Goal: Task Accomplishment & Management: Manage account settings

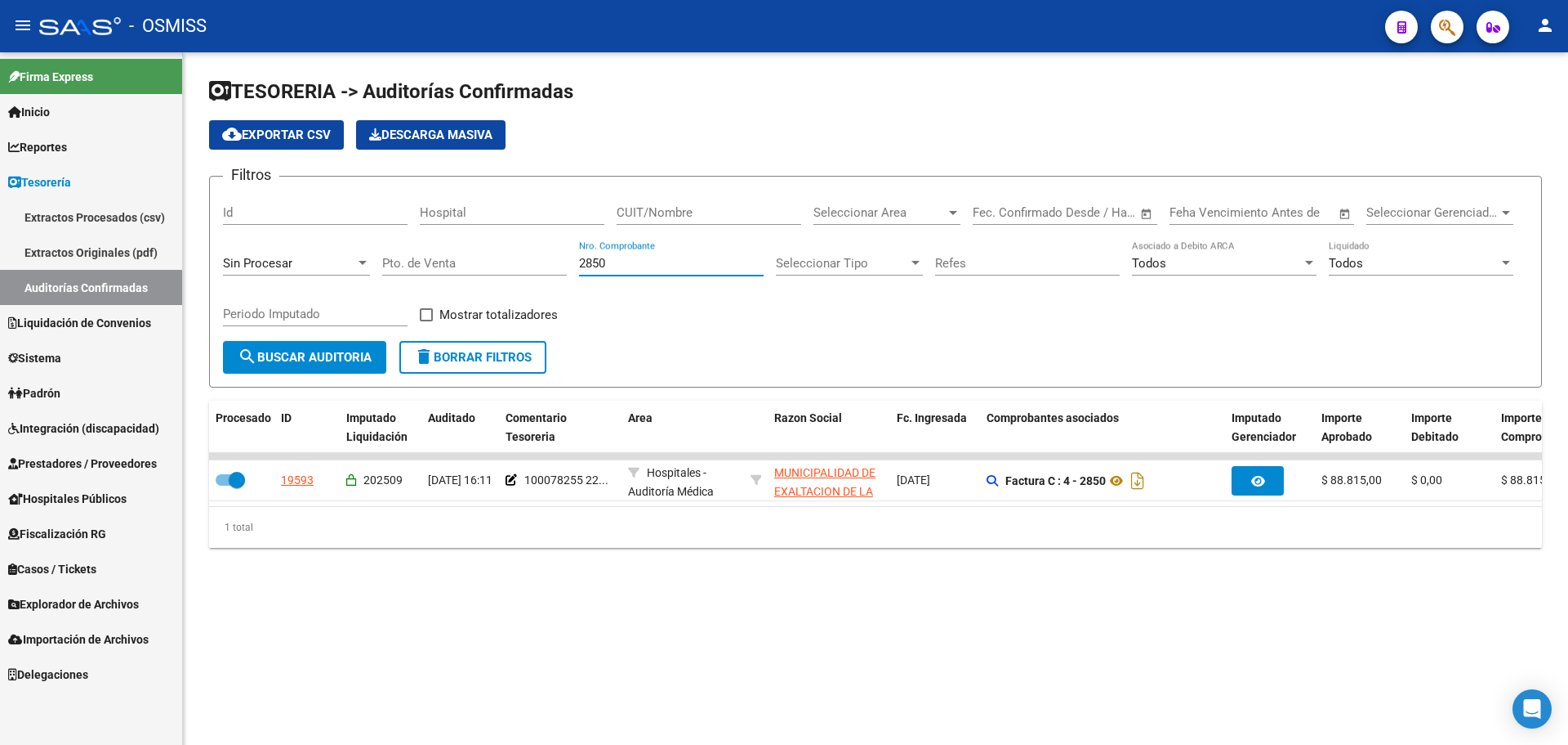
drag, startPoint x: 639, startPoint y: 259, endPoint x: 464, endPoint y: 224, distance: 178.5
click at [475, 228] on div "Filtros Id Hospital CUIT/Nombre Seleccionar Area Seleccionar Area Fecha inicio …" at bounding box center [875, 265] width 1305 height 152
type input "1733"
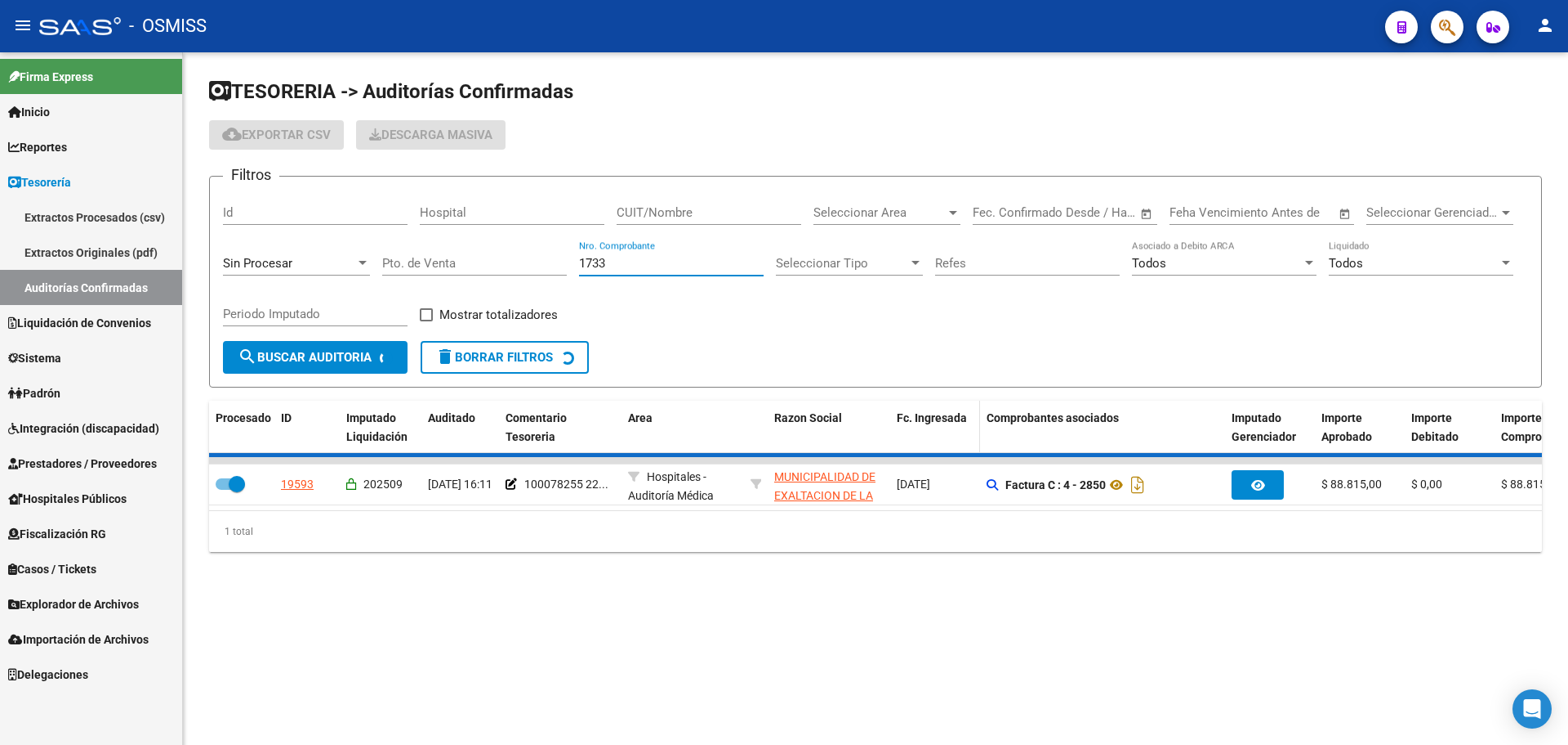
checkbox input "false"
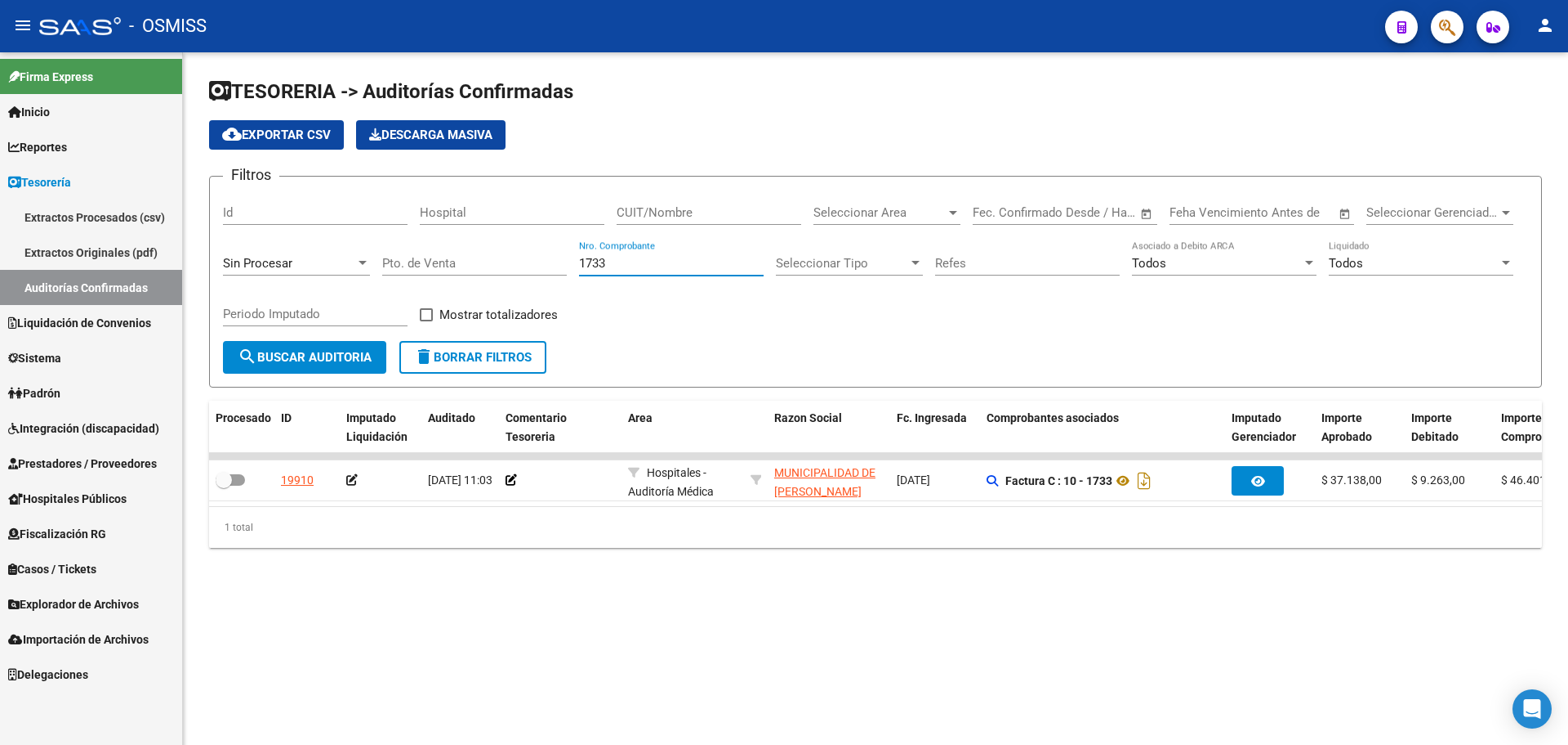
type input "1733"
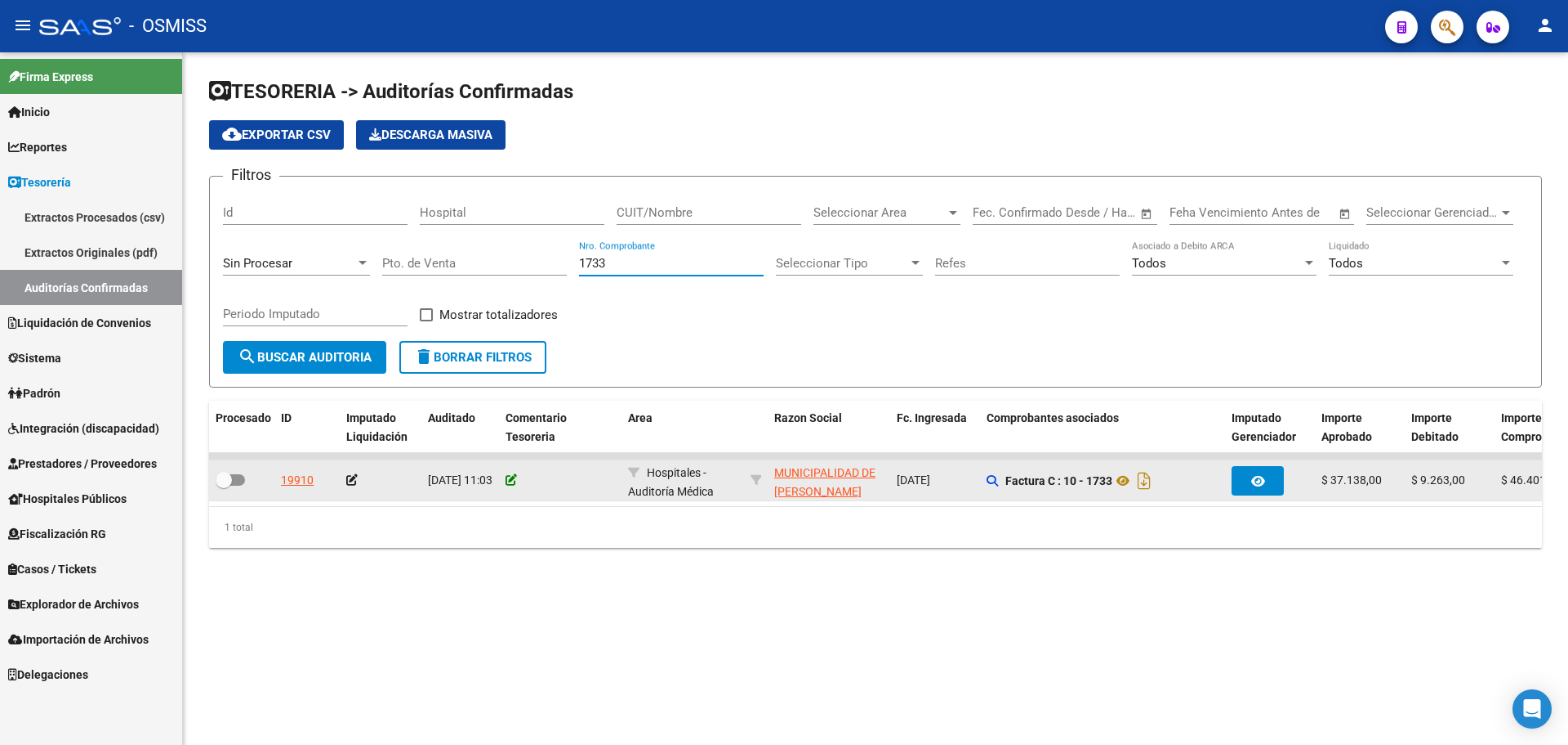
click at [509, 476] on icon at bounding box center [510, 479] width 11 height 11
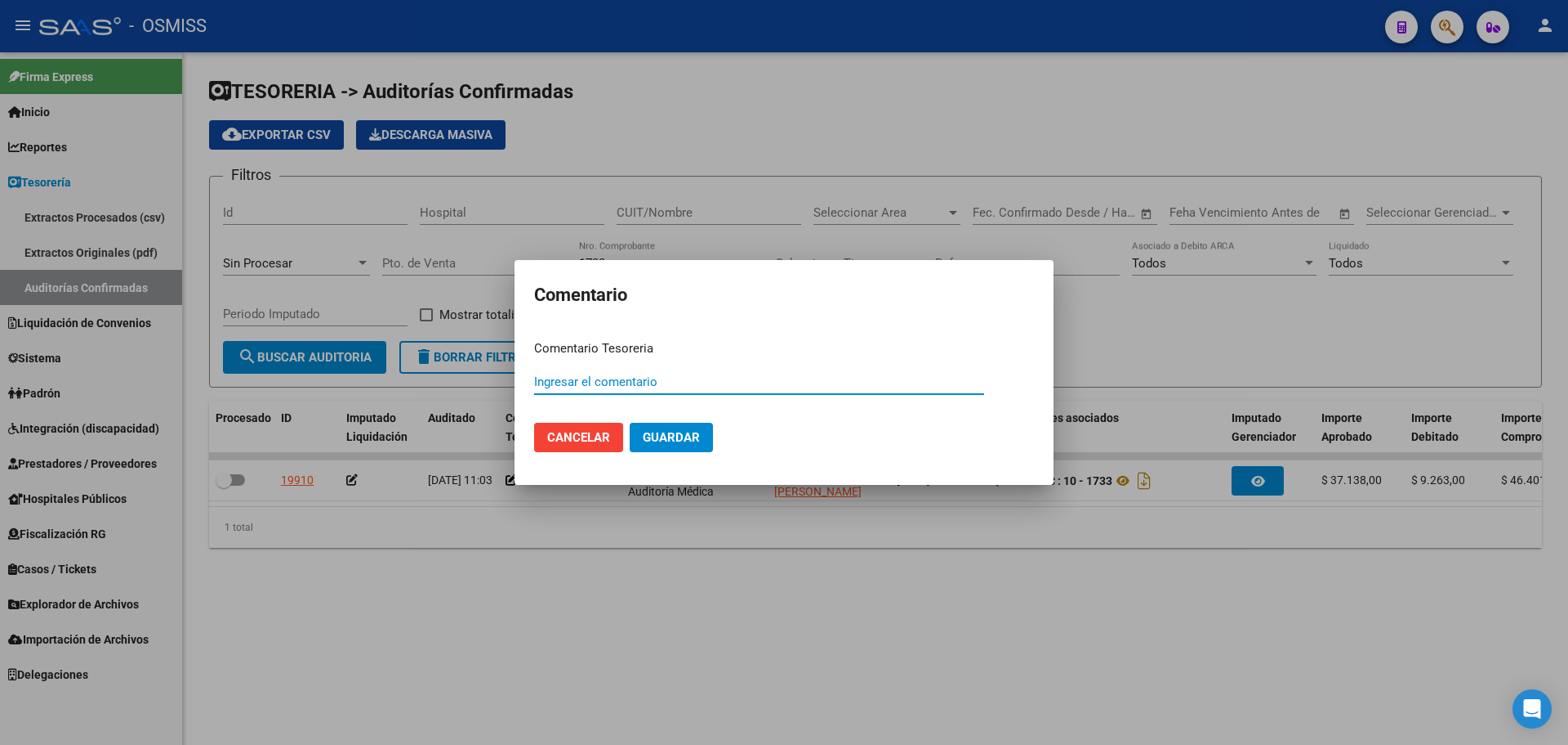
paste input "100078256"
drag, startPoint x: 717, startPoint y: 383, endPoint x: 501, endPoint y: 378, distance: 216.1
click at [501, 378] on div "Comentario Comentario Tesoreria 100078256 [DATE] Ingresar el comentario Cancela…" at bounding box center [784, 372] width 1568 height 745
type input "100078256 [DATE]"
click at [708, 437] on button "Guardar" at bounding box center [672, 438] width 84 height 30
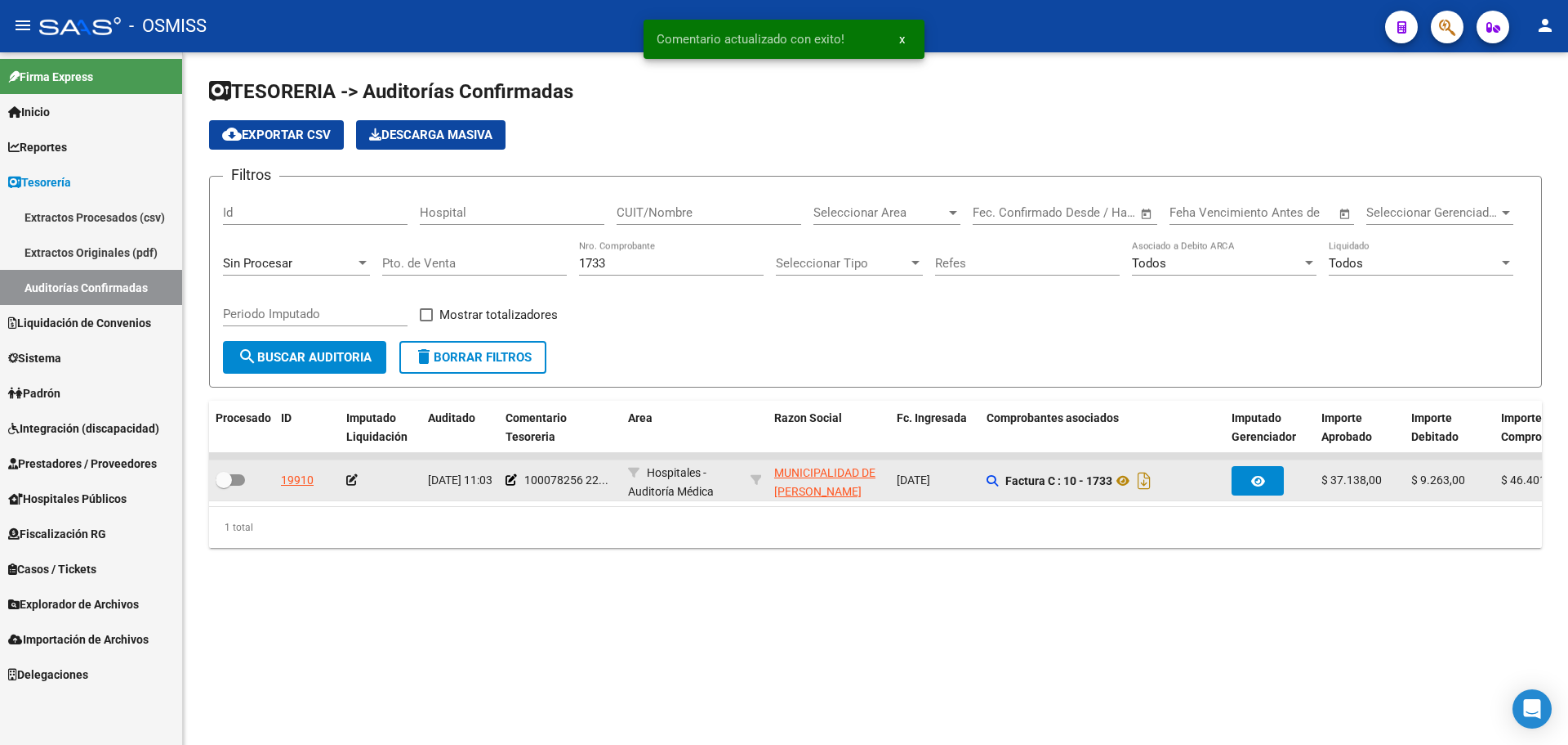
click at [355, 482] on icon at bounding box center [351, 479] width 11 height 11
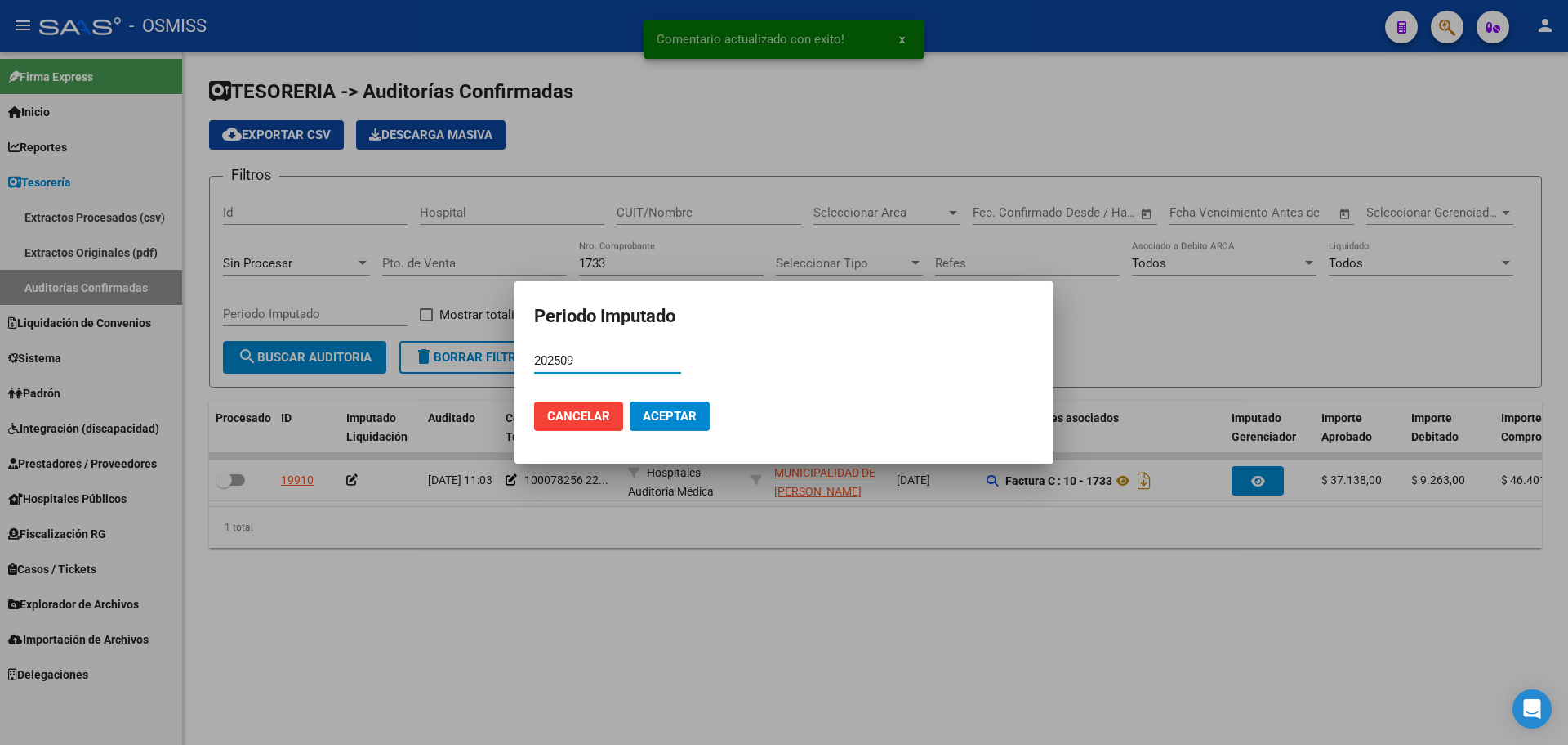
type input "202509"
click at [686, 405] on button "Aceptar" at bounding box center [670, 416] width 80 height 30
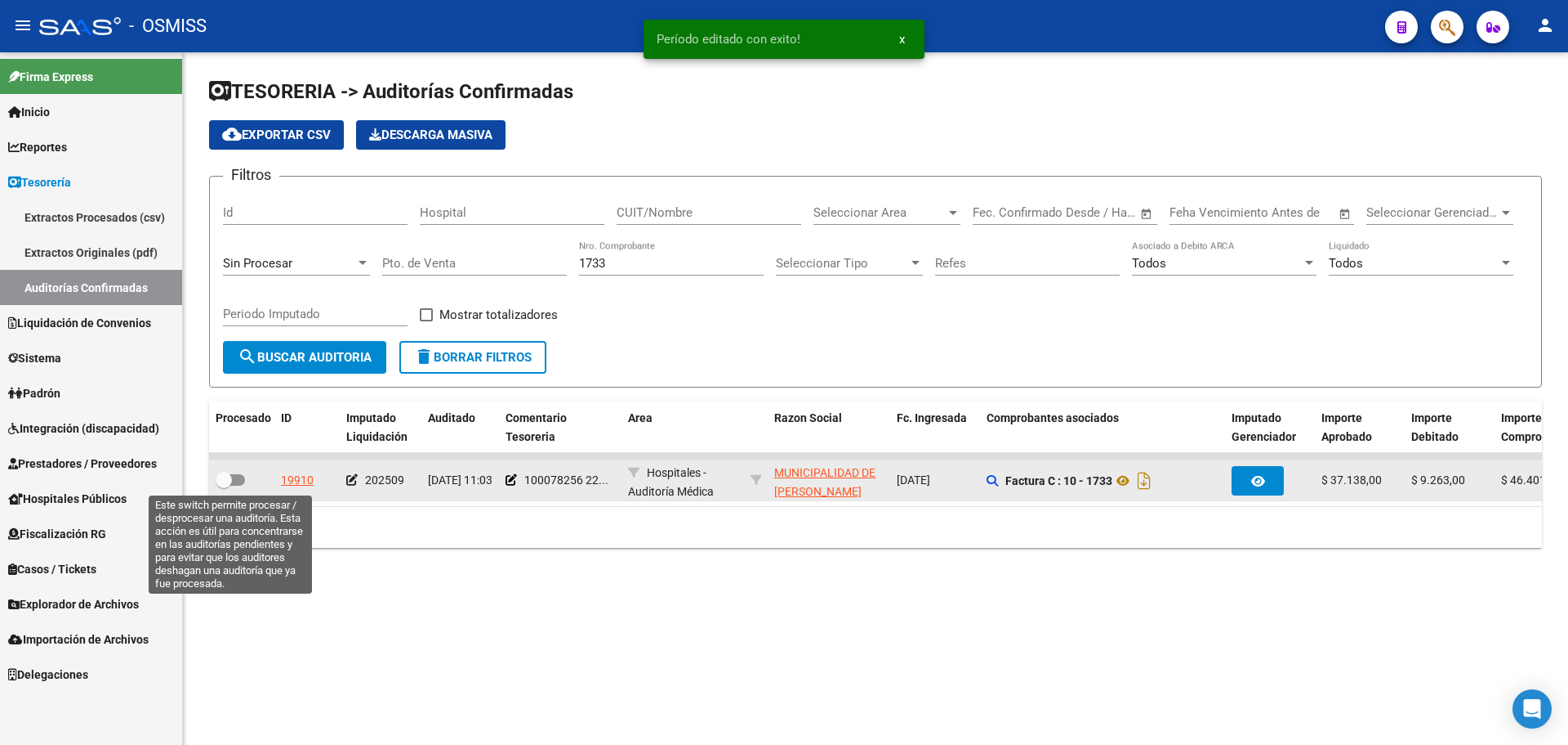
click at [237, 488] on label at bounding box center [230, 480] width 30 height 20
click at [224, 487] on input "checkbox" at bounding box center [223, 486] width 1 height 1
checkbox input "true"
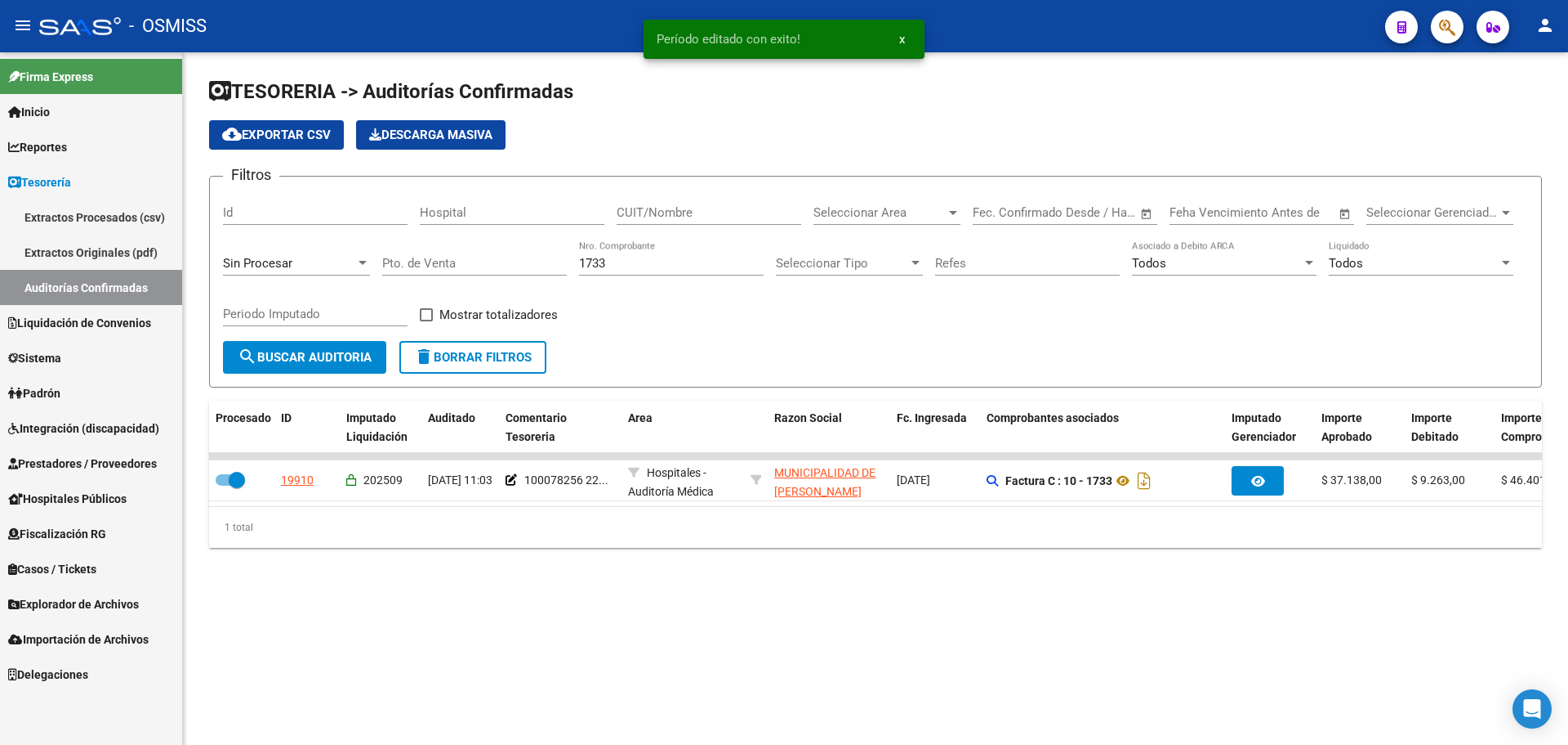
click at [671, 263] on input "1733" at bounding box center [671, 262] width 184 height 15
type input "1734"
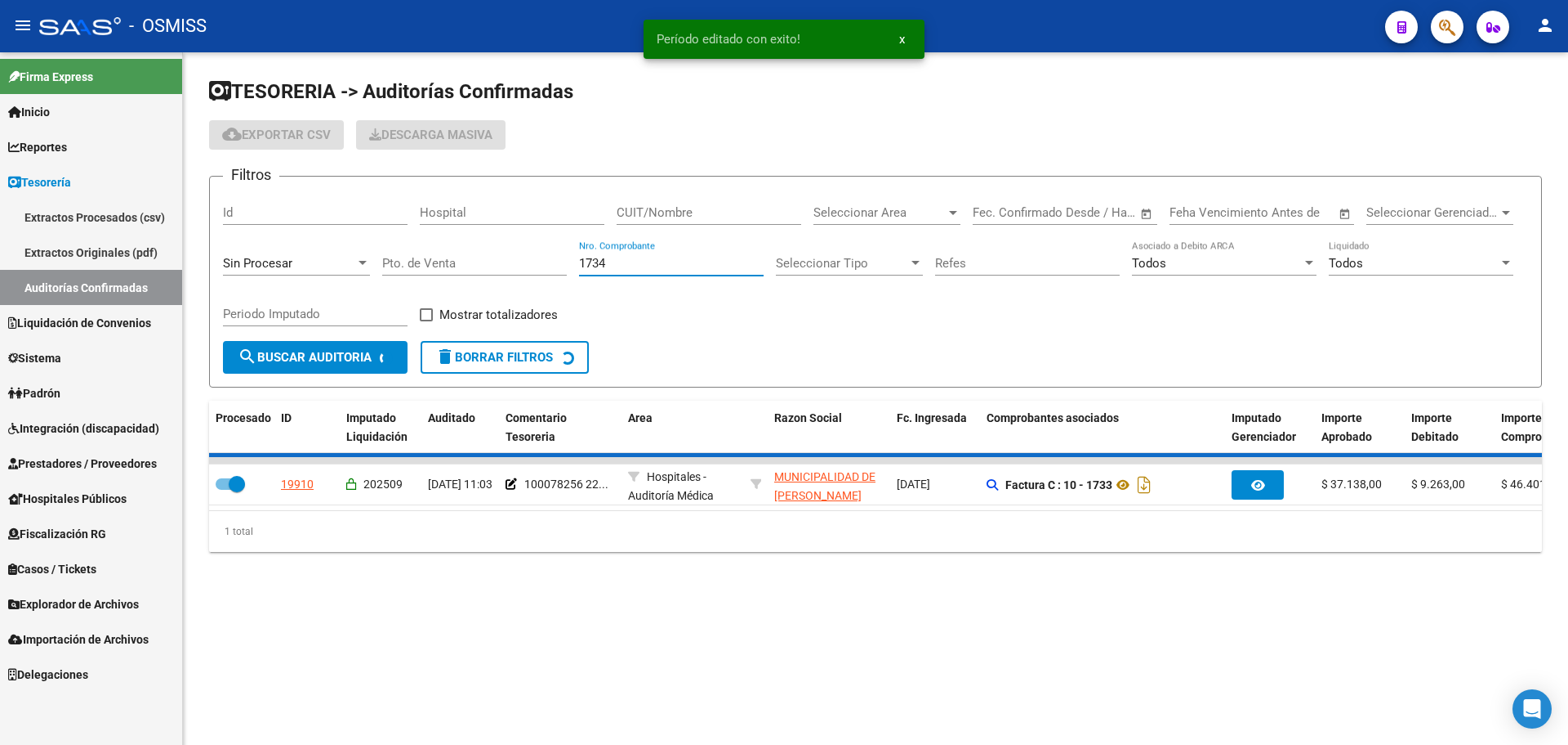
checkbox input "false"
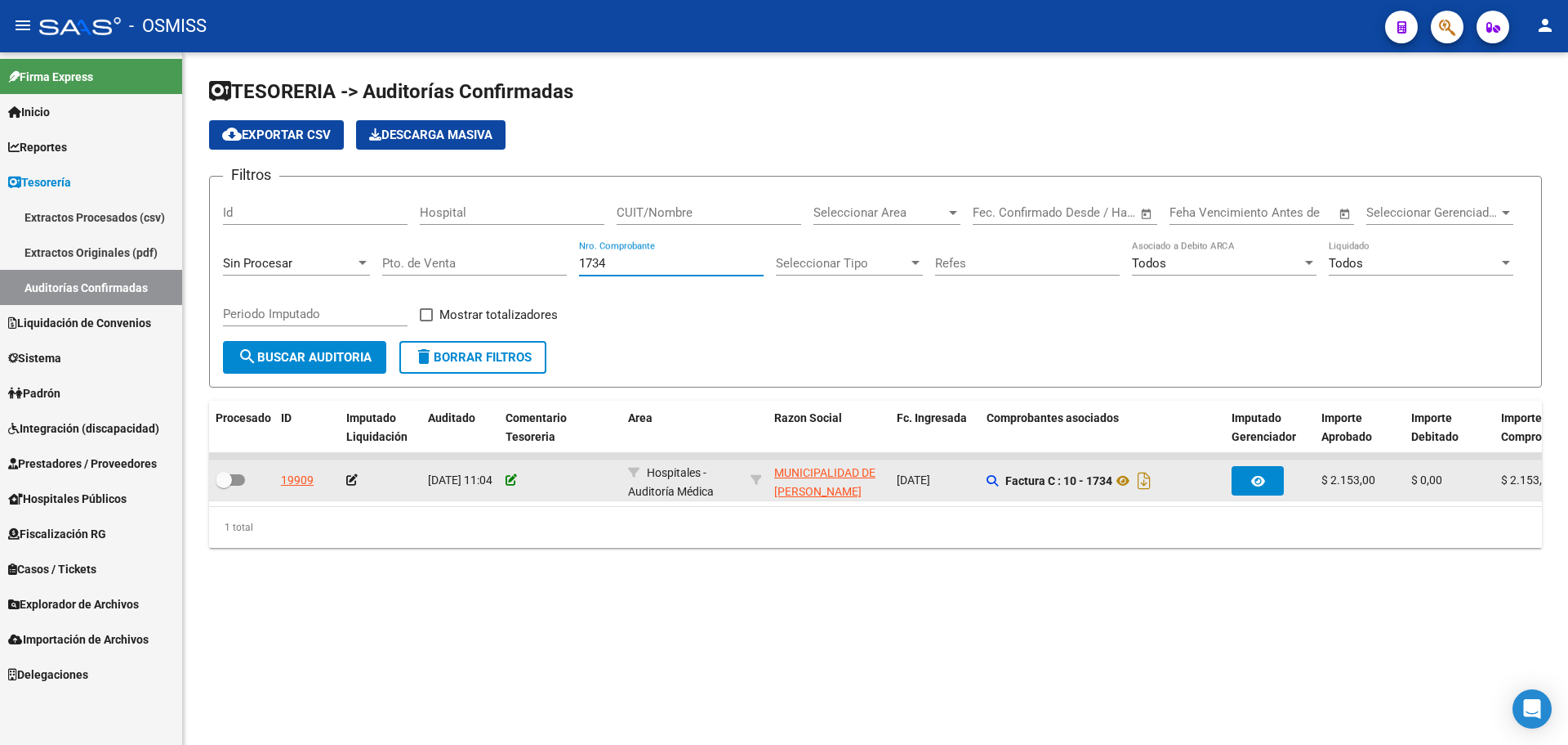
type input "1734"
click at [511, 481] on icon at bounding box center [510, 479] width 11 height 11
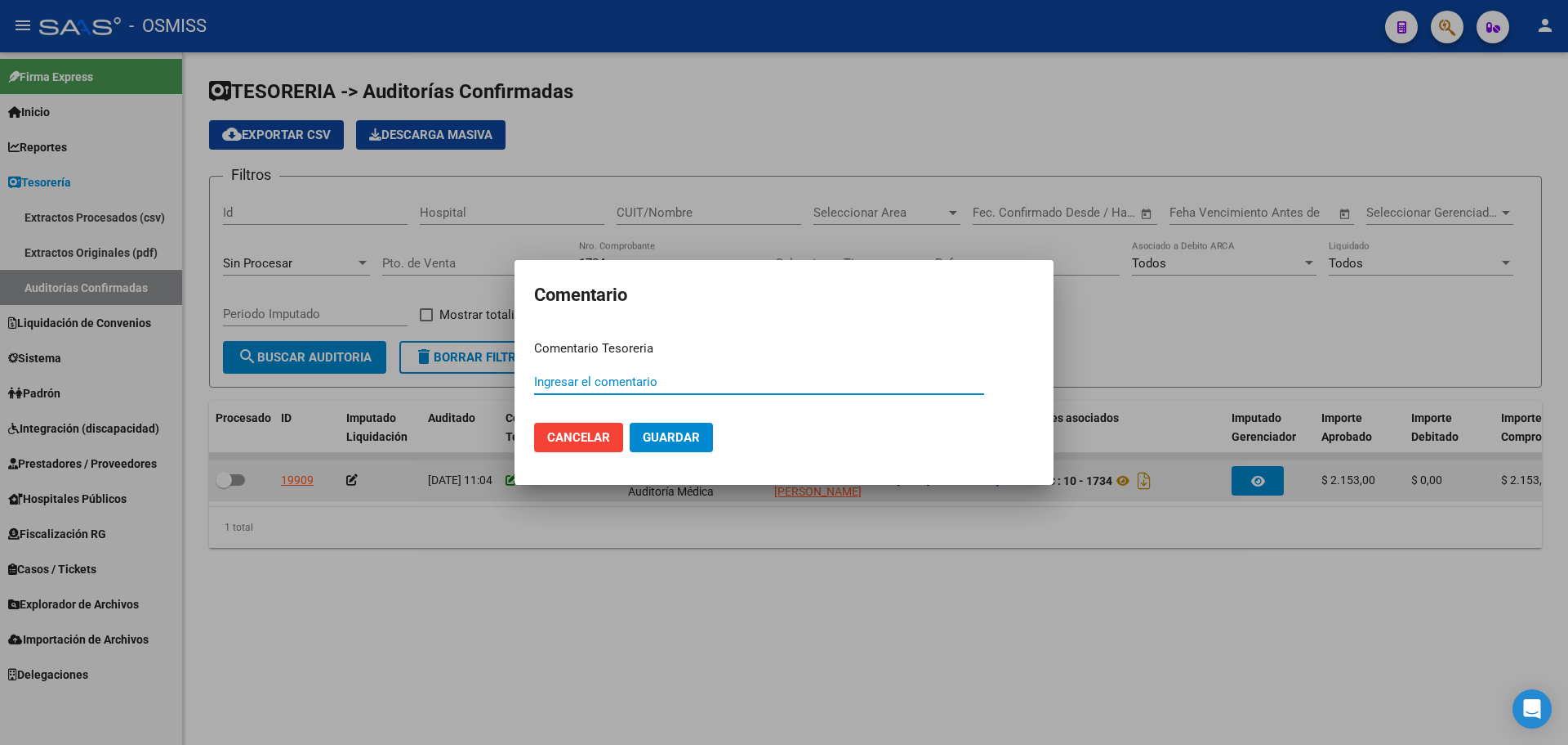
paste input "100078256 [DATE]"
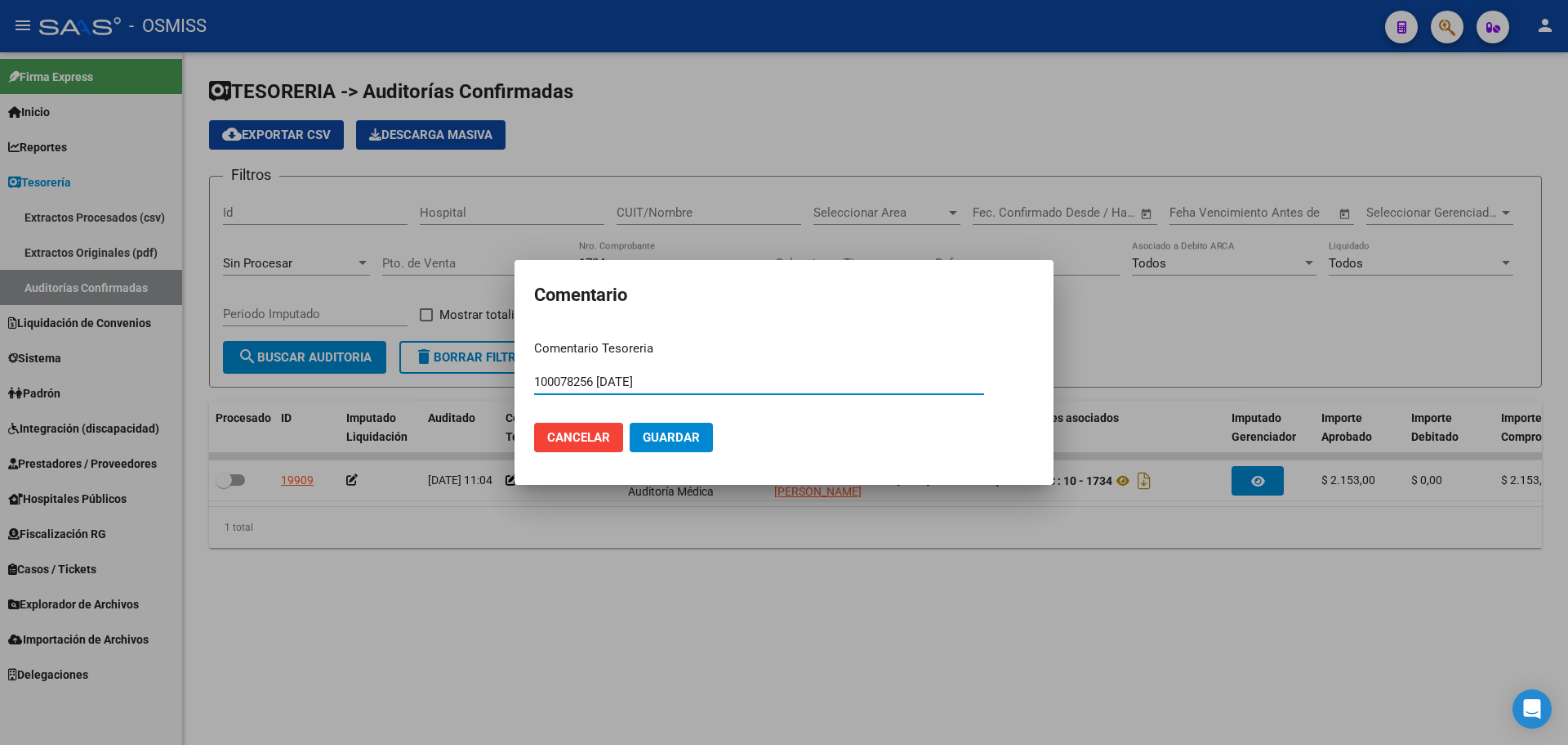
type input "100078256 [DATE]"
click at [652, 438] on span "Guardar" at bounding box center [671, 437] width 57 height 15
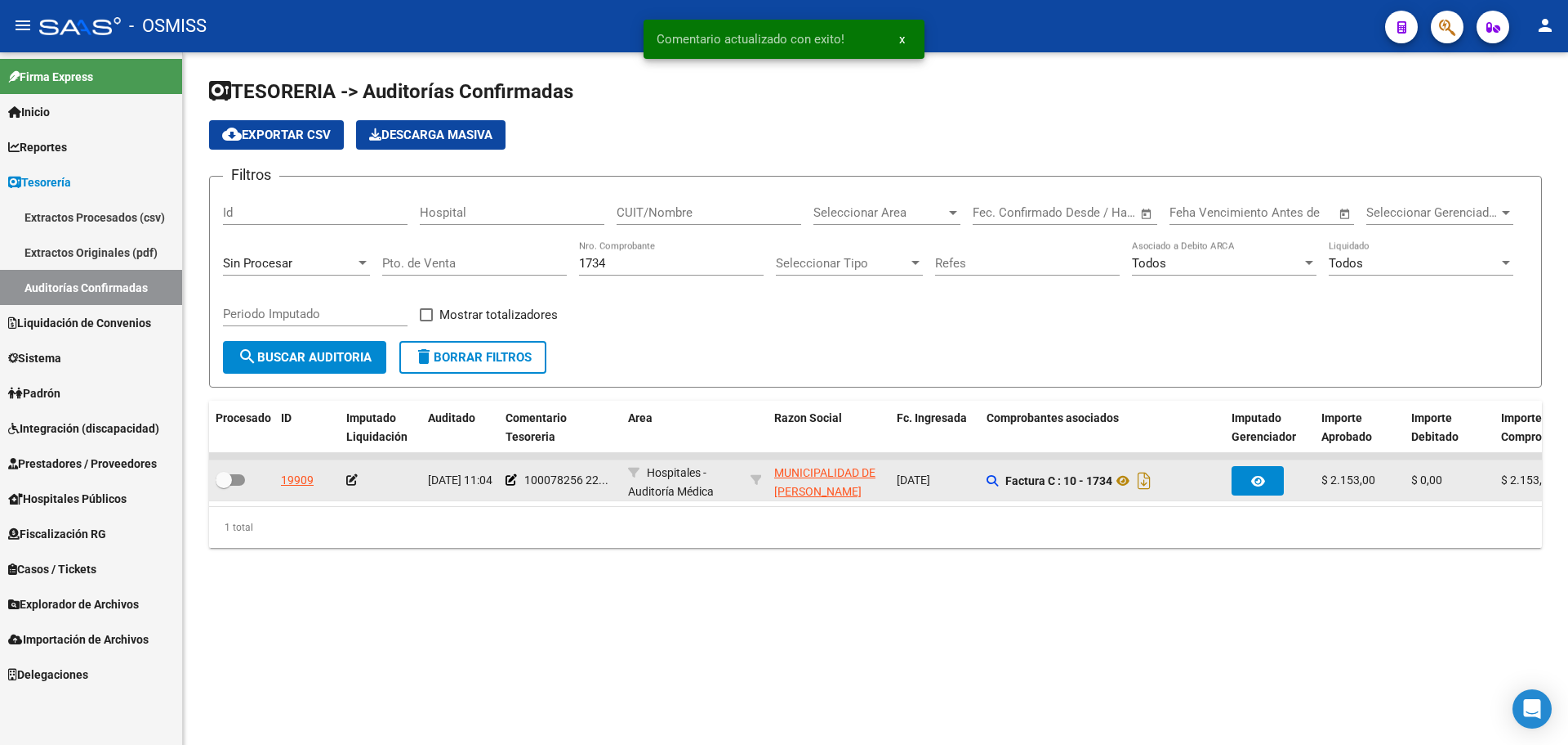
click at [348, 482] on icon at bounding box center [351, 479] width 11 height 11
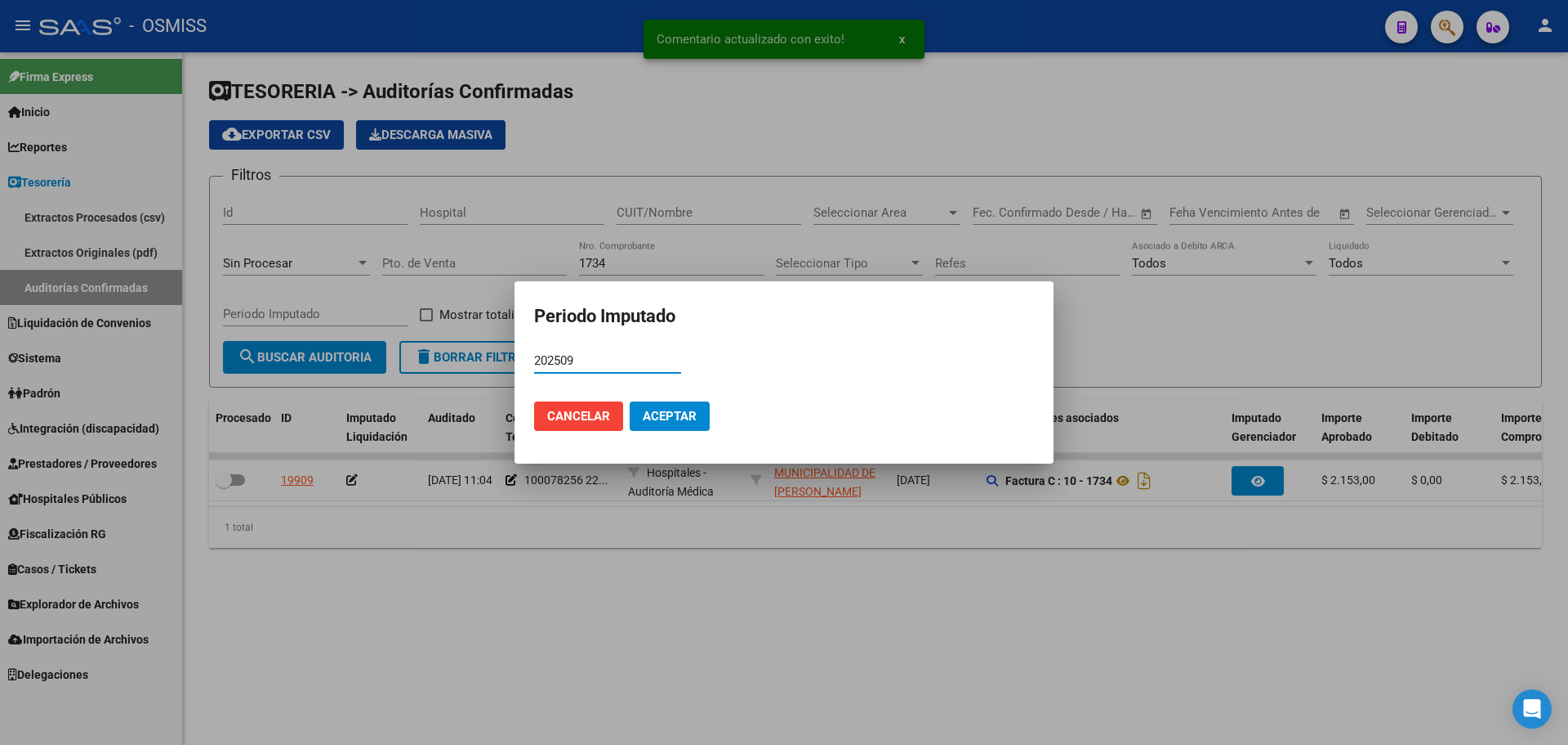
type input "202509"
click at [711, 410] on mat-dialog-actions "Cancelar Aceptar" at bounding box center [784, 416] width 500 height 56
click at [688, 419] on span "Aceptar" at bounding box center [670, 416] width 54 height 15
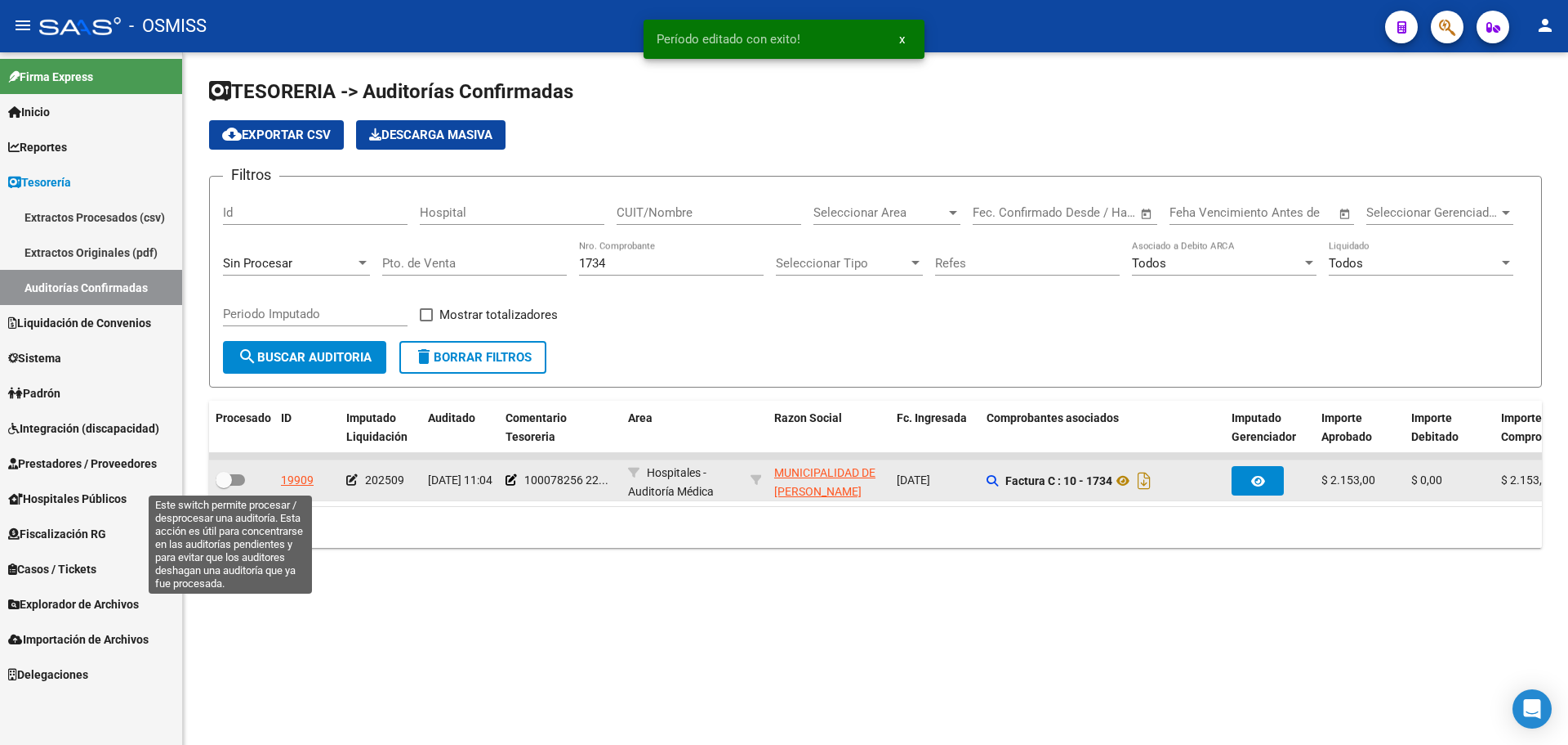
click at [223, 473] on span at bounding box center [223, 480] width 16 height 16
click at [223, 486] on input "checkbox" at bounding box center [223, 486] width 1 height 1
checkbox input "true"
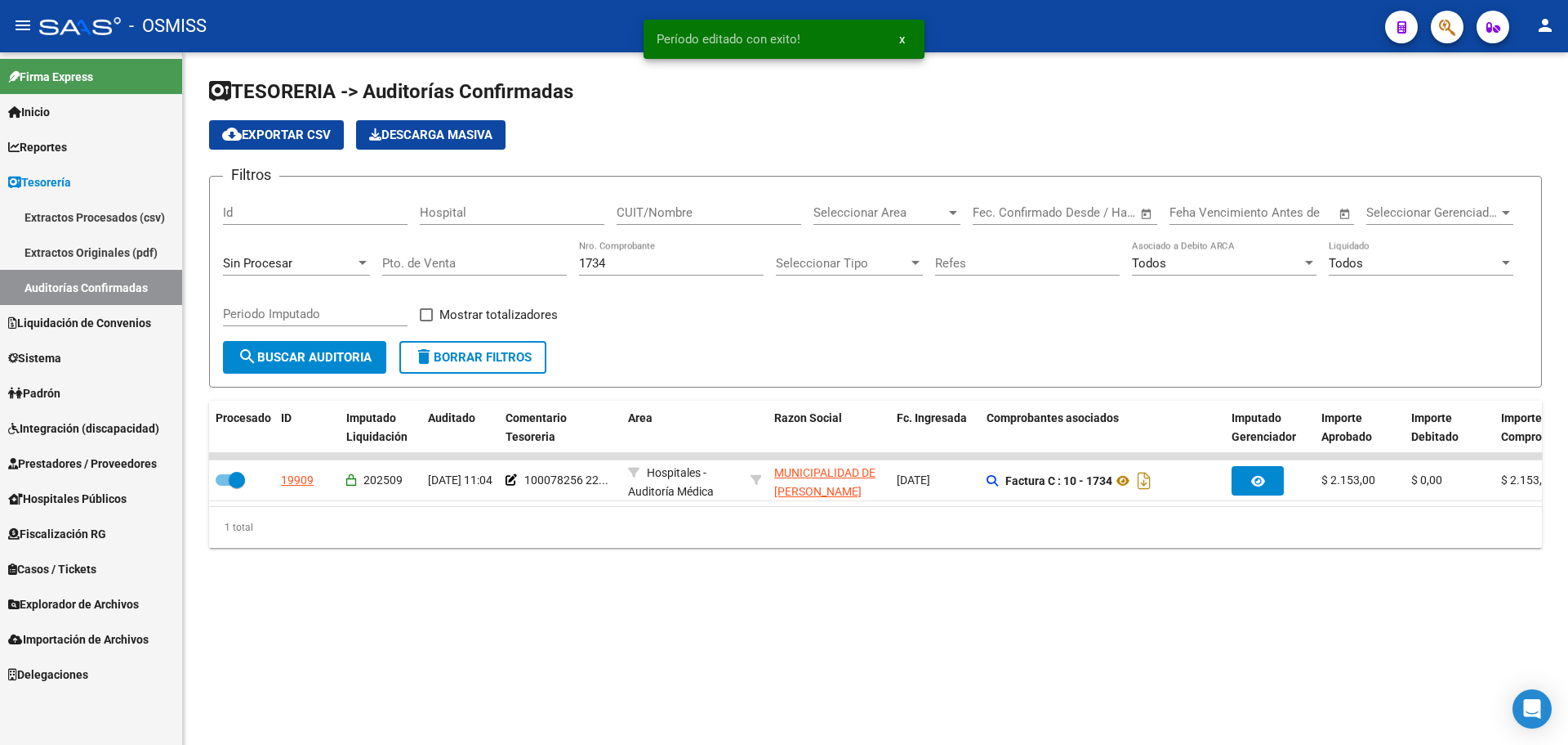
click at [613, 264] on input "1734" at bounding box center [671, 262] width 184 height 15
type input "1736"
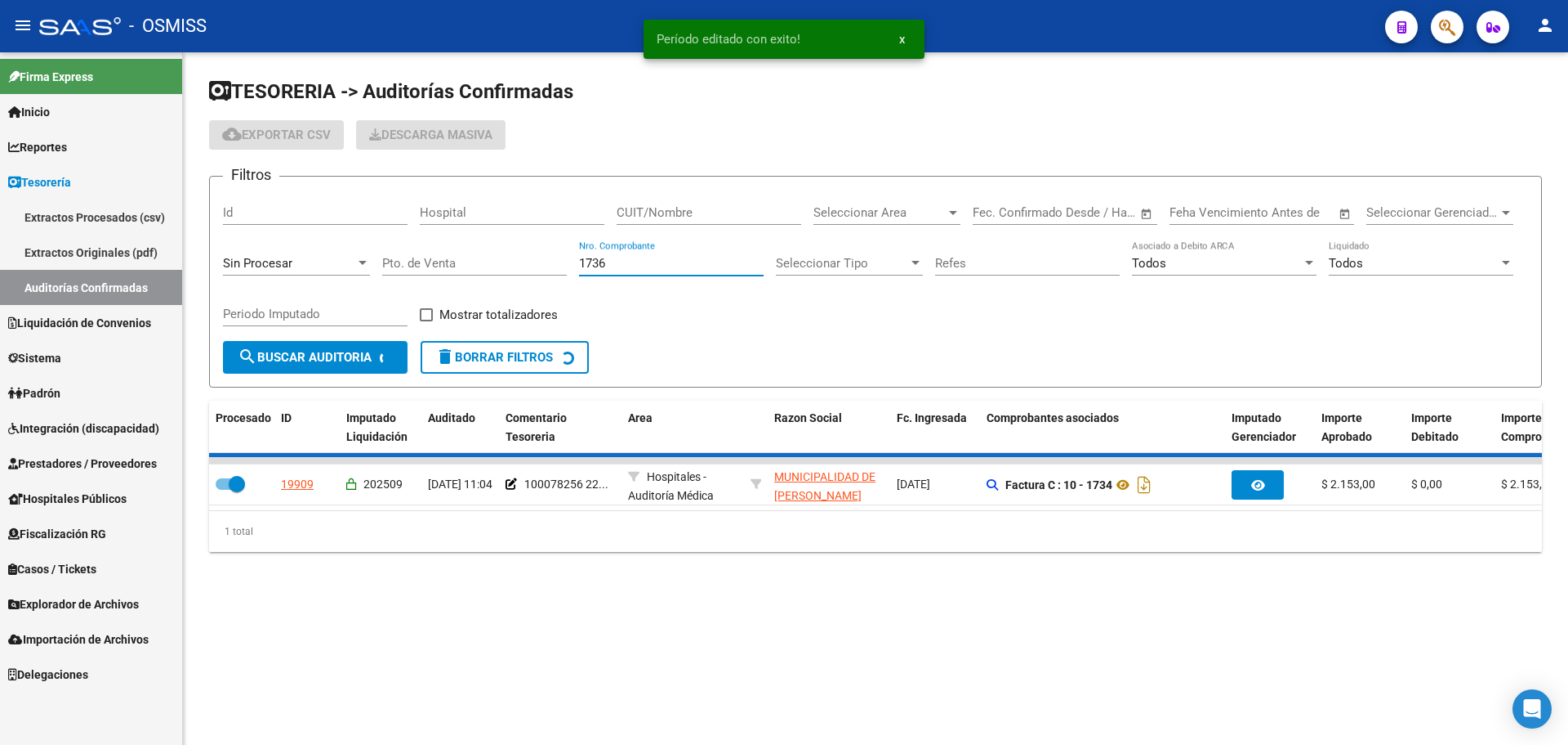
checkbox input "false"
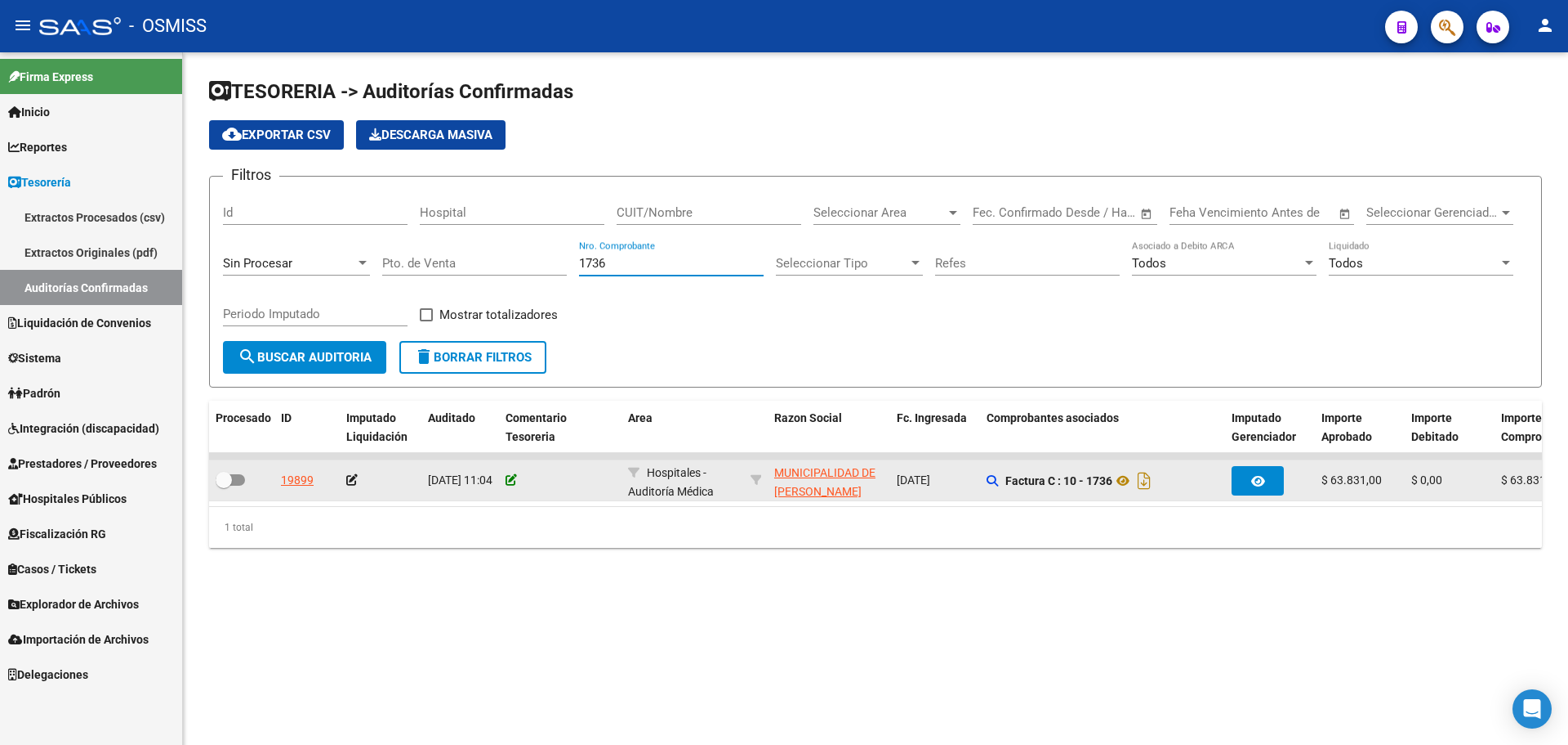
type input "1736"
click at [513, 482] on icon at bounding box center [510, 479] width 11 height 11
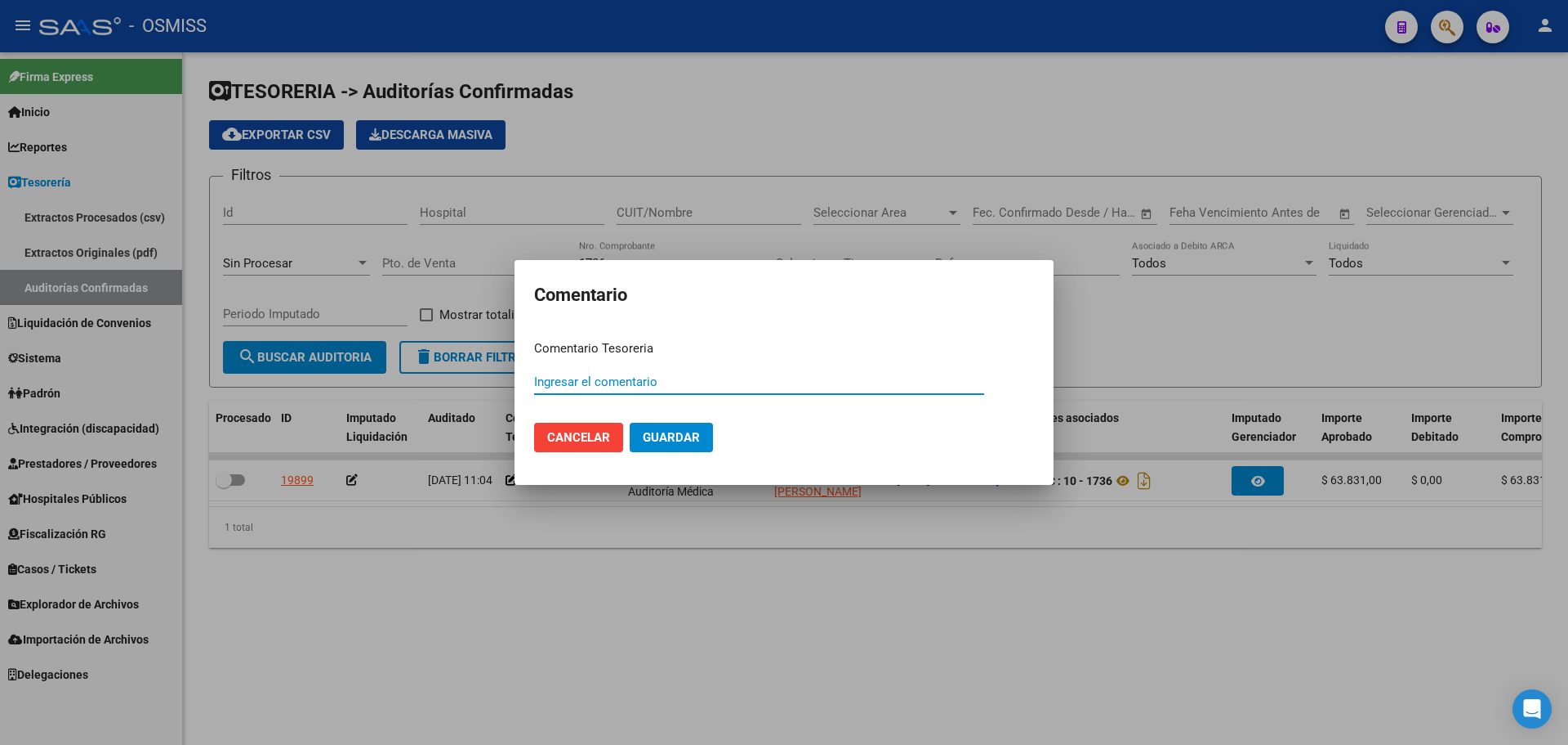
paste input "100078256 [DATE]"
type input "100078256 [DATE]"
click at [643, 436] on span "Guardar" at bounding box center [671, 437] width 57 height 15
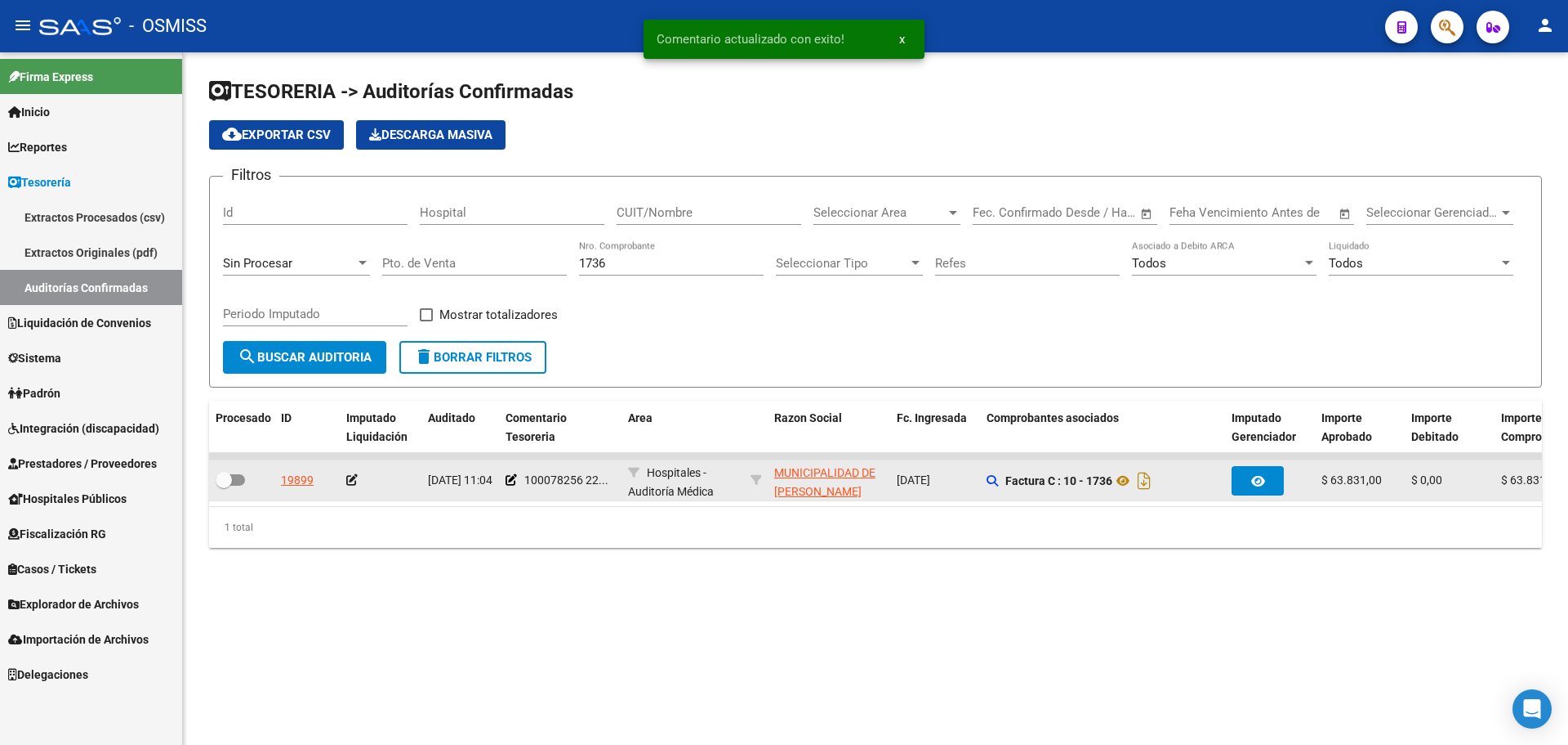
click at [351, 479] on icon at bounding box center [351, 479] width 11 height 11
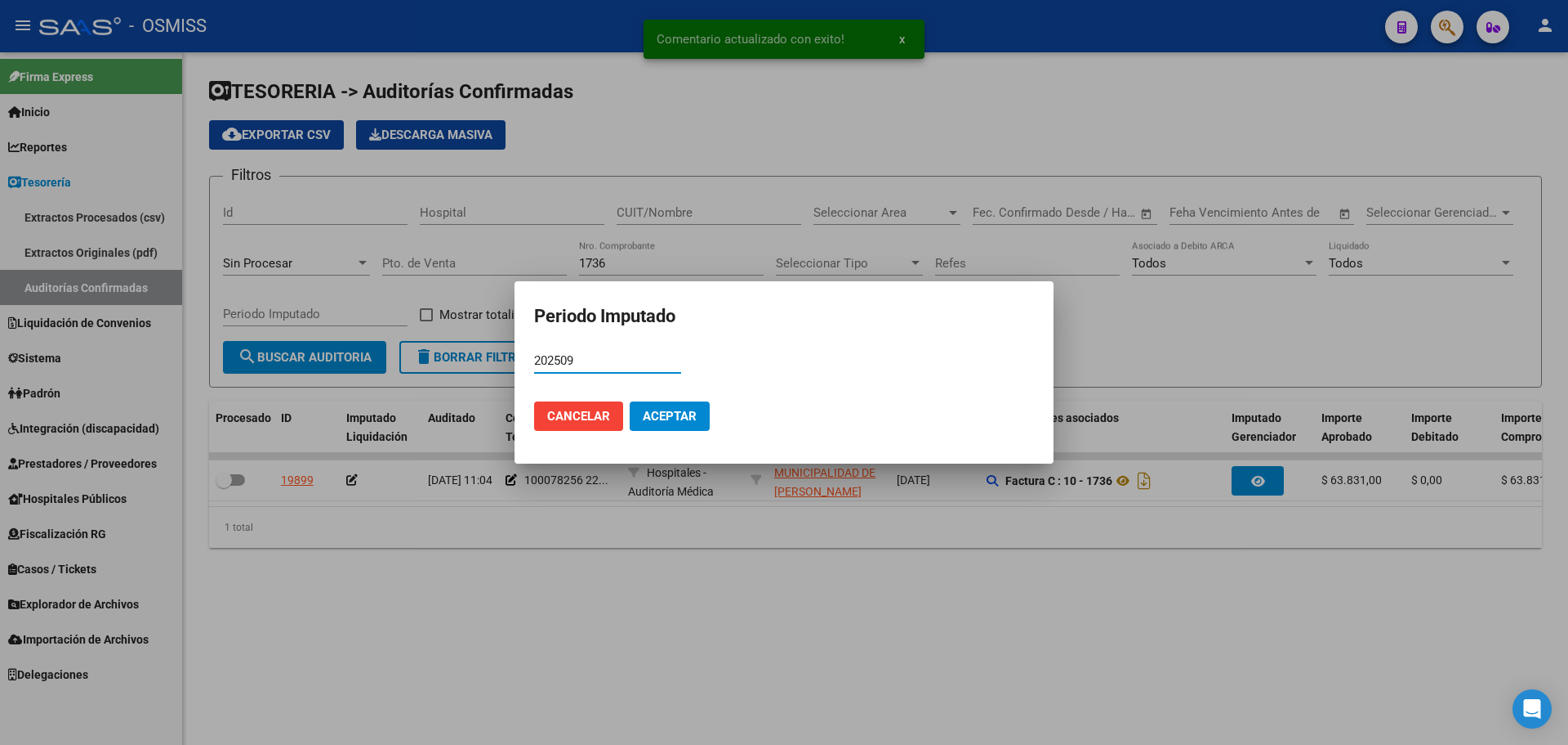
type input "202509"
click at [679, 409] on span "Aceptar" at bounding box center [670, 416] width 54 height 15
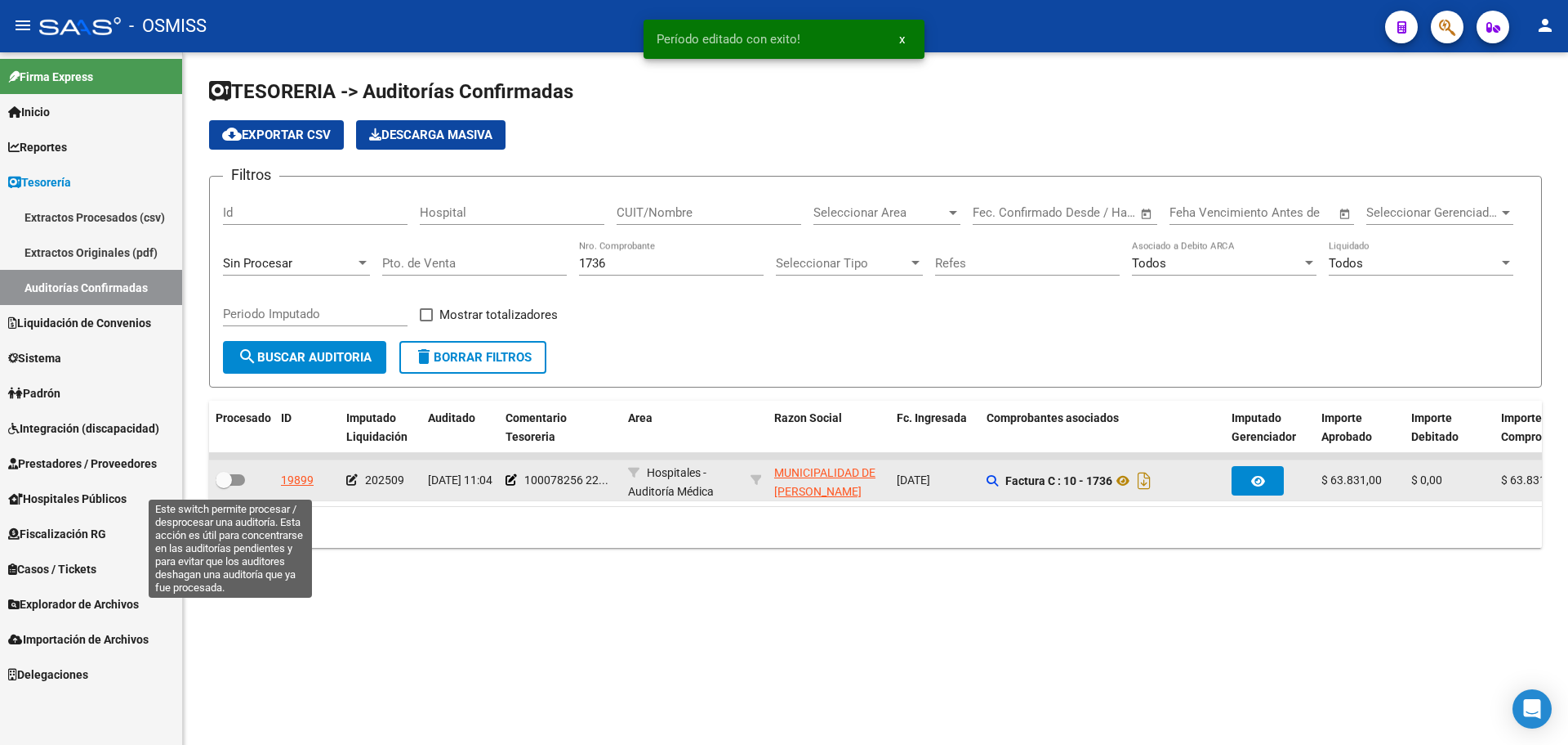
click at [242, 482] on span at bounding box center [230, 479] width 30 height 11
click at [224, 486] on input "checkbox" at bounding box center [223, 486] width 1 height 1
checkbox input "true"
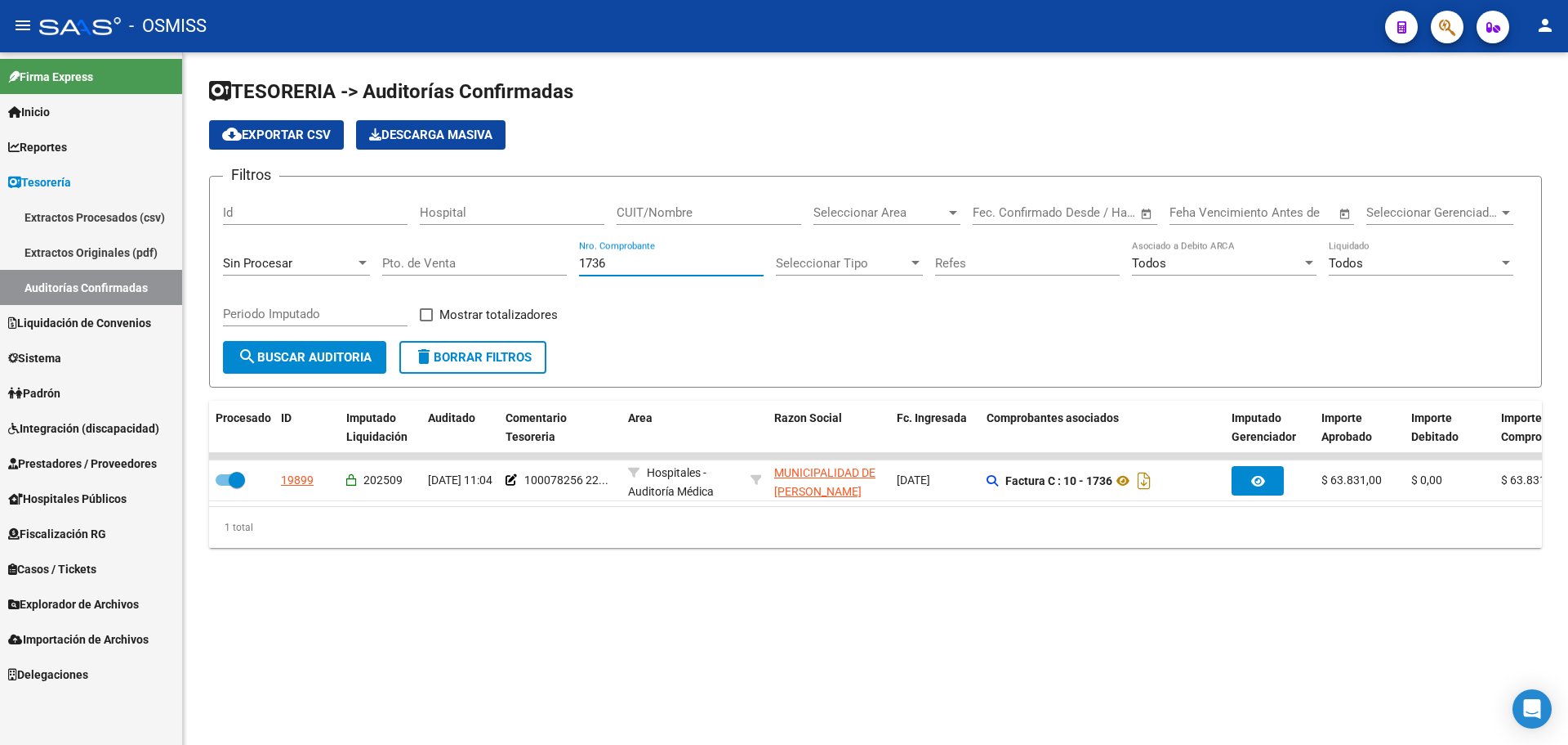
drag, startPoint x: 737, startPoint y: 266, endPoint x: 322, endPoint y: 280, distance: 415.2
click at [322, 280] on div "Filtros Id Hospital CUIT/Nombre Seleccionar Area Seleccionar Area Fecha inicio …" at bounding box center [875, 265] width 1305 height 152
type input "689"
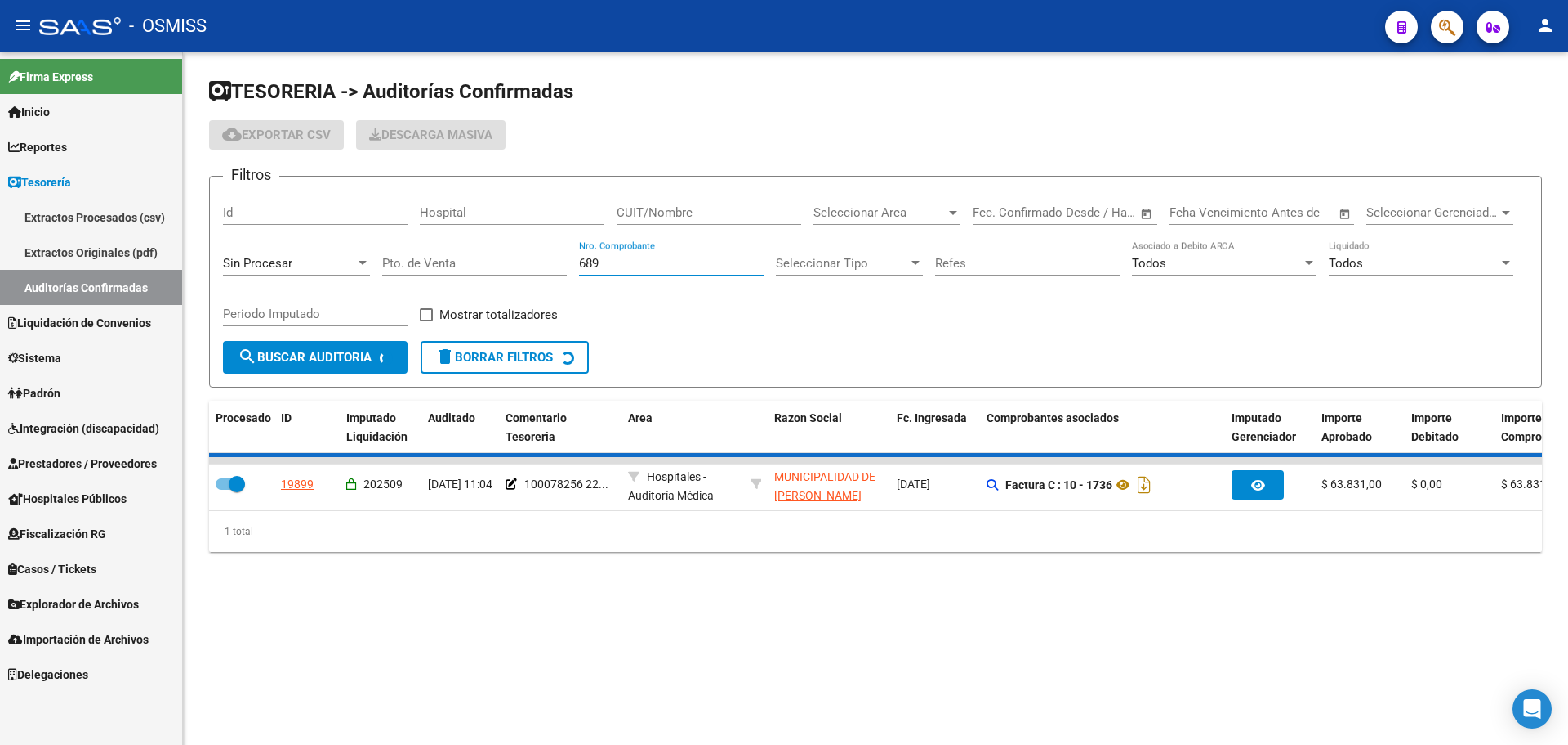
checkbox input "false"
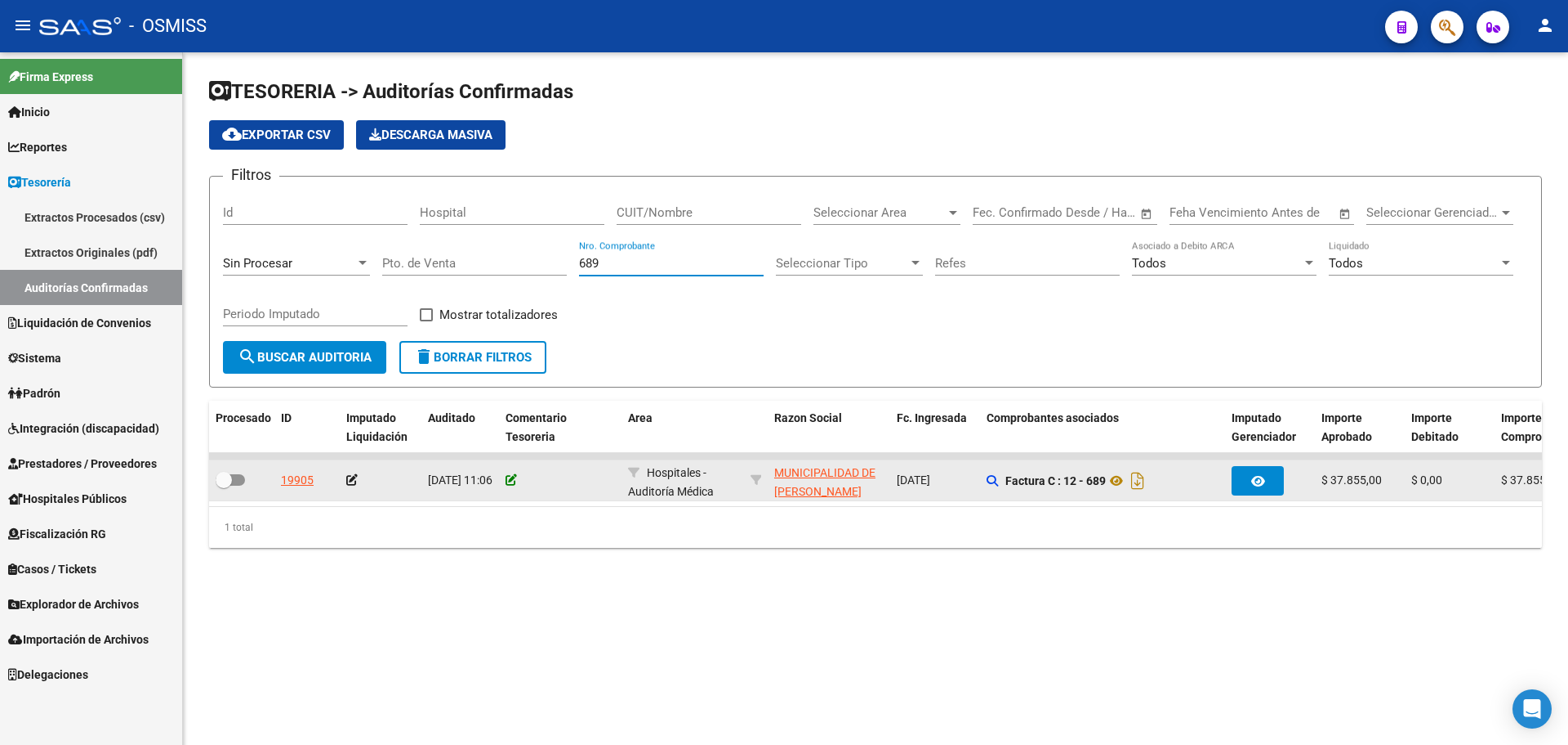
type input "689"
click at [509, 482] on icon at bounding box center [510, 479] width 11 height 11
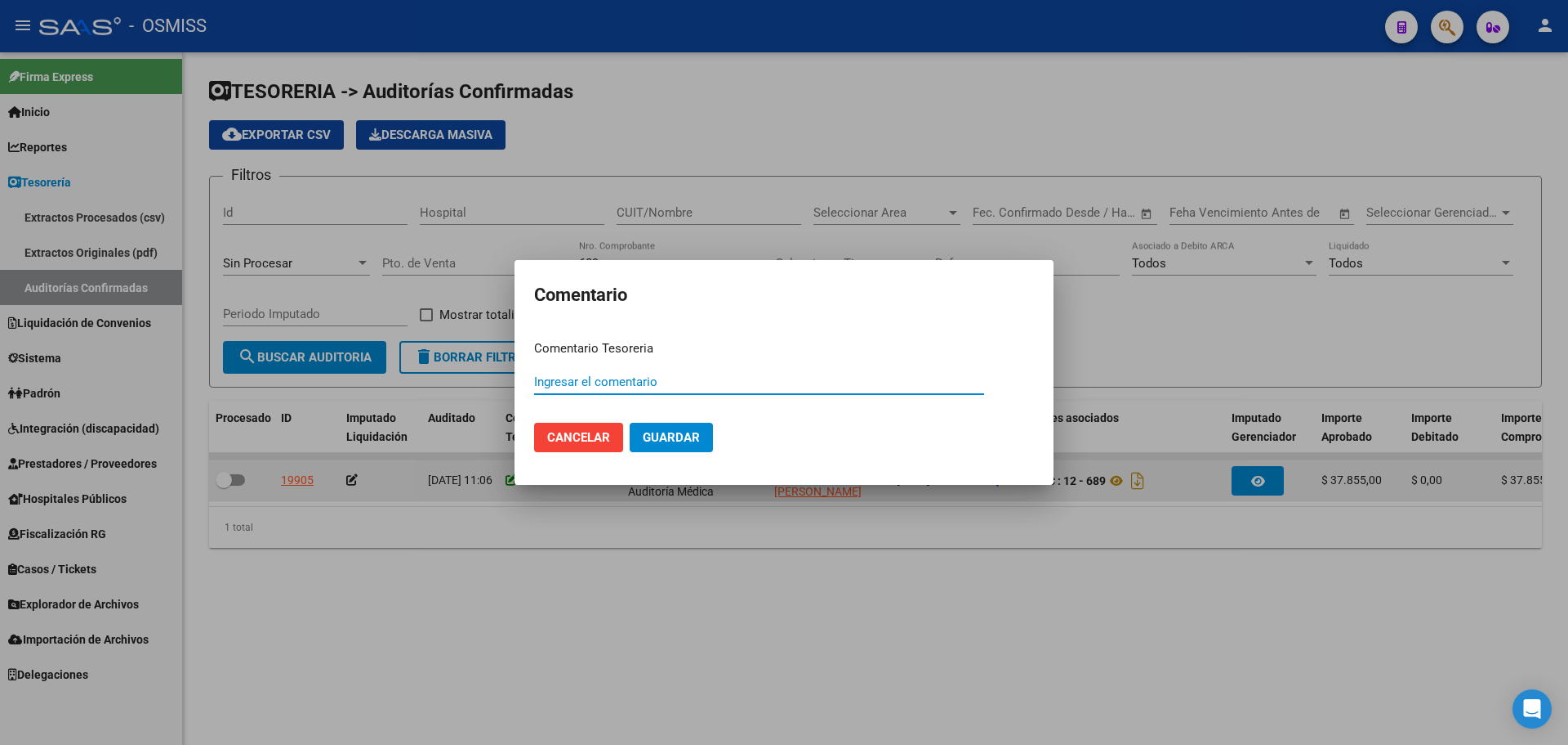
paste input "100078256 [DATE]"
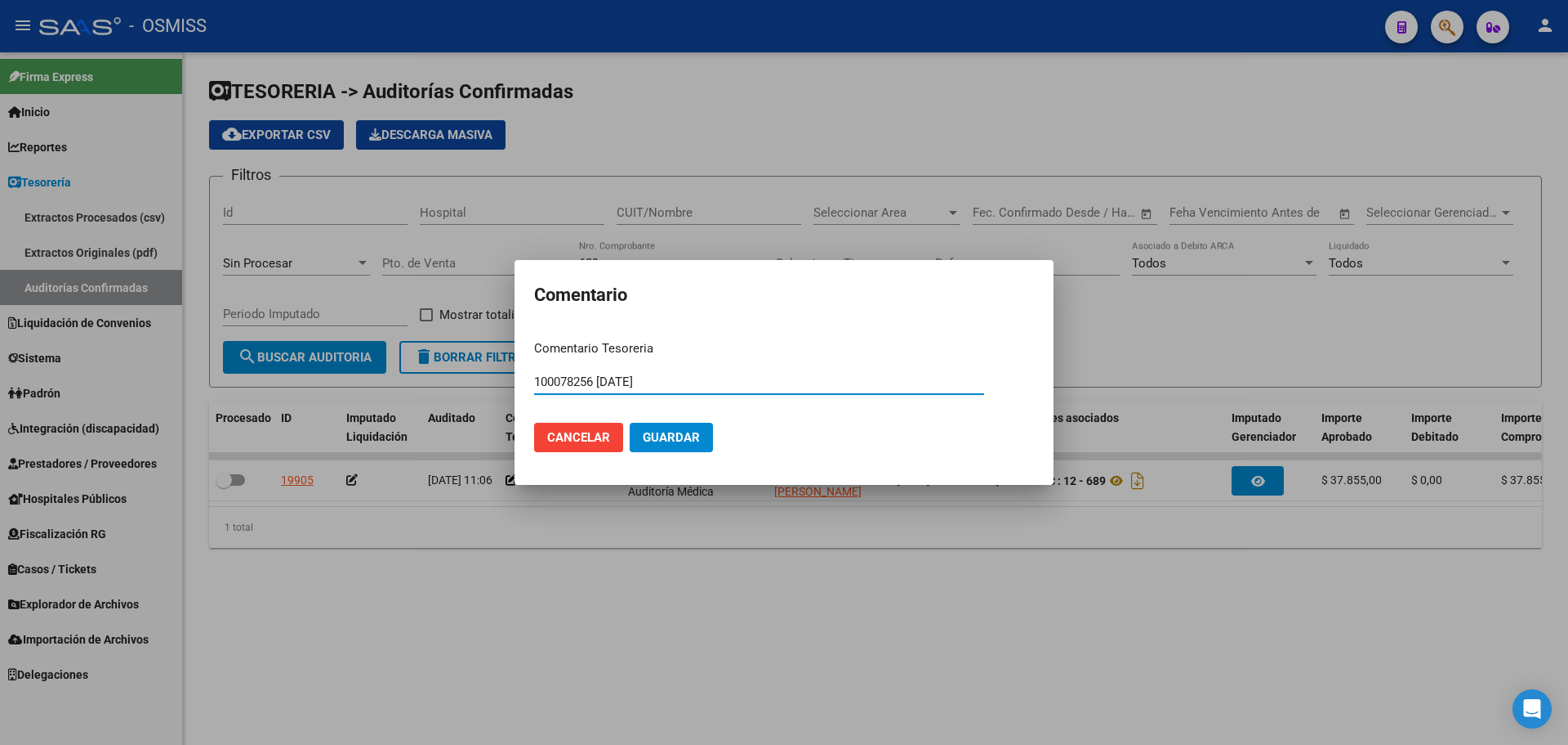
type input "100078256 [DATE]"
click at [686, 442] on span "Guardar" at bounding box center [671, 437] width 57 height 15
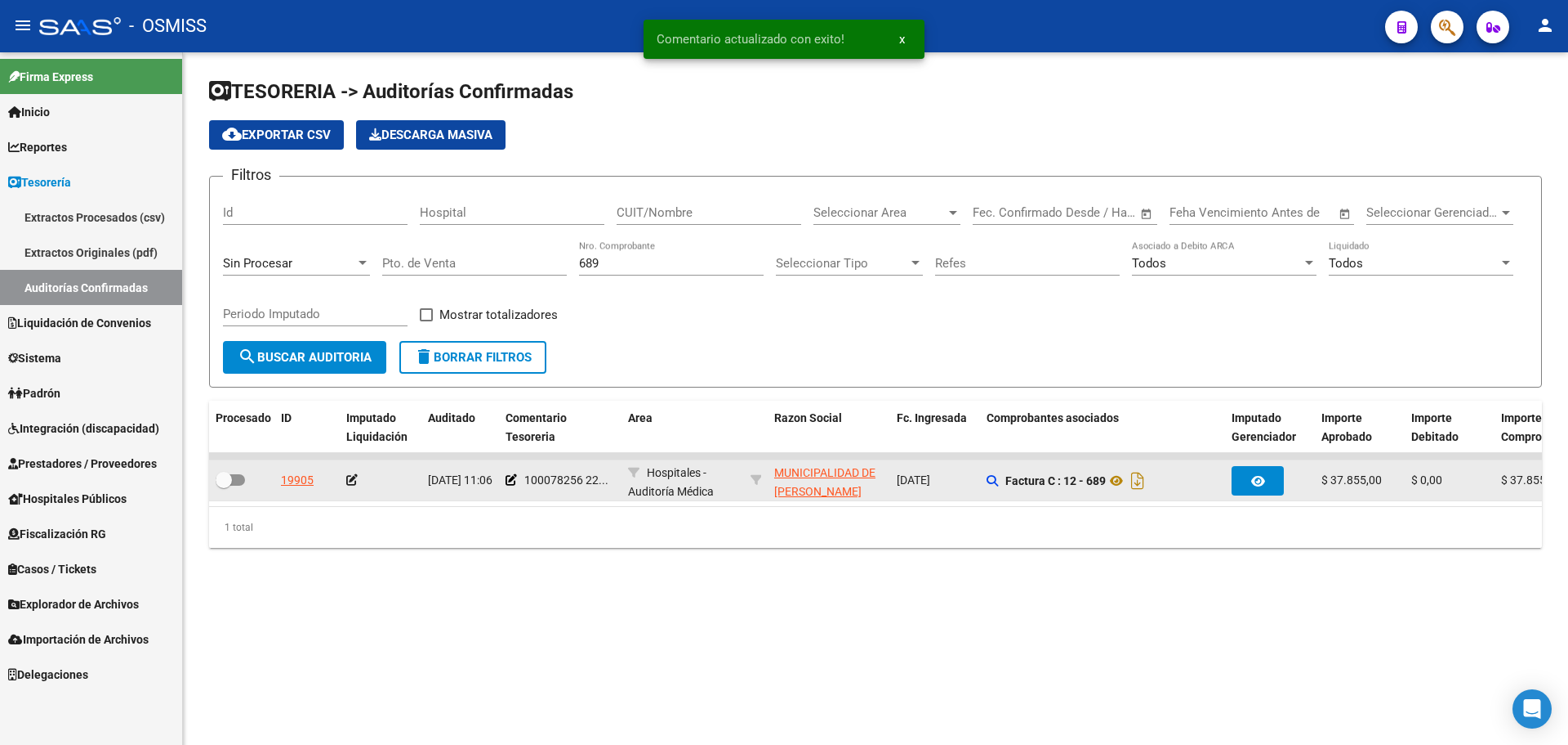
click at [343, 476] on datatable-body-cell at bounding box center [381, 480] width 82 height 40
click at [348, 479] on icon at bounding box center [351, 479] width 11 height 11
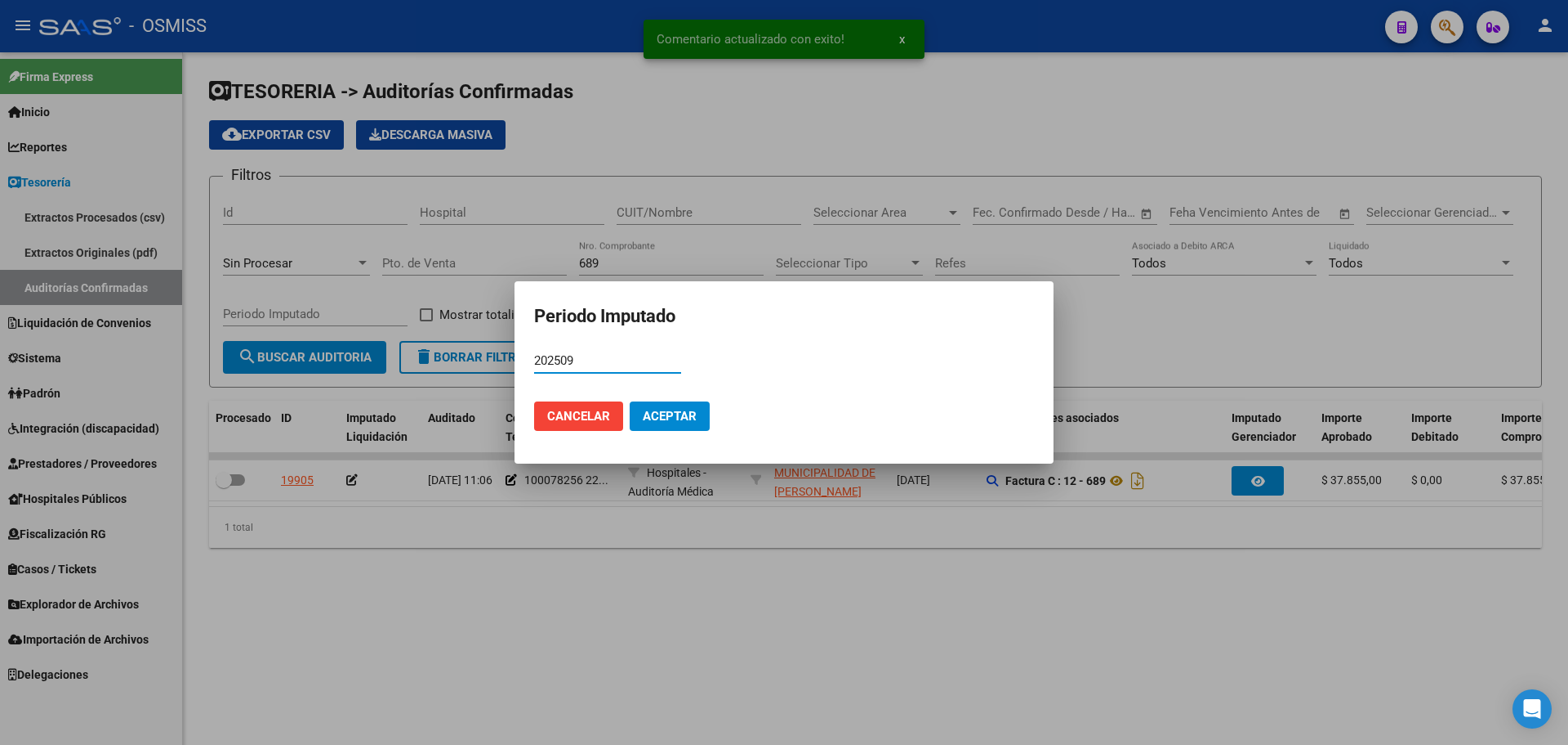
type input "202509"
click at [670, 421] on span "Aceptar" at bounding box center [670, 416] width 54 height 15
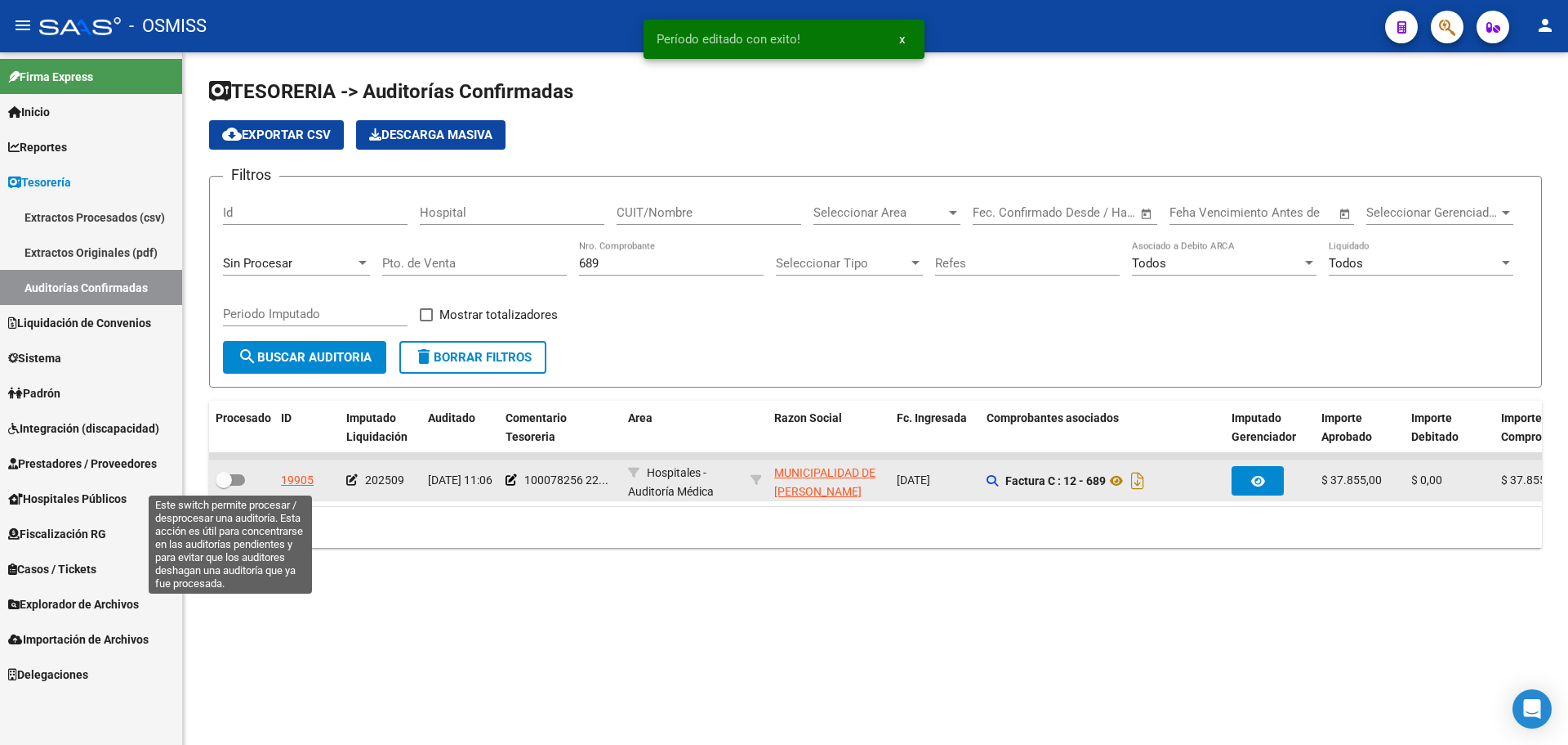
click at [234, 483] on span at bounding box center [230, 479] width 30 height 11
click at [224, 486] on input "checkbox" at bounding box center [223, 486] width 1 height 1
checkbox input "true"
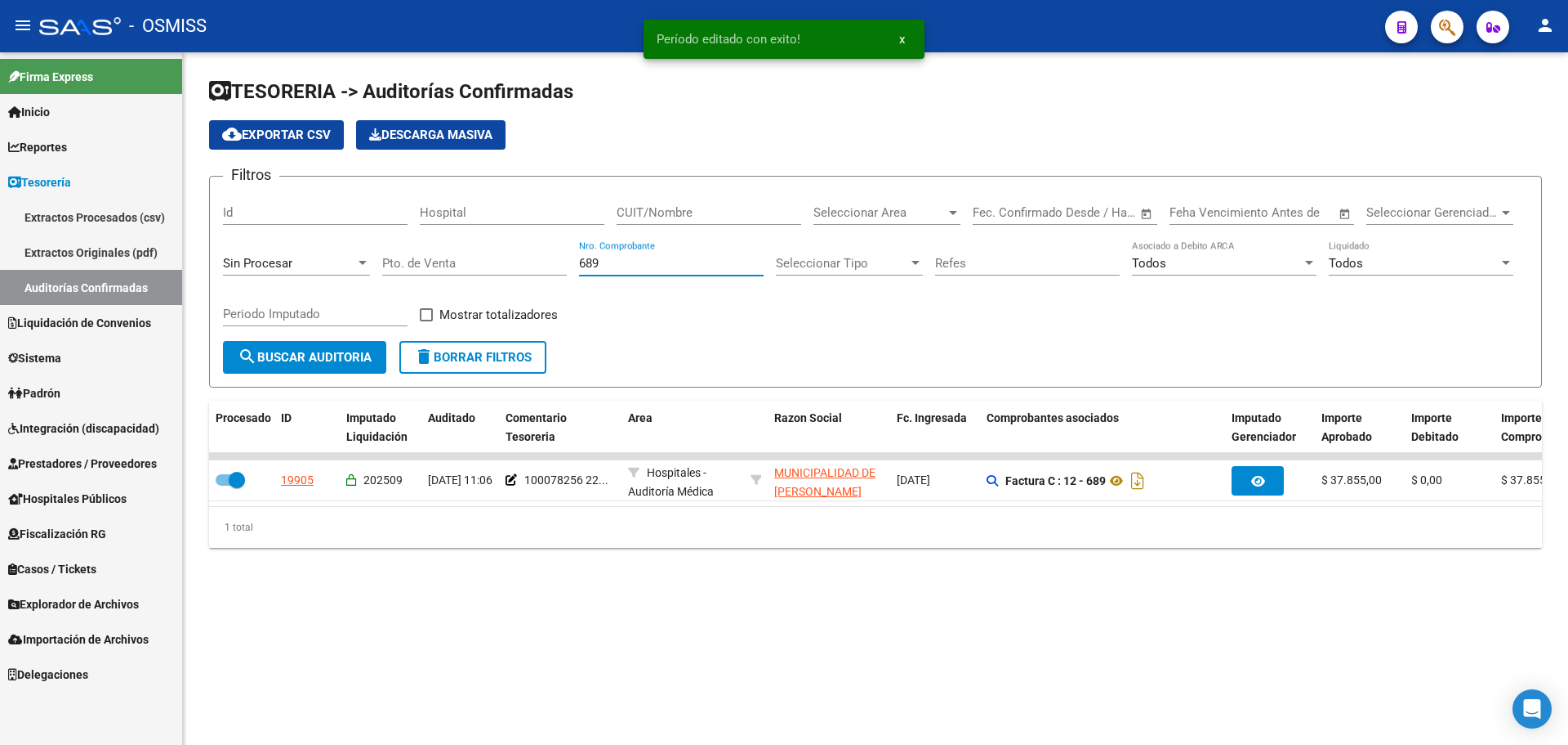
drag, startPoint x: 644, startPoint y: 265, endPoint x: 313, endPoint y: 278, distance: 331.3
click at [314, 277] on div "Filtros Id Hospital CUIT/Nombre Seleccionar Area Seleccionar Area Fecha inicio …" at bounding box center [875, 265] width 1305 height 152
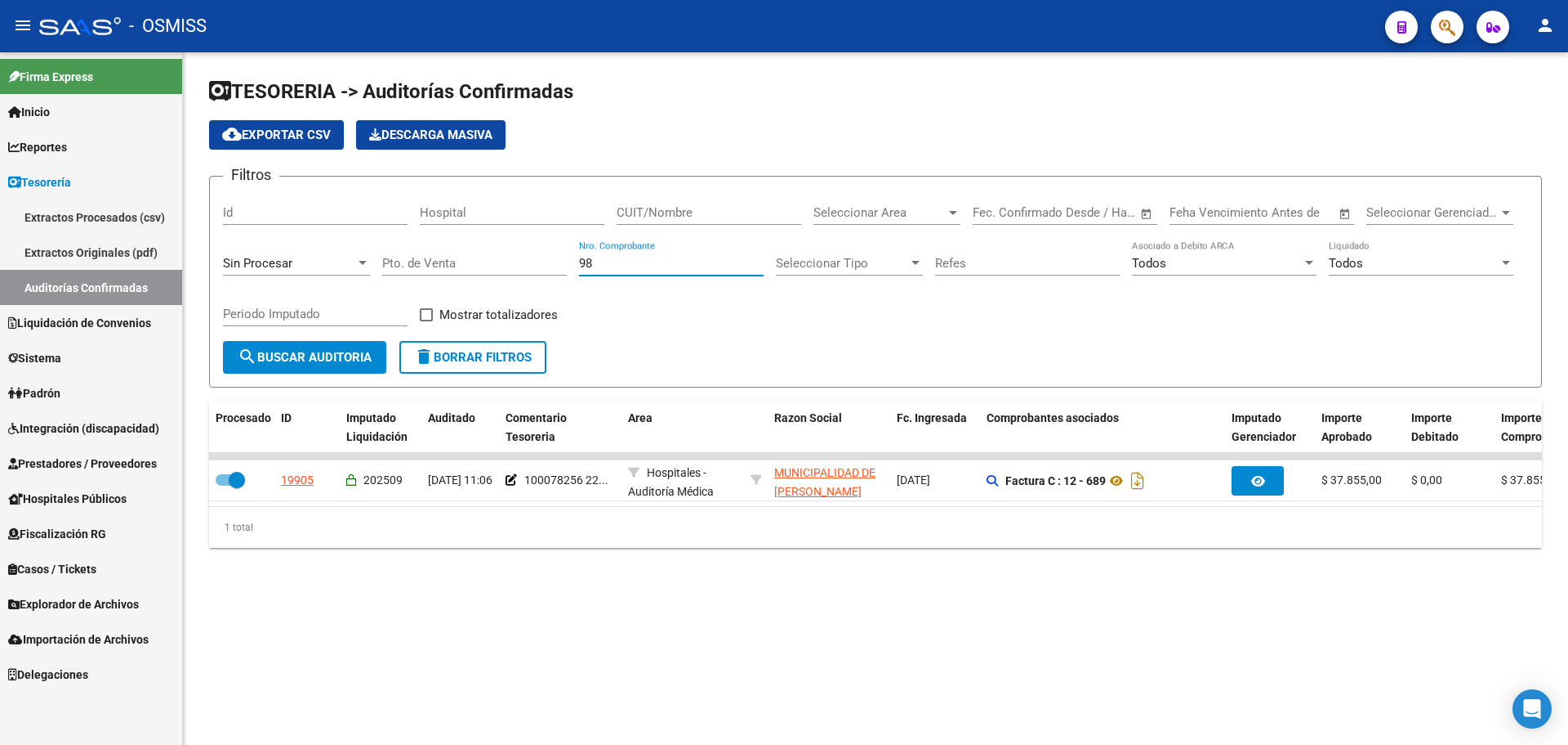
type input "987"
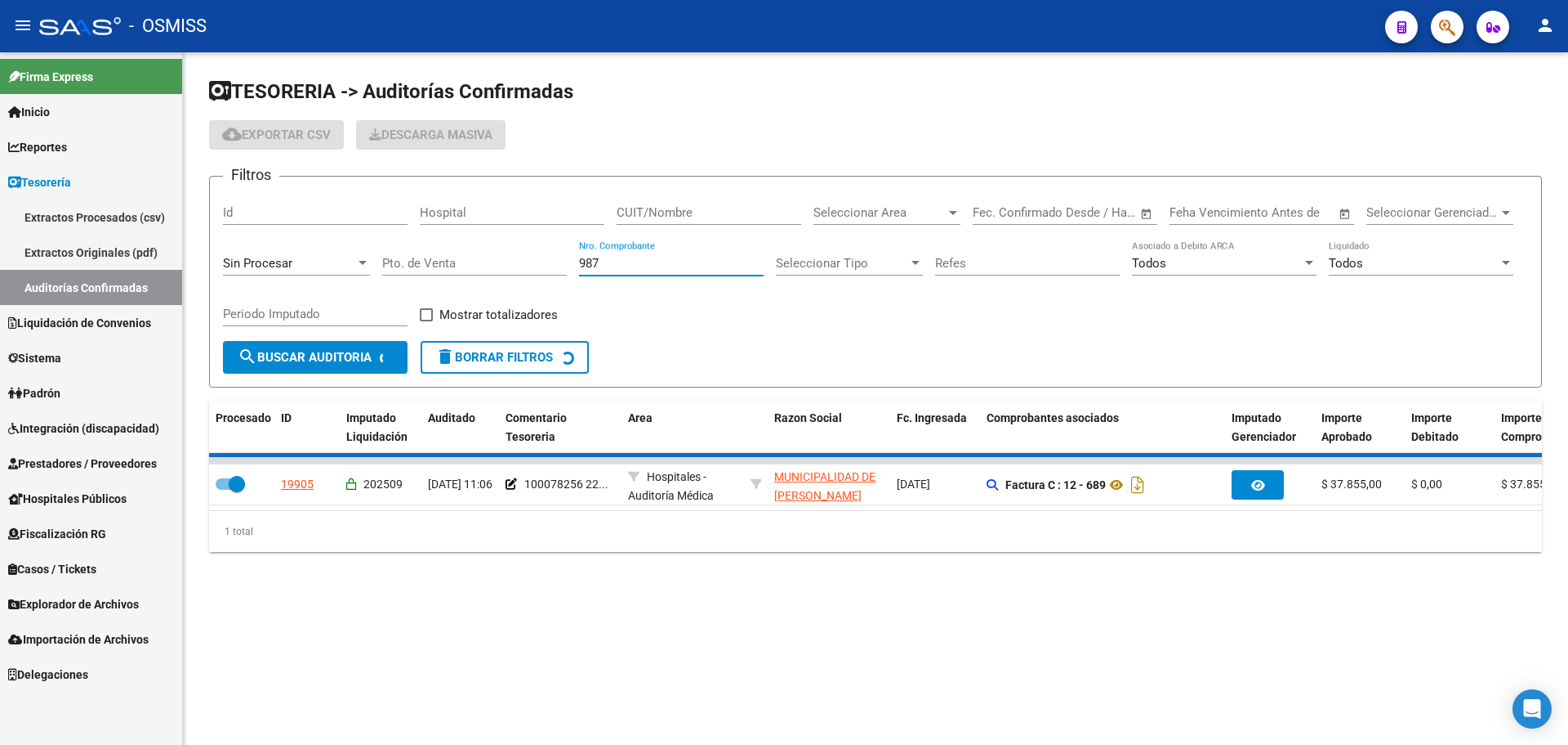
checkbox input "false"
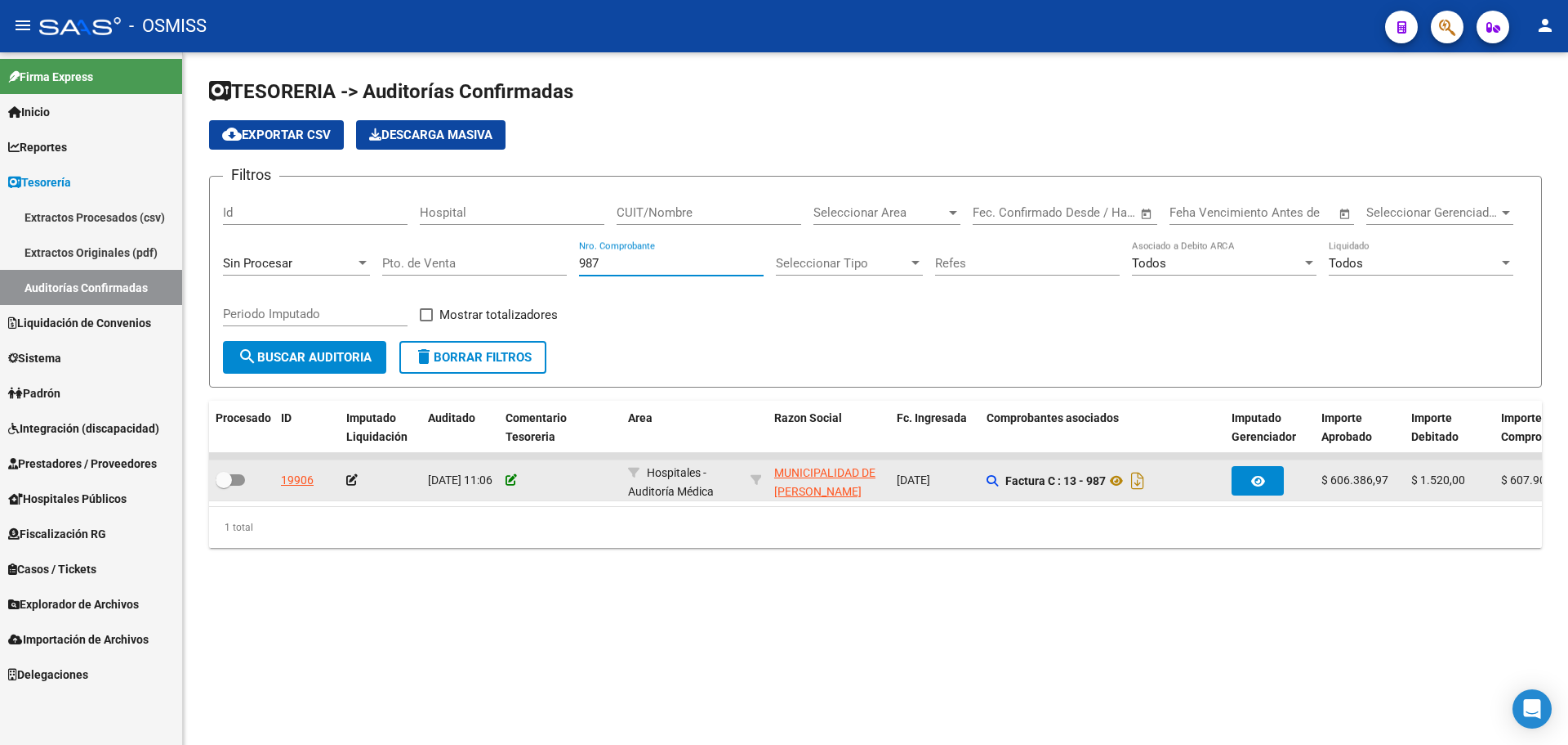
type input "987"
click at [508, 483] on icon at bounding box center [510, 479] width 11 height 11
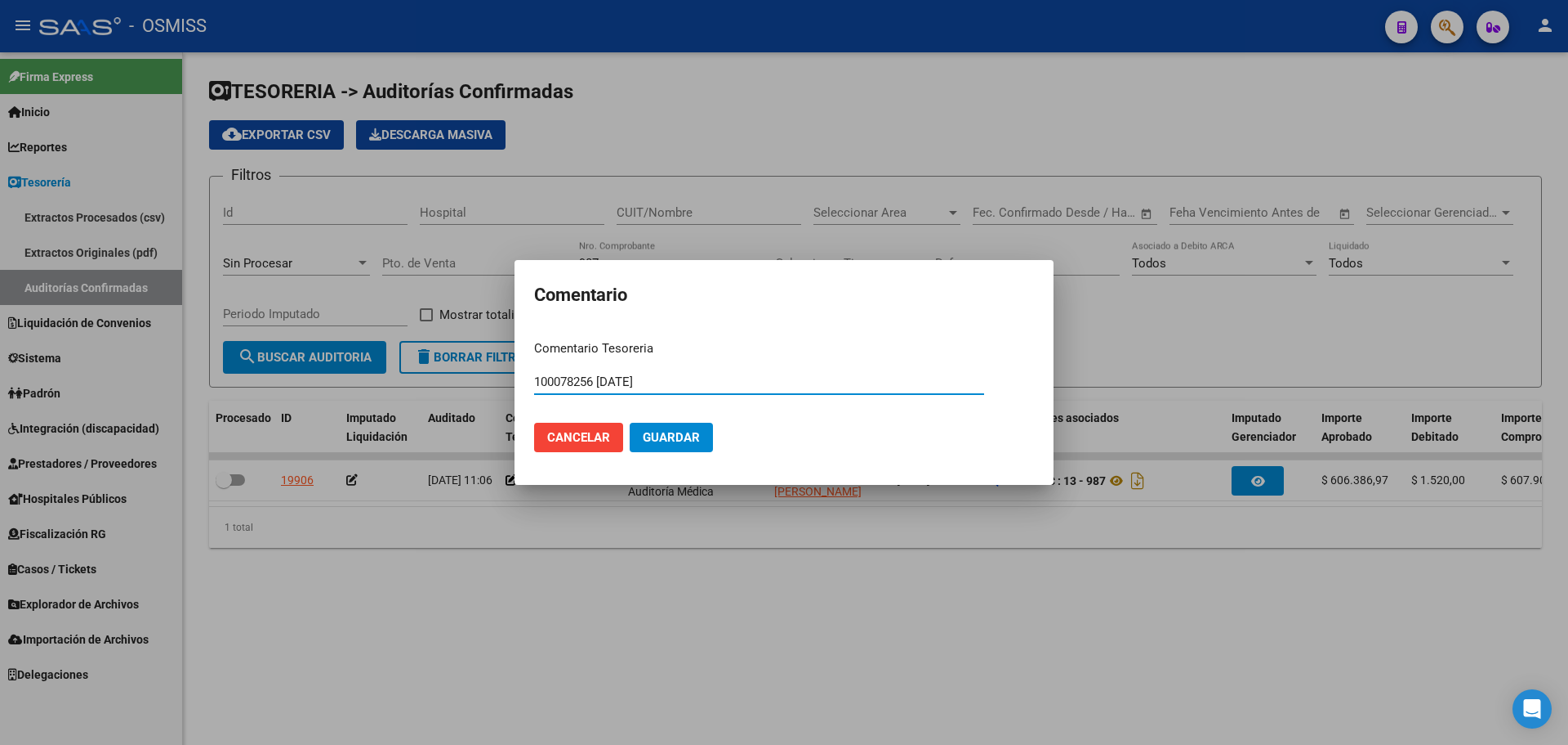
type input "100078256 [DATE]"
click at [685, 430] on span "Guardar" at bounding box center [671, 437] width 57 height 15
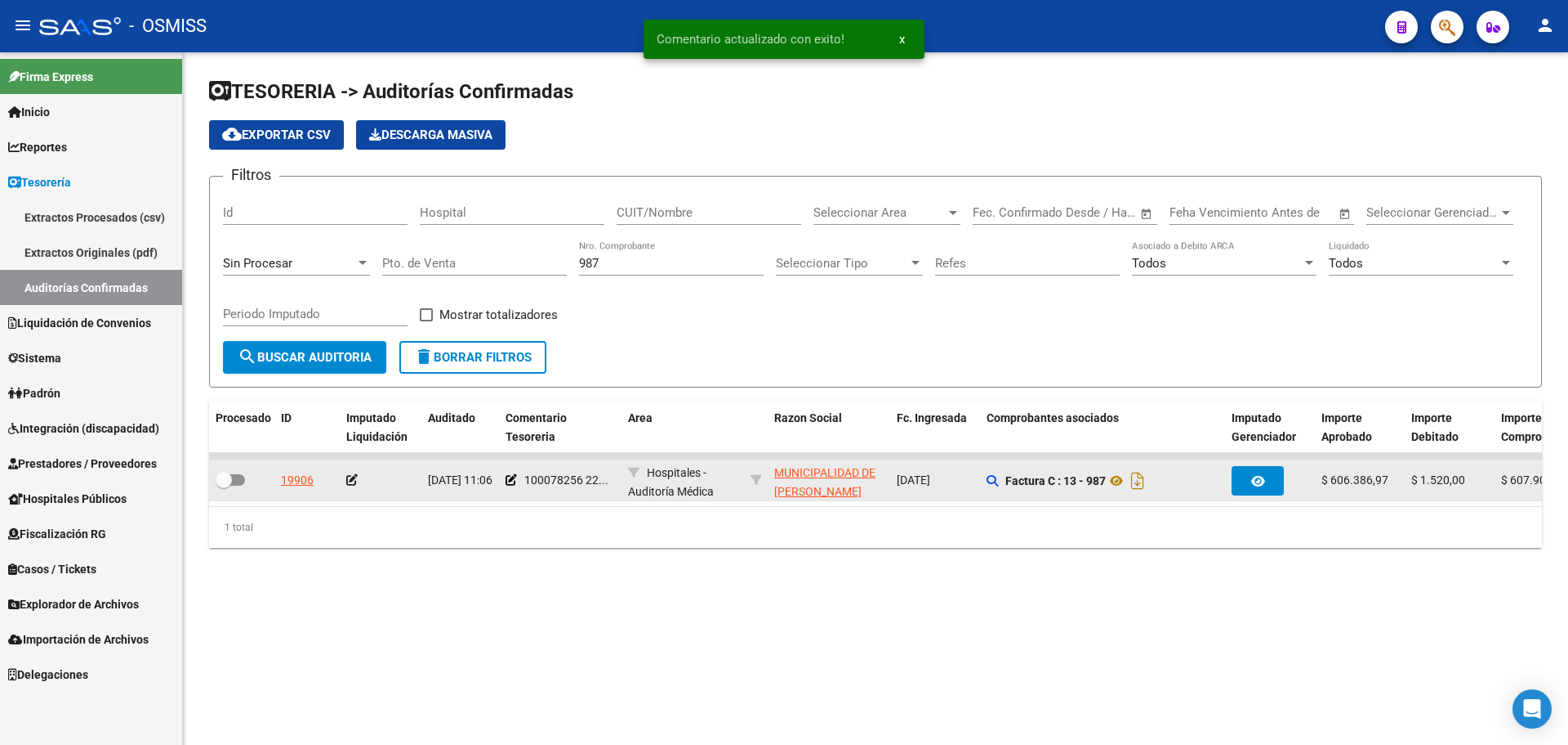
click at [350, 482] on icon at bounding box center [351, 479] width 11 height 11
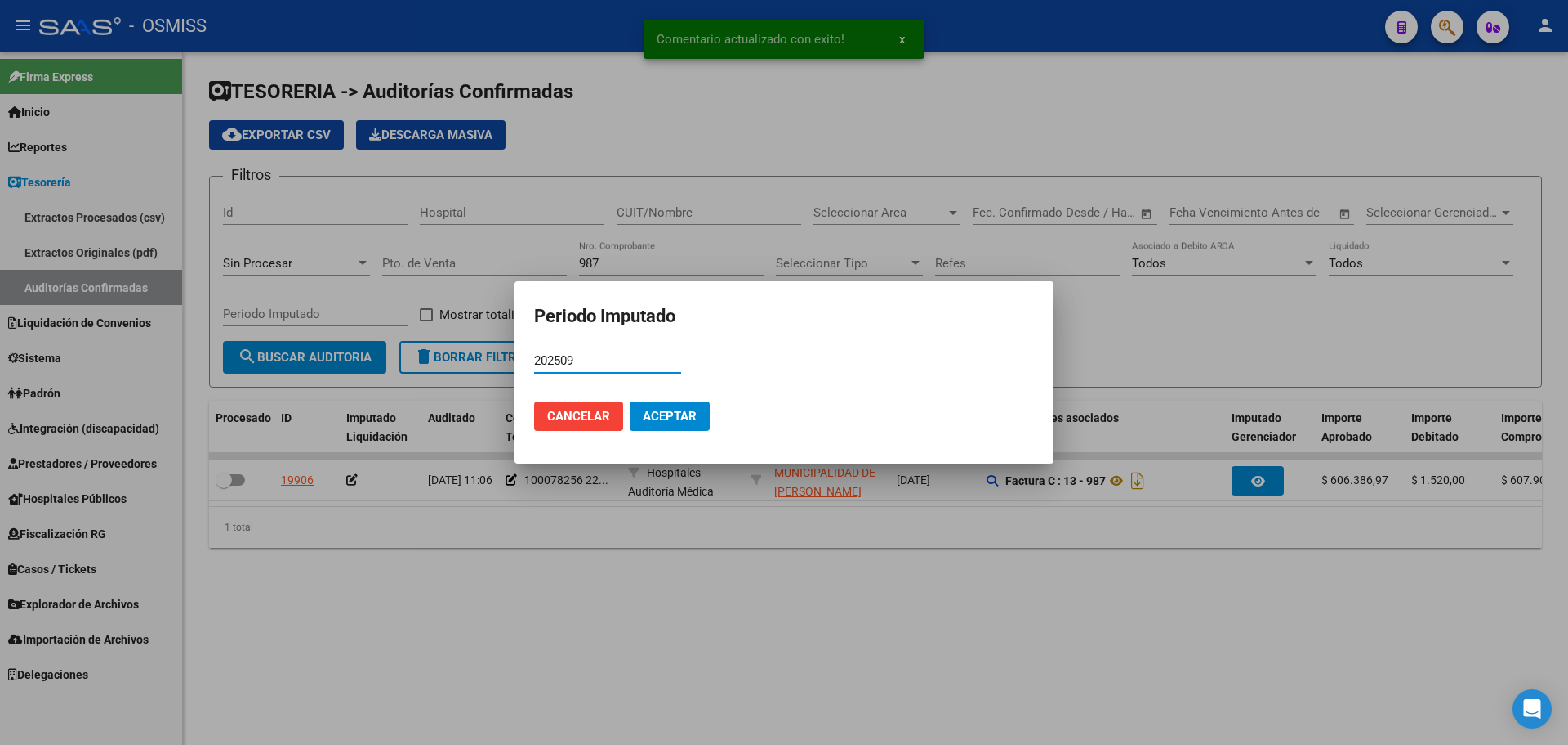
type input "202509"
click at [642, 413] on button "Aceptar" at bounding box center [670, 416] width 80 height 30
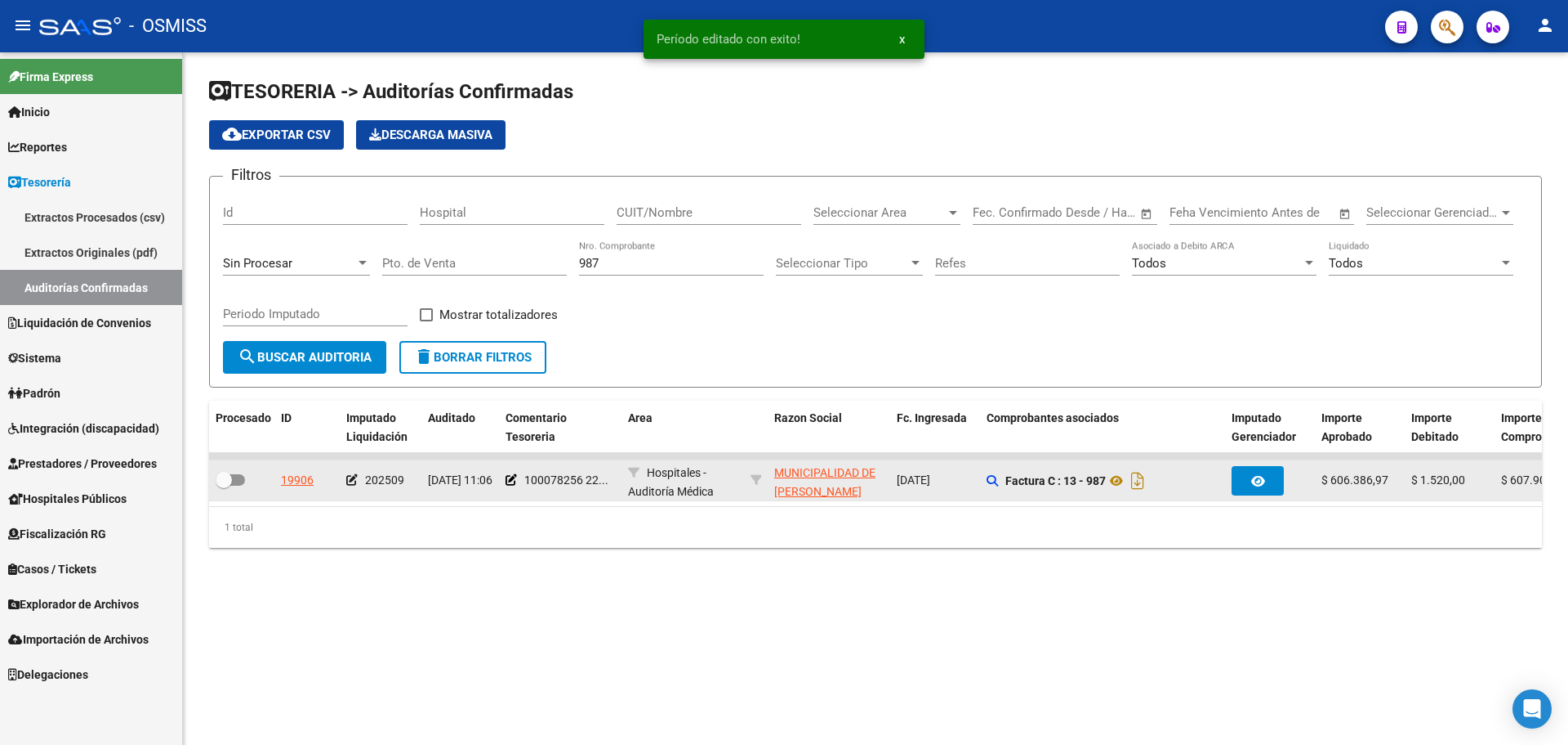
click at [237, 490] on div at bounding box center [241, 480] width 52 height 21
click at [238, 482] on span at bounding box center [230, 479] width 30 height 11
click at [224, 486] on input "checkbox" at bounding box center [223, 486] width 1 height 1
checkbox input "true"
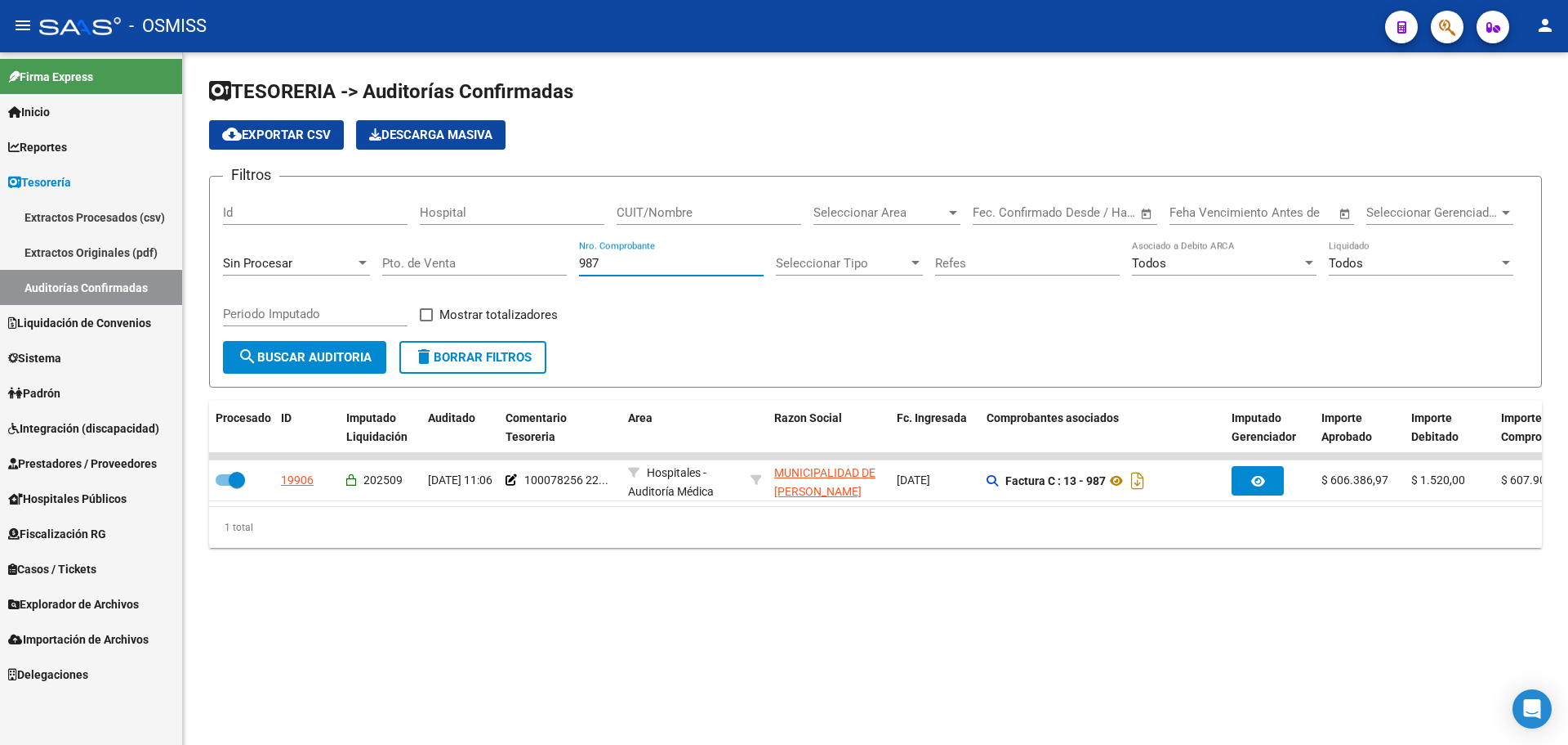
drag, startPoint x: 620, startPoint y: 261, endPoint x: 343, endPoint y: 270, distance: 277.1
click at [343, 270] on div "Filtros Id Hospital CUIT/Nombre Seleccionar Area Seleccionar Area Fecha inicio …" at bounding box center [875, 265] width 1305 height 152
type input "303"
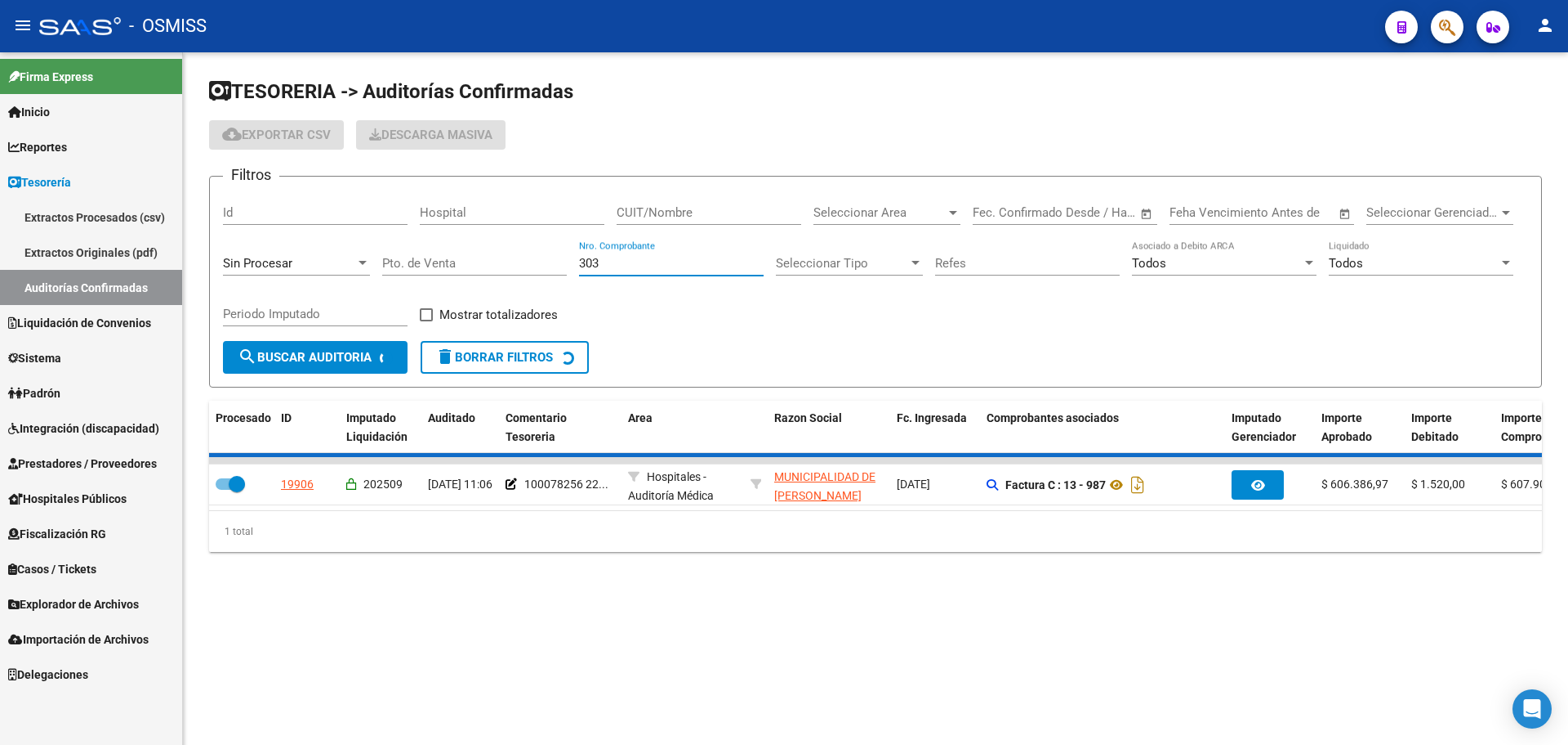
checkbox input "false"
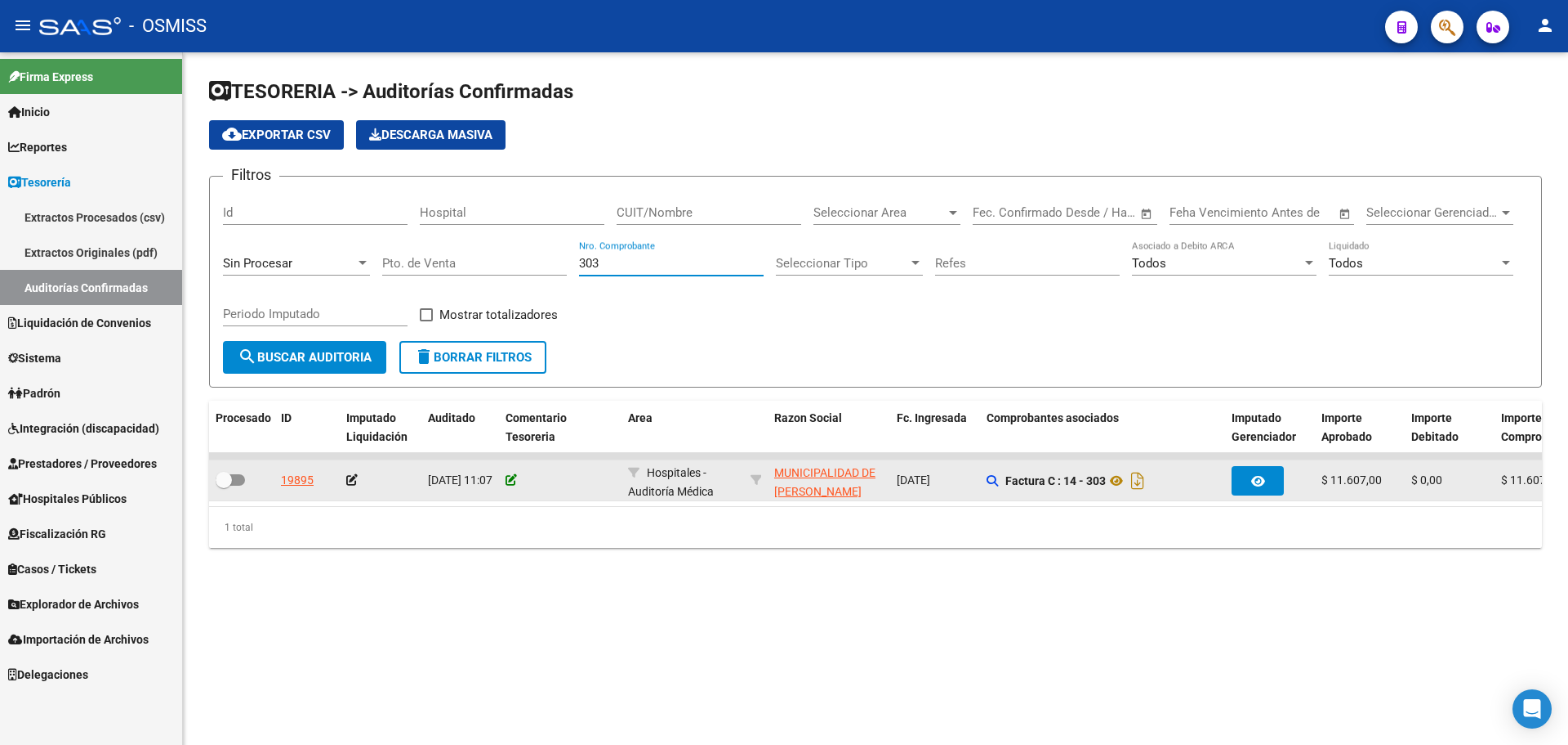
type input "303"
click at [509, 474] on icon at bounding box center [510, 479] width 11 height 11
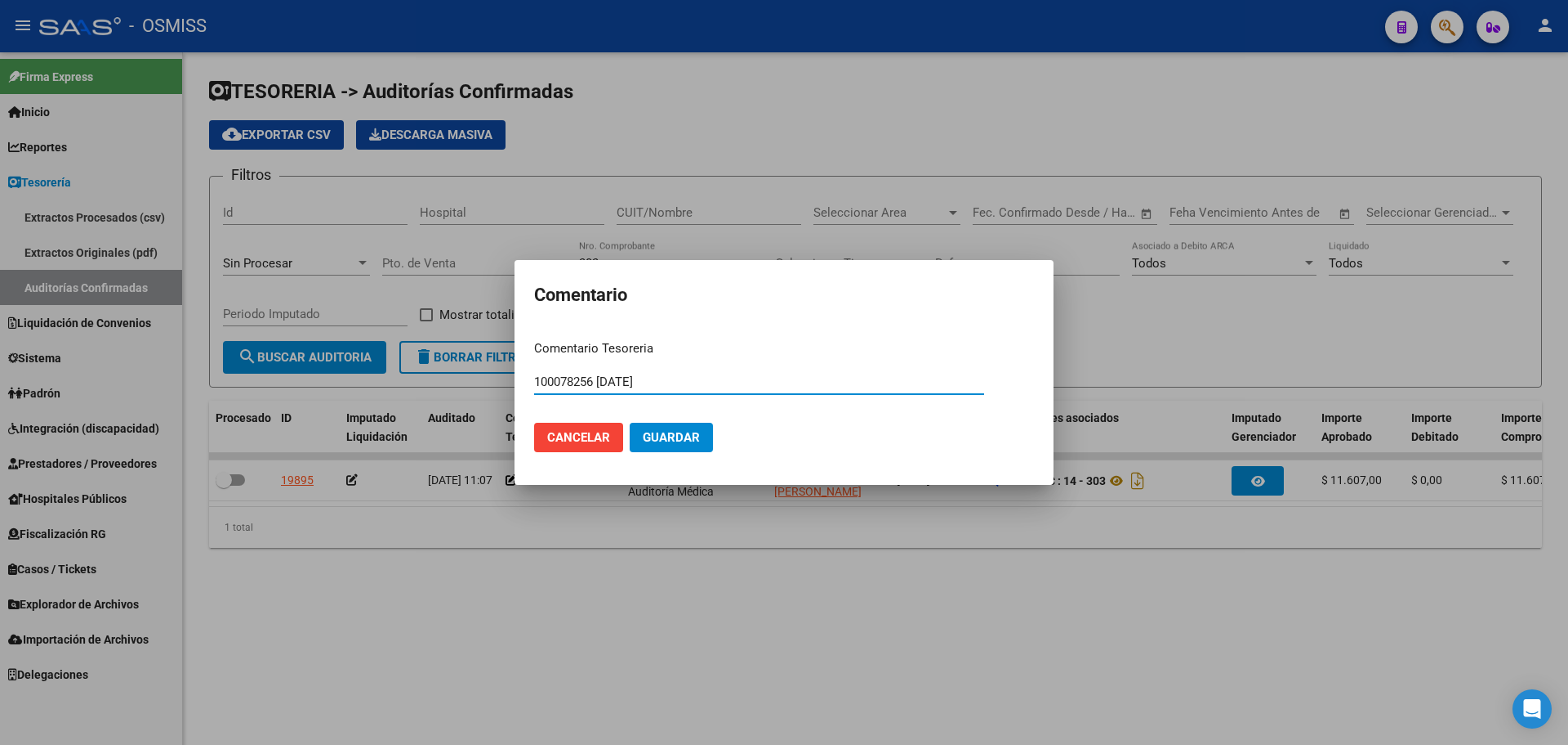
type input "100078256 [DATE]"
click at [658, 441] on span "Guardar" at bounding box center [671, 437] width 57 height 15
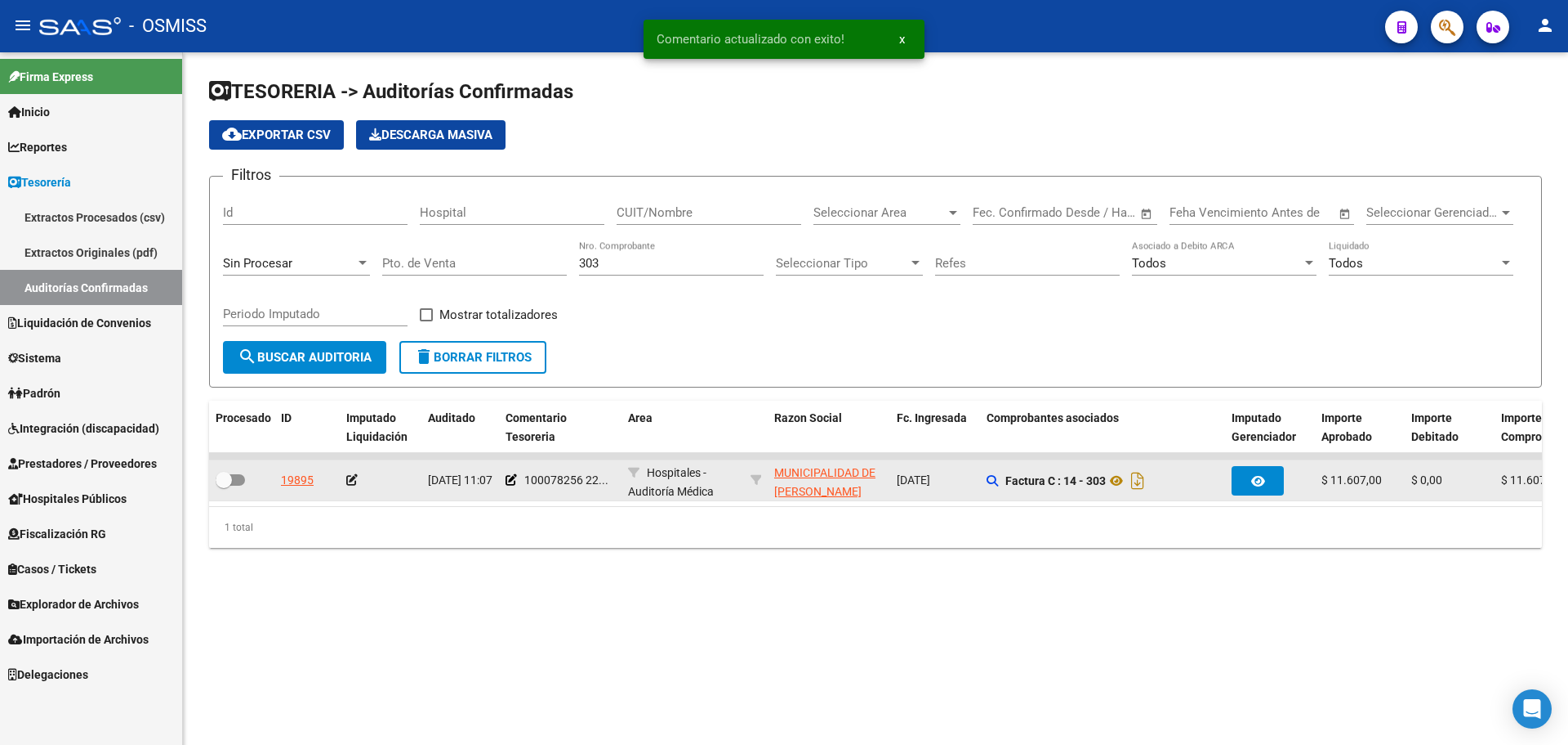
click at [352, 485] on icon at bounding box center [351, 479] width 11 height 11
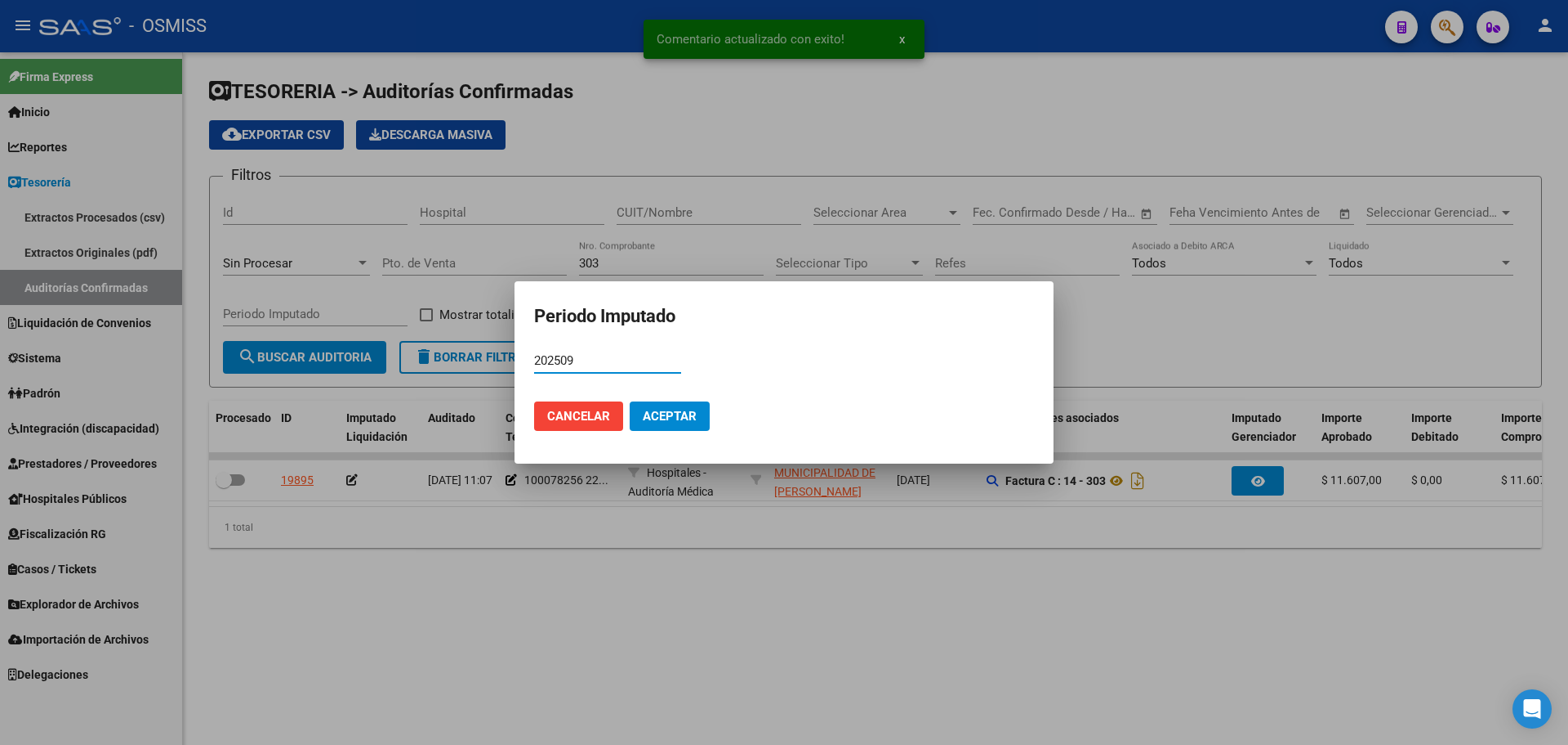
type input "202509"
click at [677, 410] on span "Aceptar" at bounding box center [670, 416] width 54 height 15
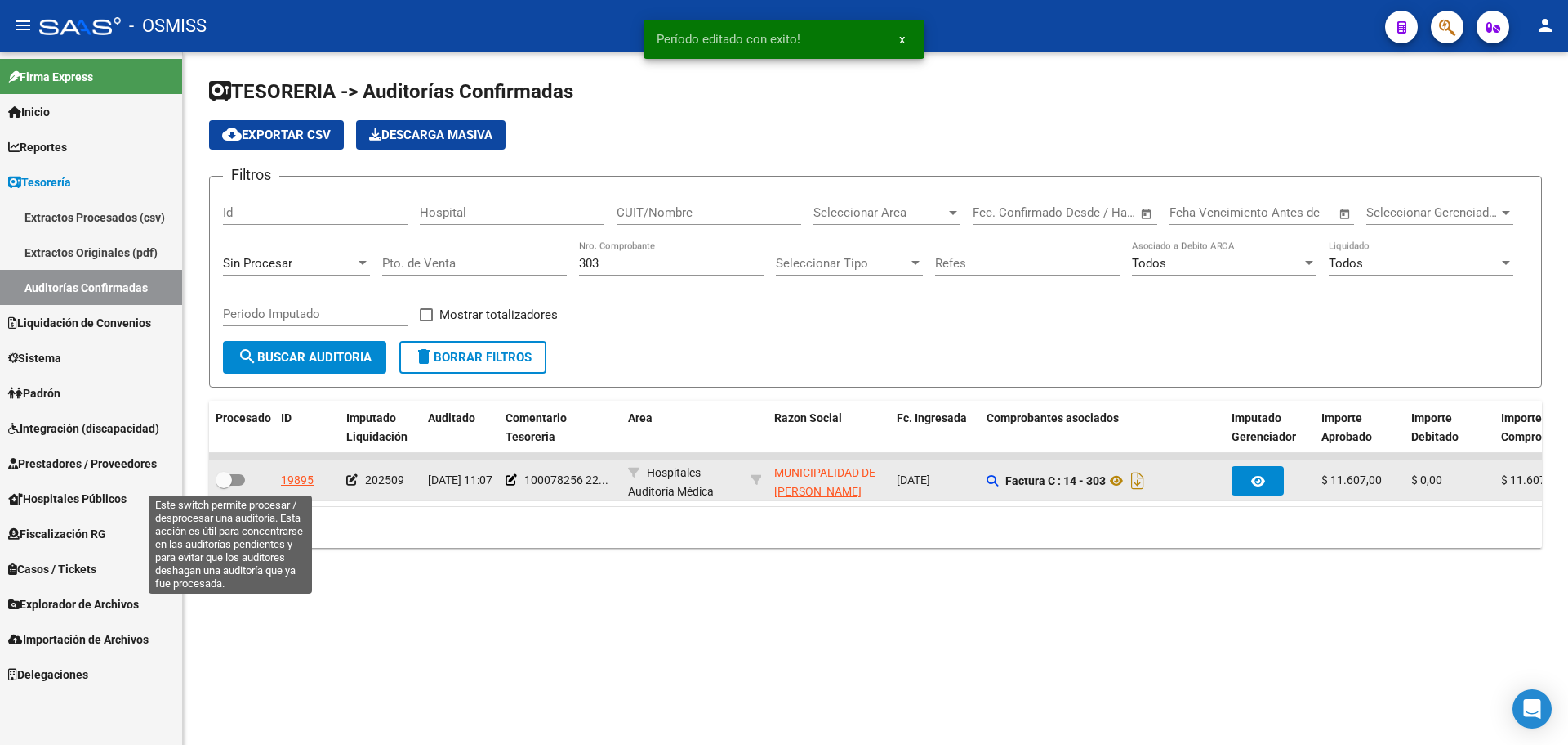
click at [238, 484] on span at bounding box center [230, 479] width 30 height 11
click at [224, 486] on input "checkbox" at bounding box center [223, 486] width 1 height 1
checkbox input "true"
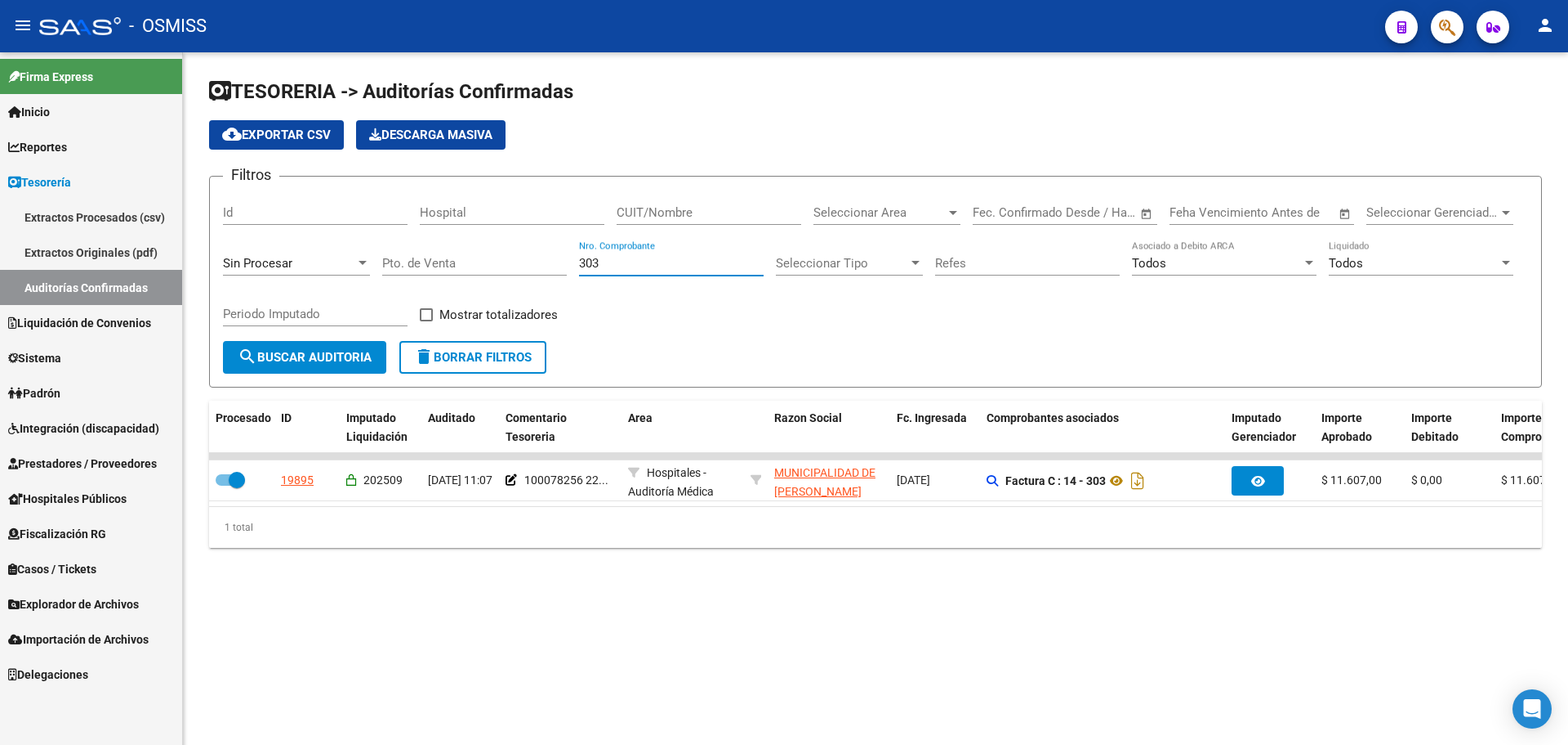
drag, startPoint x: 612, startPoint y: 258, endPoint x: 237, endPoint y: 215, distance: 377.5
click at [242, 213] on div "Filtros Id Hospital CUIT/Nombre Seleccionar Area Seleccionar Area Fecha inicio …" at bounding box center [875, 265] width 1305 height 152
type input "3143"
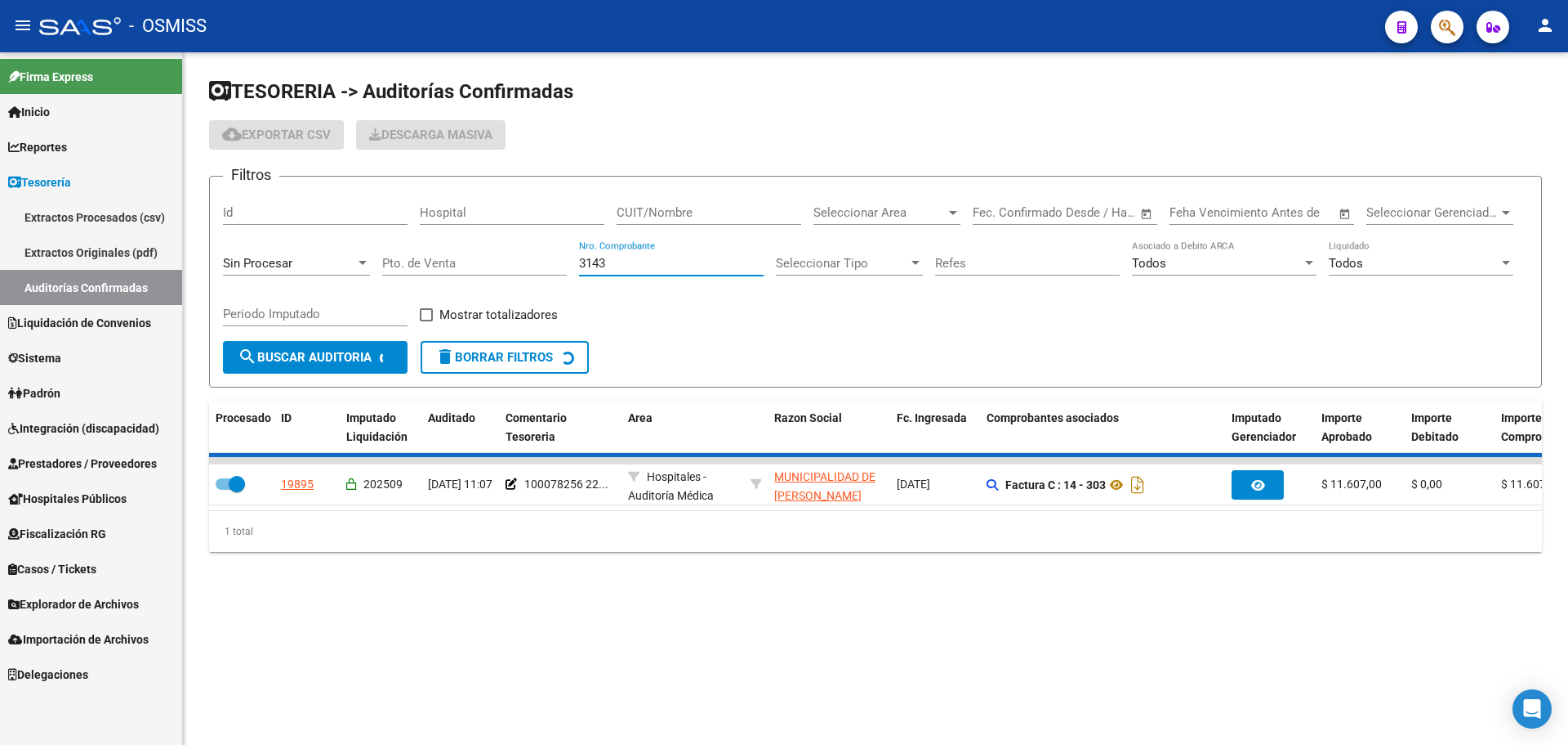
checkbox input "false"
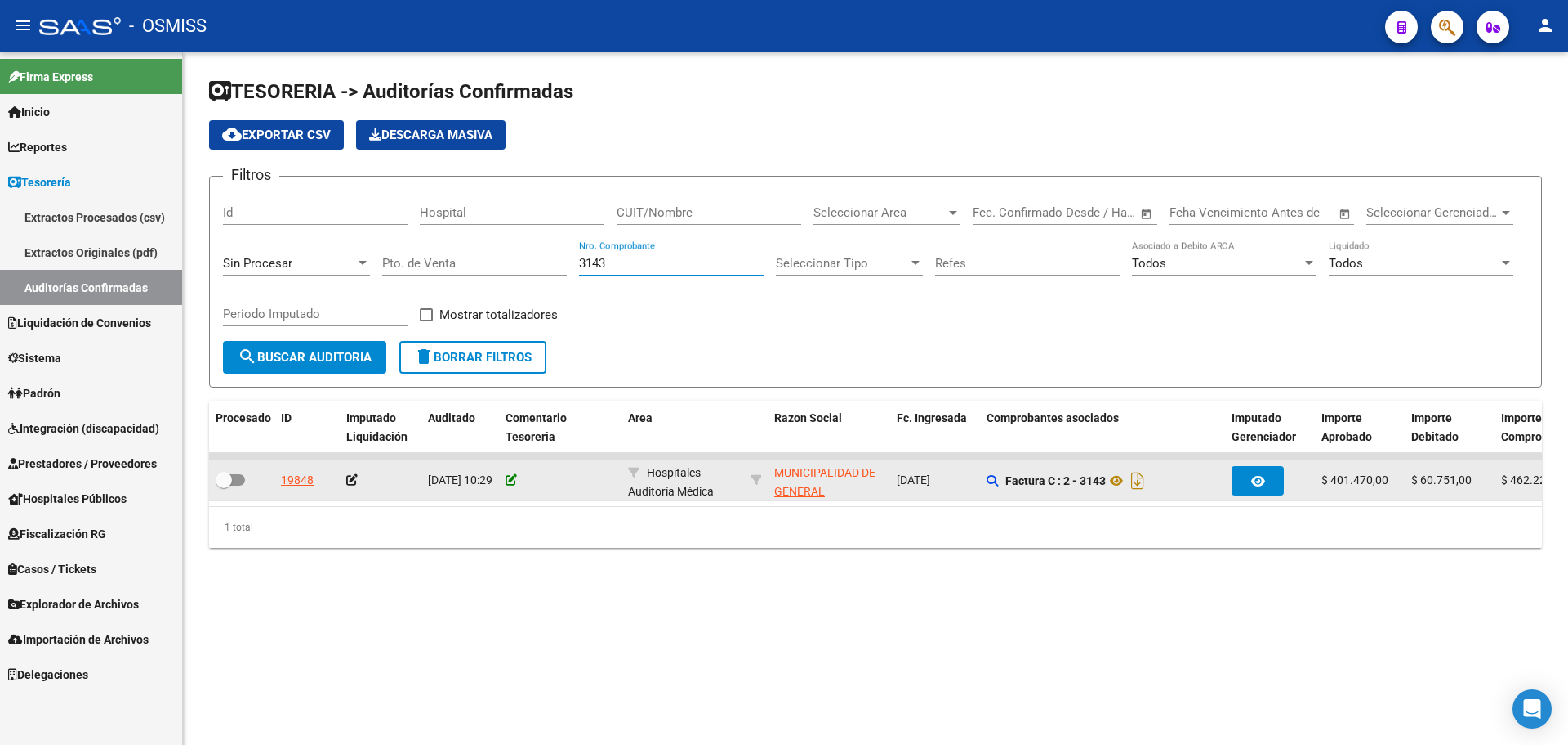
type input "3143"
click at [515, 478] on icon at bounding box center [510, 479] width 11 height 11
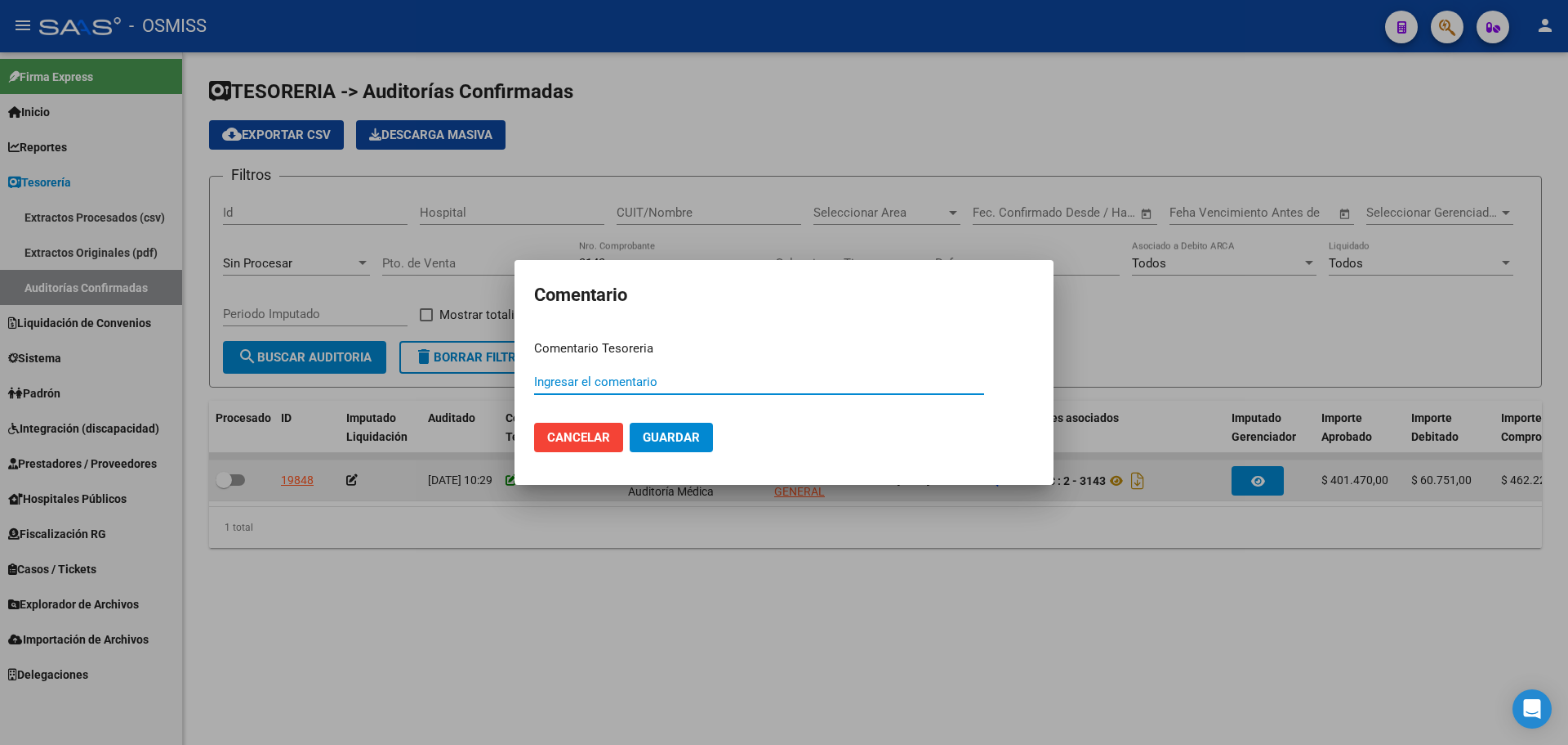
paste input "100078257"
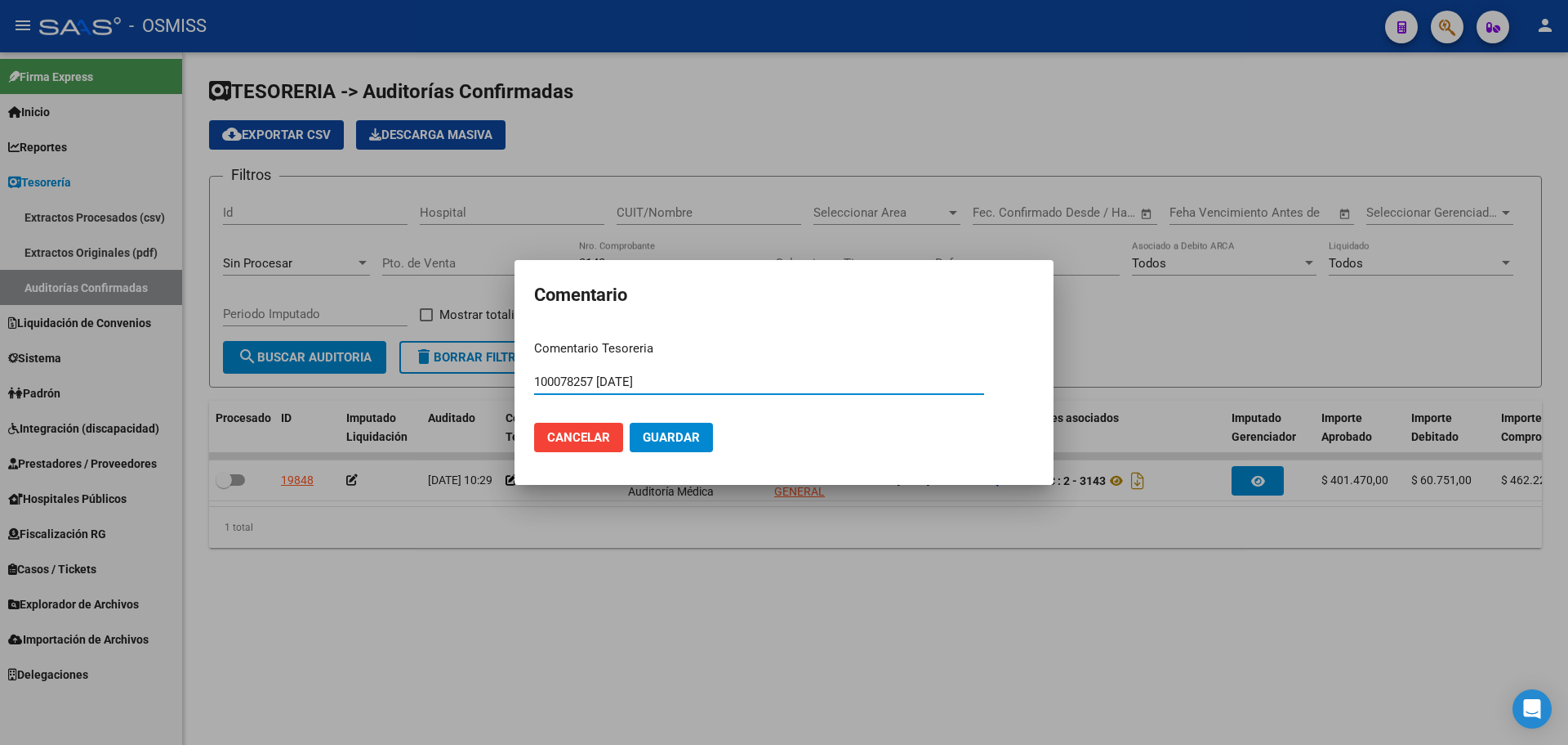
type input "100078257 [DATE]"
click at [677, 438] on span "Guardar" at bounding box center [671, 437] width 57 height 15
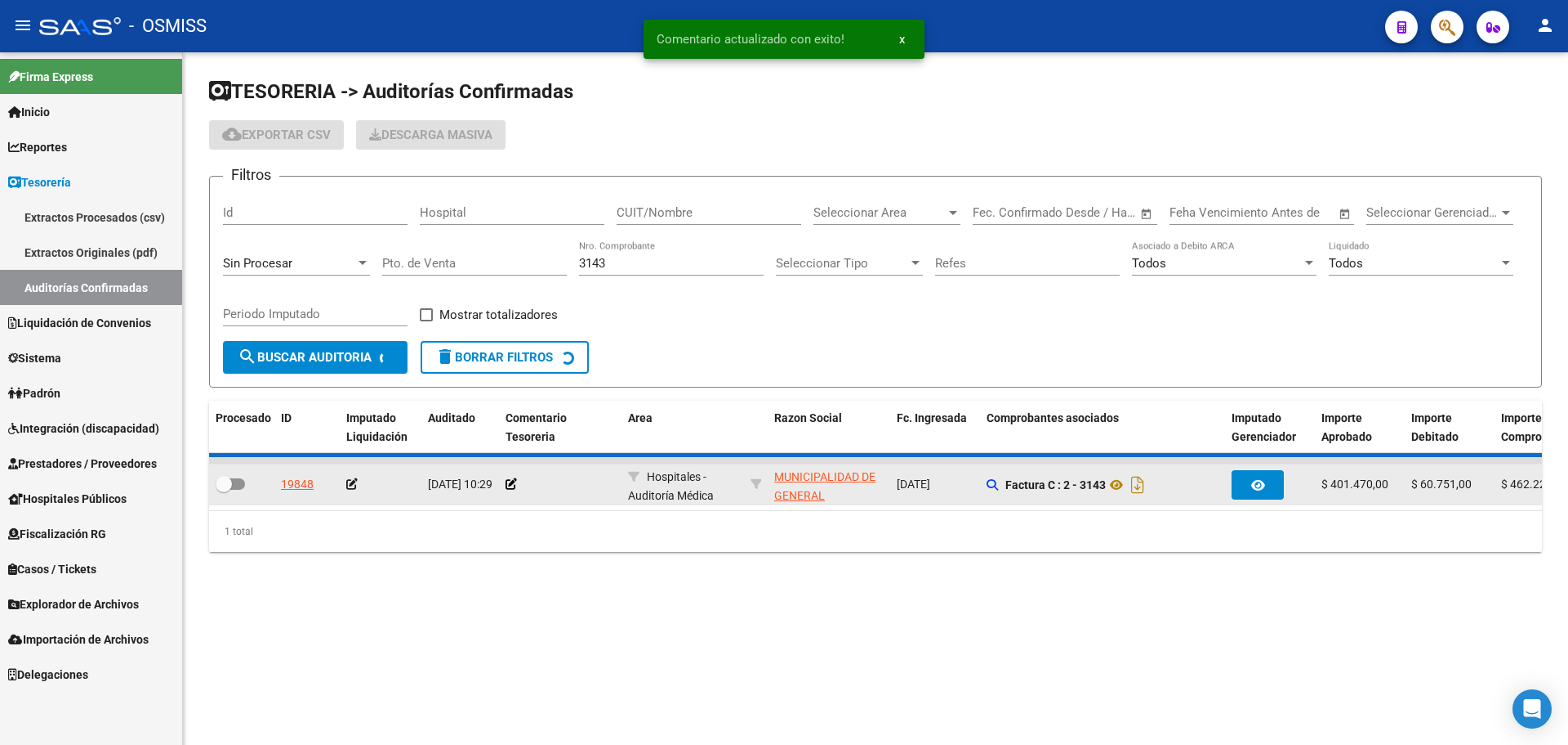
click at [347, 487] on div at bounding box center [380, 484] width 69 height 19
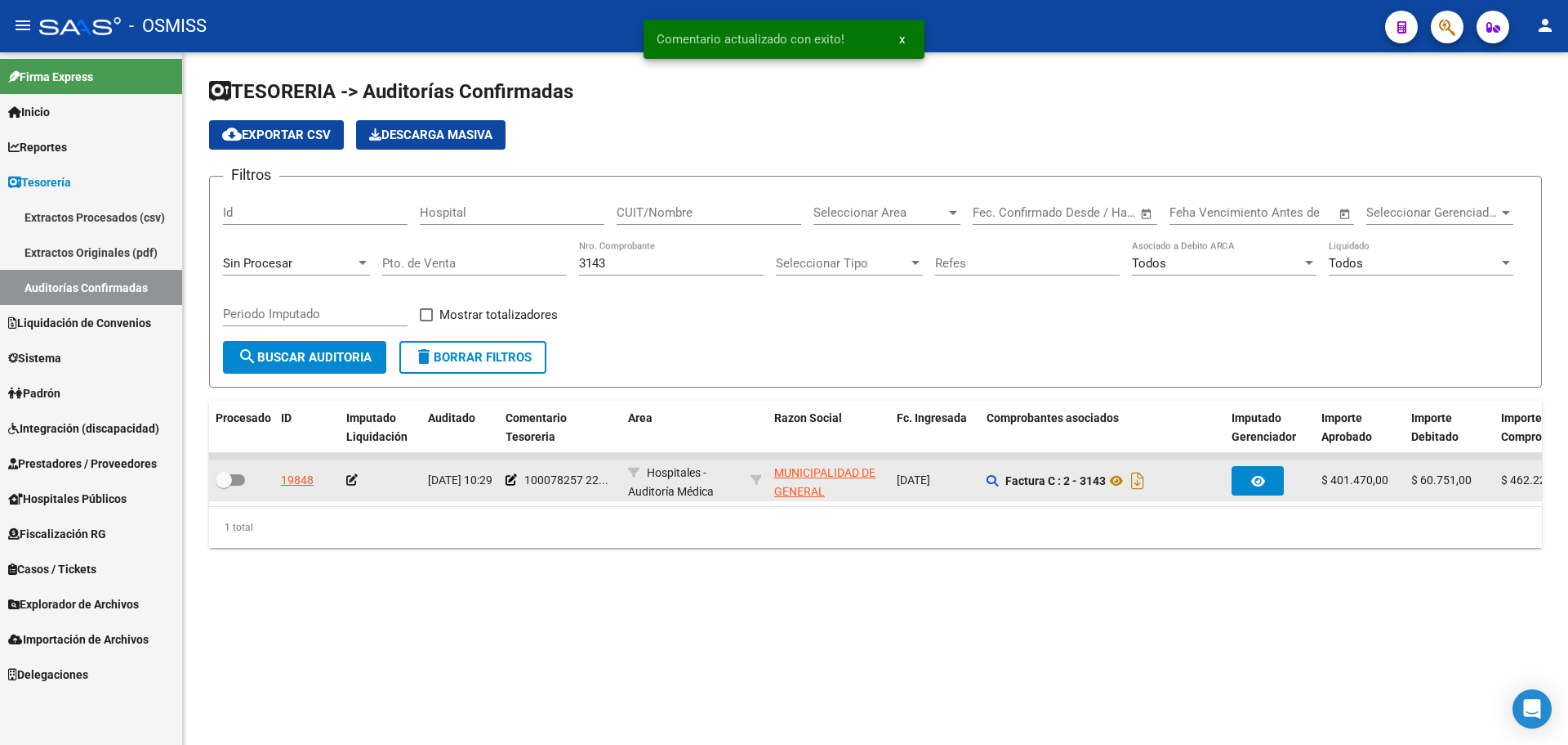
click at [351, 481] on icon at bounding box center [351, 479] width 11 height 11
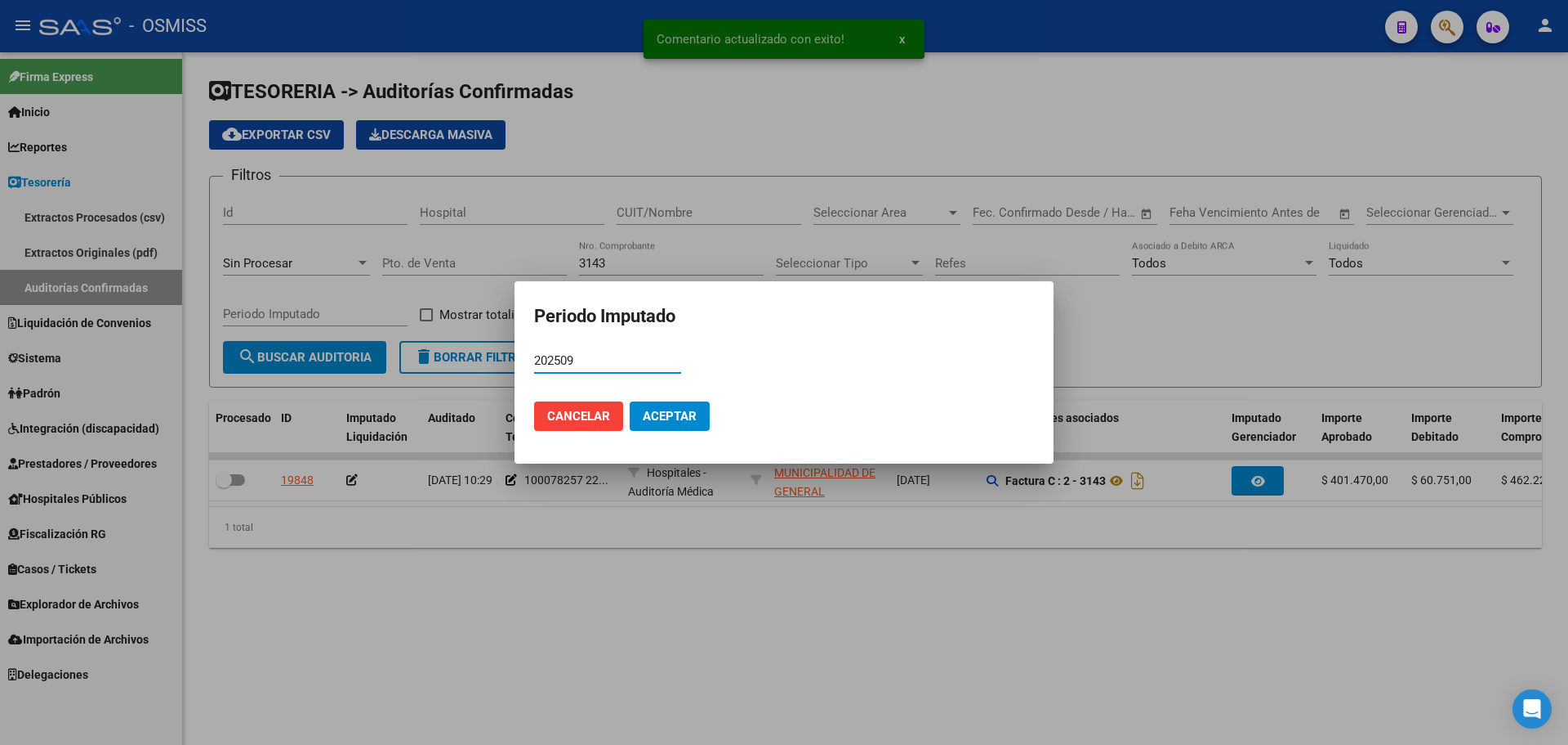
type input "202509"
click at [638, 419] on button "Aceptar" at bounding box center [670, 416] width 80 height 30
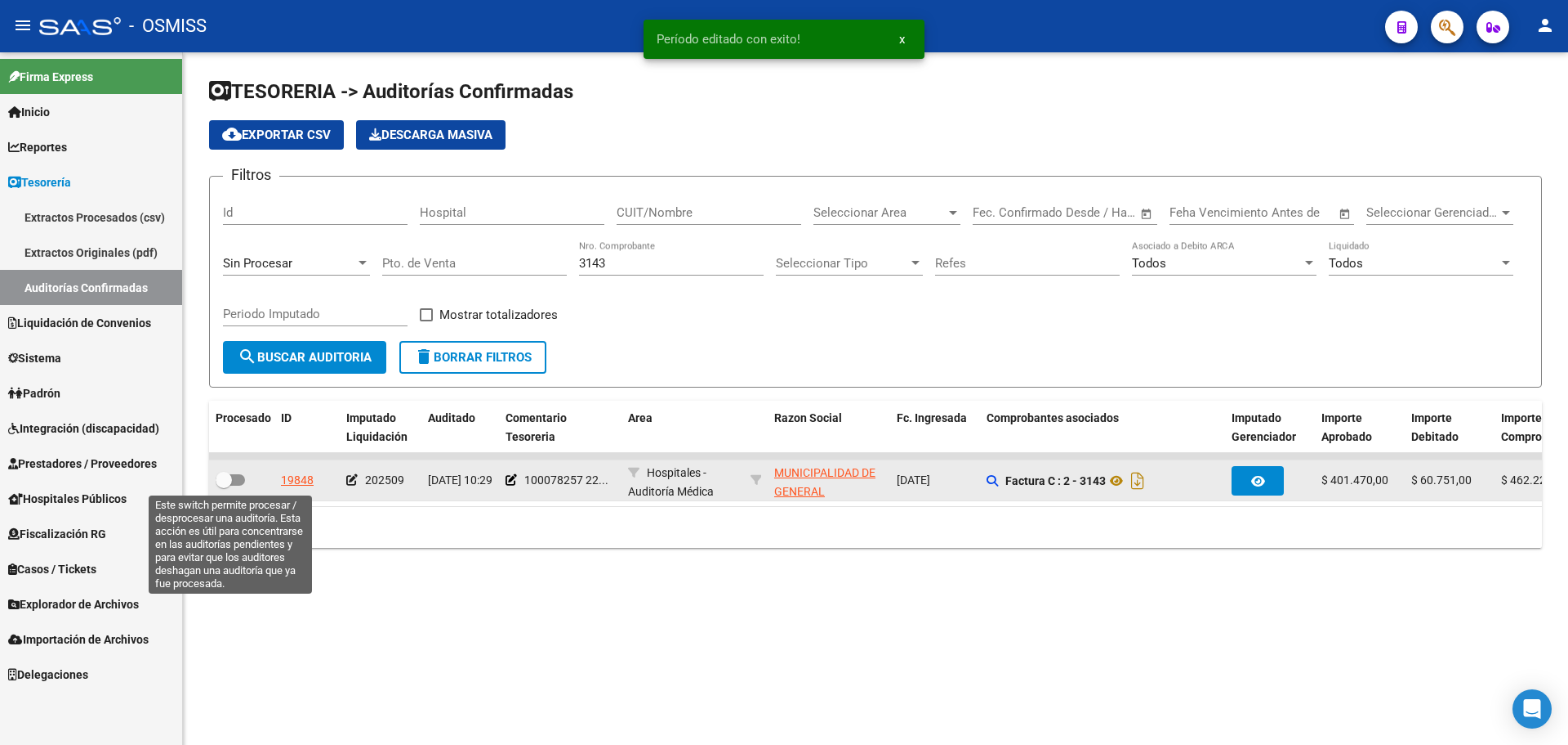
click at [238, 486] on label at bounding box center [230, 480] width 30 height 20
click at [224, 486] on input "checkbox" at bounding box center [223, 486] width 1 height 1
checkbox input "true"
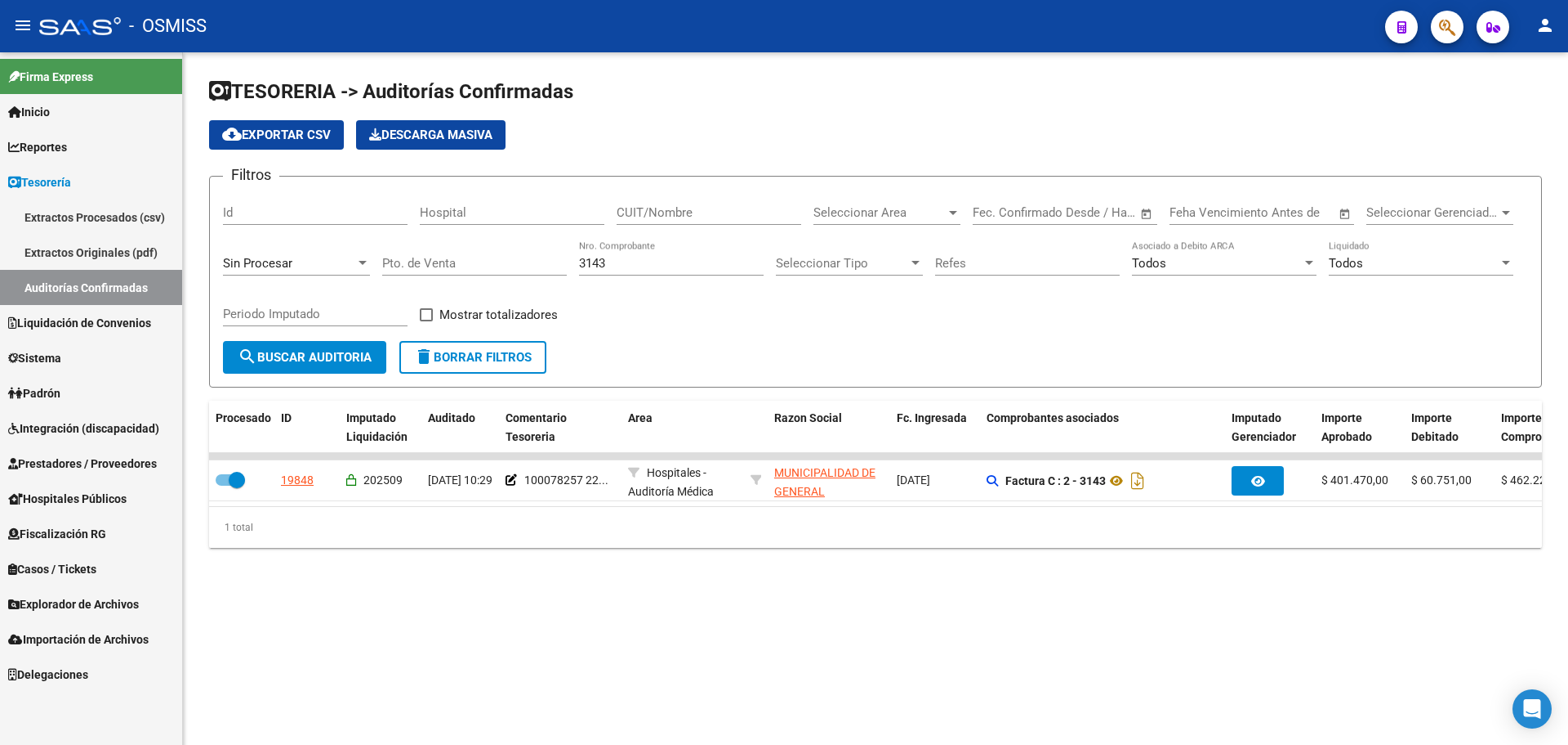
drag, startPoint x: 655, startPoint y: 261, endPoint x: 253, endPoint y: 259, distance: 402.0
click at [253, 259] on div "Filtros Id Hospital CUIT/Nombre Seleccionar Area Seleccionar Area Fecha inicio …" at bounding box center [875, 265] width 1305 height 152
type input "15849"
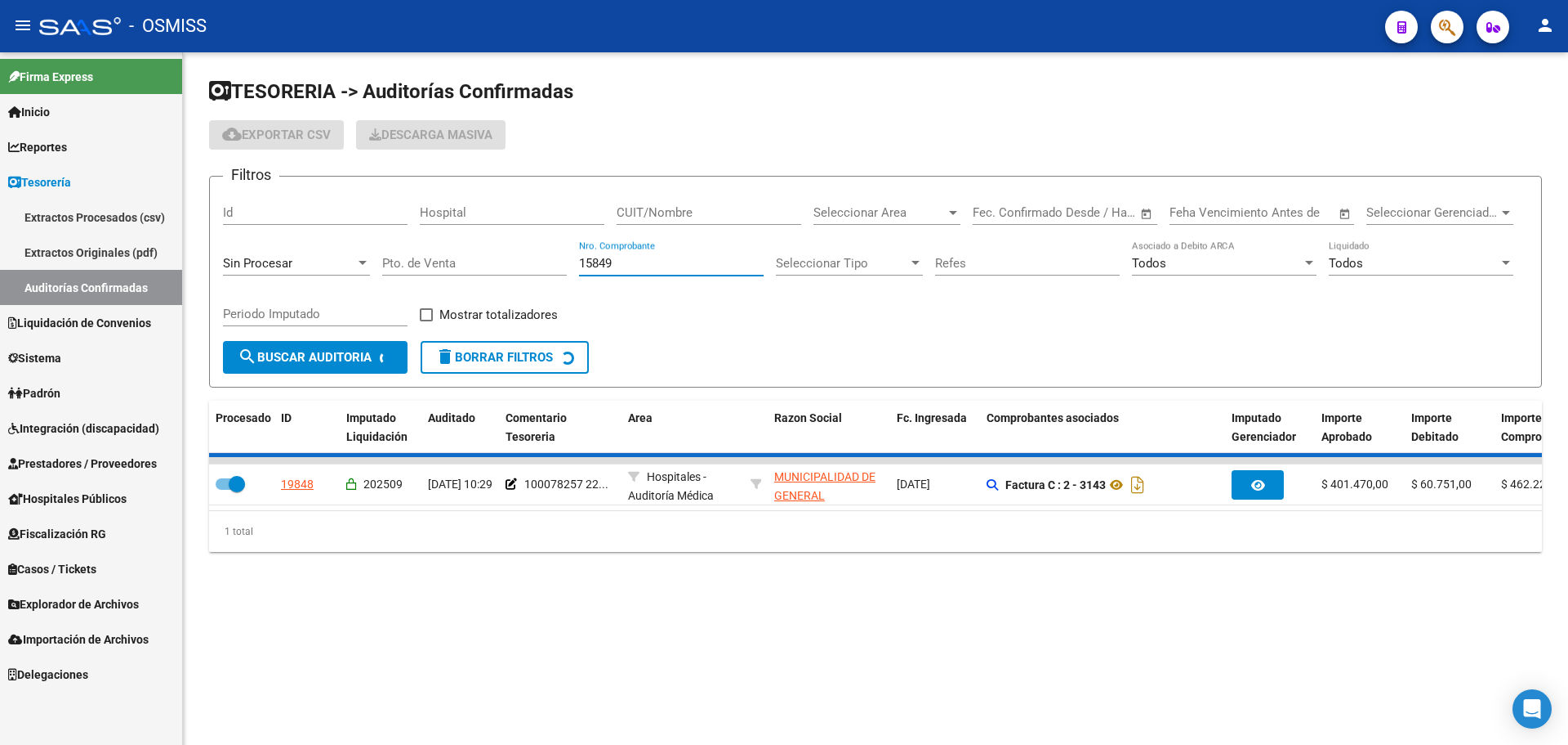
checkbox input "false"
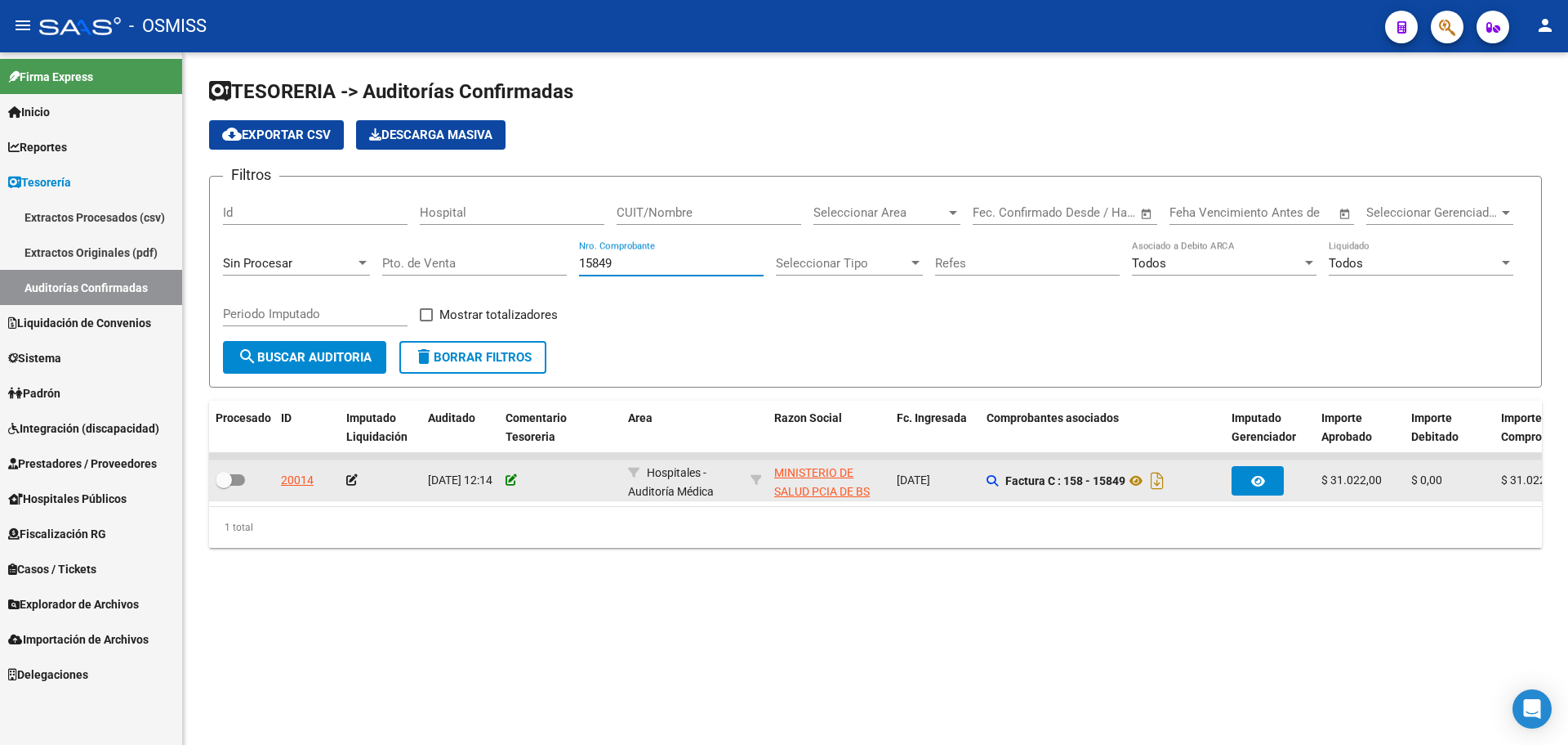
type input "15849"
click at [511, 481] on icon at bounding box center [510, 479] width 11 height 11
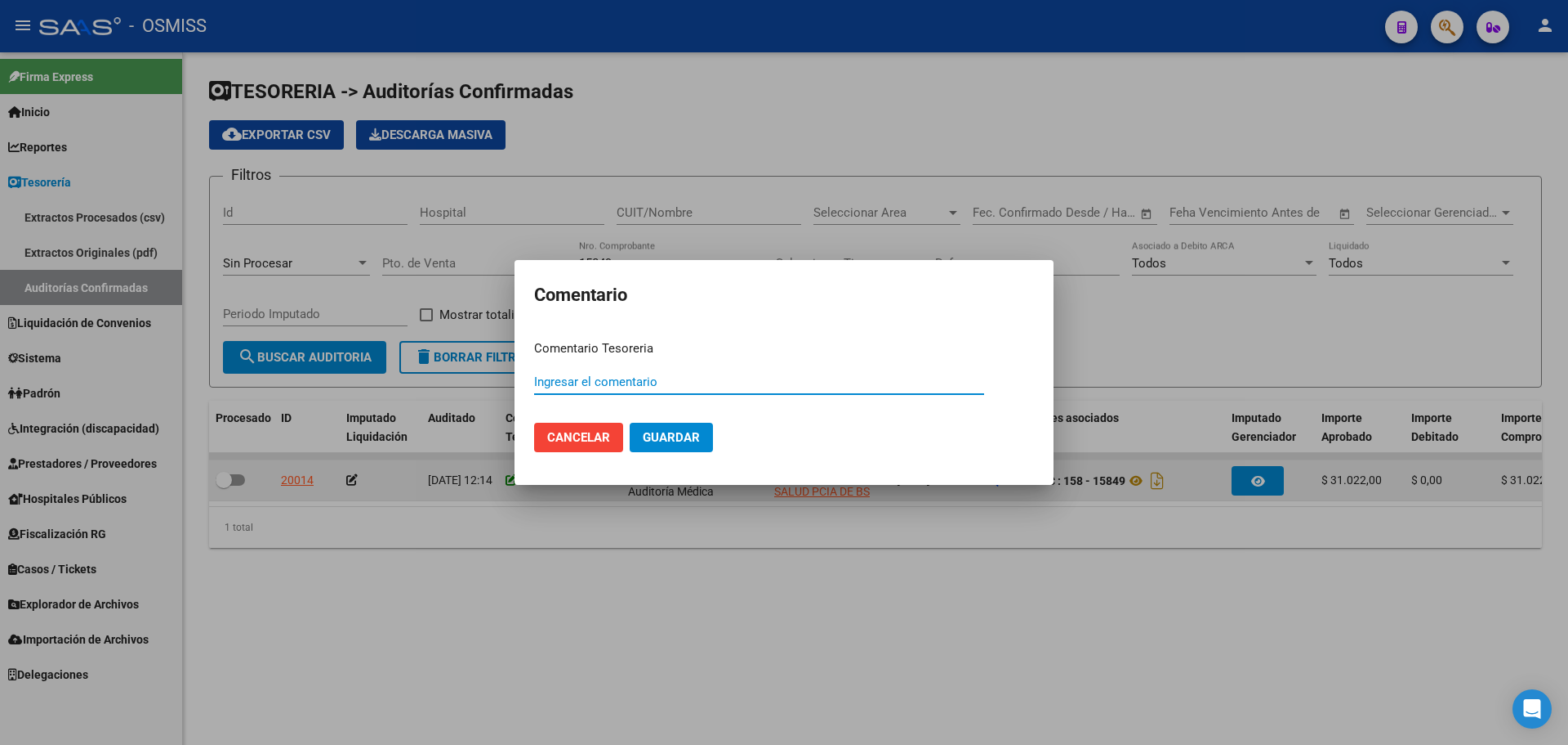
paste input "100078258"
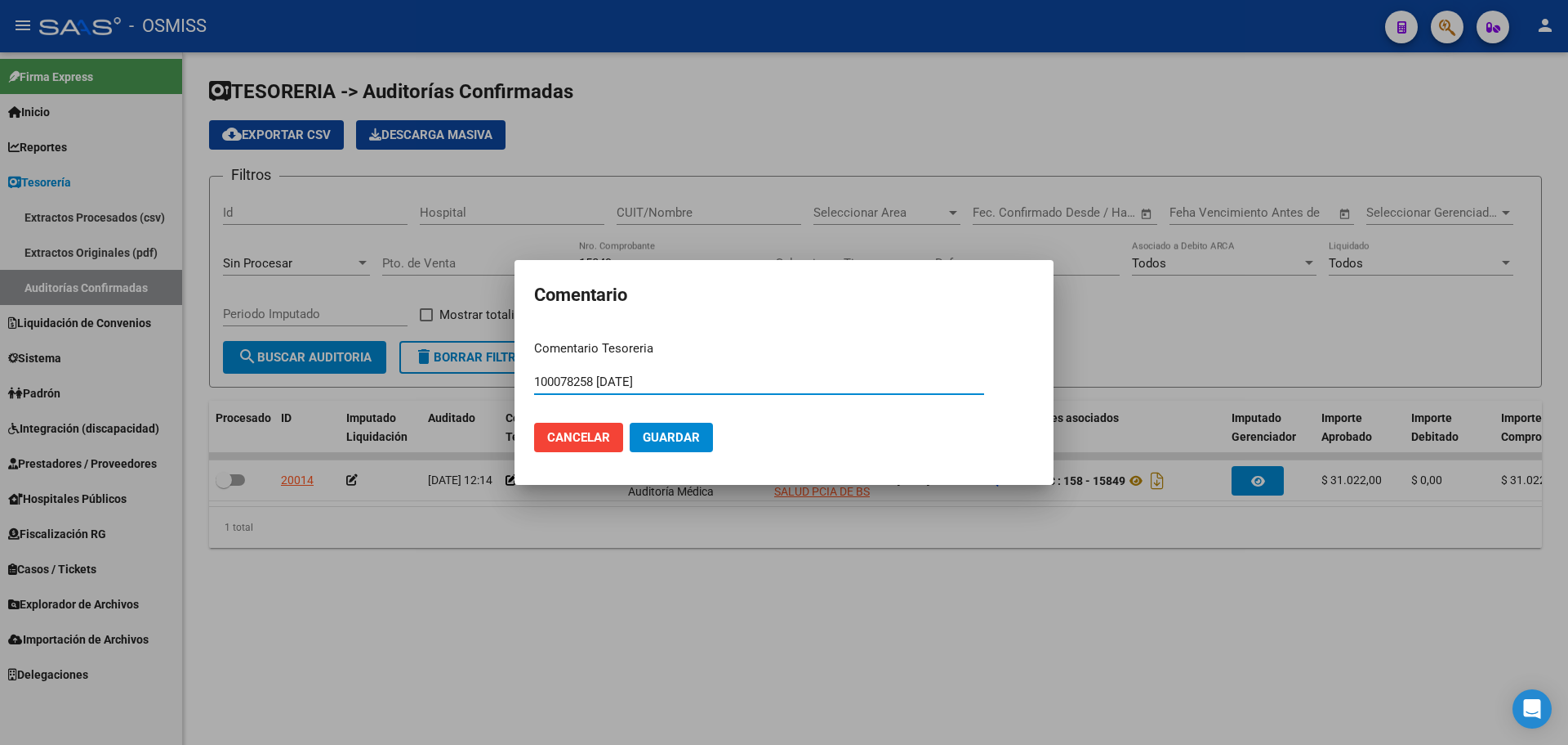
drag, startPoint x: 704, startPoint y: 385, endPoint x: 371, endPoint y: 370, distance: 333.3
click at [371, 370] on div "Comentario Comentario Tesoreria 100078258 [DATE] Ingresar el comentario Cancela…" at bounding box center [784, 372] width 1568 height 745
type input "100078258 [DATE]"
click at [661, 436] on span "Guardar" at bounding box center [671, 437] width 57 height 15
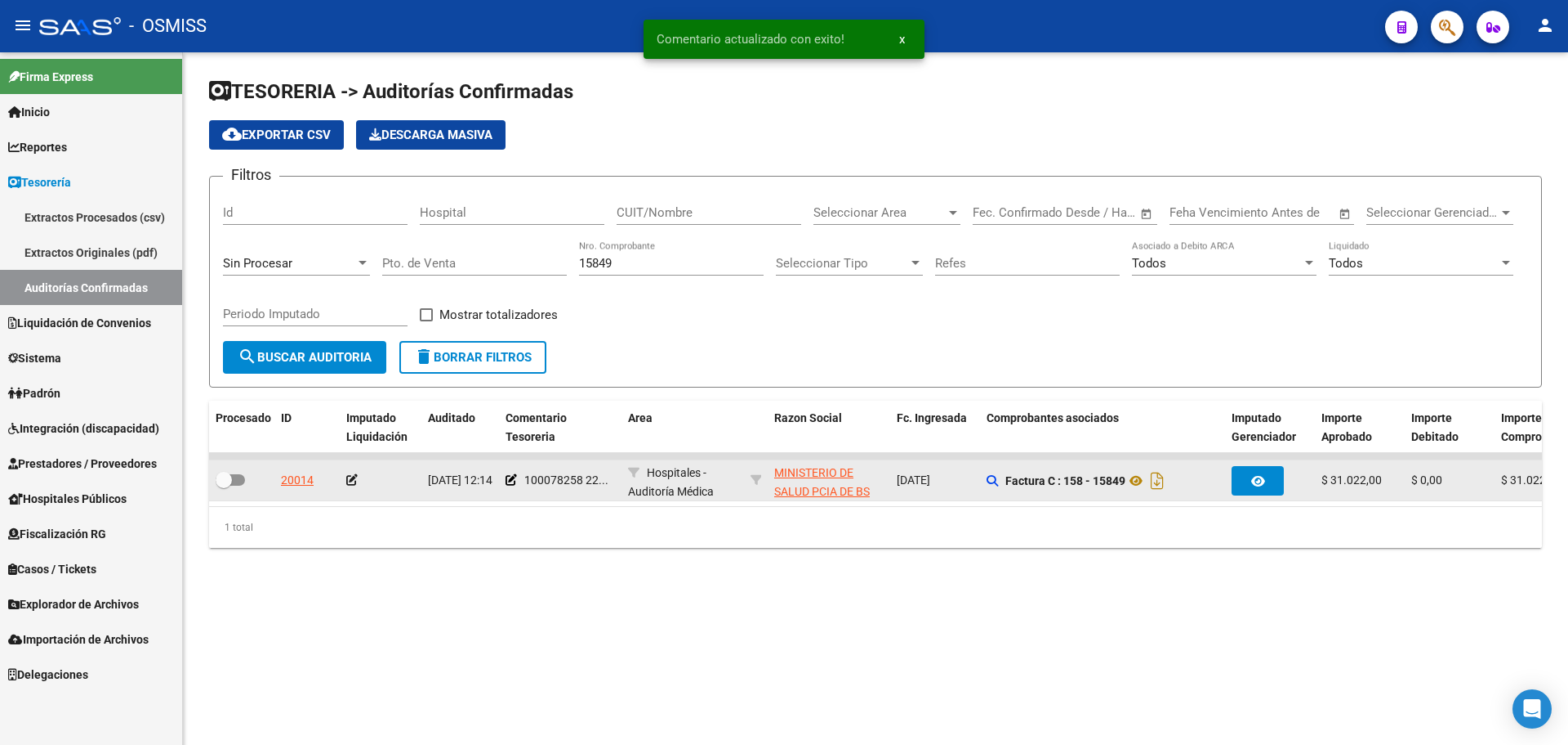
click at [351, 478] on icon at bounding box center [351, 479] width 11 height 11
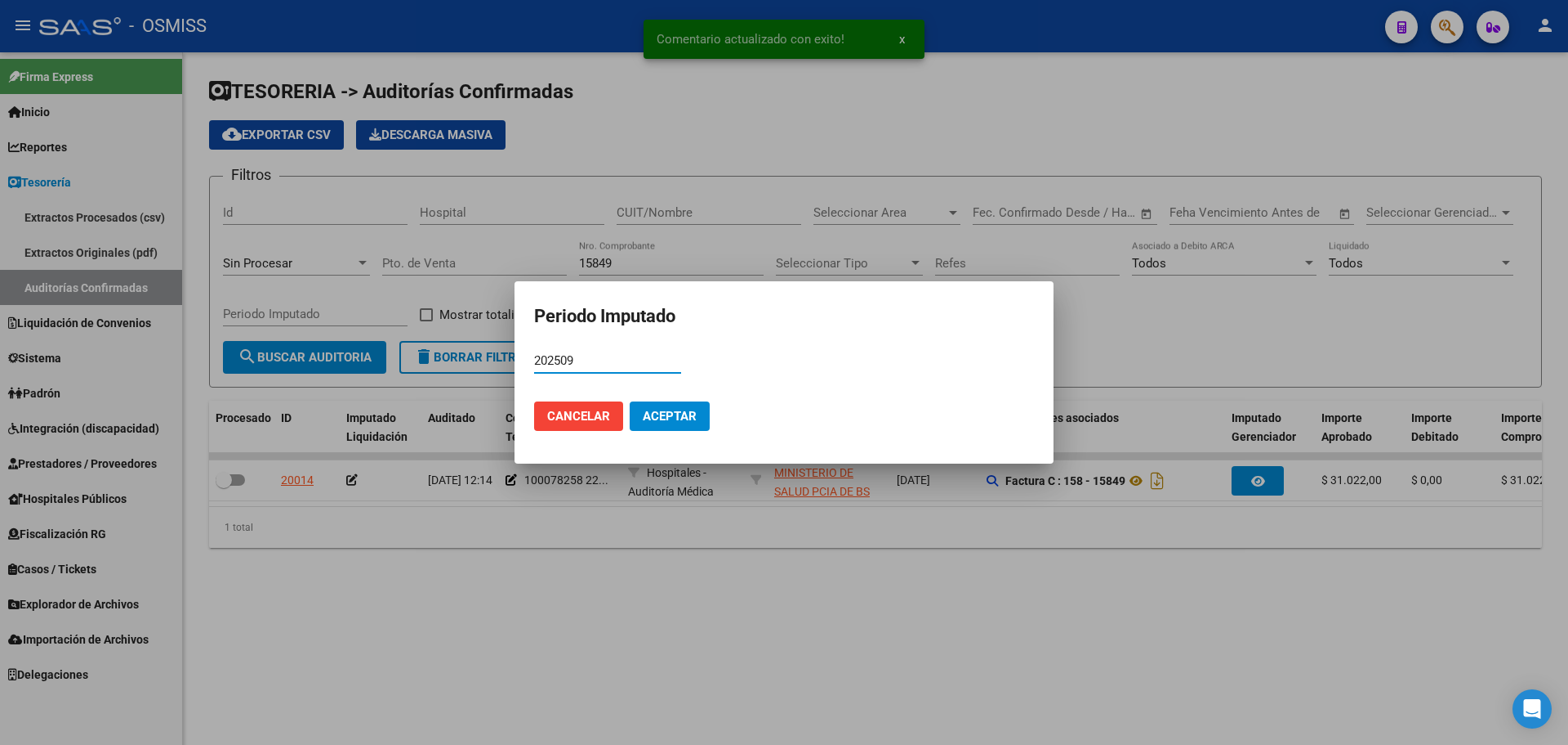
type input "202509"
click at [672, 409] on span "Aceptar" at bounding box center [670, 416] width 54 height 15
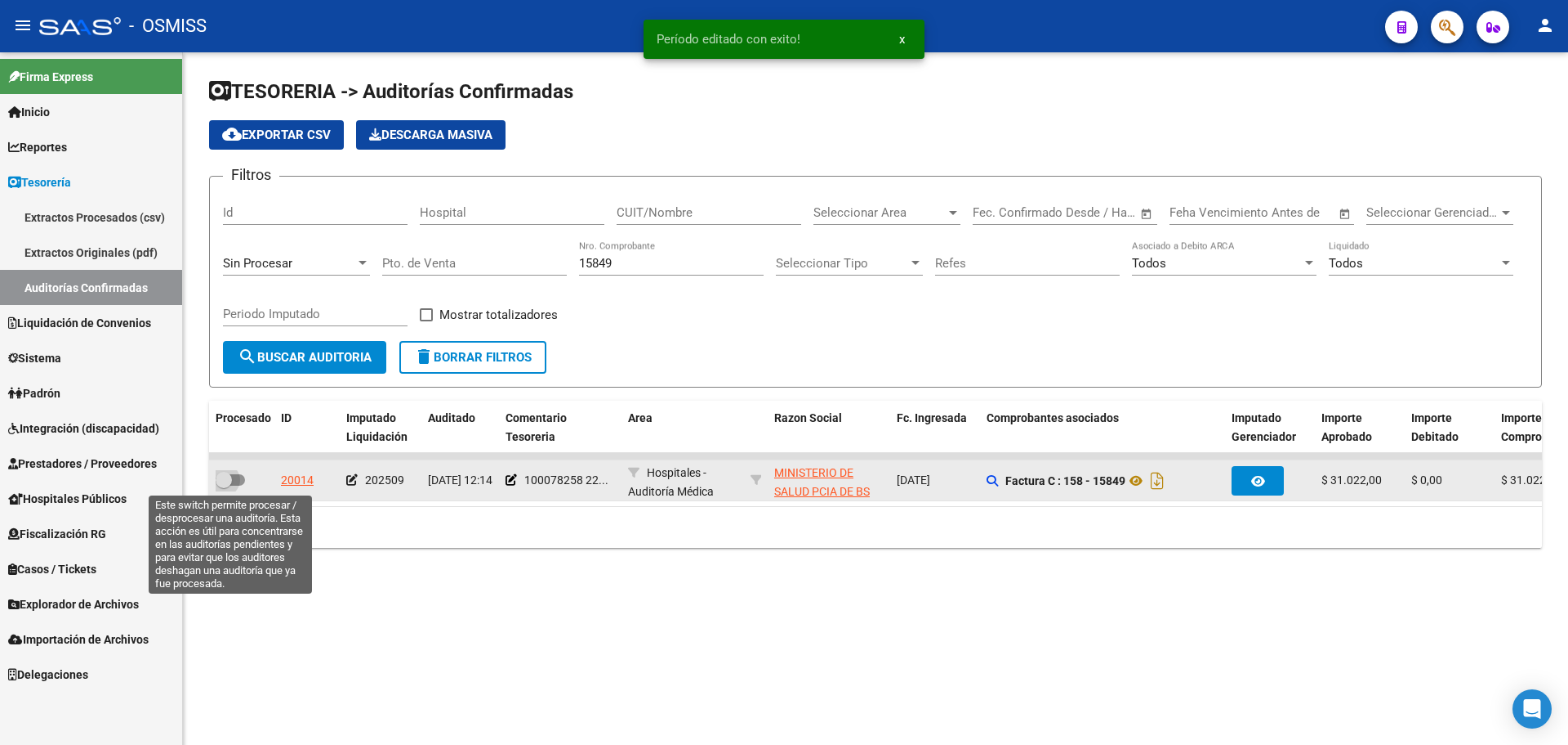
click at [227, 481] on span at bounding box center [223, 480] width 16 height 16
click at [224, 486] on input "checkbox" at bounding box center [223, 486] width 1 height 1
checkbox input "true"
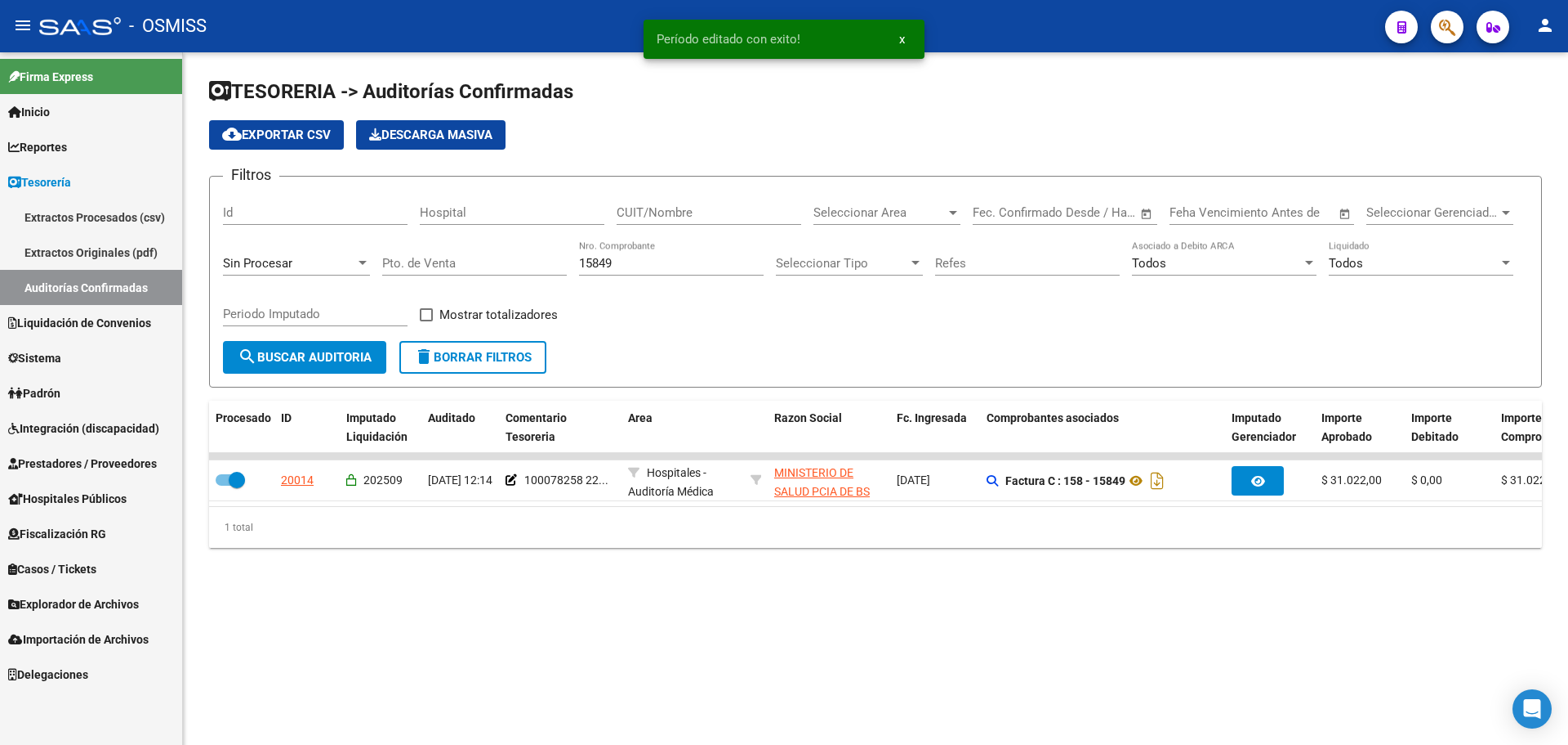
click at [623, 269] on input "15849" at bounding box center [671, 262] width 184 height 15
type input "15850"
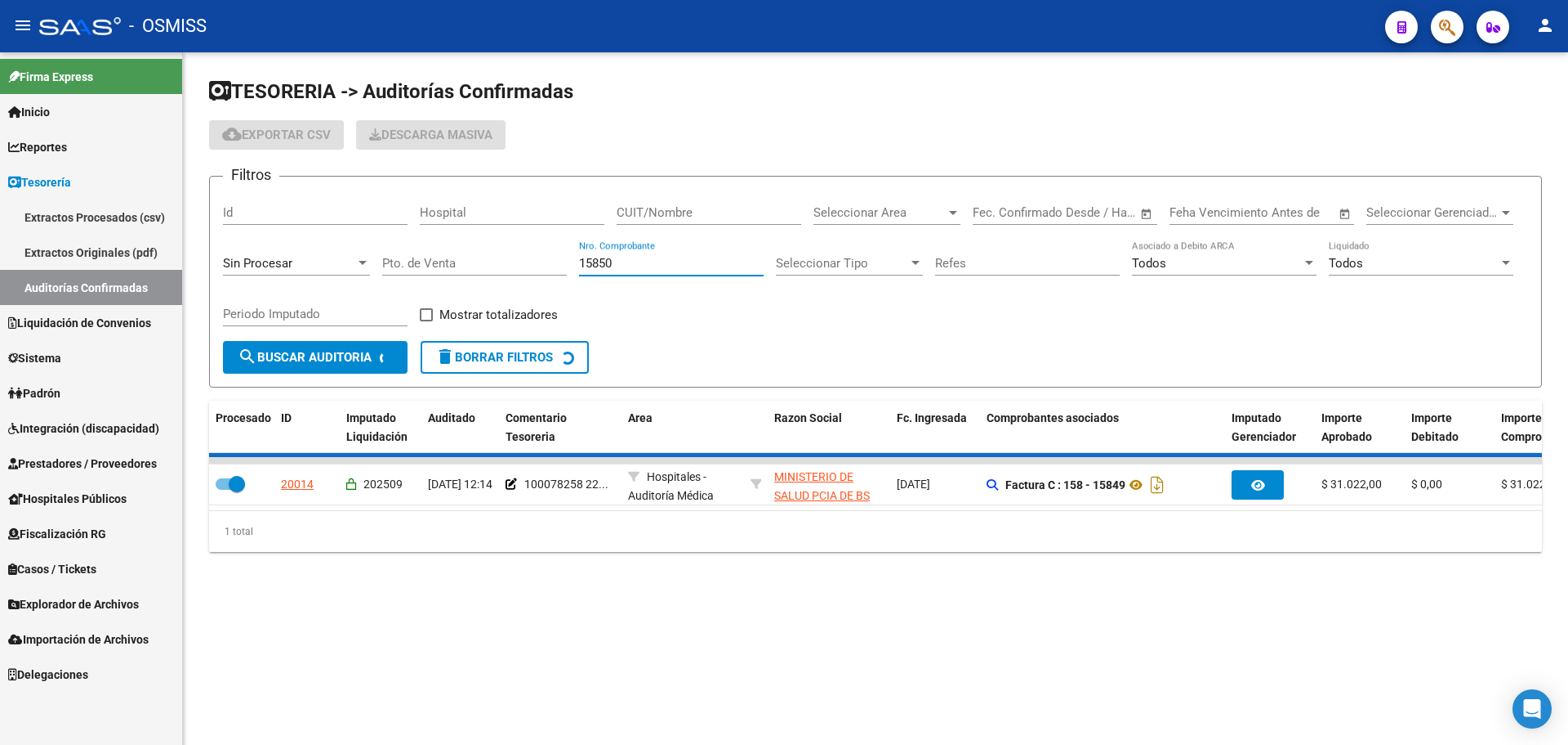
checkbox input "false"
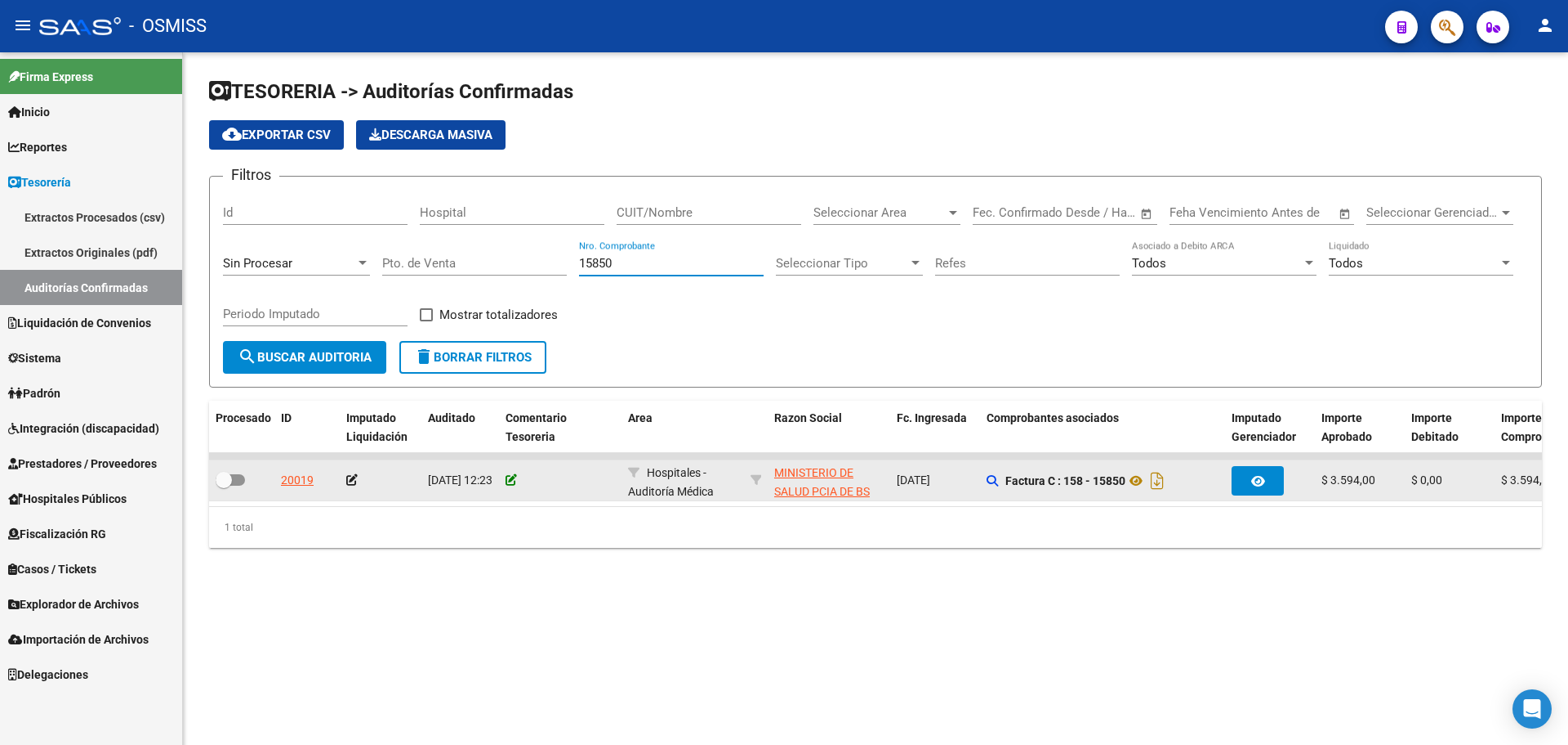
type input "15850"
click at [514, 478] on icon at bounding box center [510, 479] width 11 height 11
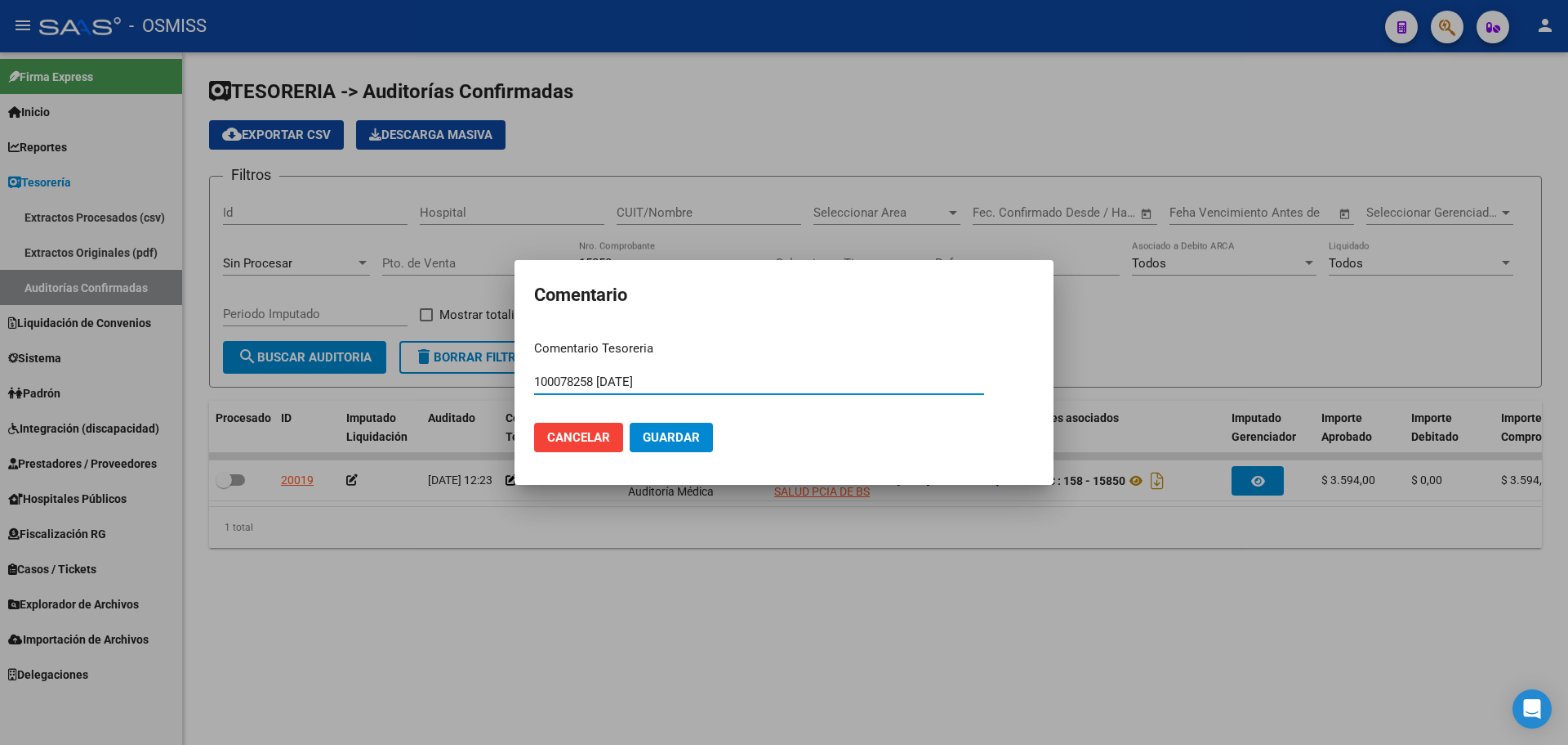
type input "100078258 [DATE]"
click at [669, 442] on span "Guardar" at bounding box center [671, 437] width 57 height 15
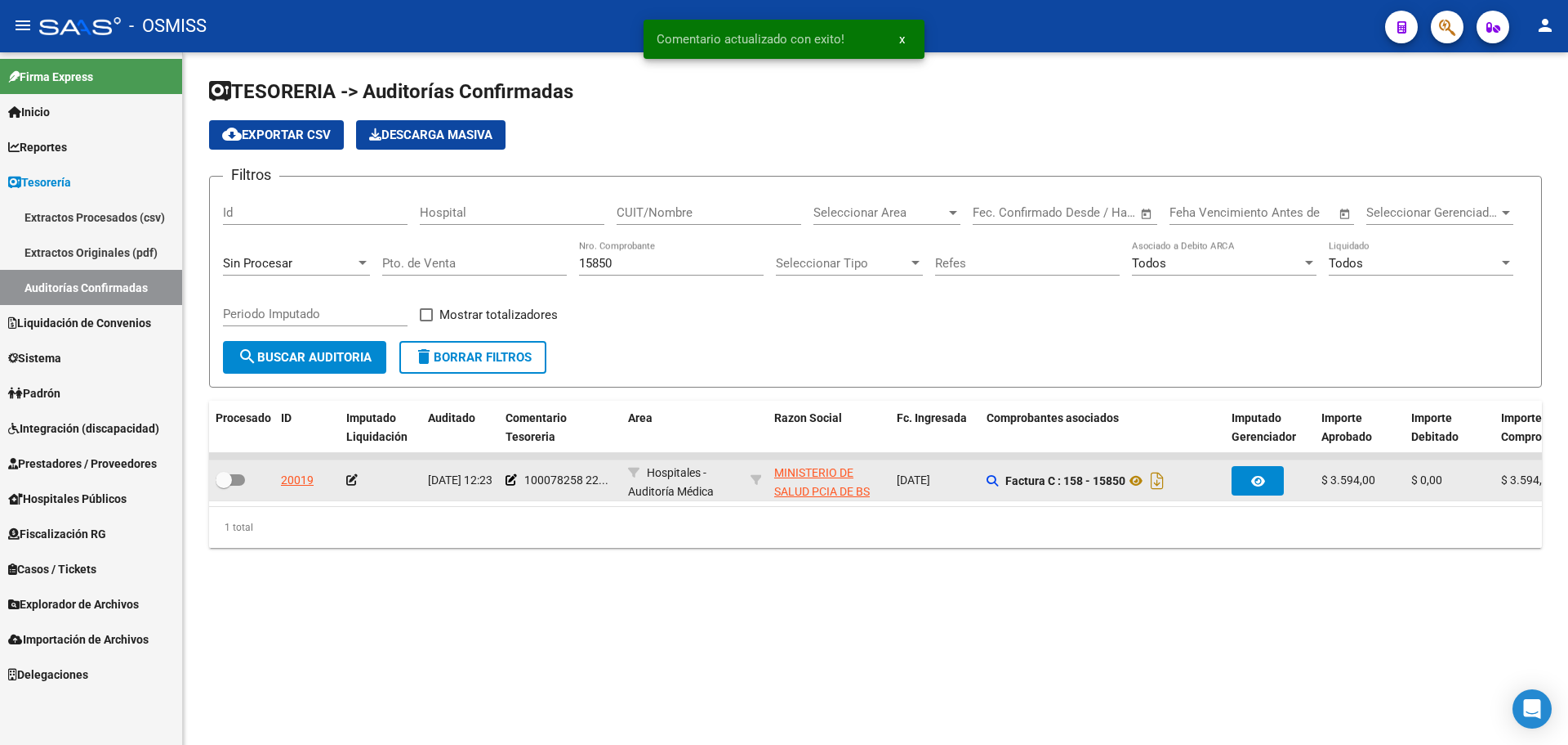
click at [351, 478] on icon at bounding box center [351, 479] width 11 height 11
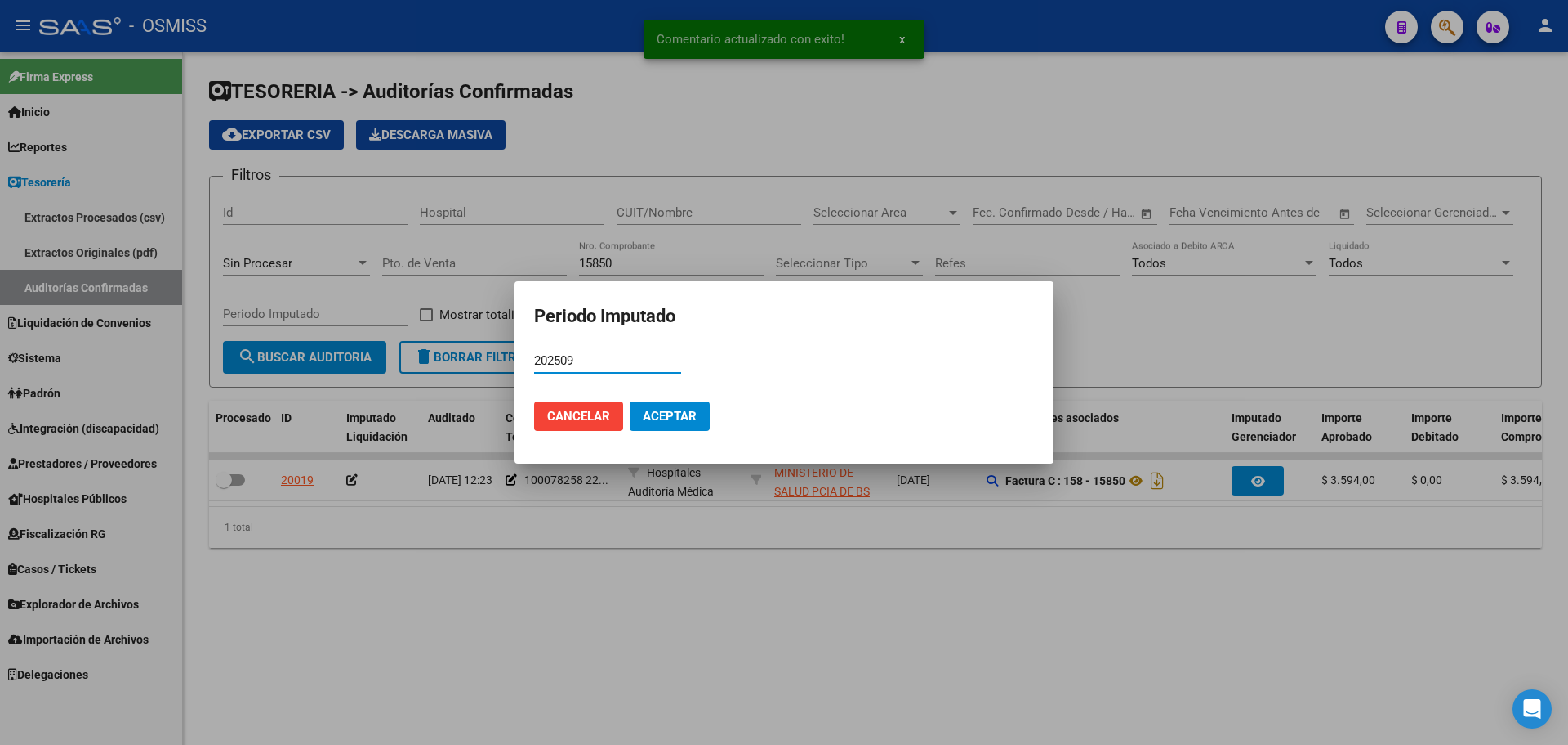
type input "202509"
click at [706, 397] on mat-dialog-actions "Cancelar Aceptar" at bounding box center [784, 416] width 500 height 56
click at [694, 405] on button "Aceptar" at bounding box center [670, 416] width 80 height 30
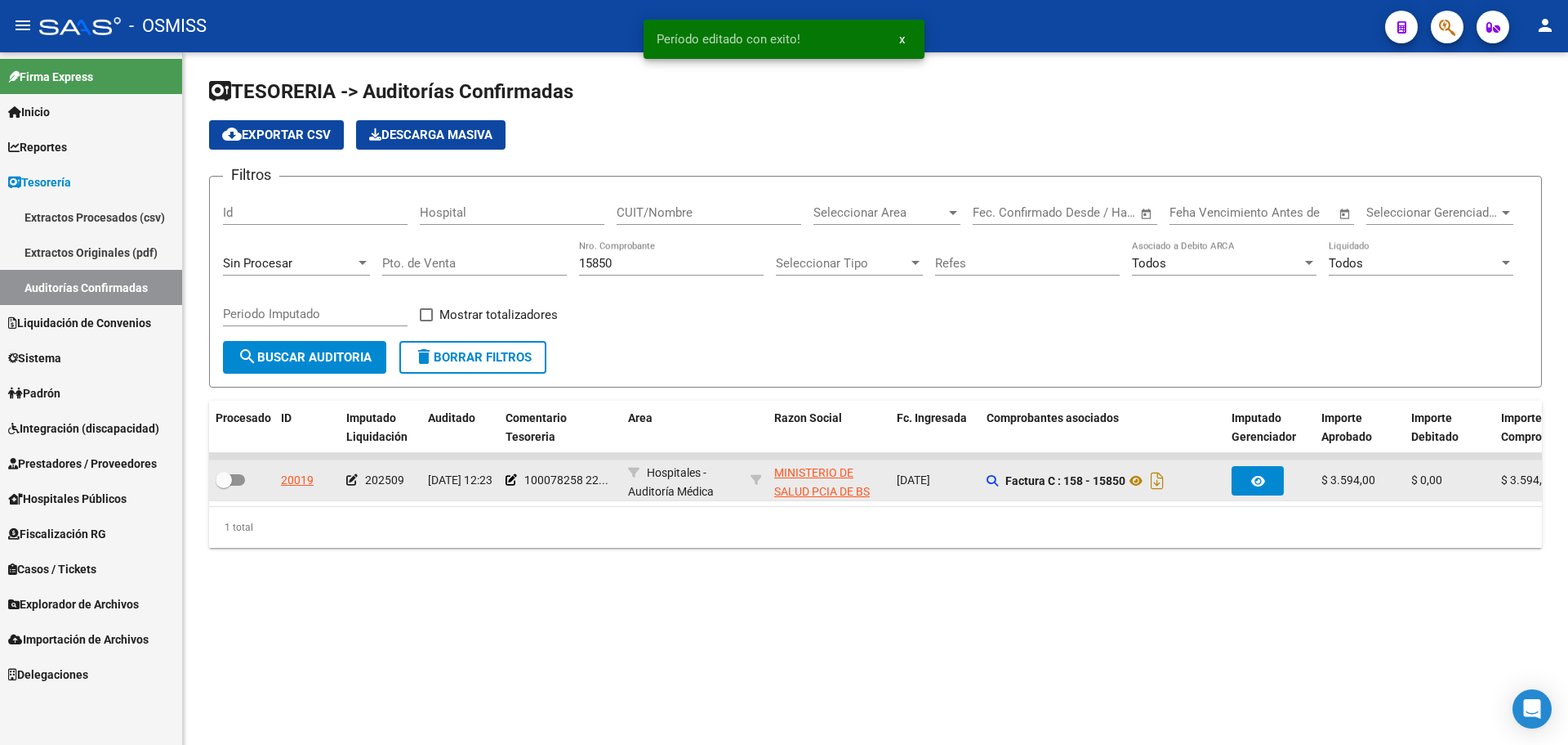
click at [244, 484] on label at bounding box center [230, 480] width 30 height 20
click at [224, 486] on input "checkbox" at bounding box center [223, 486] width 1 height 1
checkbox input "true"
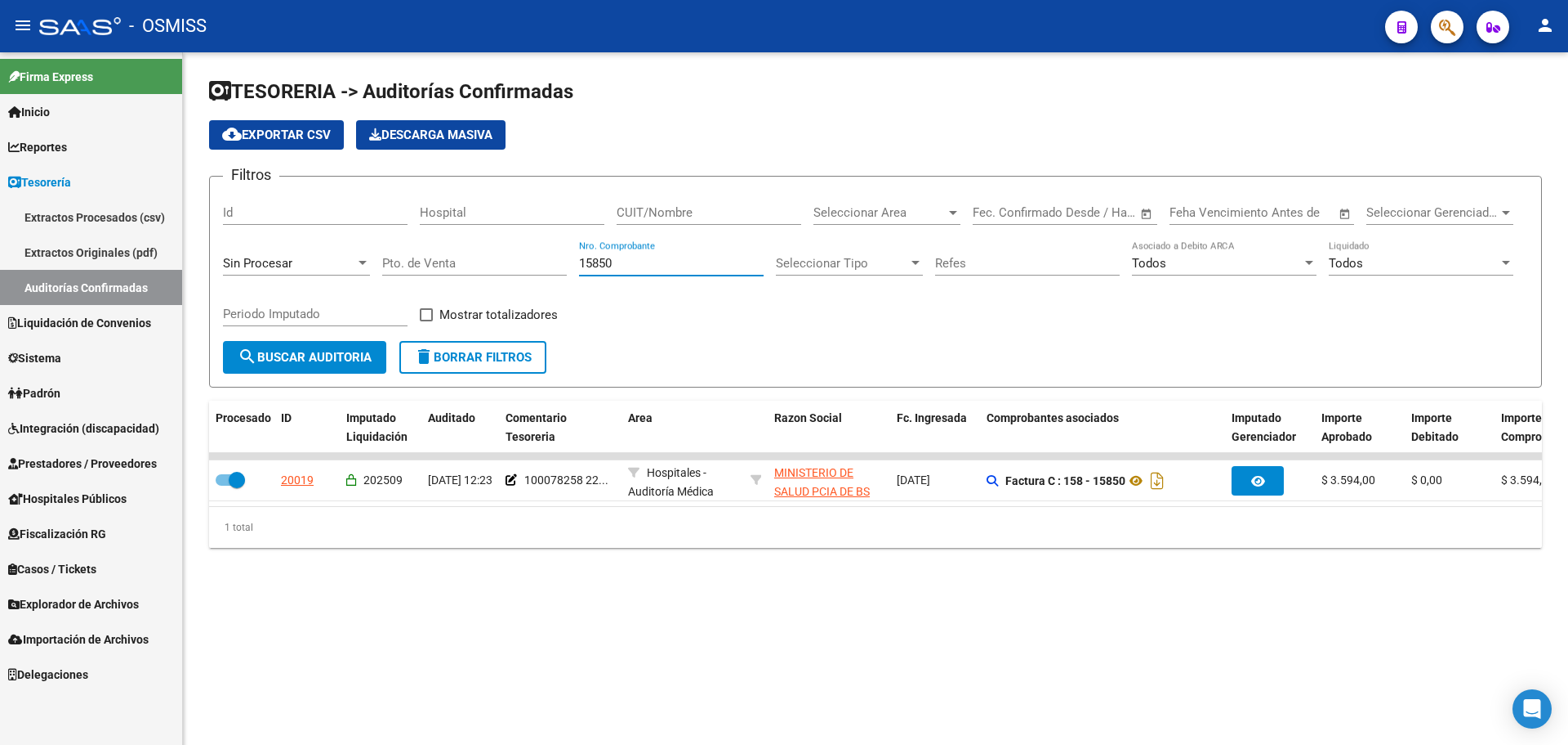
drag, startPoint x: 660, startPoint y: 263, endPoint x: 196, endPoint y: 252, distance: 464.1
click at [196, 252] on div "TESORERIA -> Auditorías Confirmadas cloud_download Exportar CSV Descarga Masiva…" at bounding box center [876, 325] width 1386 height 548
type input "4255"
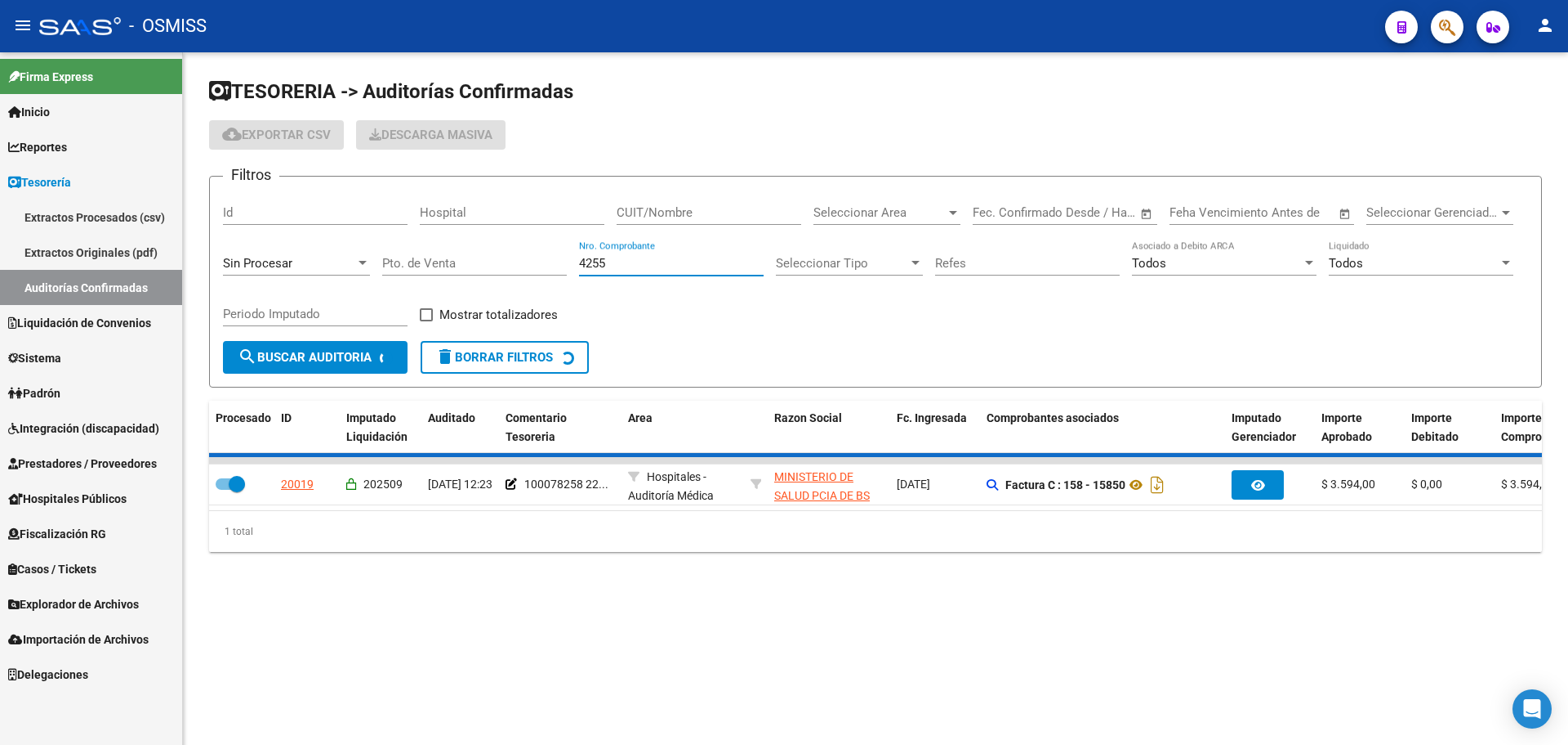
checkbox input "false"
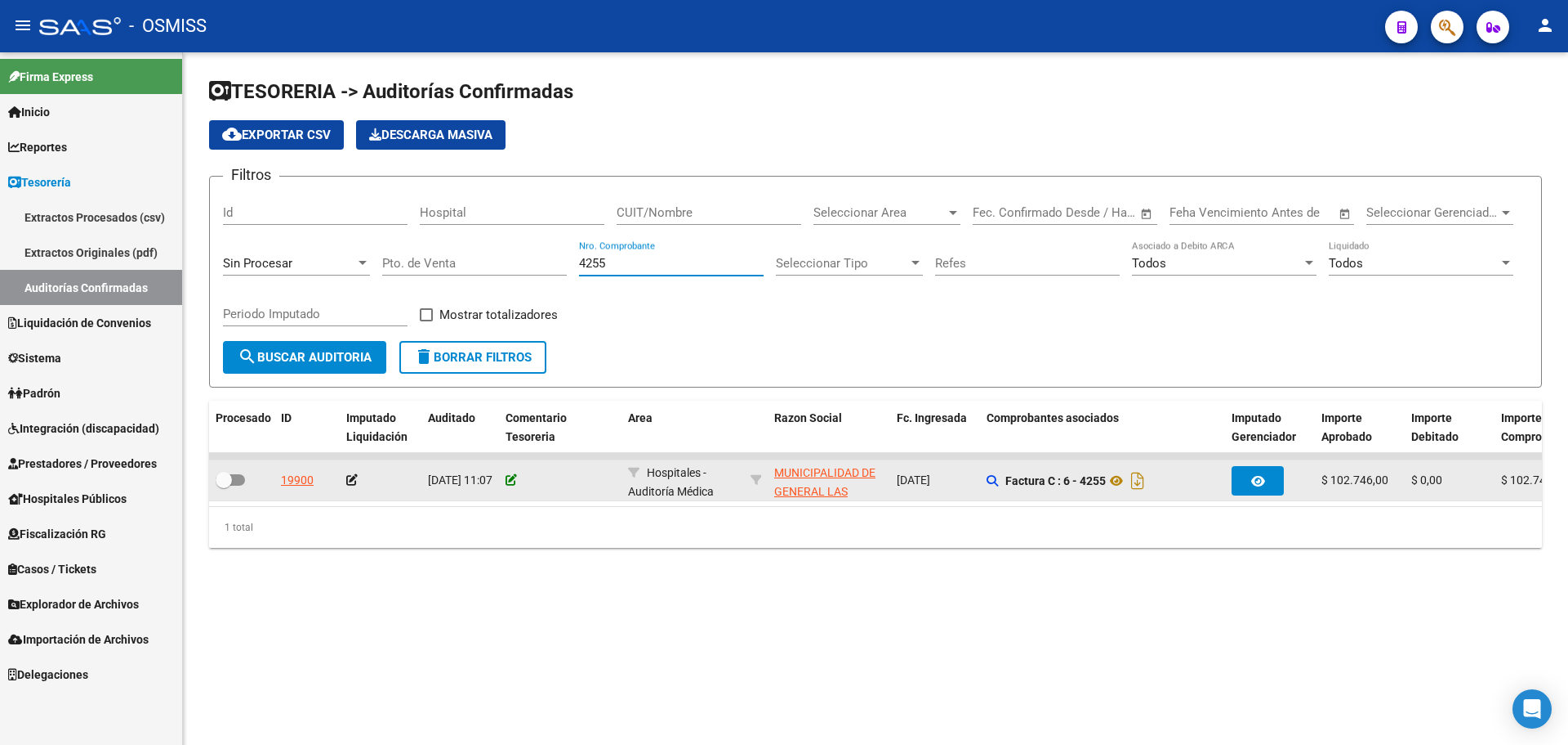
type input "4255"
click at [509, 481] on icon at bounding box center [510, 479] width 11 height 11
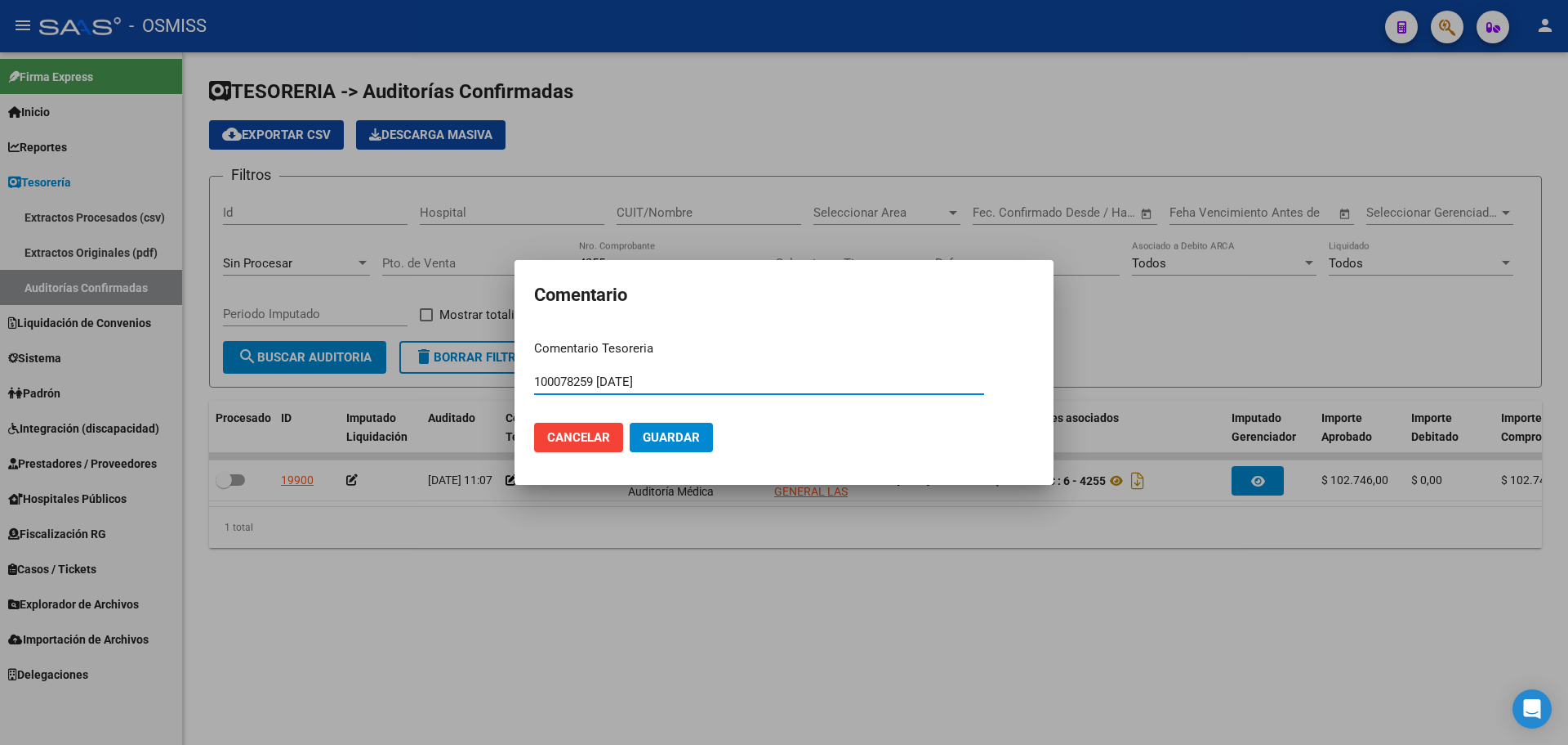
type input "100078259 [DATE]"
click at [682, 439] on span "Guardar" at bounding box center [671, 437] width 57 height 15
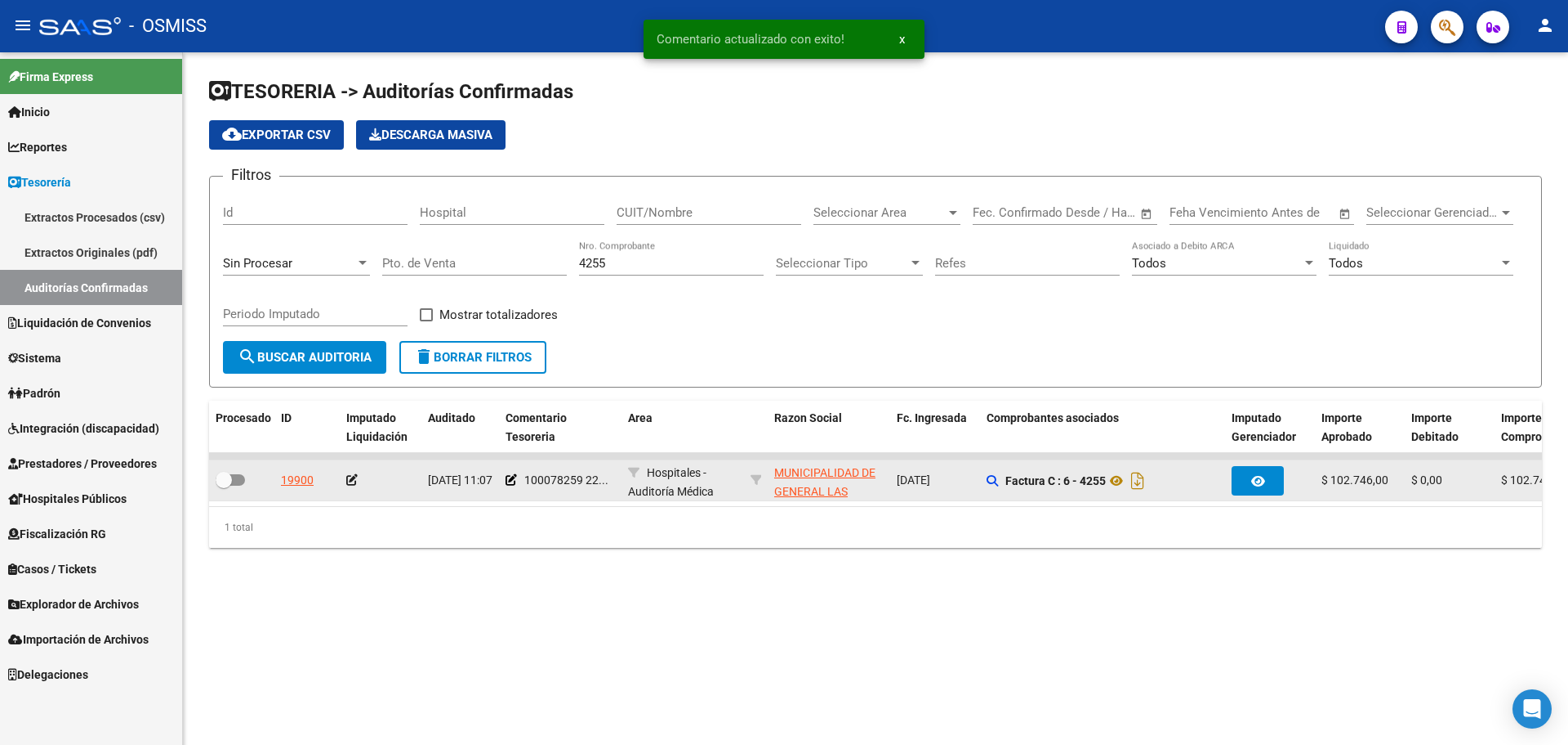
click at [350, 484] on icon at bounding box center [351, 479] width 11 height 11
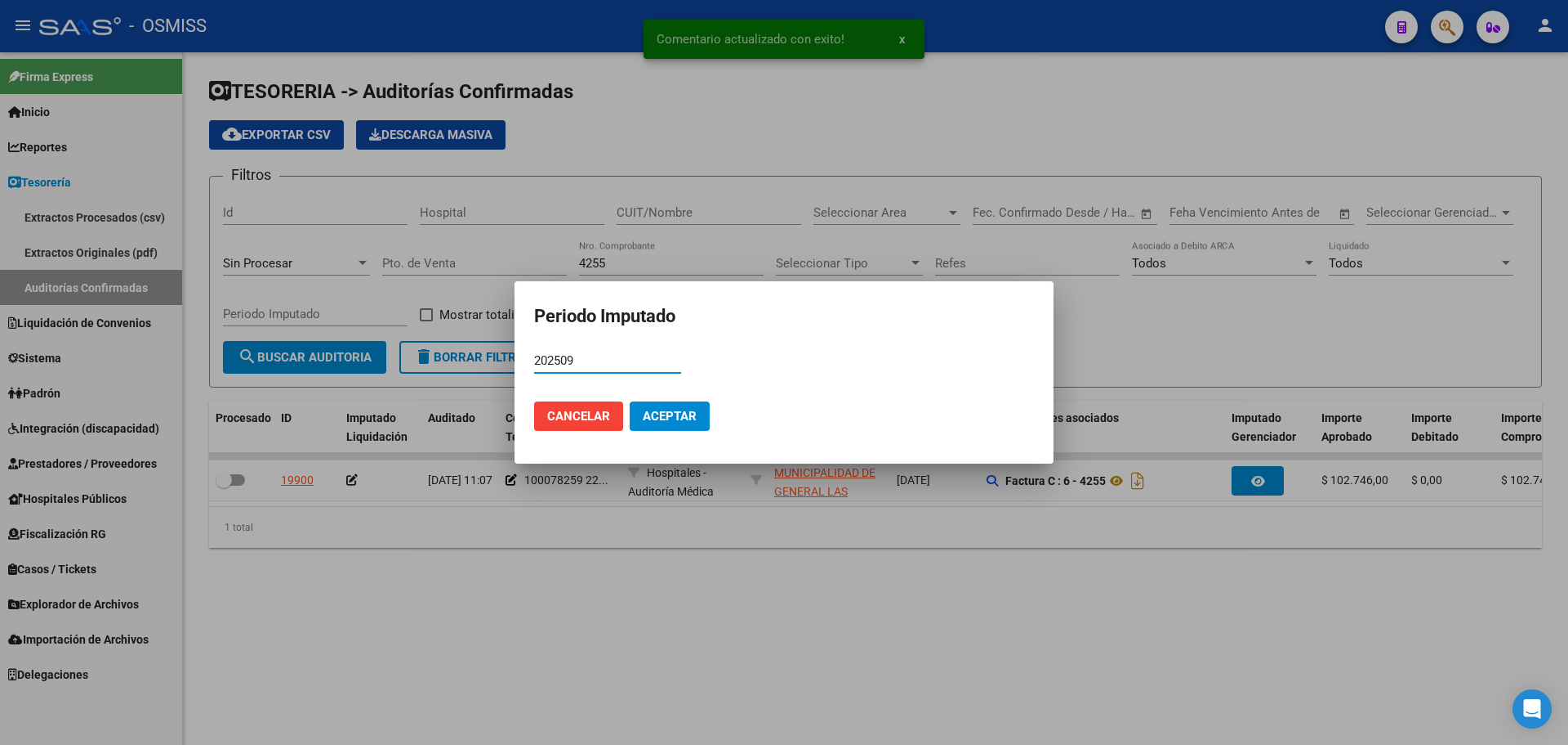
type input "202509"
click at [690, 419] on span "Aceptar" at bounding box center [670, 416] width 54 height 15
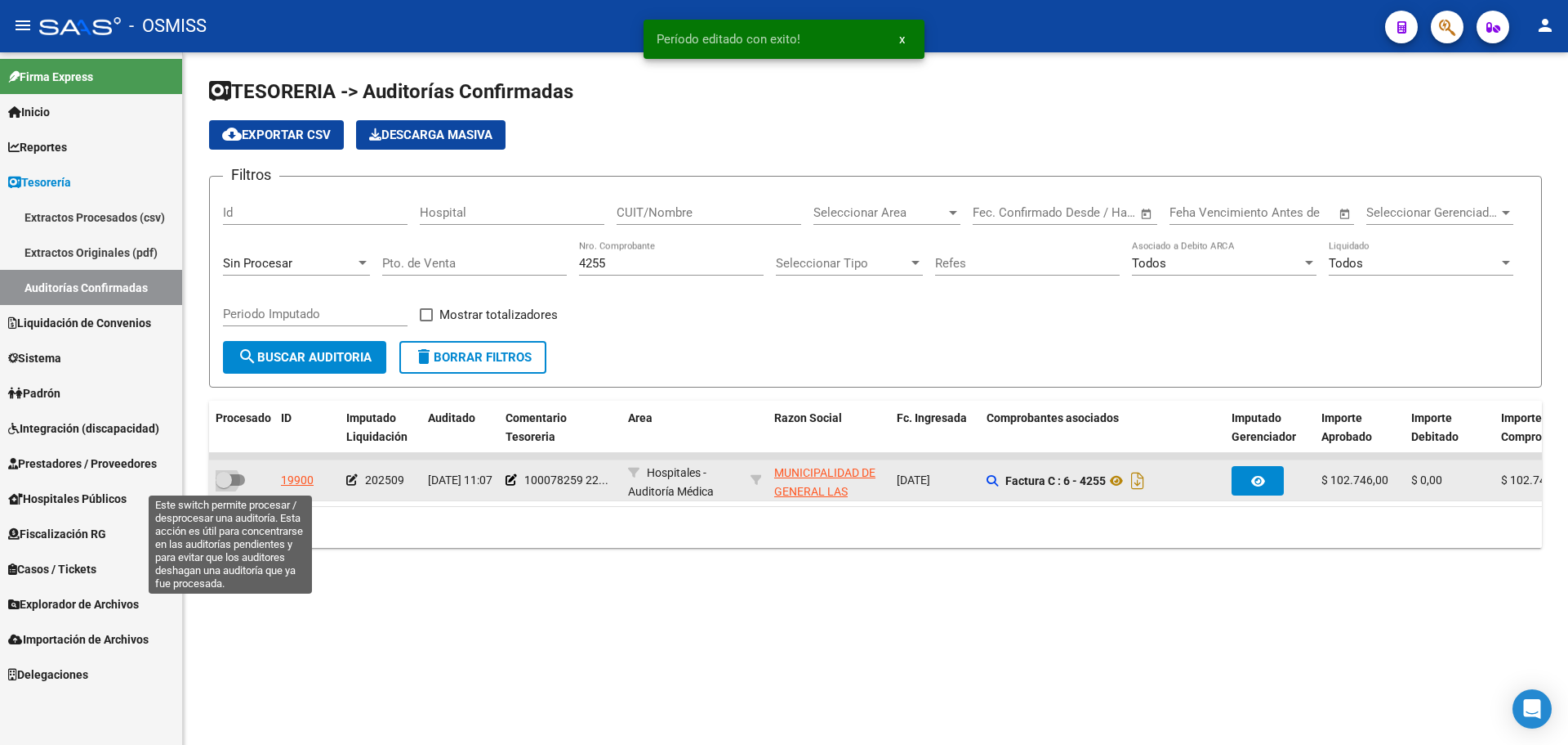
click at [236, 474] on span at bounding box center [230, 479] width 30 height 11
click at [224, 486] on input "checkbox" at bounding box center [223, 486] width 1 height 1
checkbox input "true"
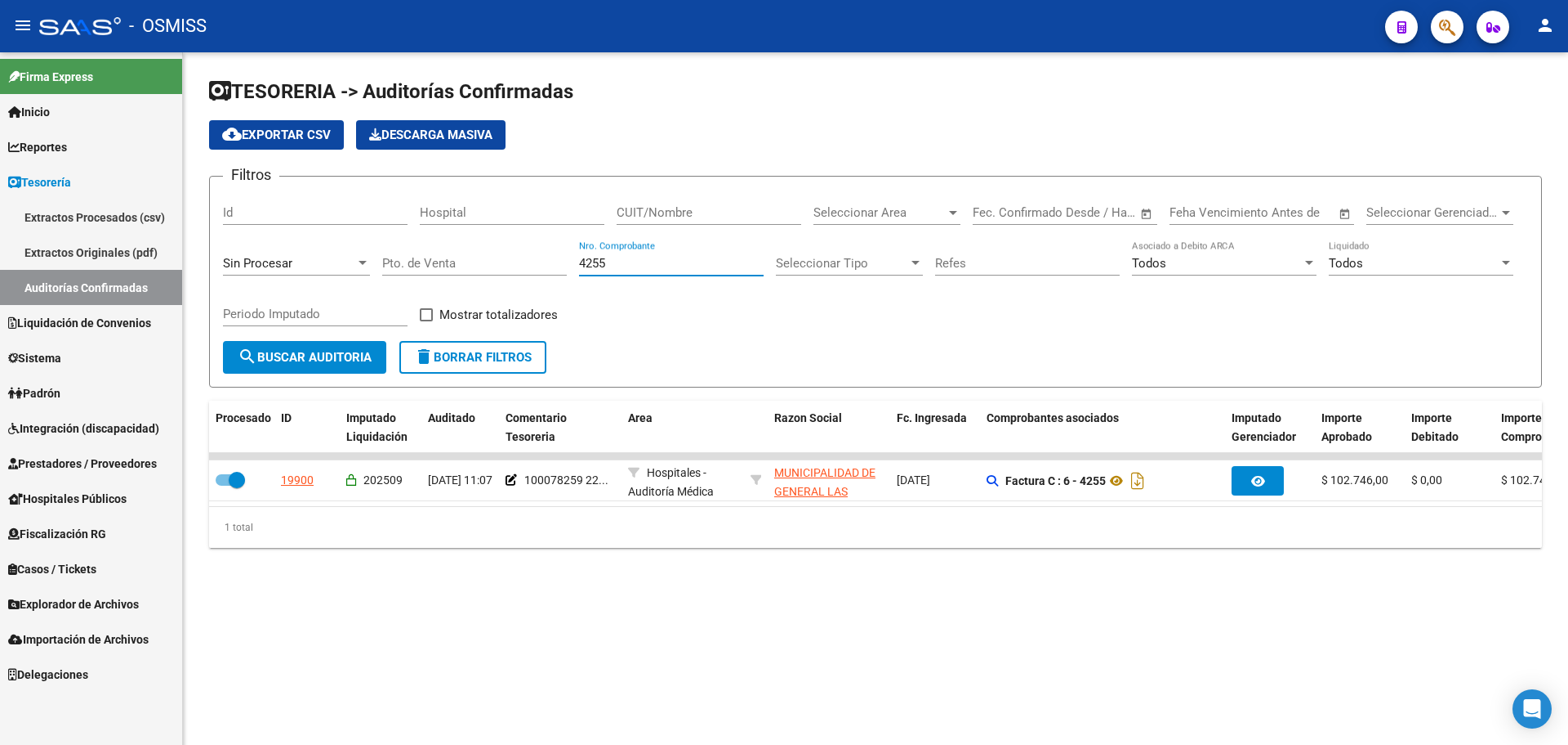
drag, startPoint x: 628, startPoint y: 264, endPoint x: 345, endPoint y: 268, distance: 283.0
click at [346, 267] on div "Filtros Id Hospital CUIT/Nombre Seleccionar Area Seleccionar Area Fecha inicio …" at bounding box center [875, 265] width 1305 height 152
type input "6149"
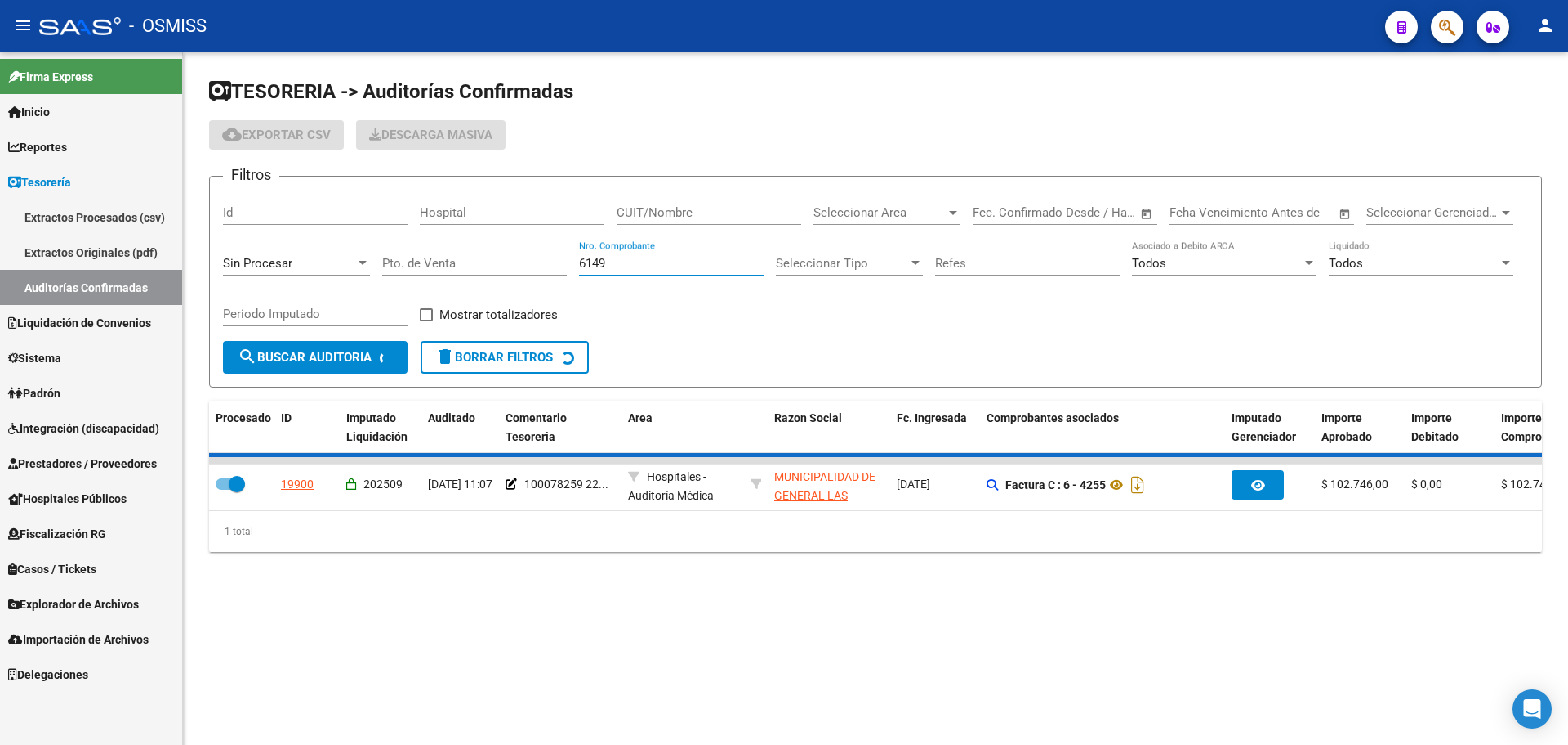
checkbox input "false"
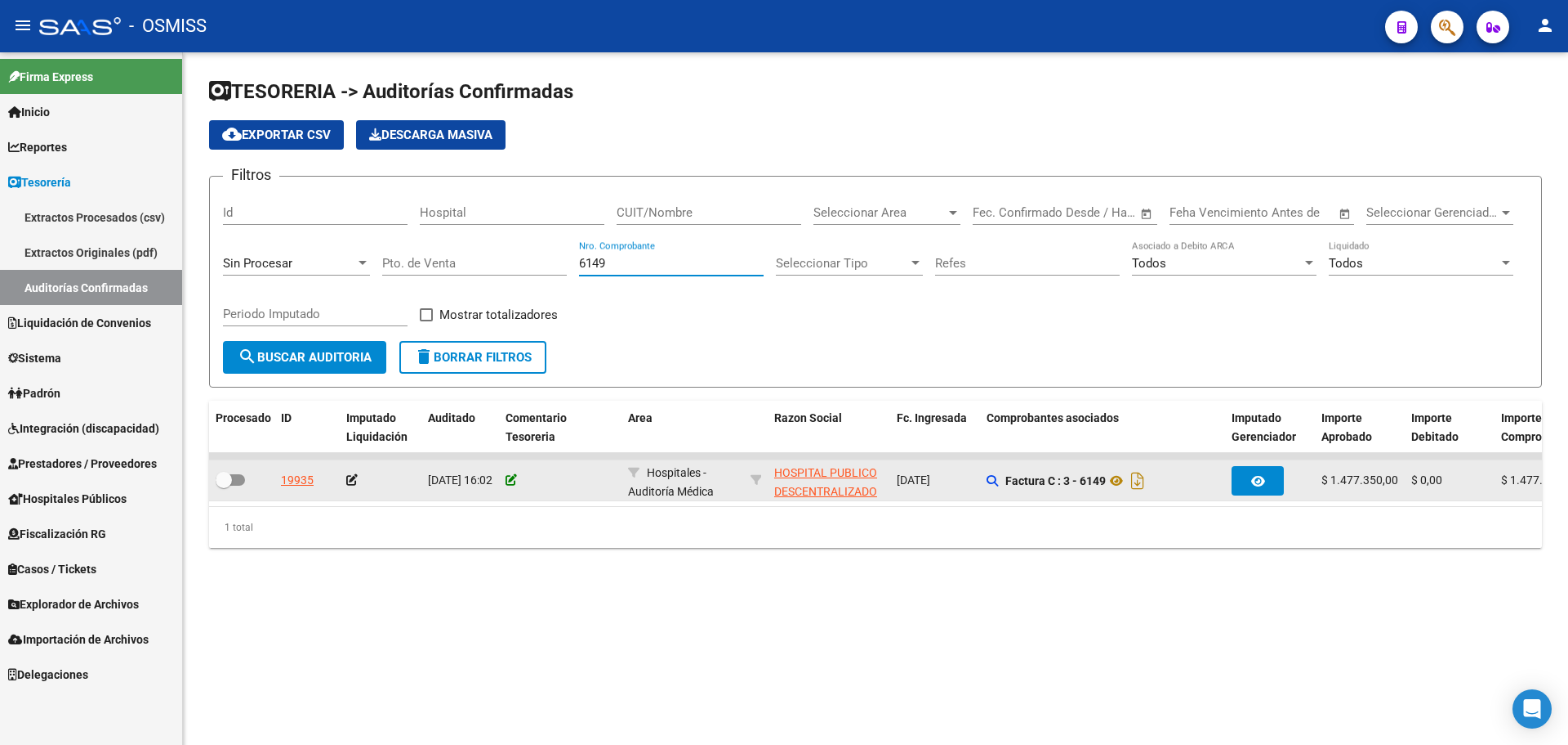
type input "6149"
click at [510, 482] on icon at bounding box center [510, 479] width 11 height 11
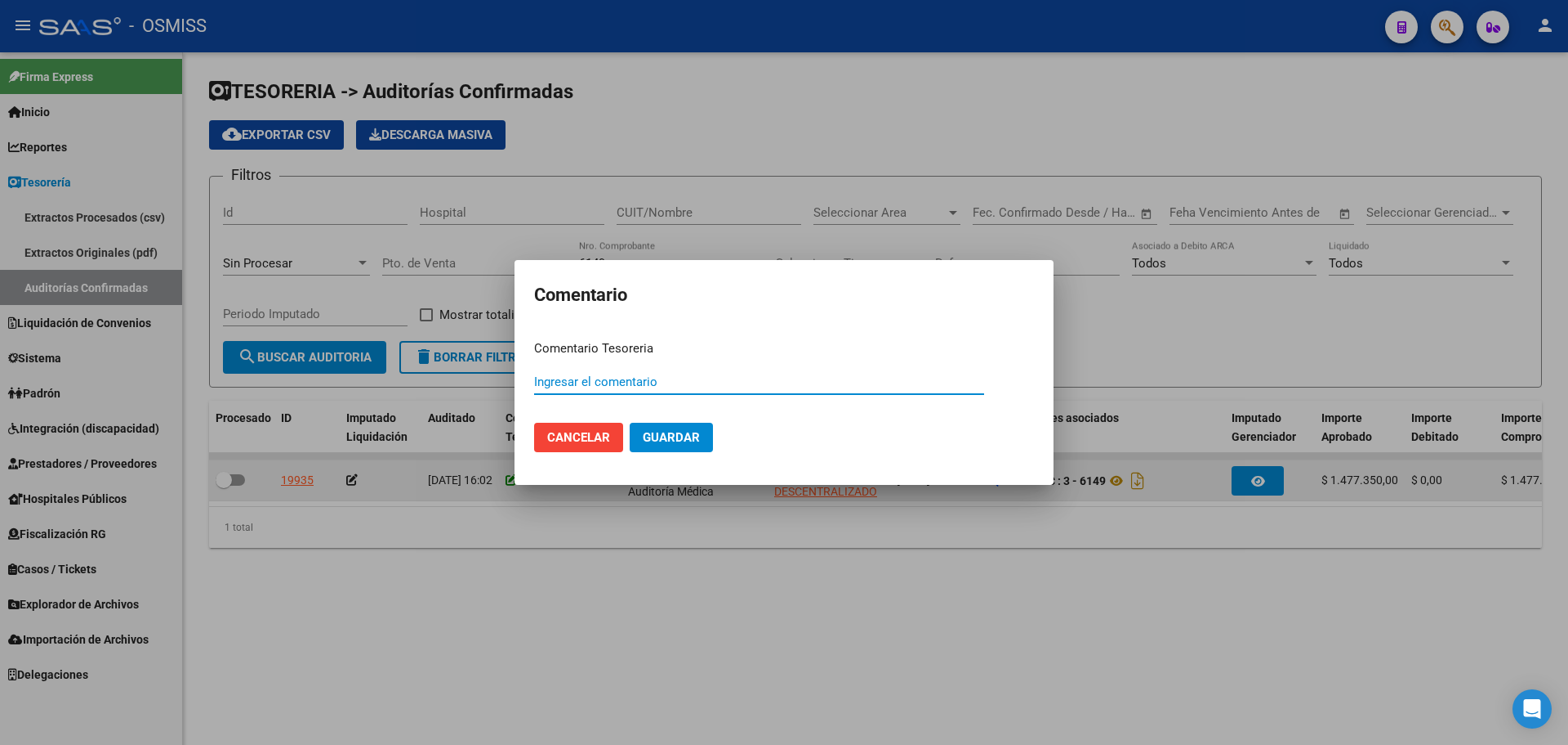
paste input "100078260"
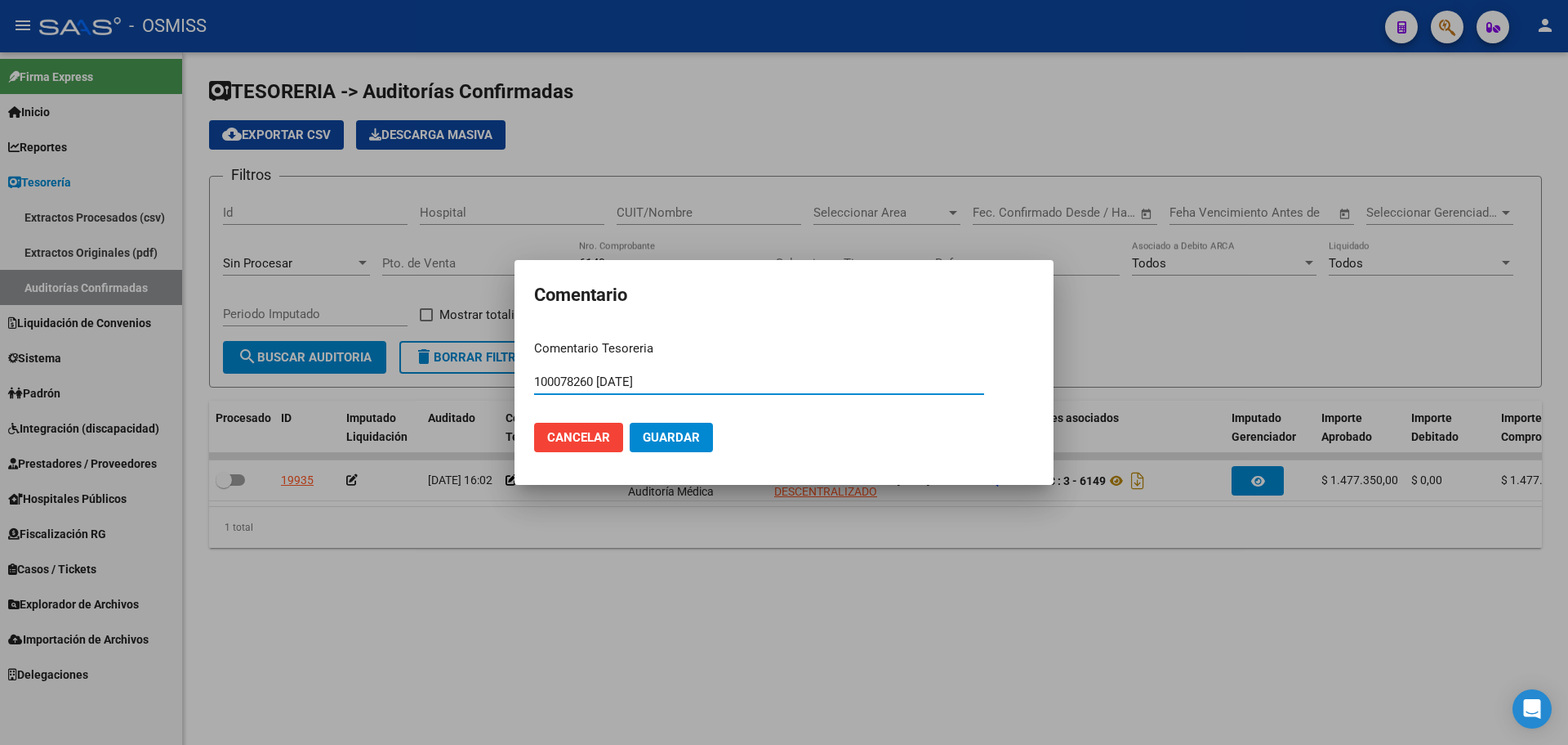
type input "100078260 [DATE]"
click at [679, 426] on button "Guardar" at bounding box center [672, 438] width 84 height 30
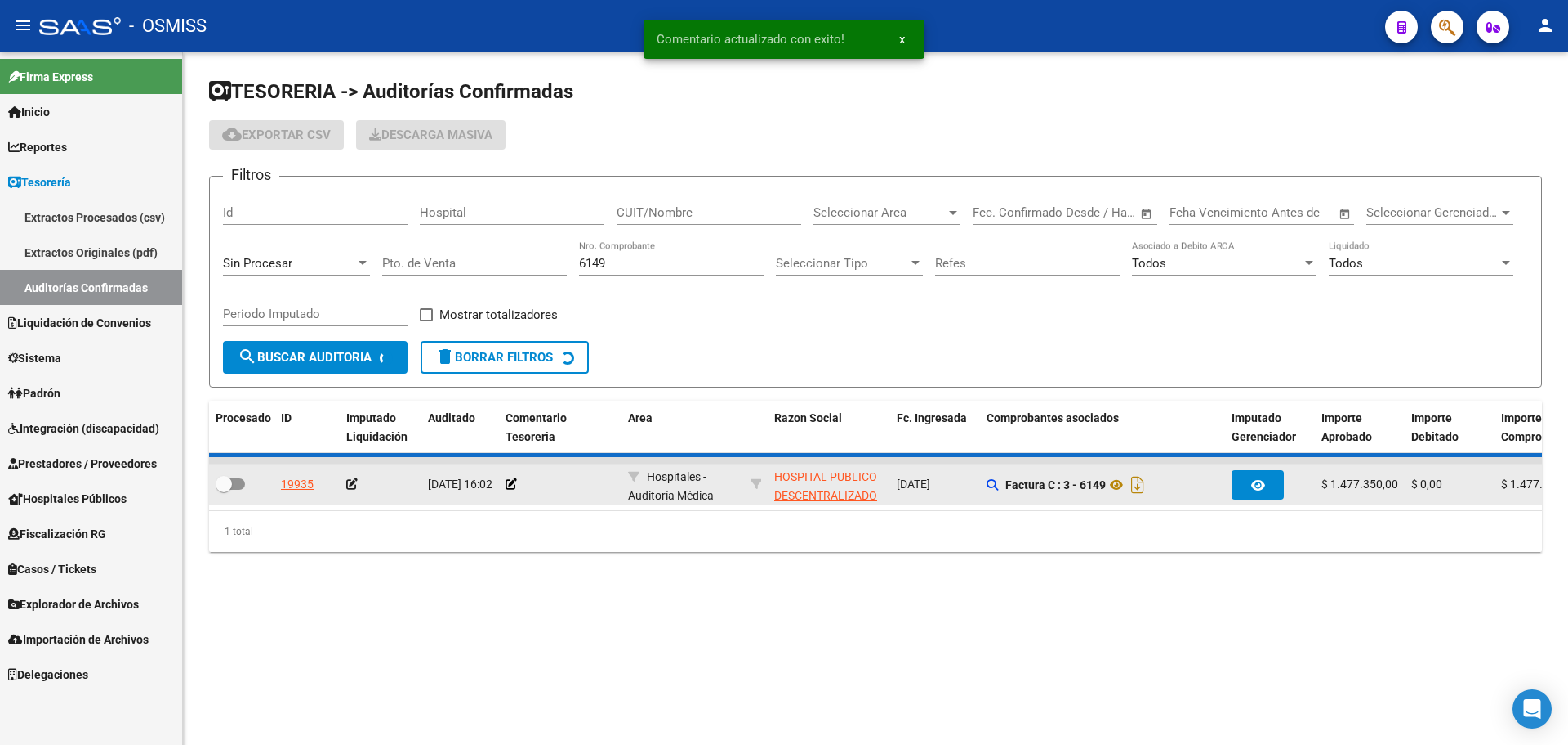
click at [353, 484] on icon at bounding box center [351, 483] width 11 height 11
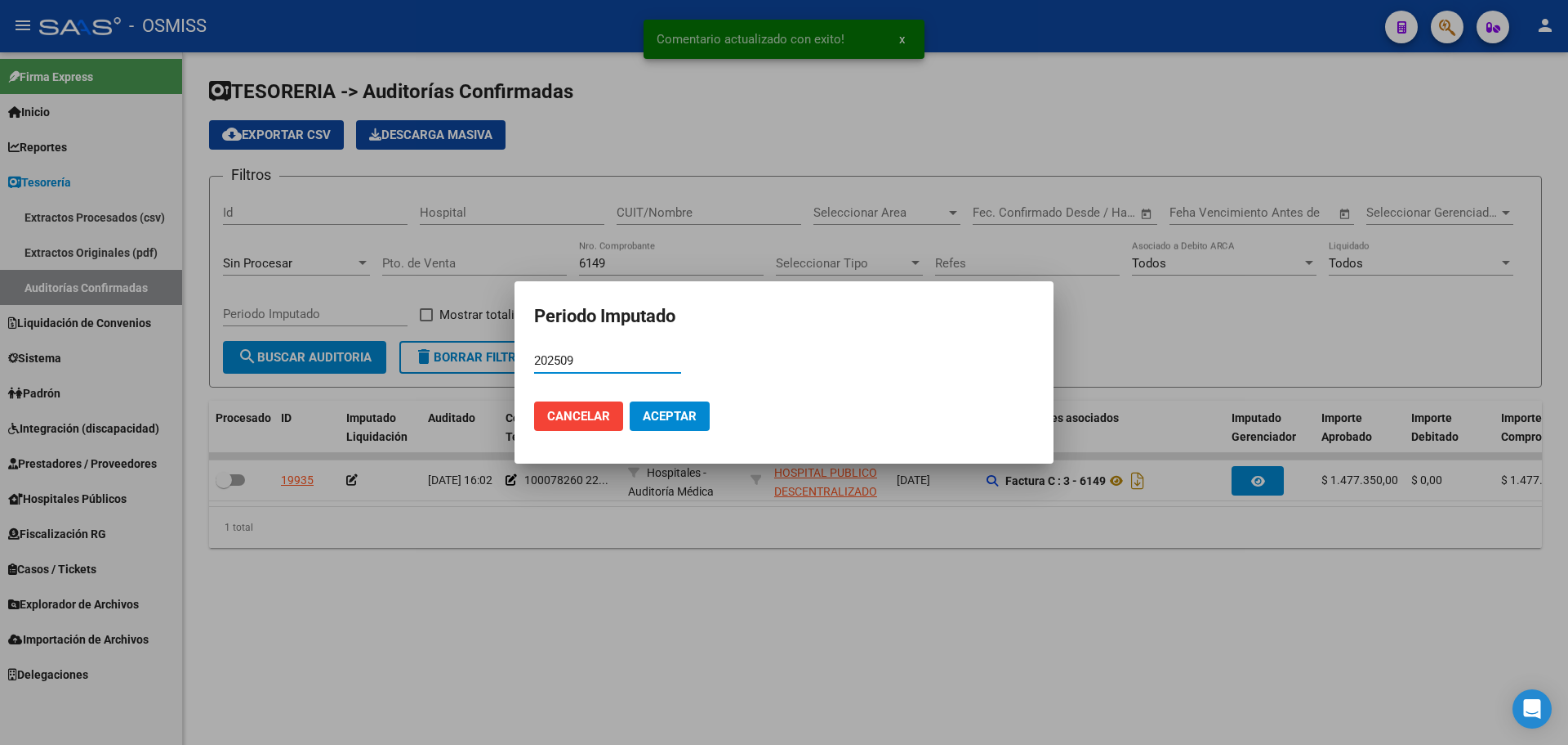
type input "202509"
click at [716, 407] on mat-dialog-actions "Cancelar Aceptar" at bounding box center [784, 416] width 500 height 56
click at [693, 414] on span "Aceptar" at bounding box center [670, 416] width 54 height 15
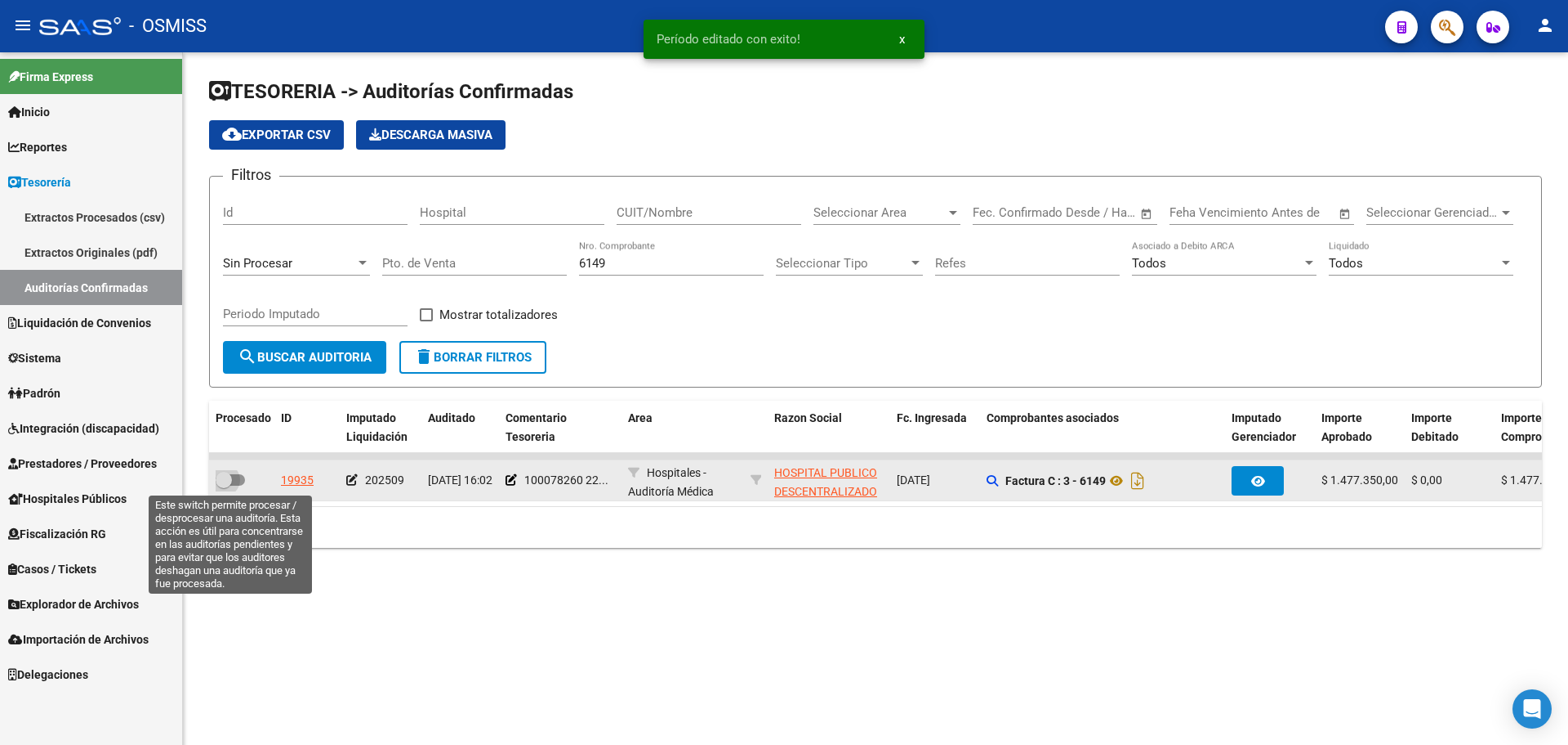
click at [232, 473] on label at bounding box center [230, 480] width 30 height 20
click at [224, 486] on input "checkbox" at bounding box center [223, 486] width 1 height 1
checkbox input "true"
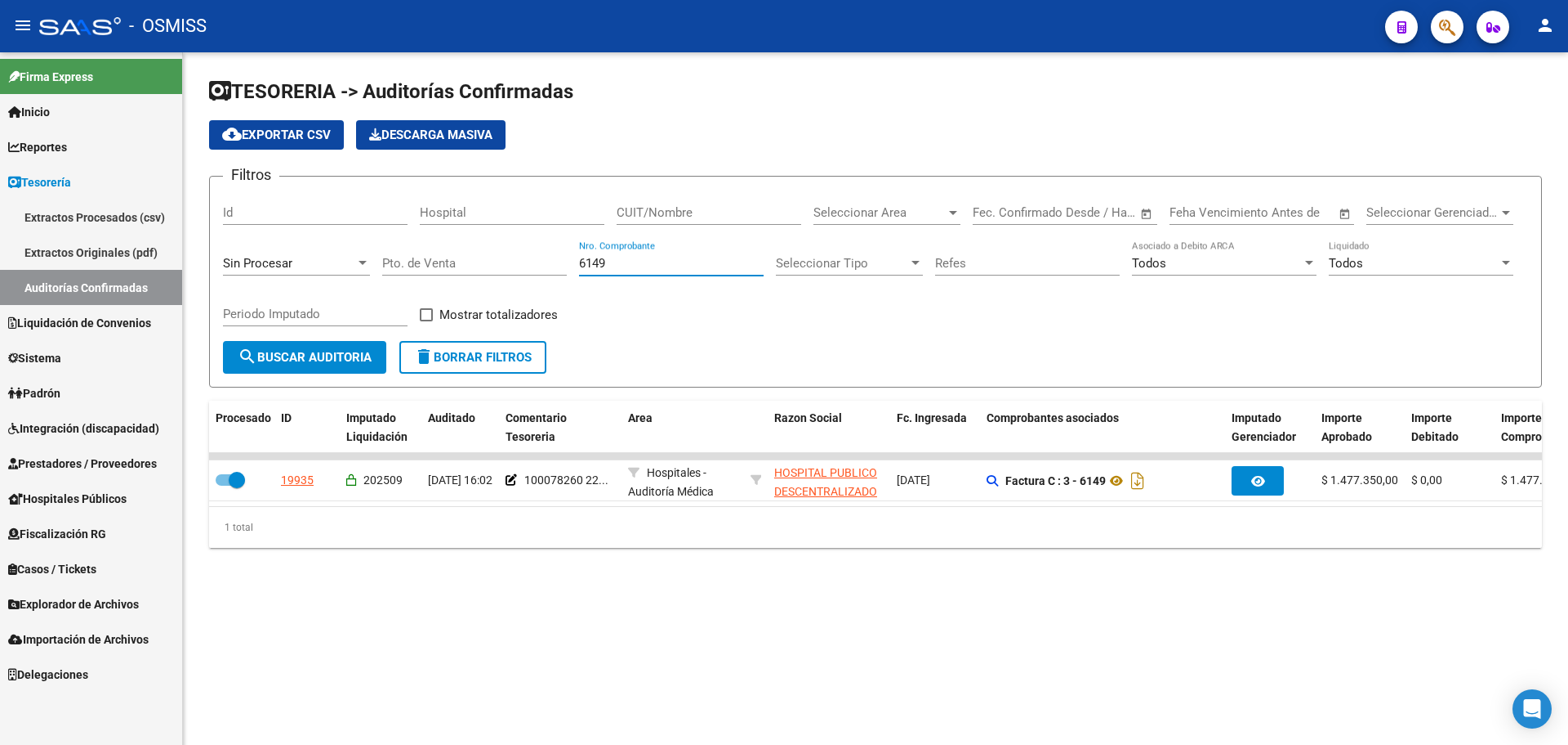
drag, startPoint x: 615, startPoint y: 263, endPoint x: 362, endPoint y: 256, distance: 253.1
click at [362, 256] on div "Filtros Id Hospital CUIT/Nombre Seleccionar Area Seleccionar Area Fecha inicio …" at bounding box center [875, 265] width 1305 height 152
type input "1057"
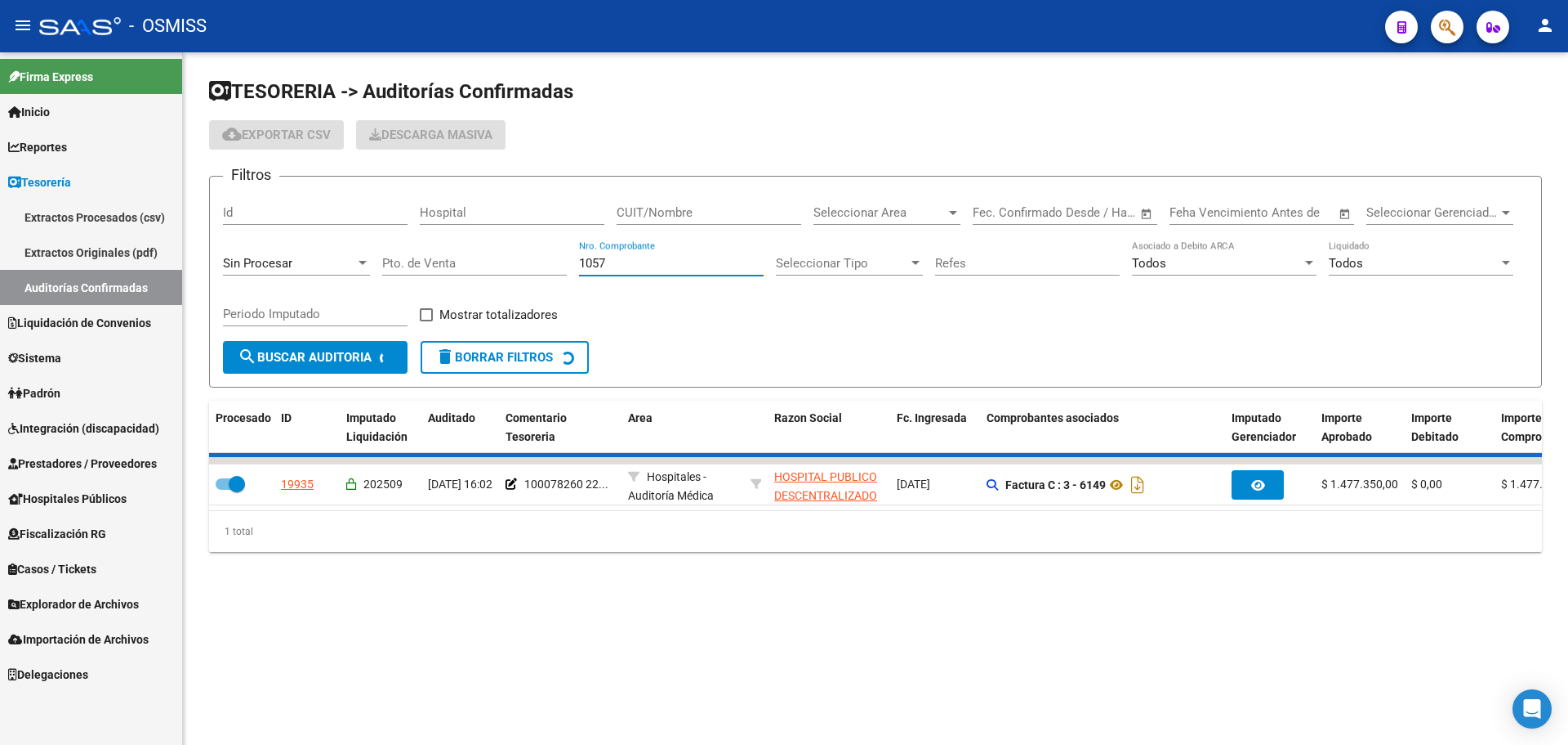
checkbox input "false"
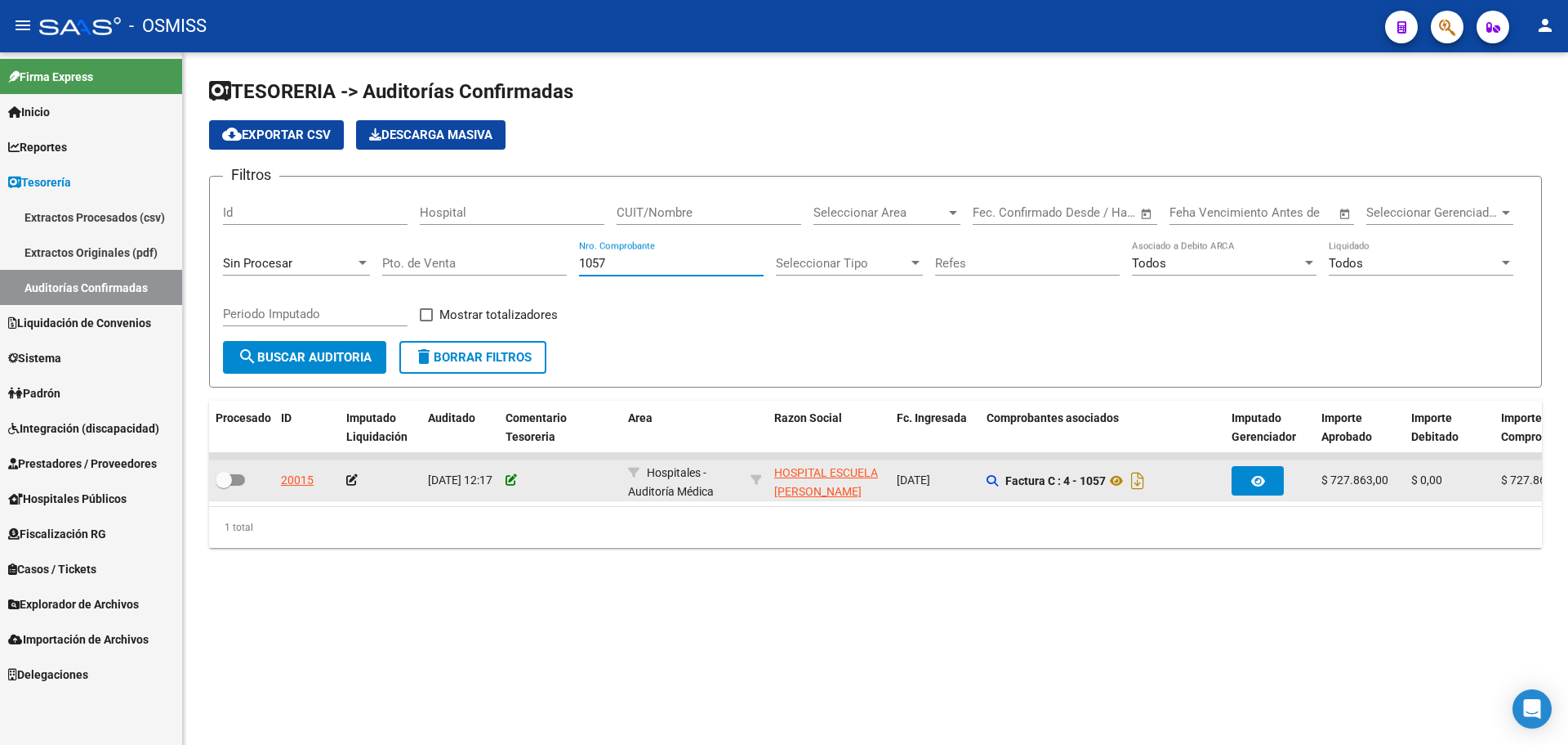
type input "1057"
click at [513, 482] on icon at bounding box center [510, 479] width 11 height 11
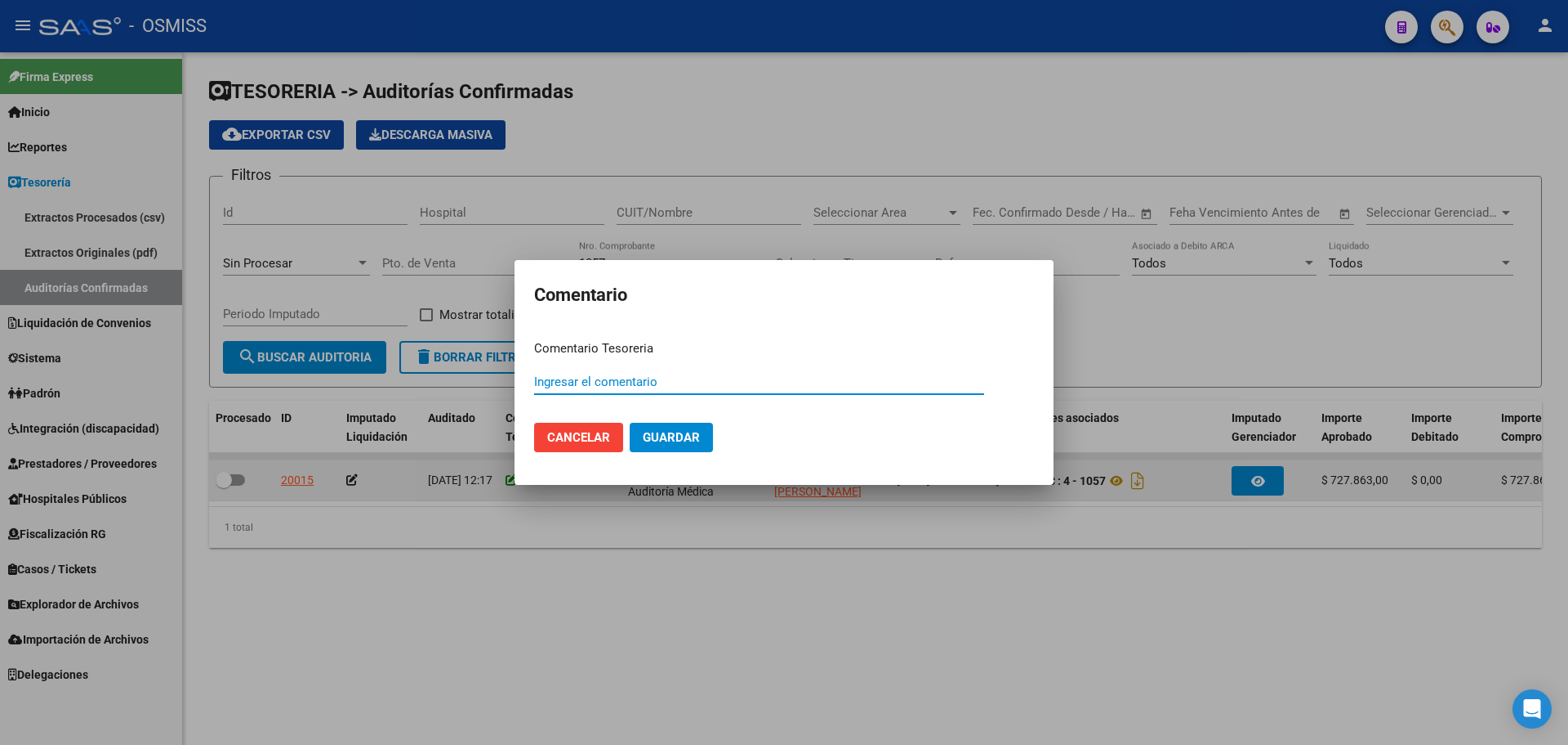
paste input "100078261"
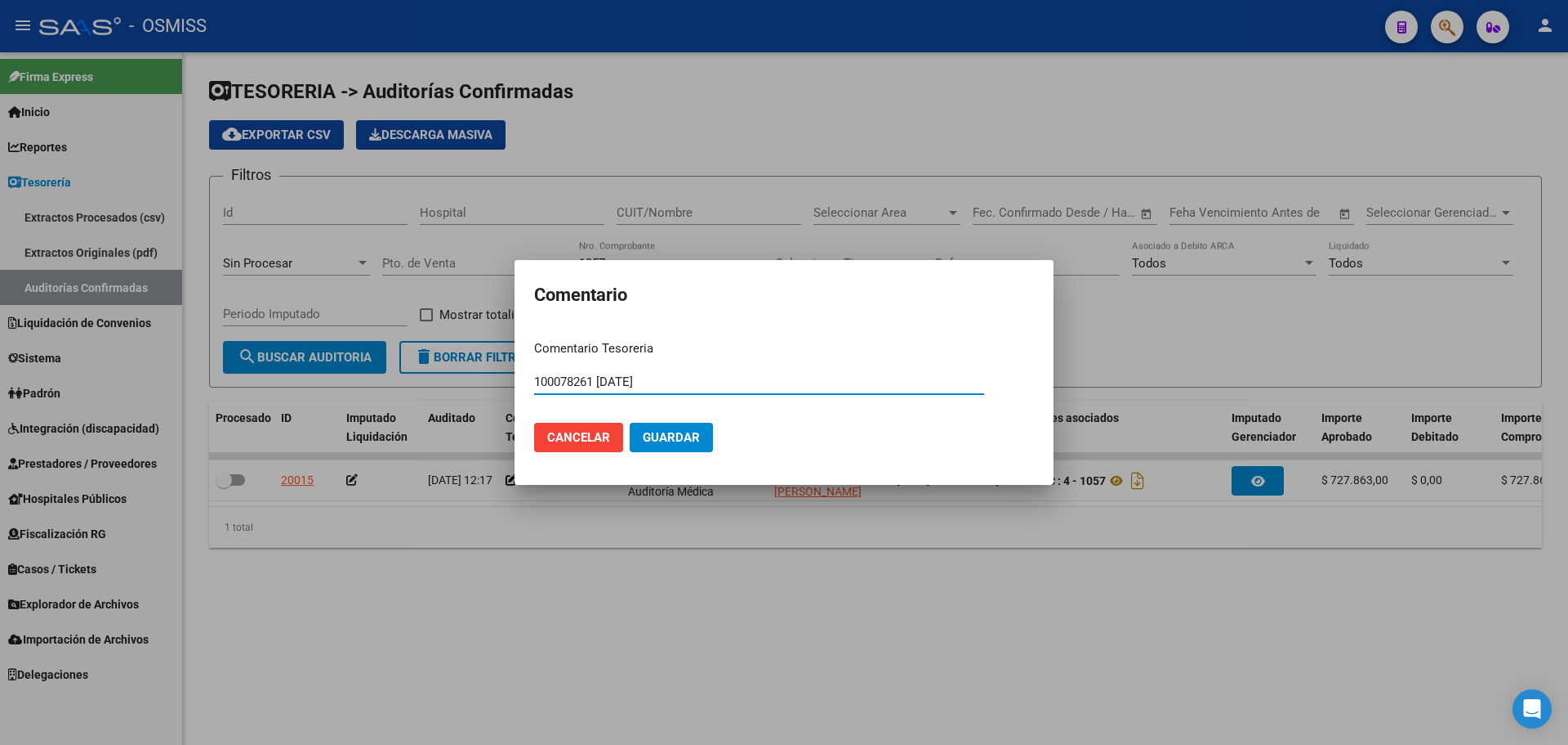
type input "100078261 [DATE]"
click at [651, 449] on button "Guardar" at bounding box center [672, 438] width 84 height 30
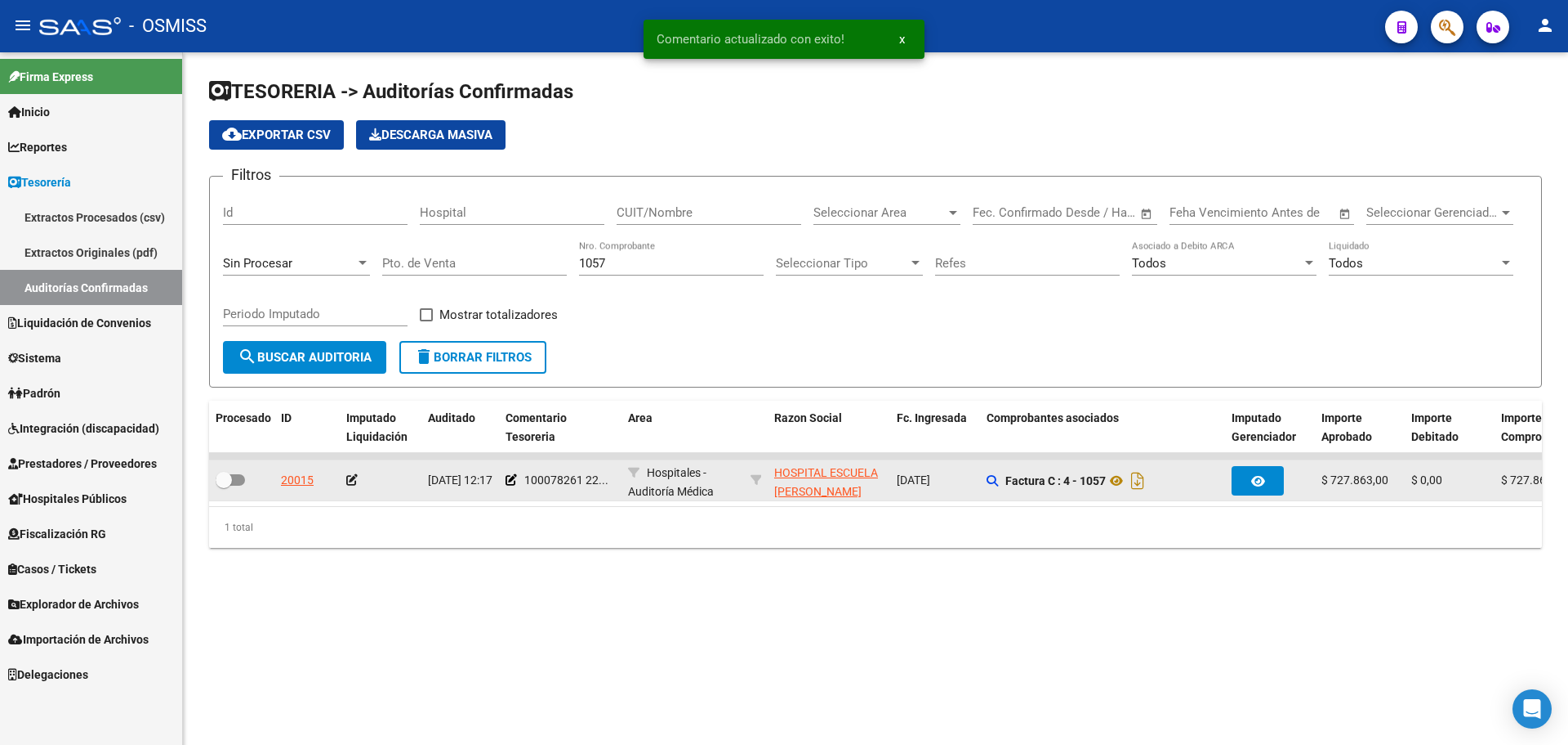
click at [348, 478] on icon at bounding box center [351, 479] width 11 height 11
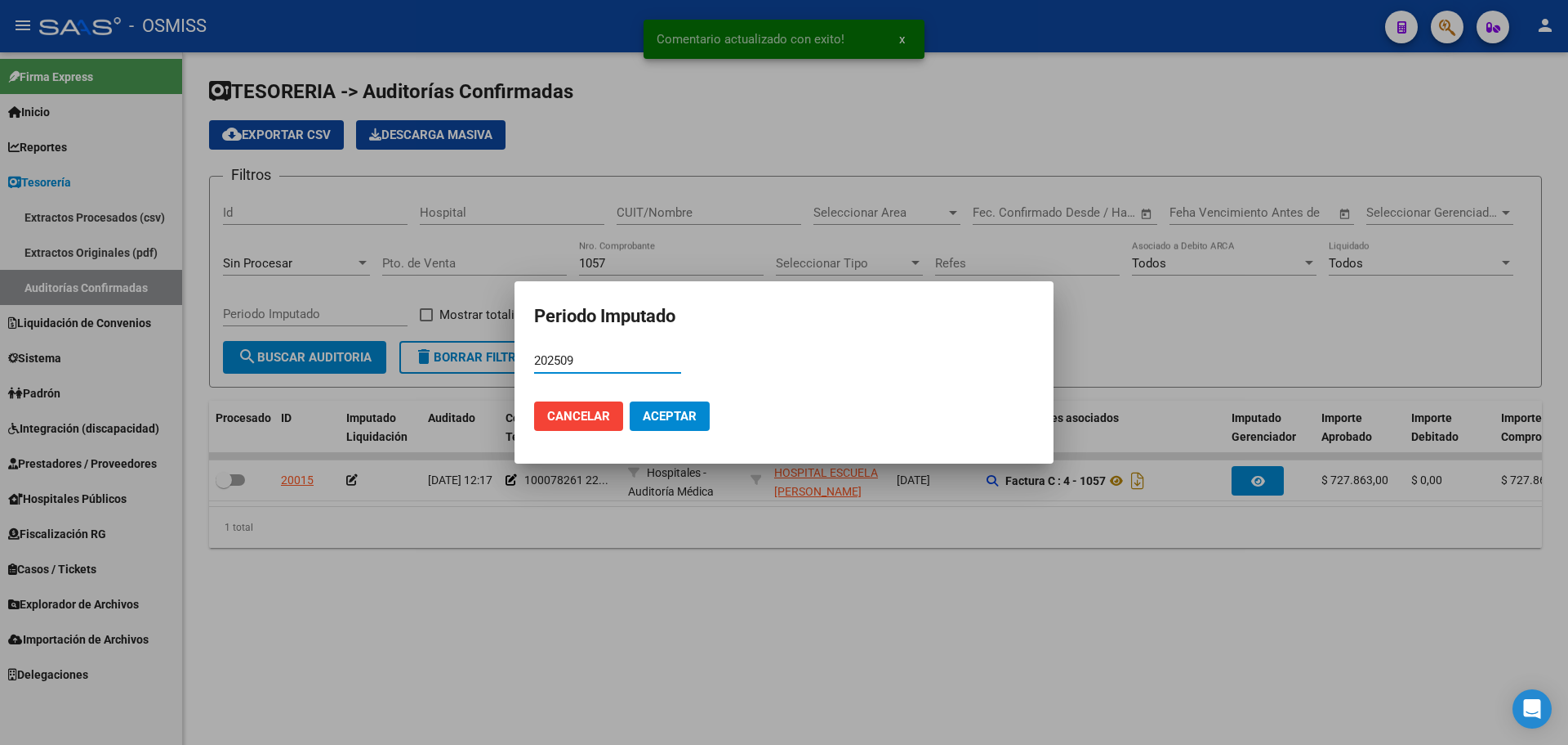
type input "202509"
click at [655, 423] on span "Aceptar" at bounding box center [670, 416] width 54 height 15
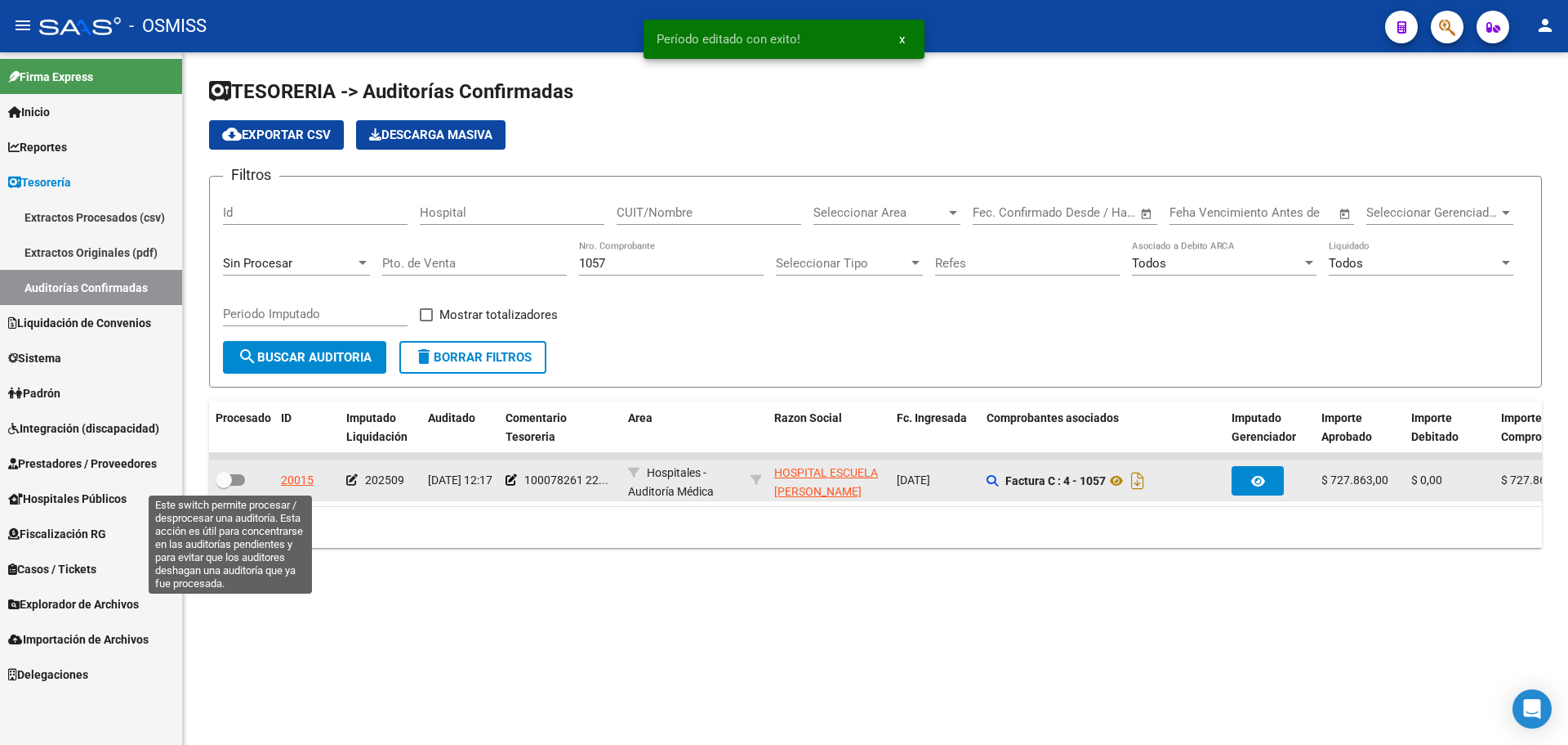
click at [228, 474] on span at bounding box center [223, 480] width 16 height 16
click at [224, 486] on input "checkbox" at bounding box center [223, 486] width 1 height 1
checkbox input "true"
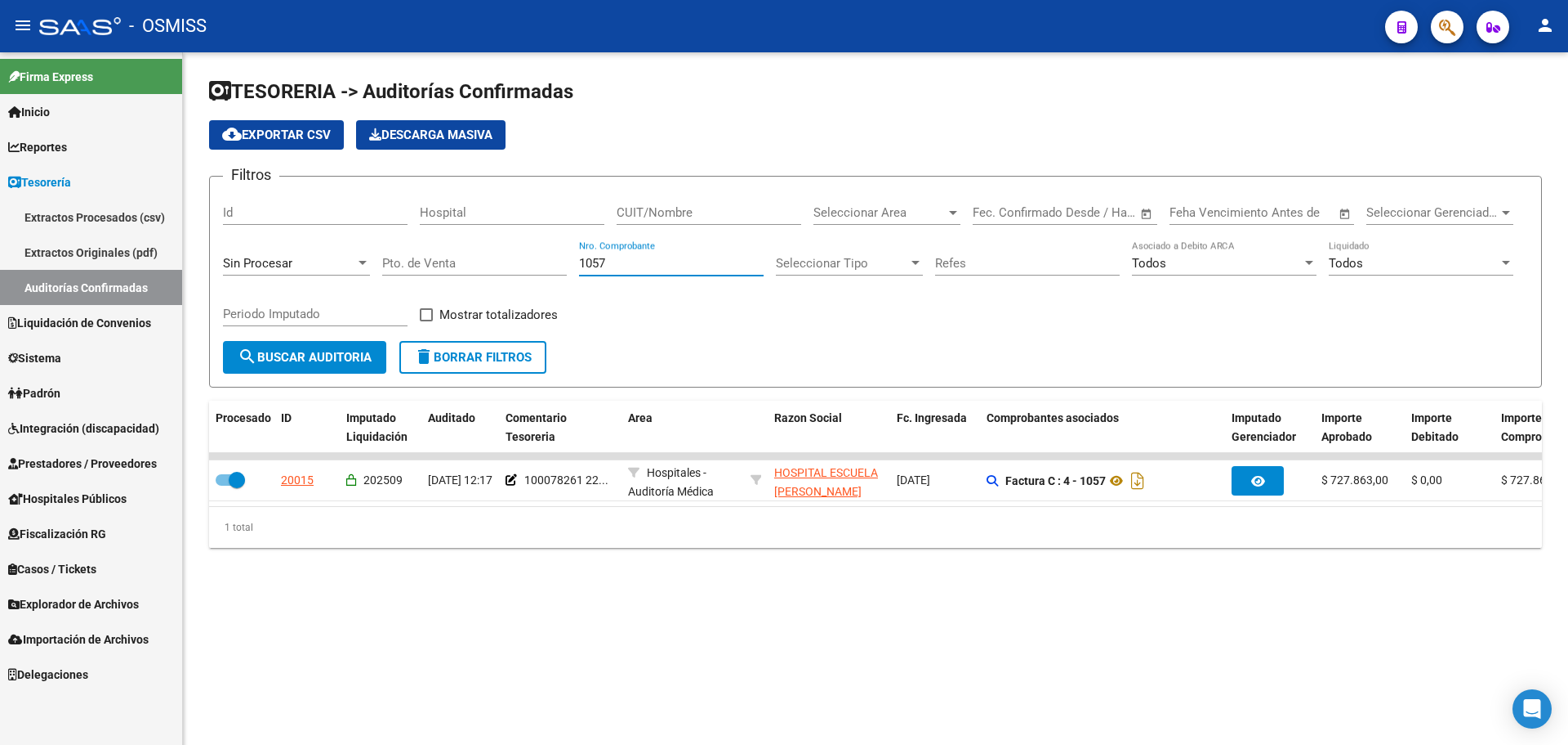
drag, startPoint x: 649, startPoint y: 266, endPoint x: 400, endPoint y: 272, distance: 249.1
click at [400, 272] on div "Filtros Id Hospital CUIT/Nombre Seleccionar Area Seleccionar Area Fecha inicio …" at bounding box center [875, 265] width 1305 height 152
type input "839"
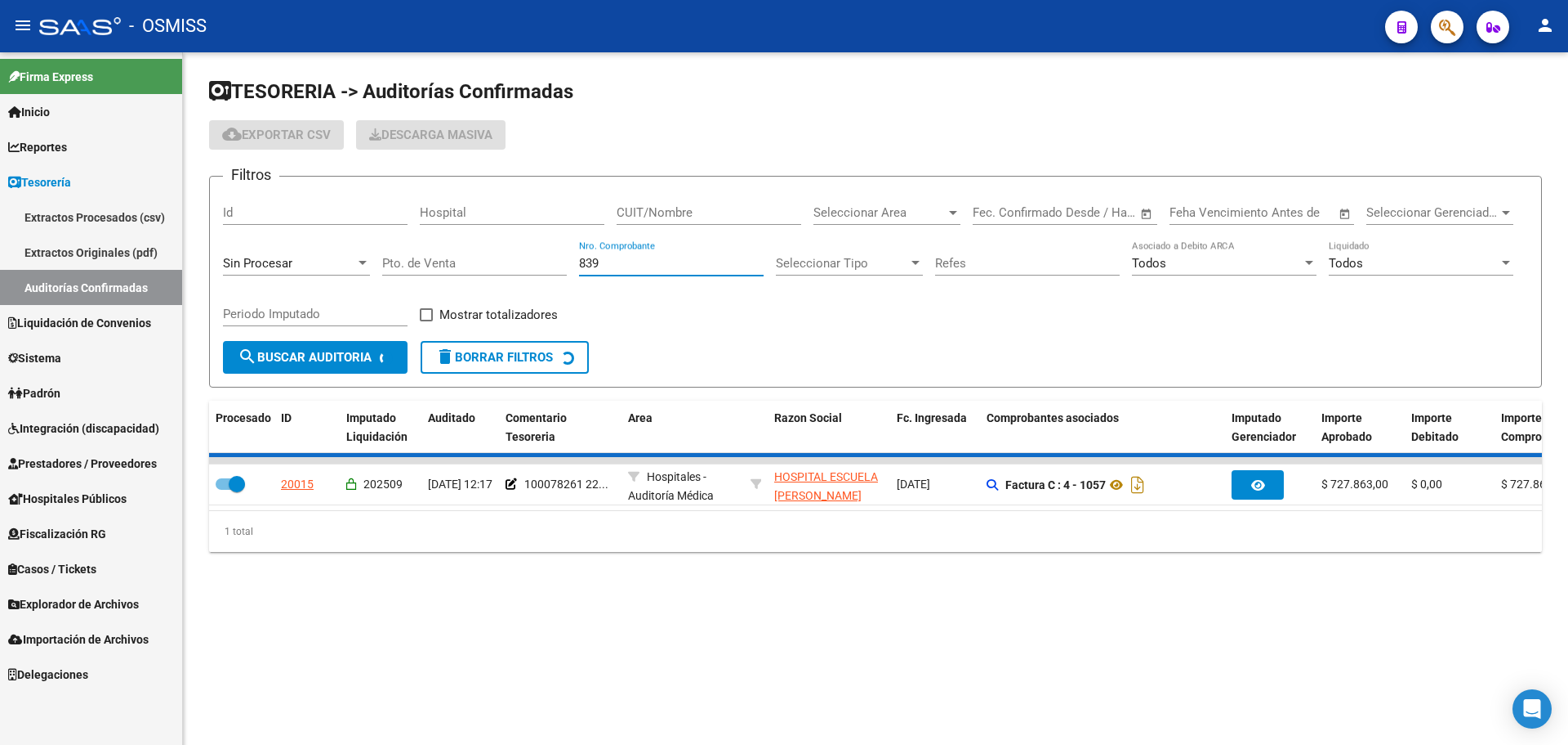
checkbox input "false"
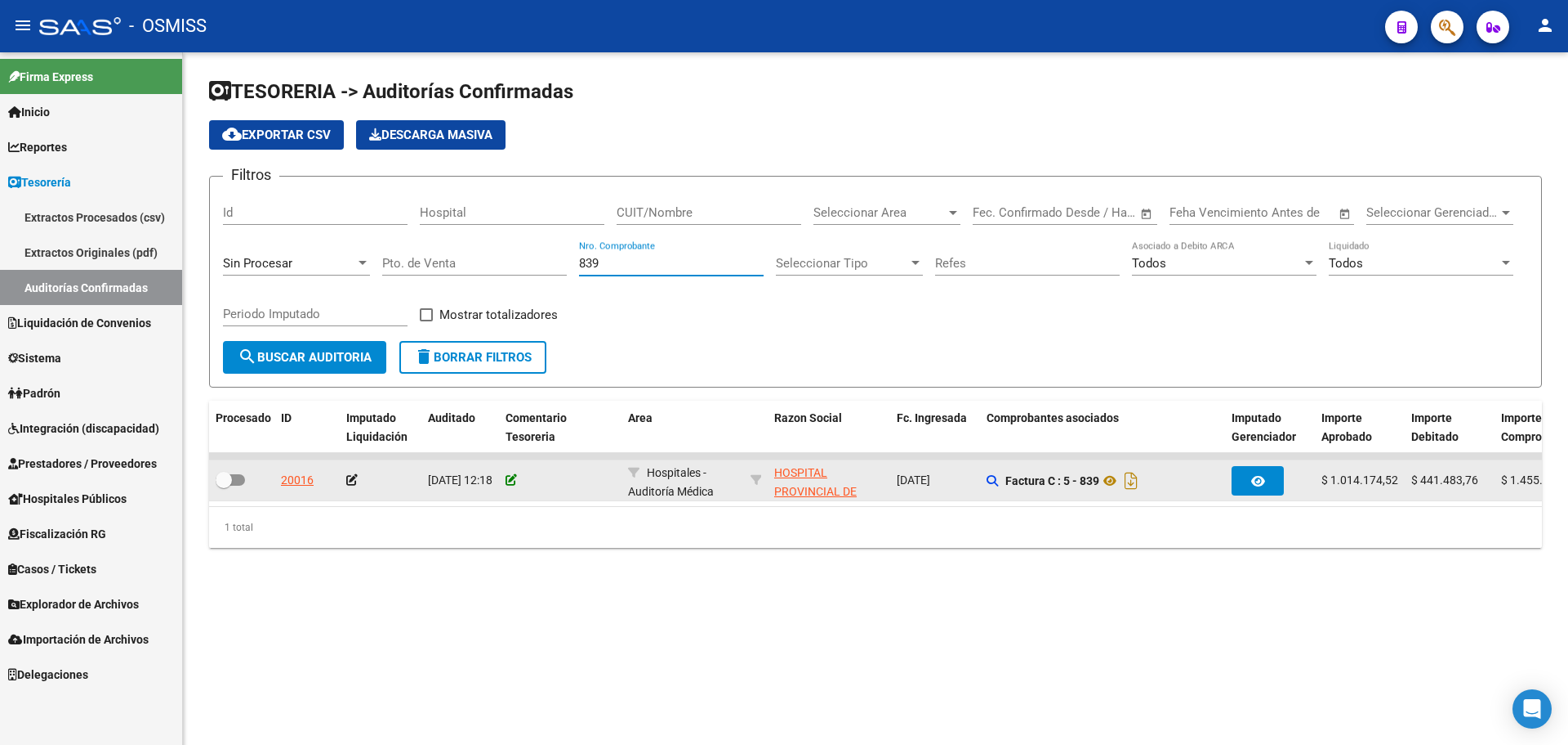
type input "839"
click at [509, 483] on icon at bounding box center [510, 479] width 11 height 11
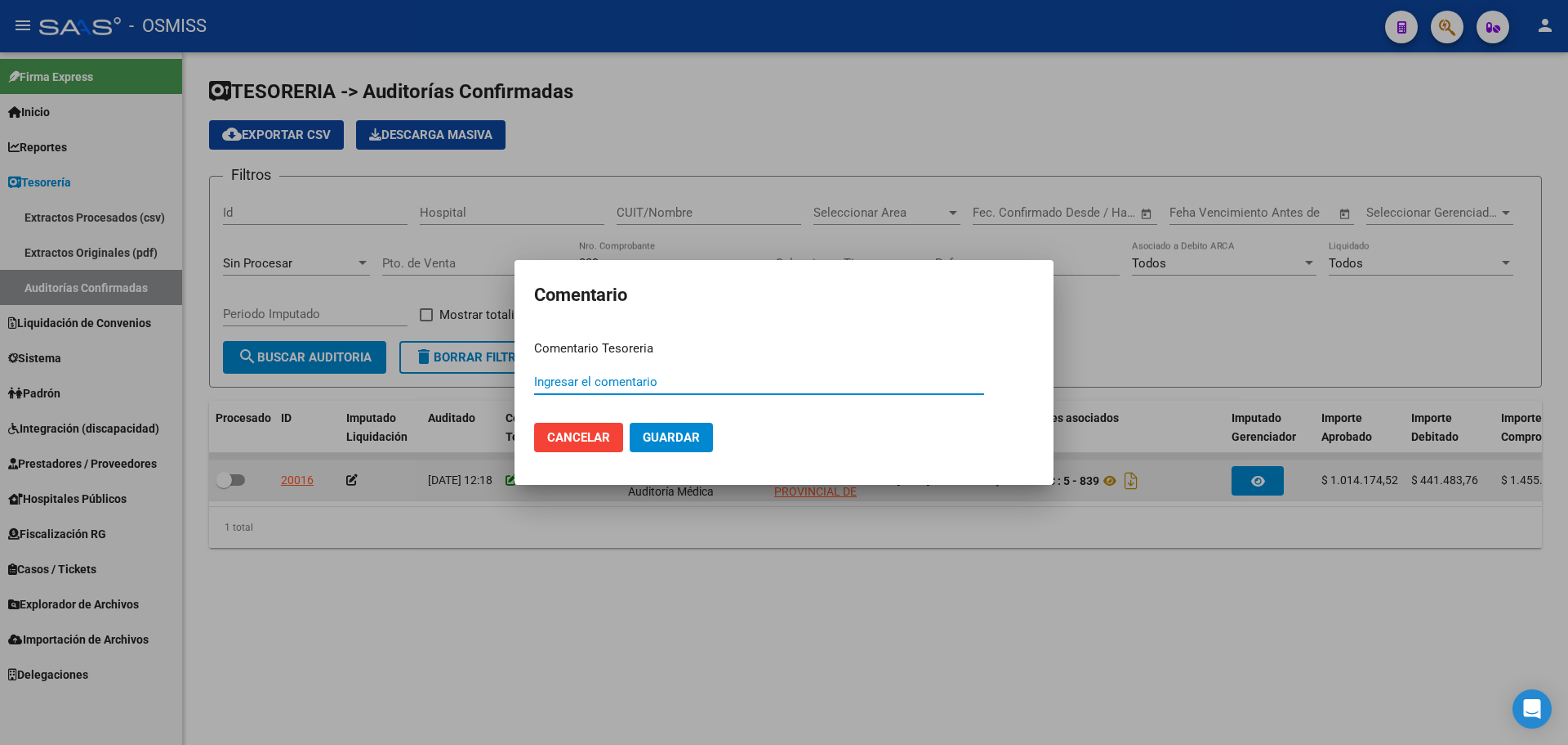
paste input "100078262"
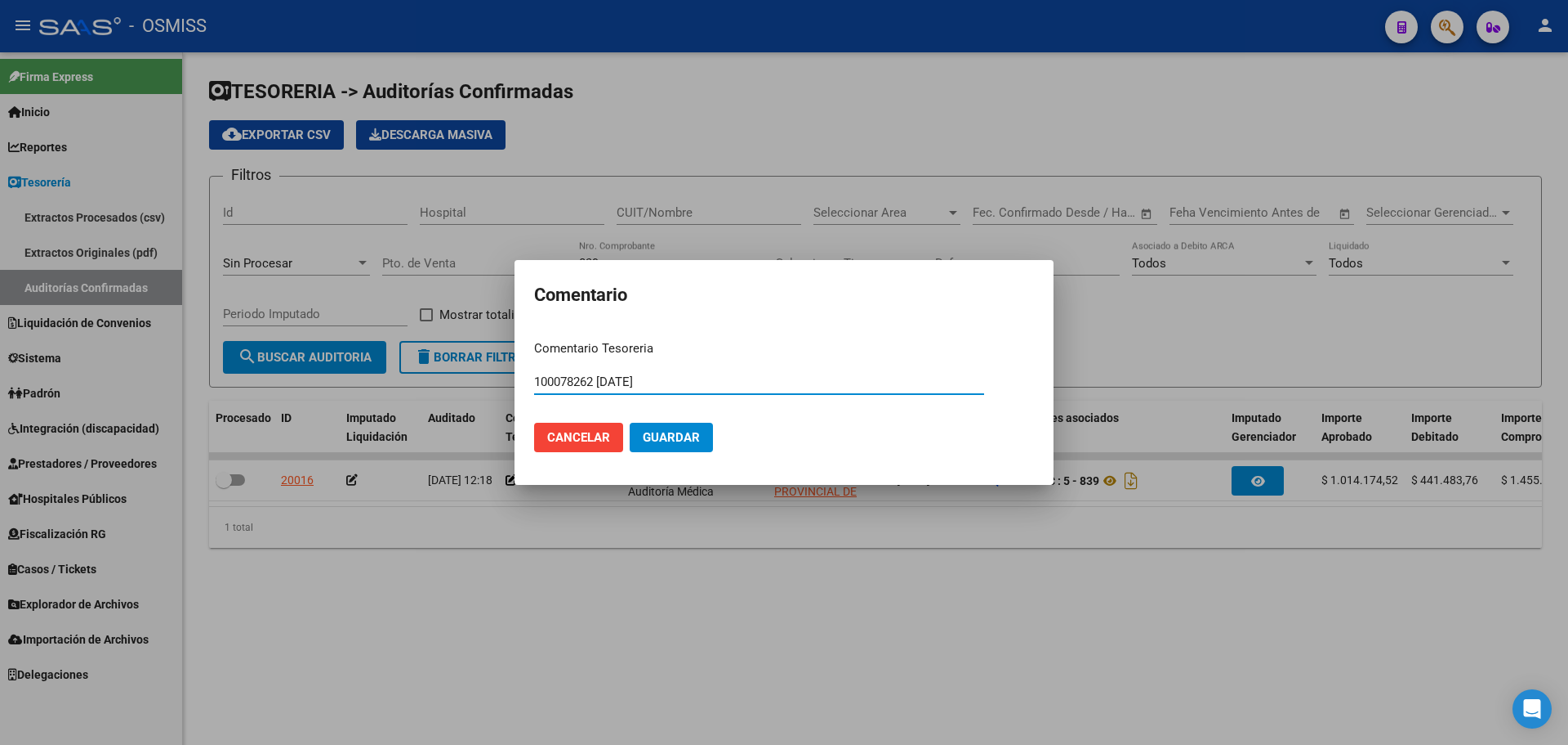
type input "100078262 [DATE]"
click at [669, 442] on span "Guardar" at bounding box center [671, 437] width 57 height 15
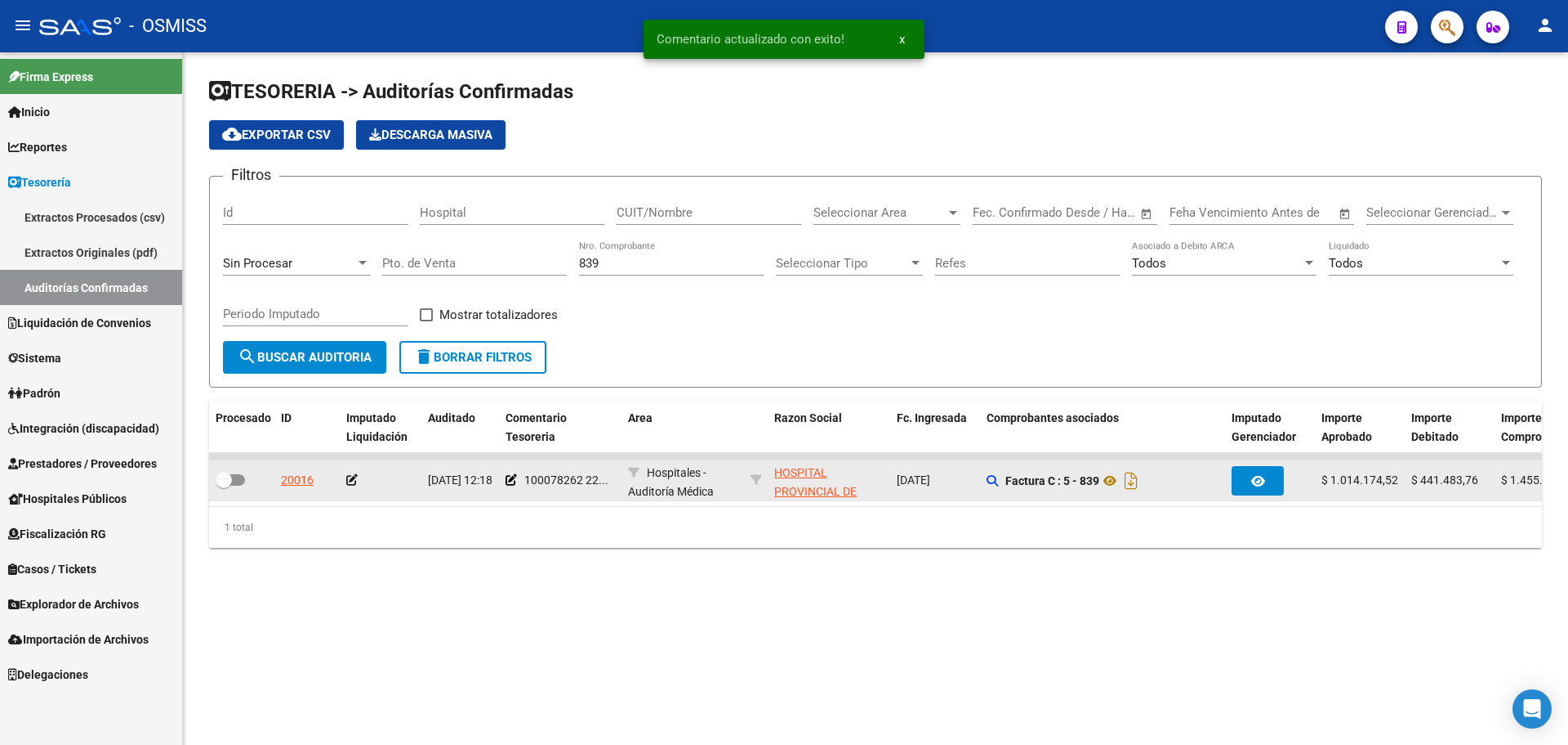
click at [353, 481] on icon at bounding box center [351, 479] width 11 height 11
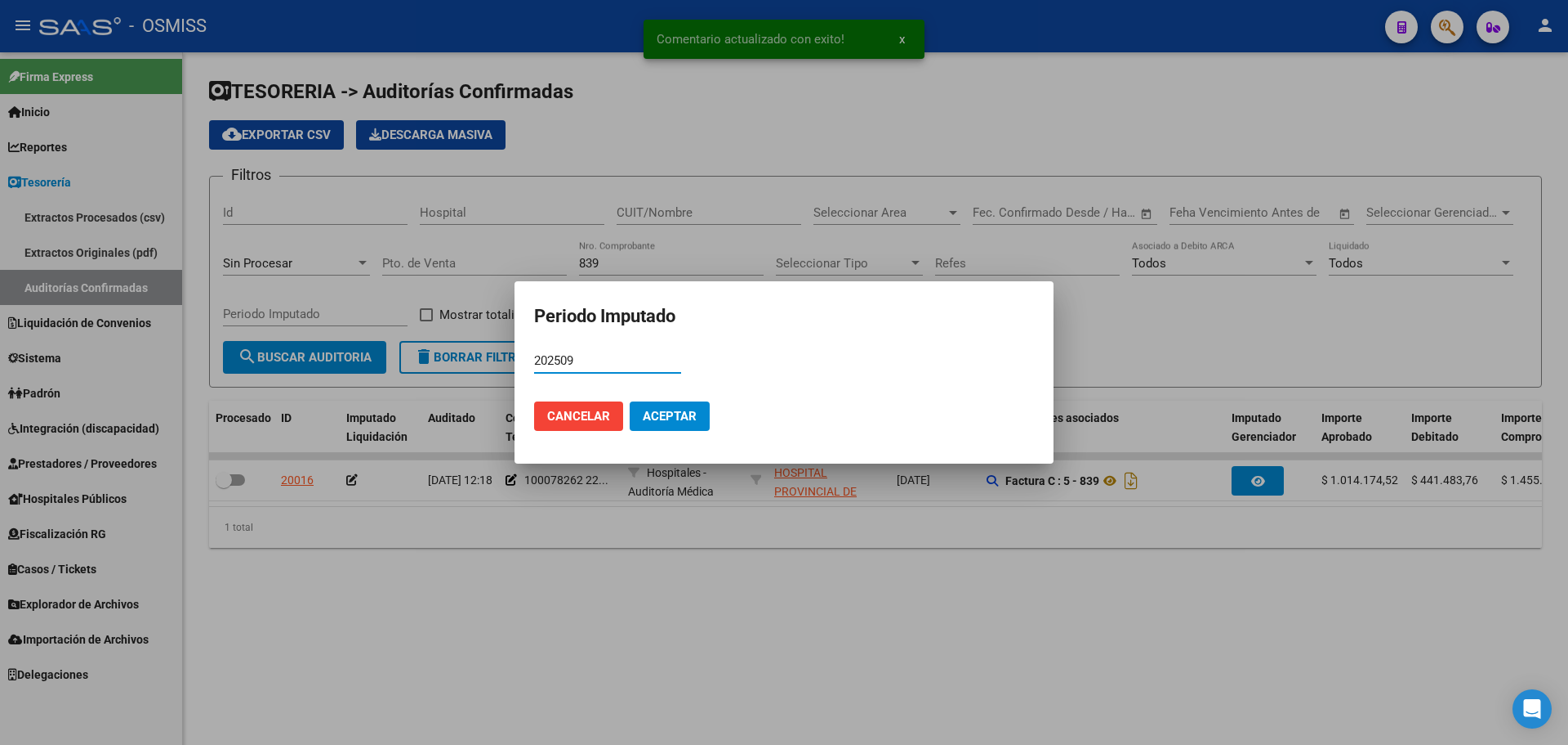
type input "202509"
click at [657, 428] on button "Aceptar" at bounding box center [670, 416] width 80 height 30
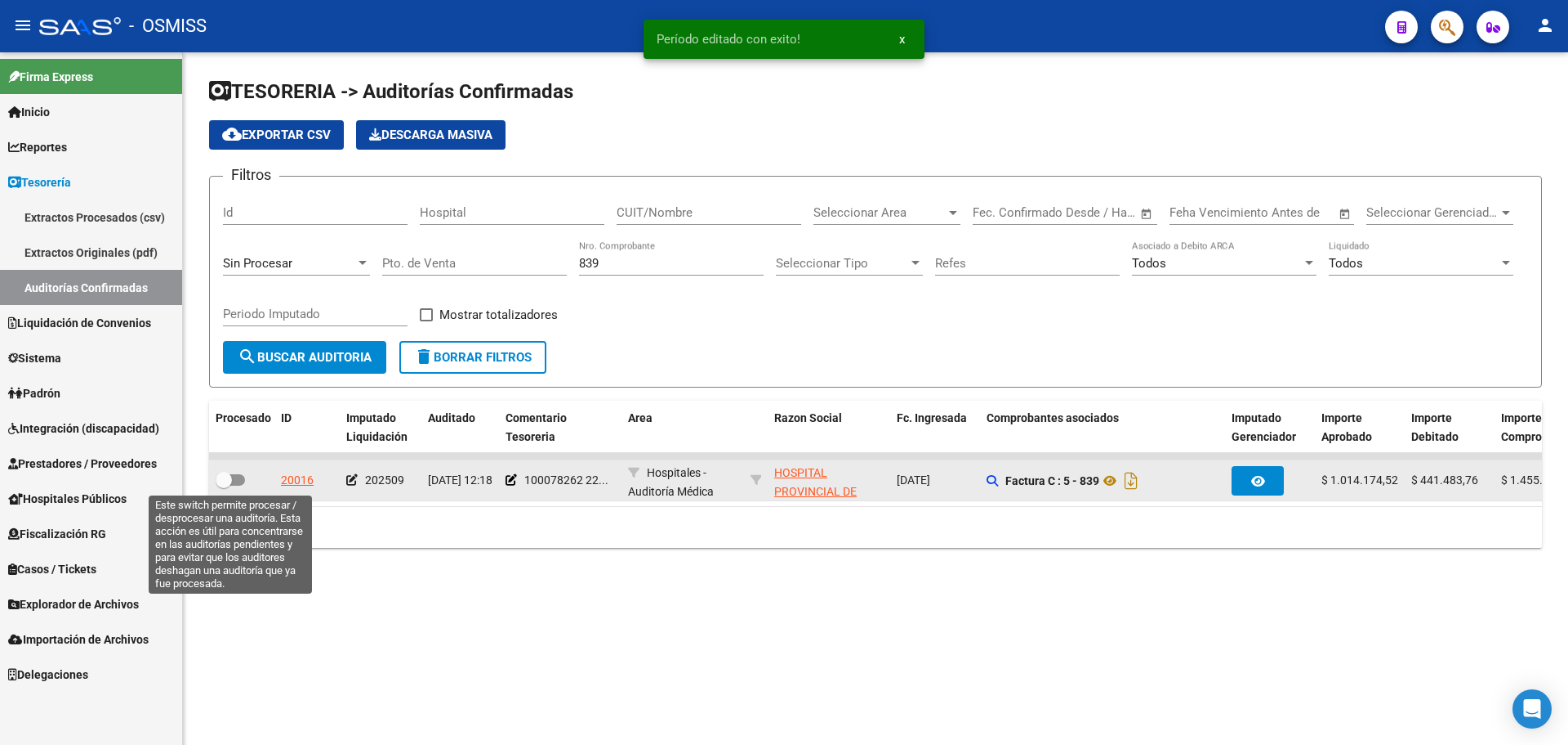
click at [233, 478] on span at bounding box center [230, 479] width 30 height 11
click at [224, 486] on input "checkbox" at bounding box center [223, 486] width 1 height 1
checkbox input "true"
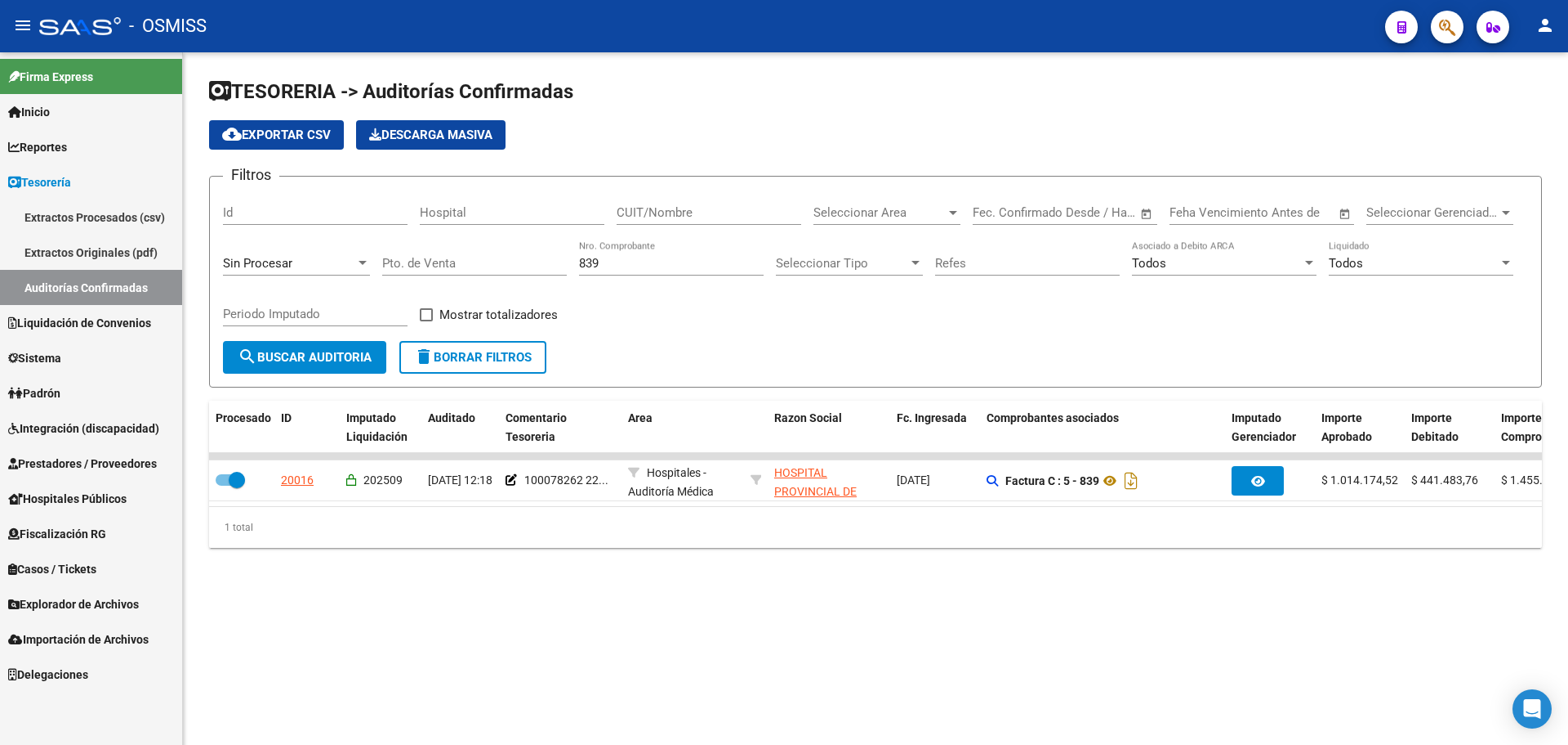
drag, startPoint x: 613, startPoint y: 263, endPoint x: 337, endPoint y: 260, distance: 276.0
click at [337, 260] on div "Filtros Id Hospital CUIT/Nombre Seleccionar Area Seleccionar Area Fecha inicio …" at bounding box center [875, 265] width 1305 height 152
type input "1365"
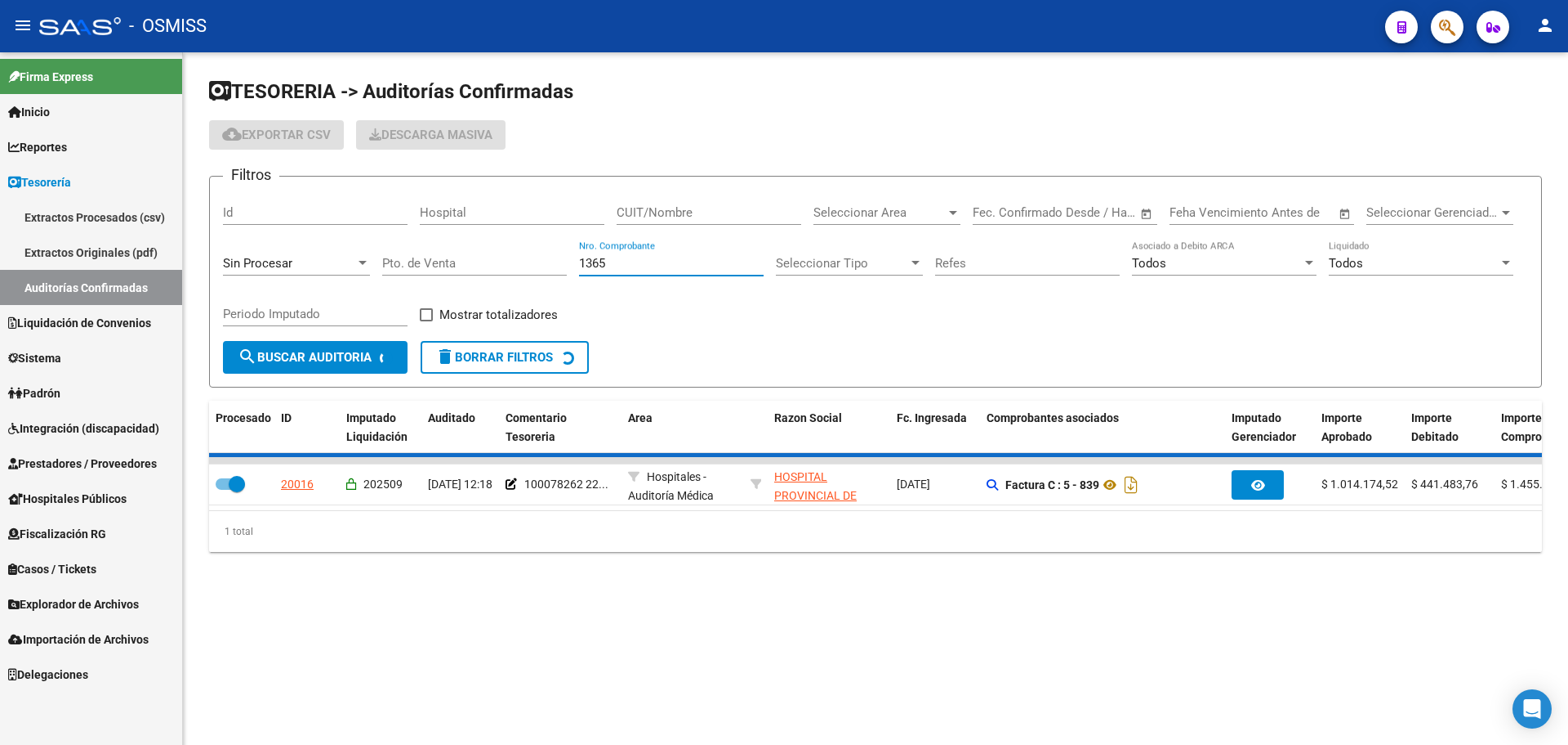
checkbox input "false"
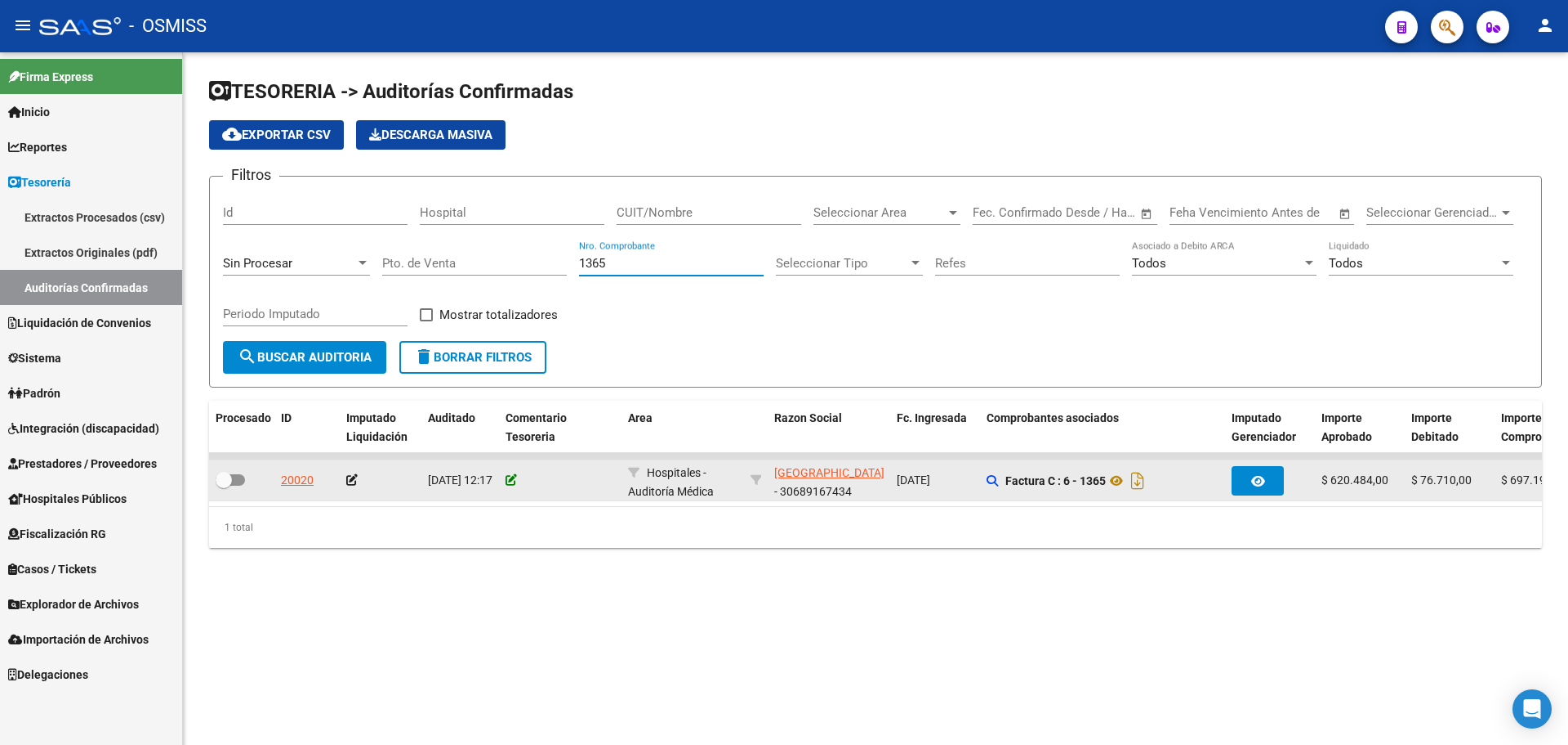
type input "1365"
click at [516, 474] on icon at bounding box center [510, 479] width 11 height 11
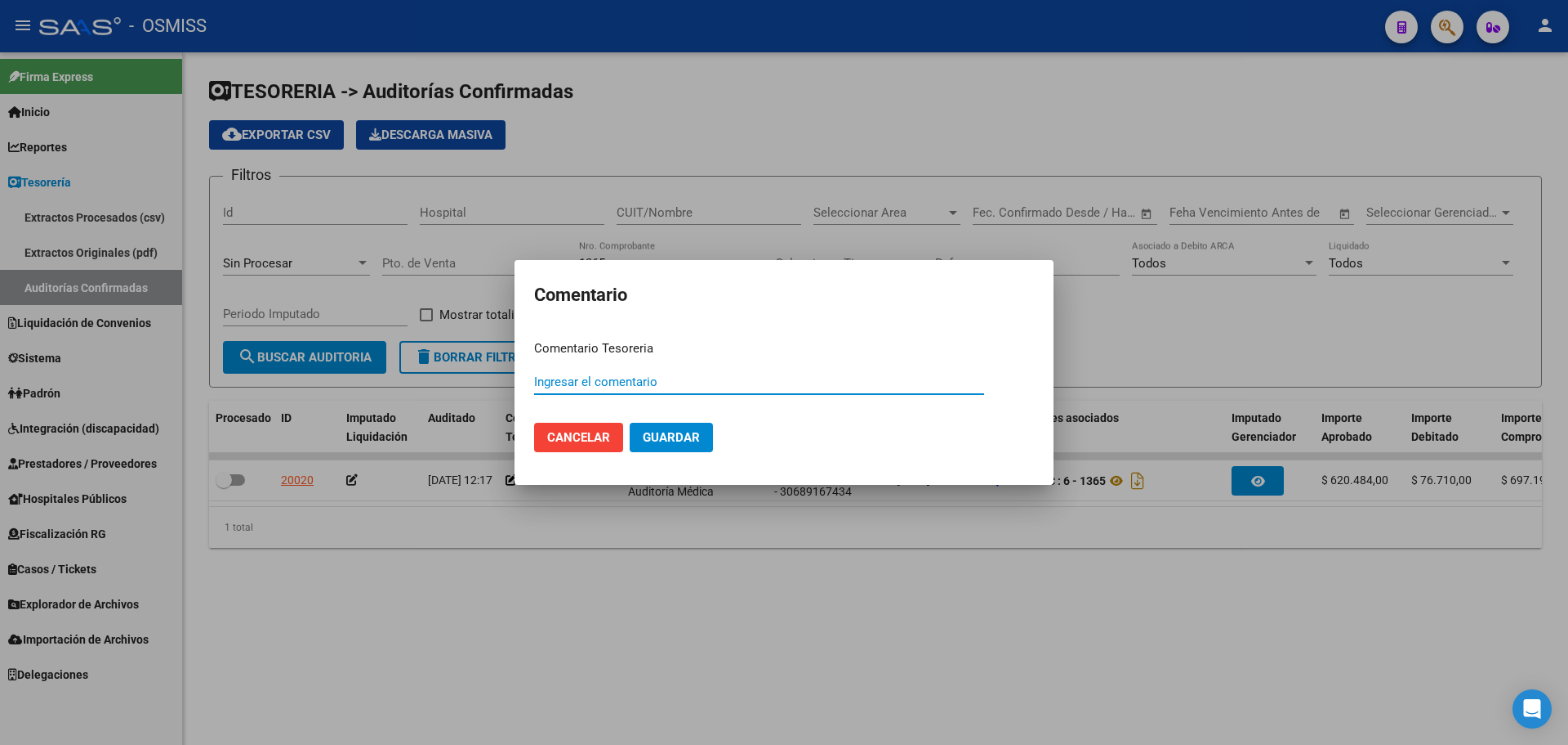
paste input "100078263"
type input "100078263 [DATE]"
click at [654, 437] on span "Guardar" at bounding box center [671, 437] width 57 height 15
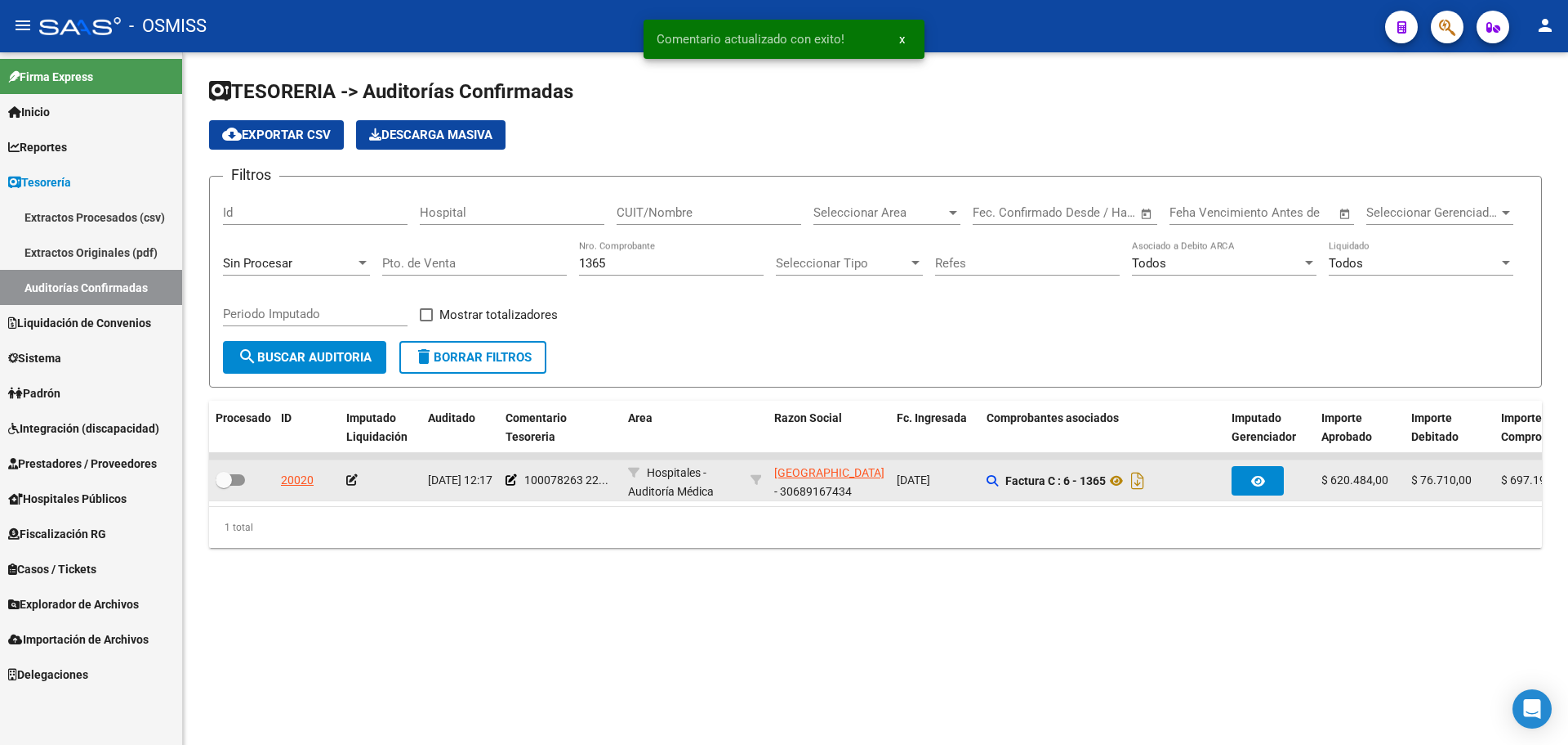
click at [349, 483] on icon at bounding box center [351, 479] width 11 height 11
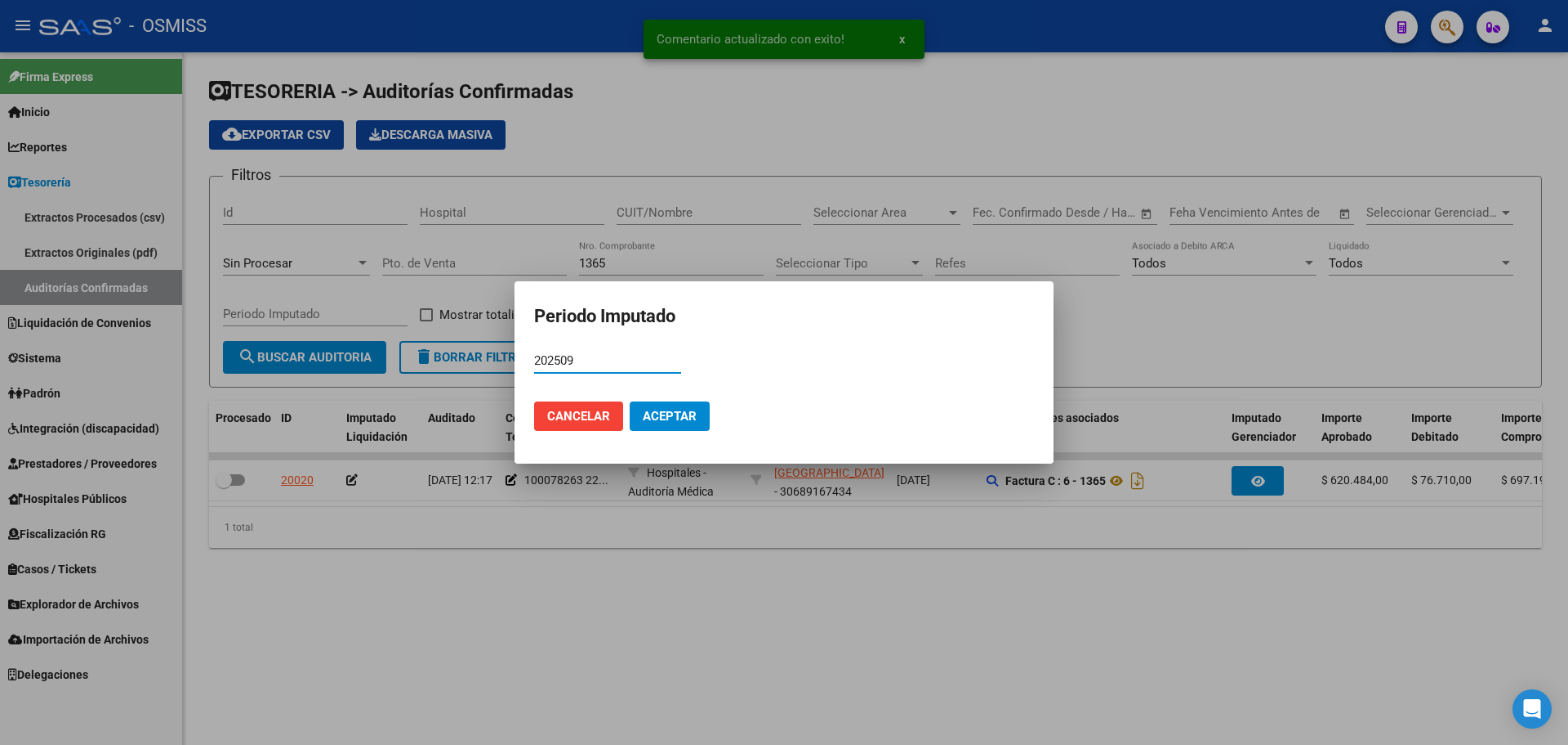
type input "202509"
click at [654, 415] on span "Aceptar" at bounding box center [670, 416] width 54 height 15
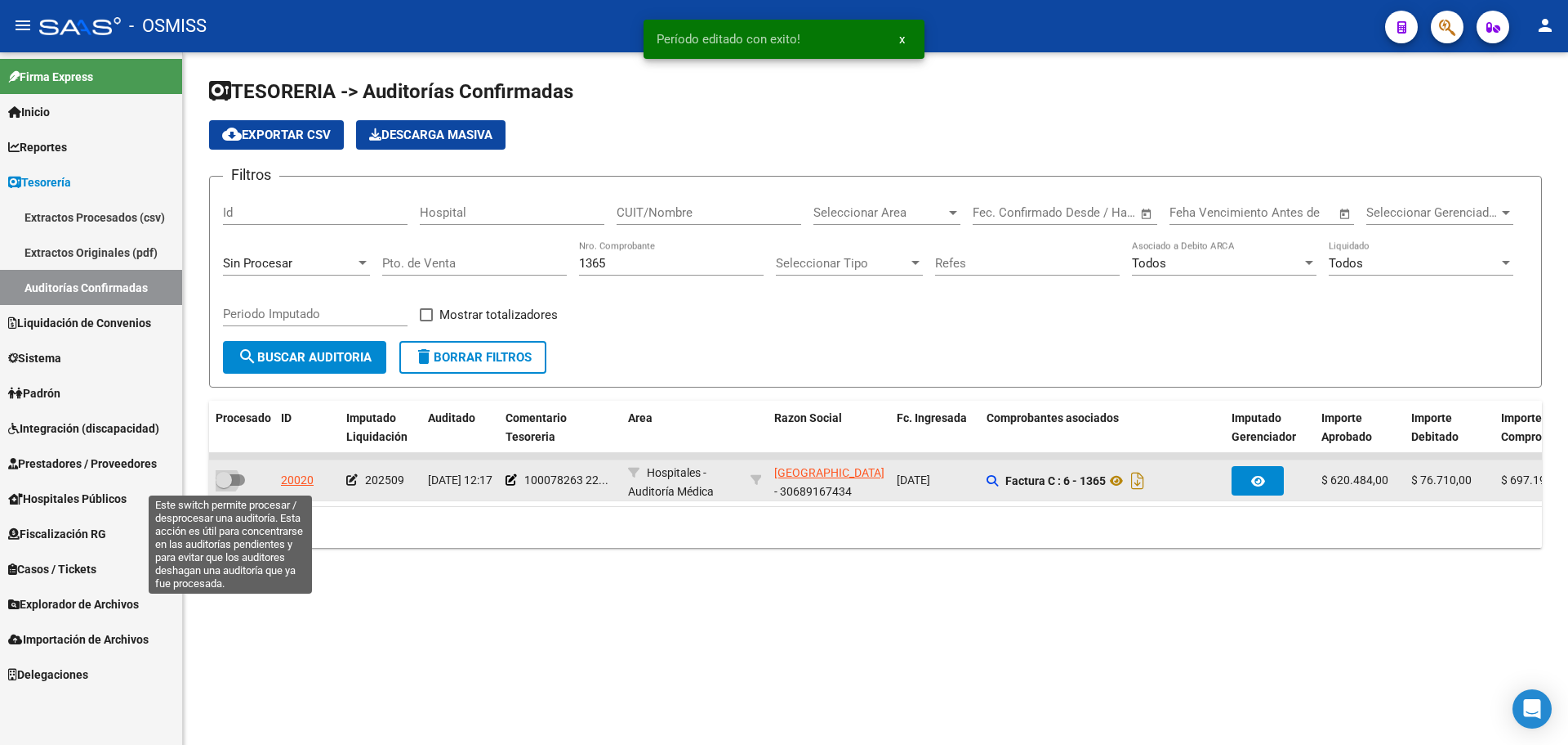
click at [240, 479] on span at bounding box center [230, 479] width 30 height 11
click at [224, 486] on input "checkbox" at bounding box center [223, 486] width 1 height 1
checkbox input "true"
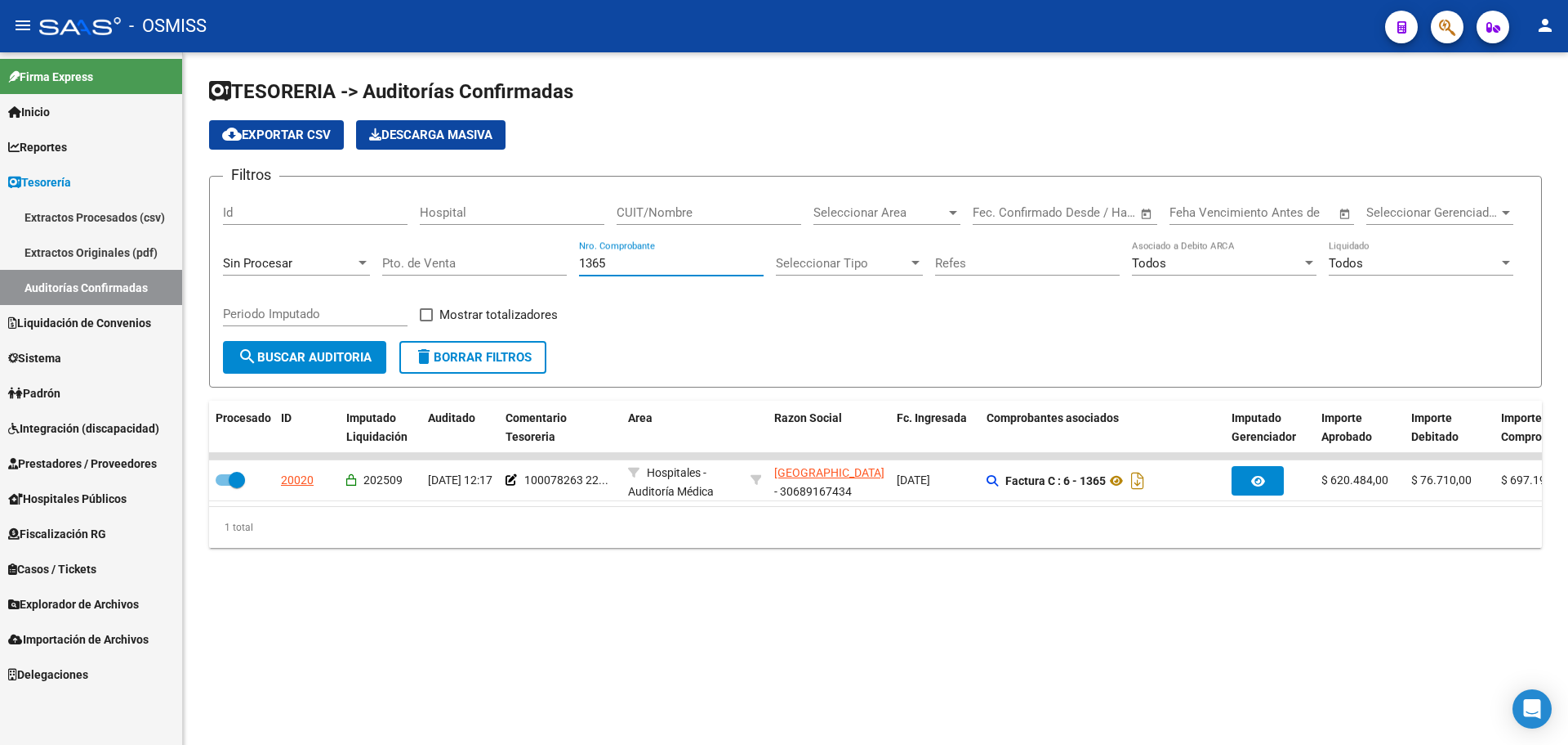
drag, startPoint x: 666, startPoint y: 261, endPoint x: 346, endPoint y: 261, distance: 320.0
click at [346, 261] on div "Filtros Id Hospital CUIT/Nombre Seleccionar Area Seleccionar Area Fecha inicio …" at bounding box center [875, 265] width 1305 height 152
type input "4838"
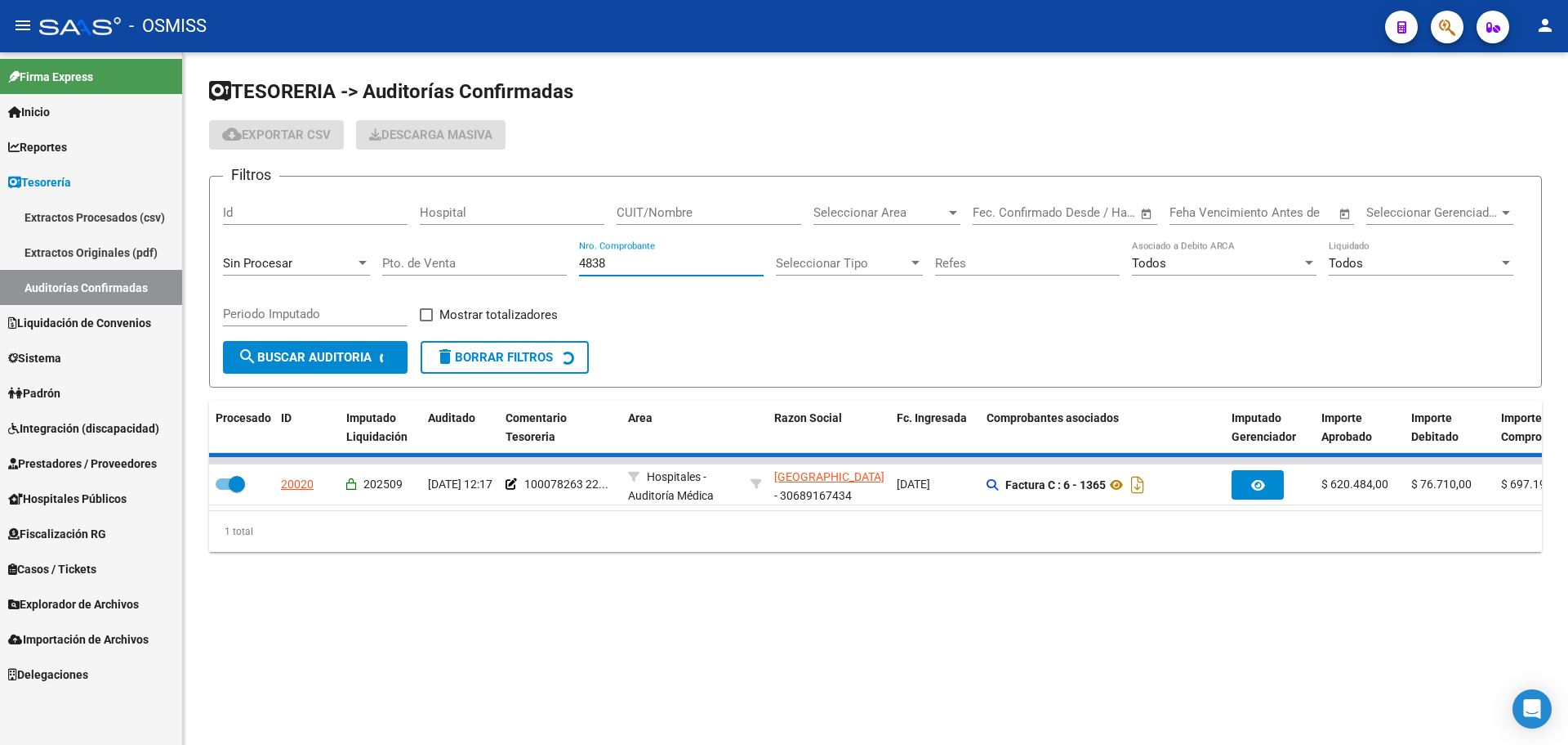
checkbox input "false"
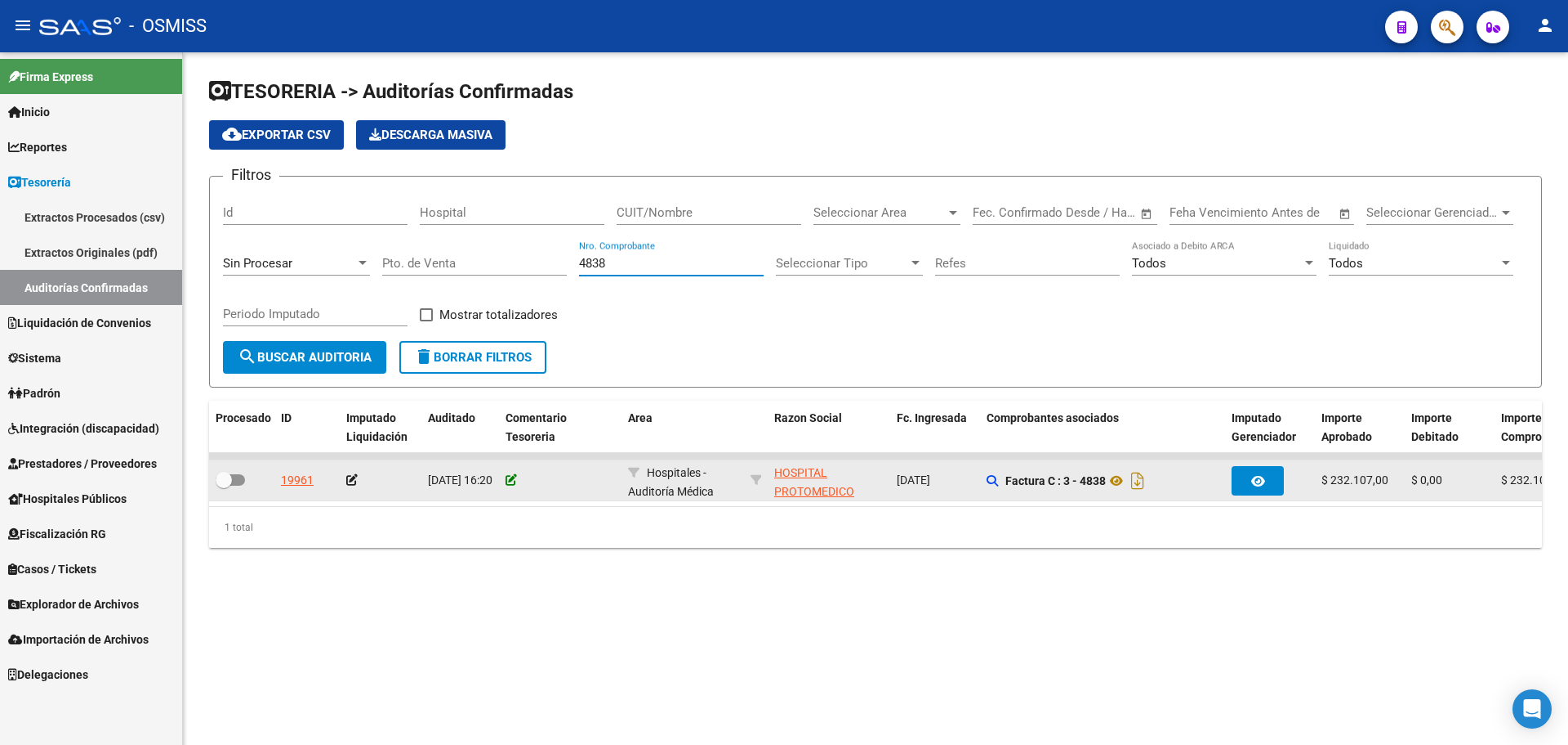
type input "4838"
click at [508, 474] on icon at bounding box center [510, 479] width 11 height 11
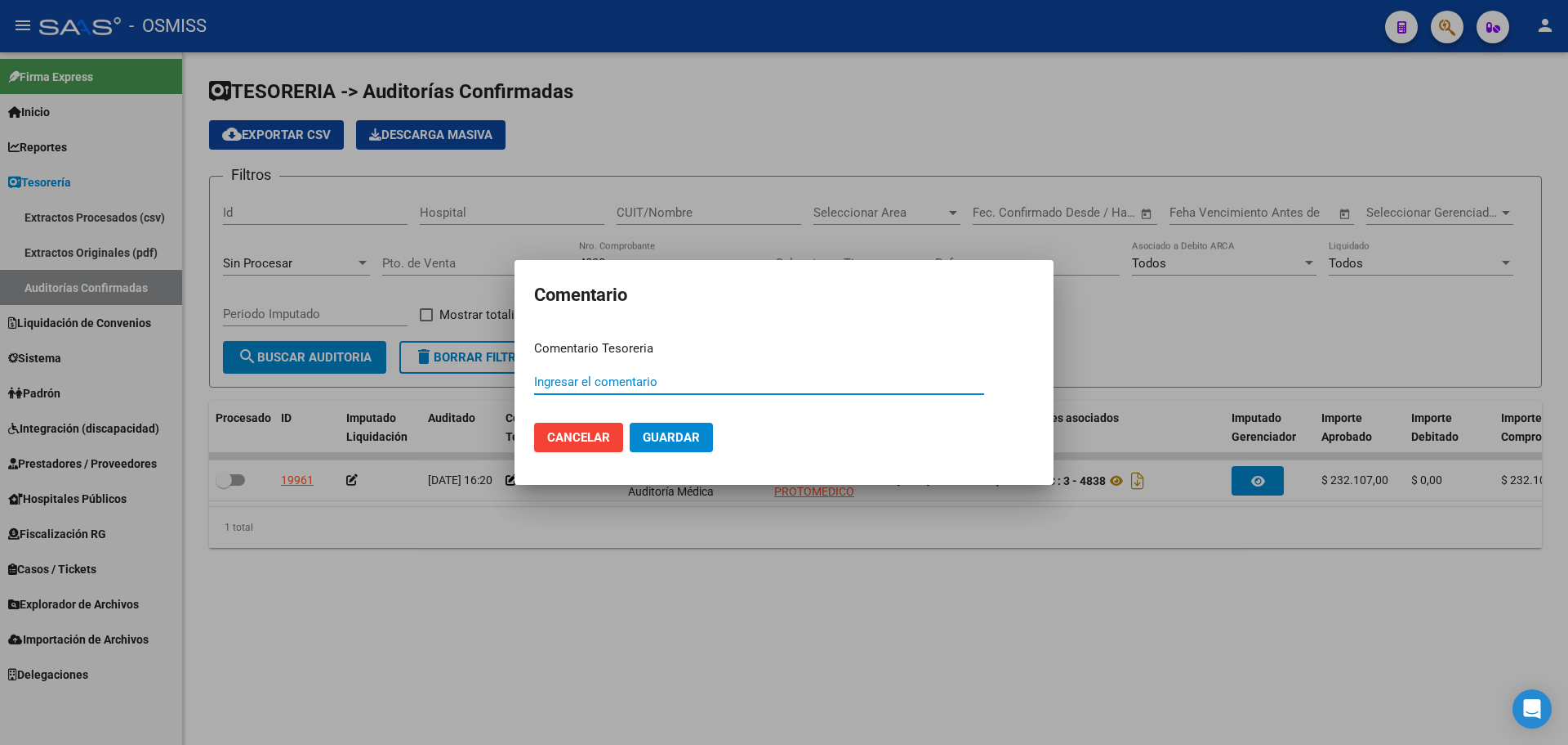
paste input "100078264"
type input "100078264 [DATE]"
click at [690, 433] on span "Guardar" at bounding box center [671, 437] width 57 height 15
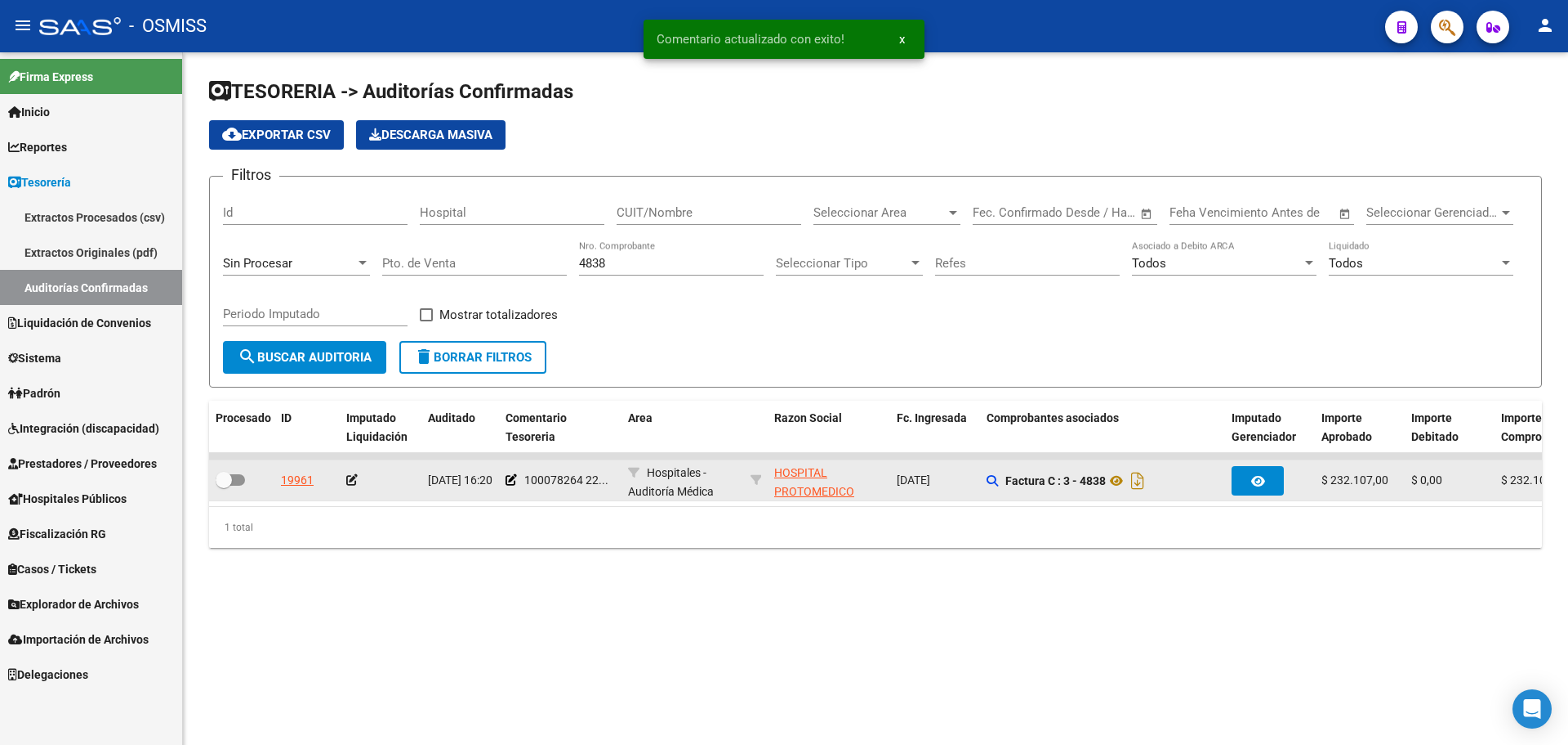
click at [351, 478] on icon at bounding box center [351, 479] width 11 height 11
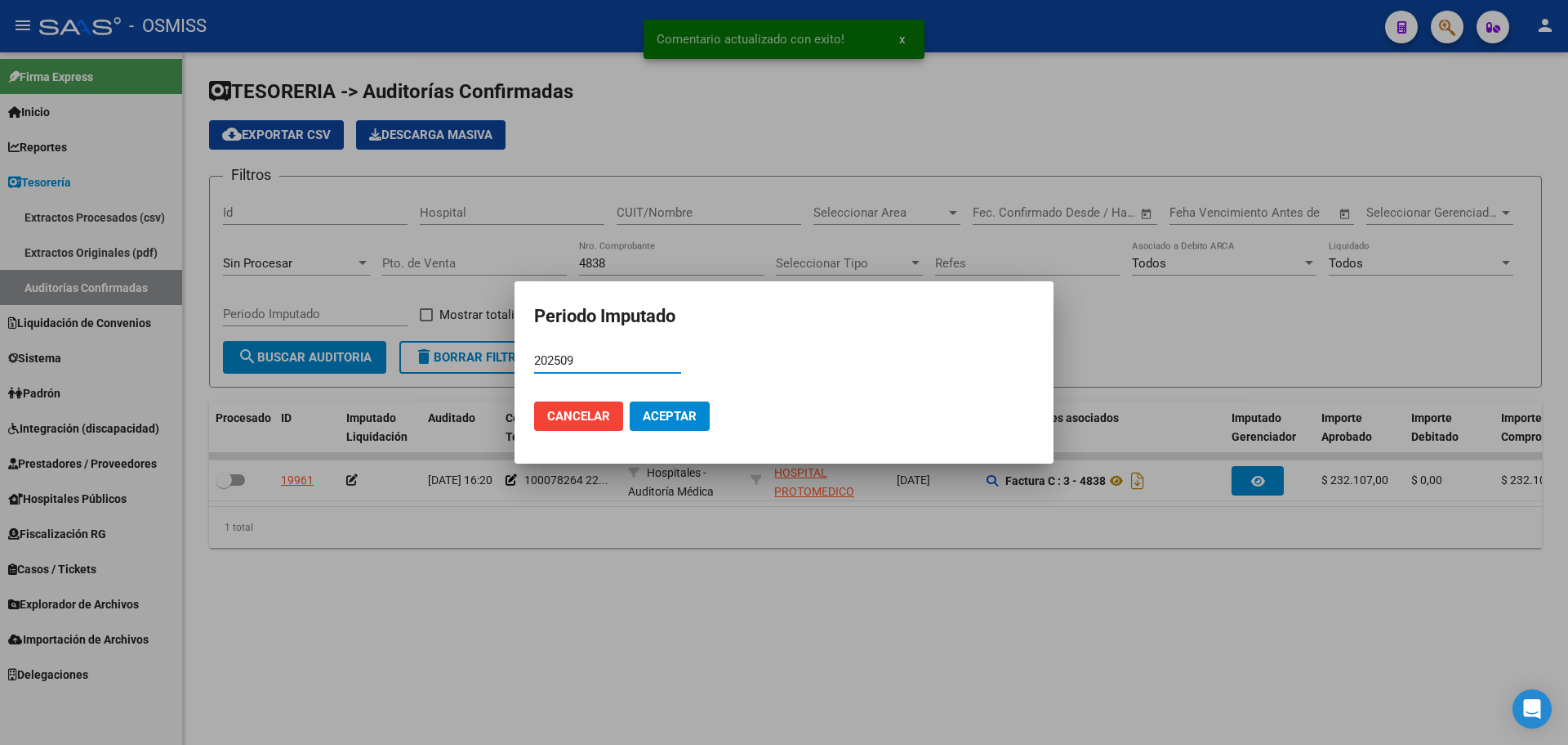
type input "202509"
click at [644, 420] on span "Aceptar" at bounding box center [670, 416] width 54 height 15
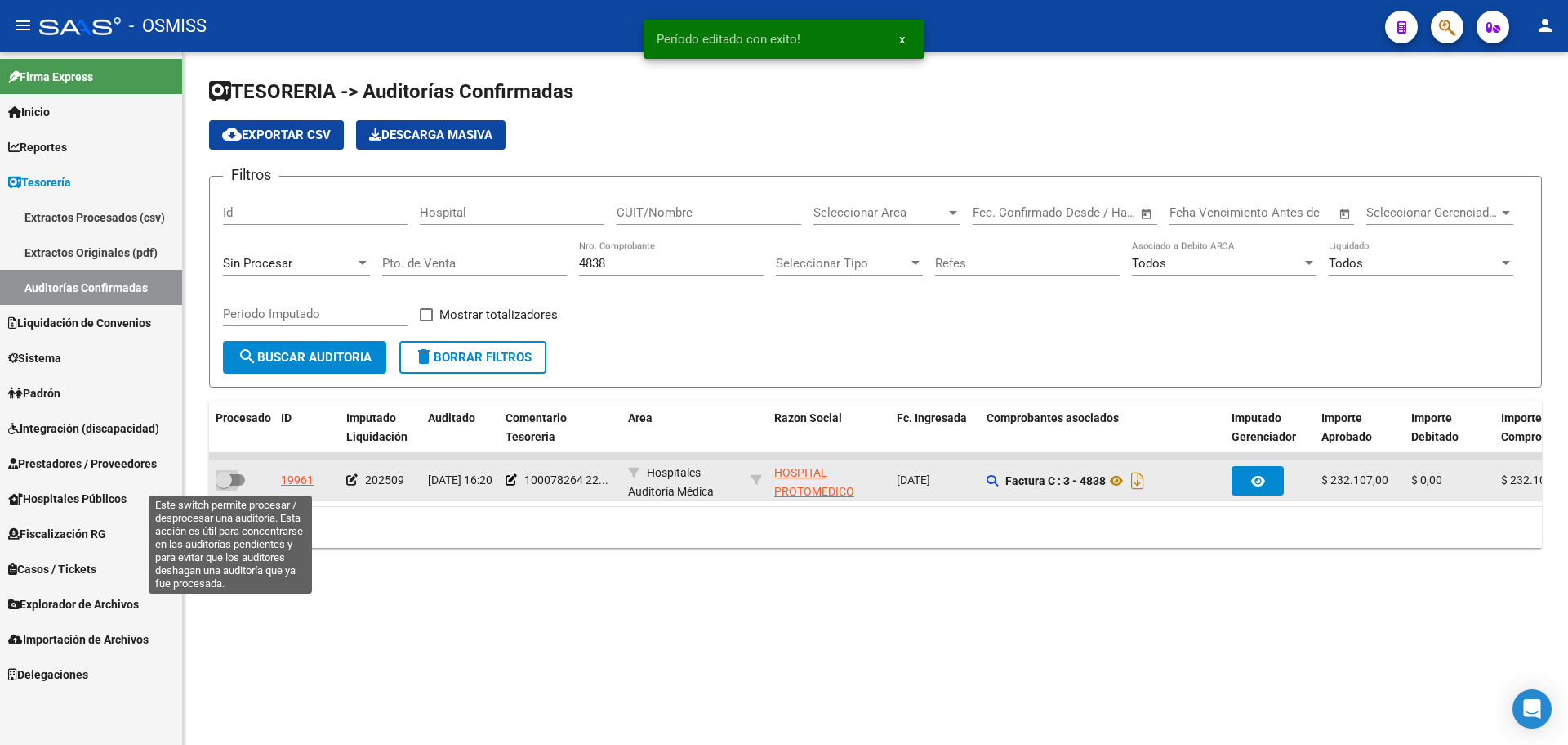
click at [242, 482] on span at bounding box center [230, 479] width 30 height 11
click at [224, 486] on input "checkbox" at bounding box center [223, 486] width 1 height 1
checkbox input "true"
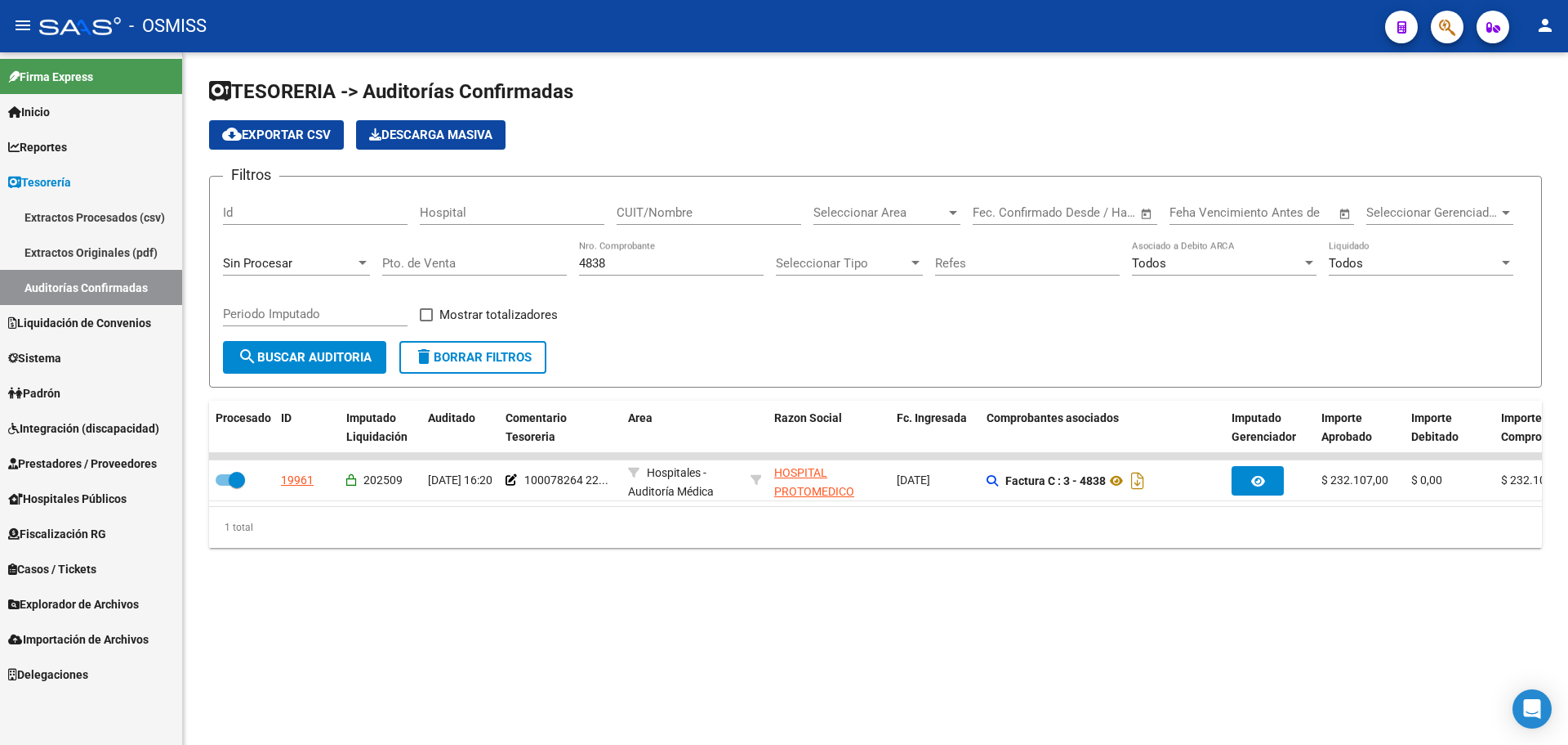
drag, startPoint x: 661, startPoint y: 265, endPoint x: 364, endPoint y: 265, distance: 297.0
click at [364, 265] on div "Filtros Id Hospital CUIT/Nombre Seleccionar Area Seleccionar Area Fecha inicio …" at bounding box center [875, 265] width 1305 height 152
type input "4502"
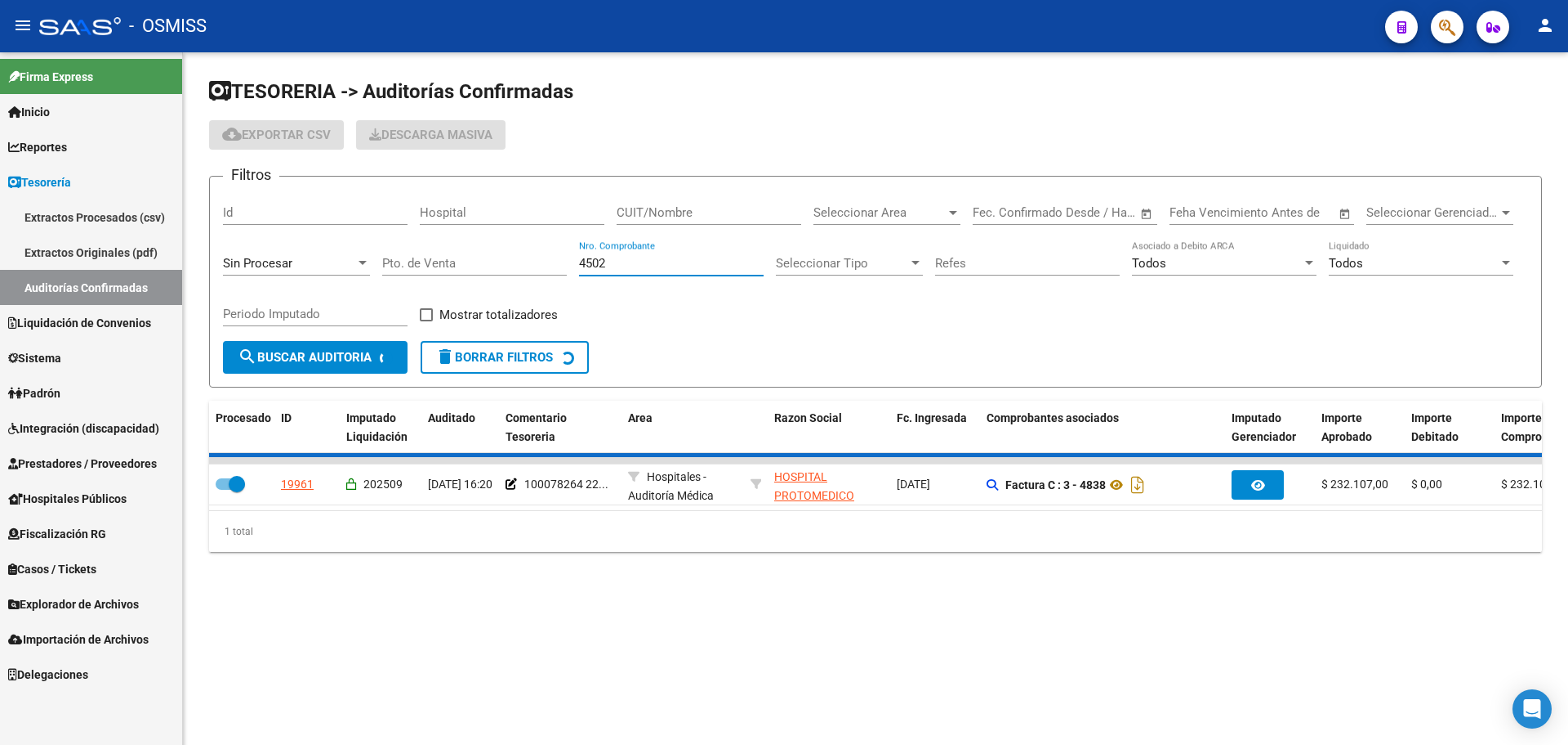
checkbox input "false"
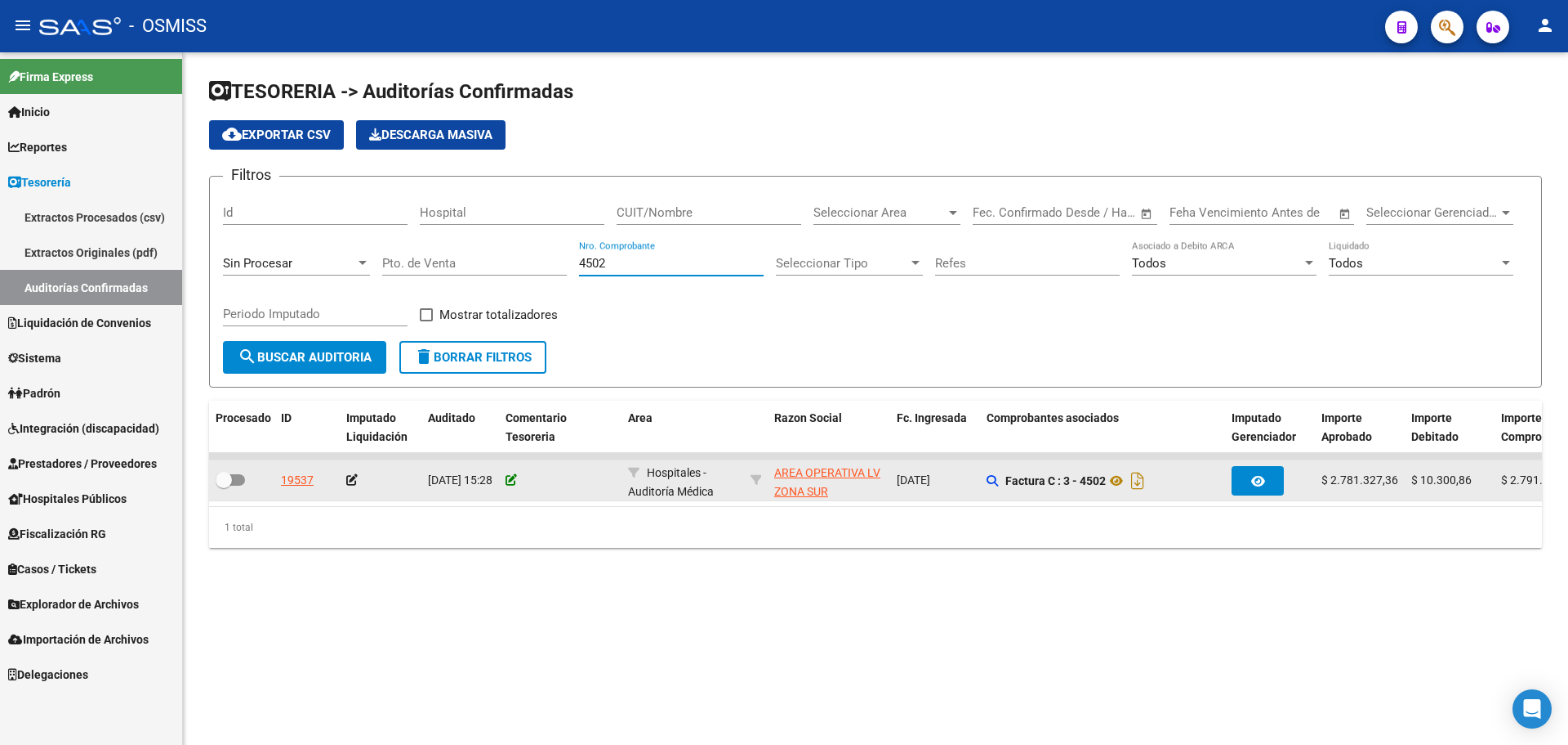
type input "4502"
click at [513, 482] on icon at bounding box center [510, 479] width 11 height 11
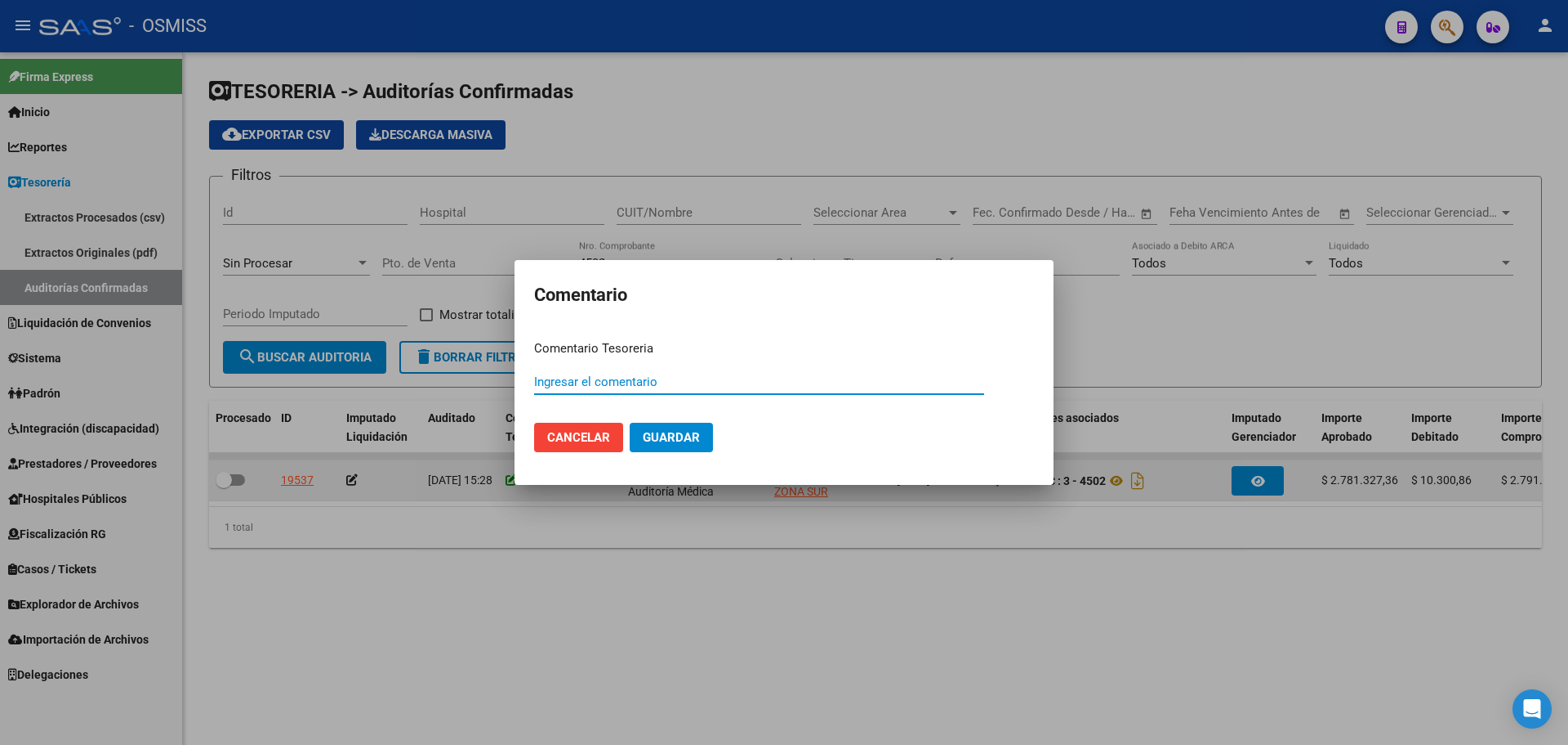
paste input "100078266"
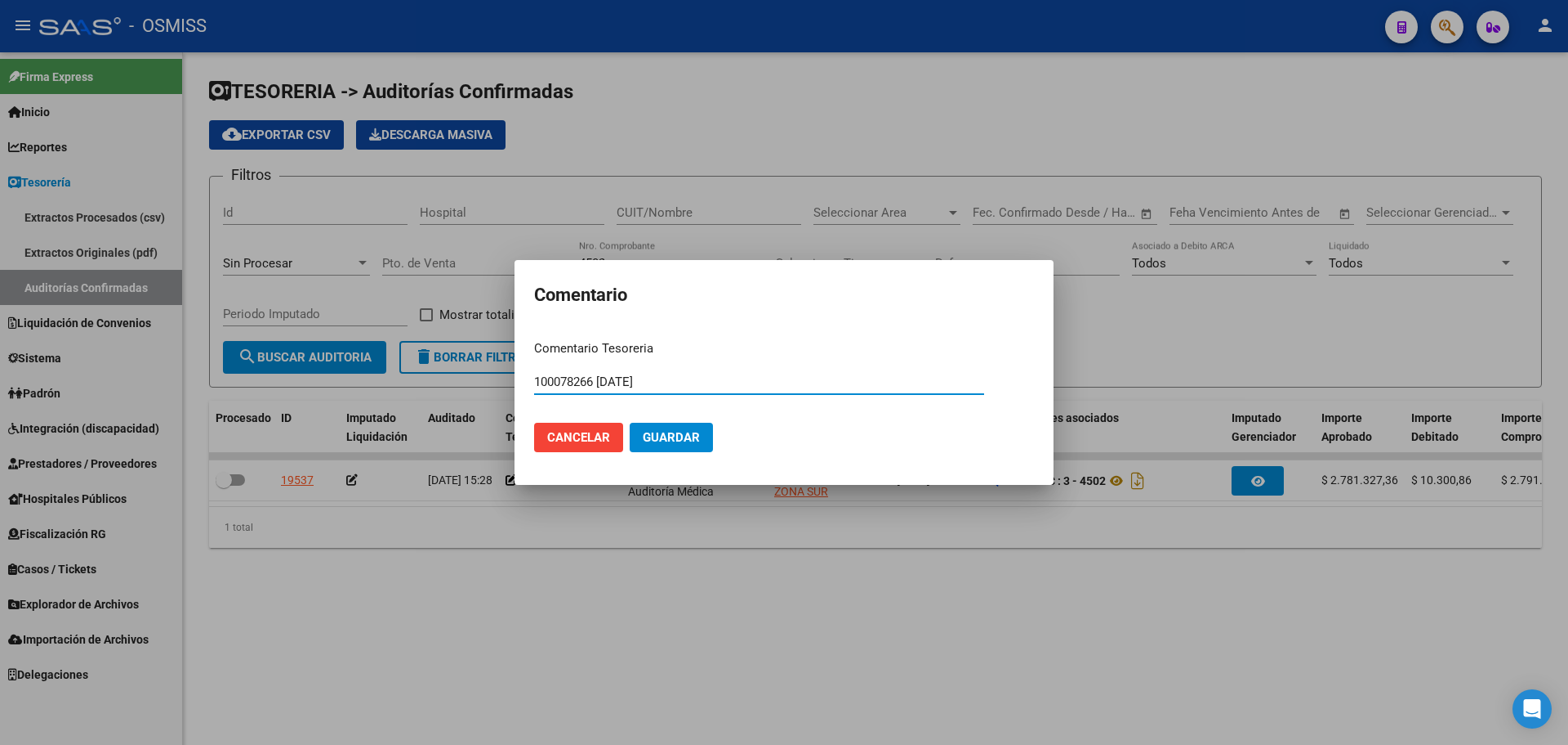
type input "100078266 [DATE]"
click at [683, 440] on span "Guardar" at bounding box center [671, 437] width 57 height 15
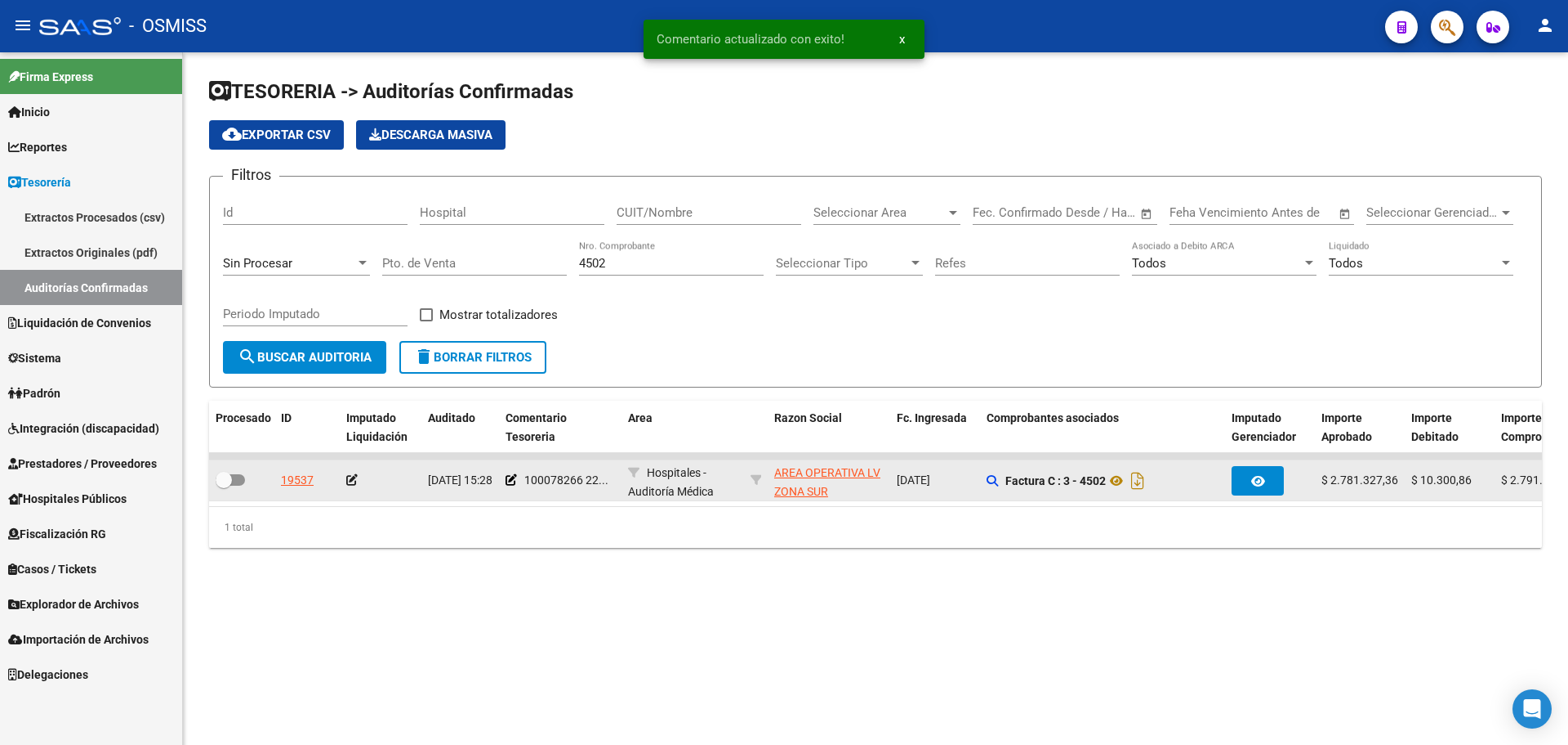
click at [347, 485] on icon at bounding box center [351, 479] width 11 height 11
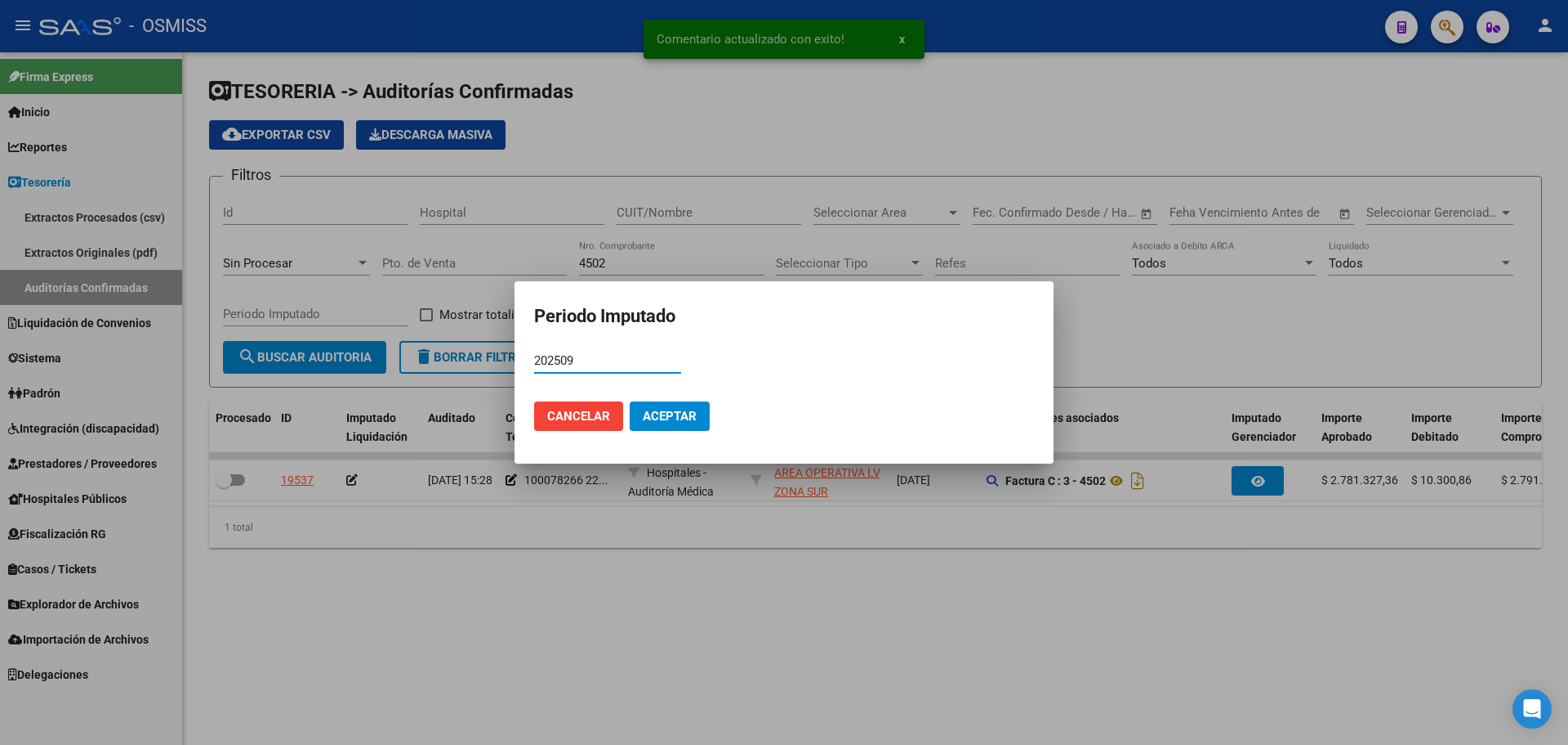
type input "202509"
click at [663, 425] on button "Aceptar" at bounding box center [670, 416] width 80 height 30
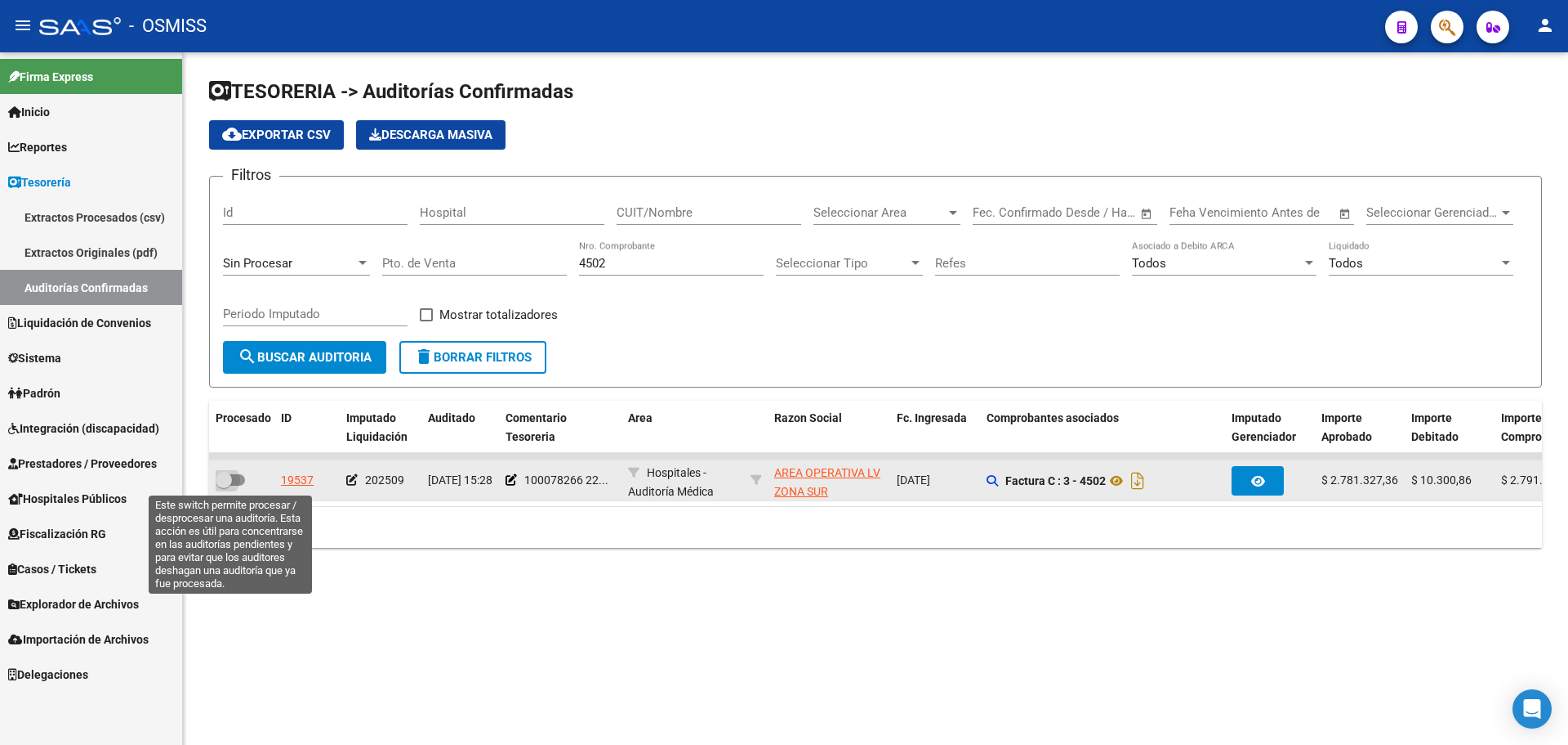
click at [232, 479] on span at bounding box center [230, 479] width 30 height 11
click at [224, 486] on input "checkbox" at bounding box center [223, 486] width 1 height 1
checkbox input "true"
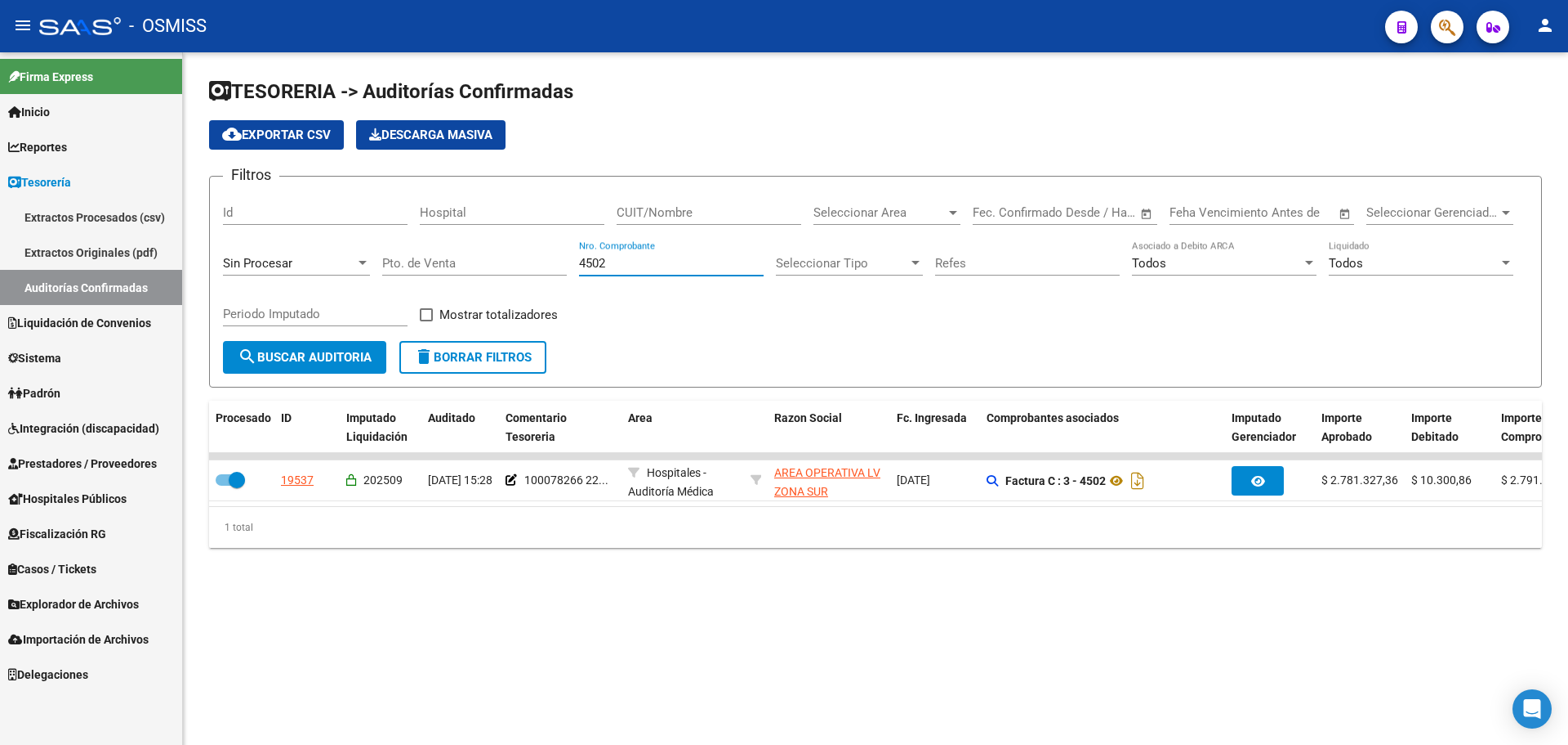
drag, startPoint x: 624, startPoint y: 260, endPoint x: 337, endPoint y: 258, distance: 287.0
click at [337, 258] on div "Filtros Id Hospital CUIT/Nombre Seleccionar Area Seleccionar Area Fecha inicio …" at bounding box center [875, 265] width 1305 height 152
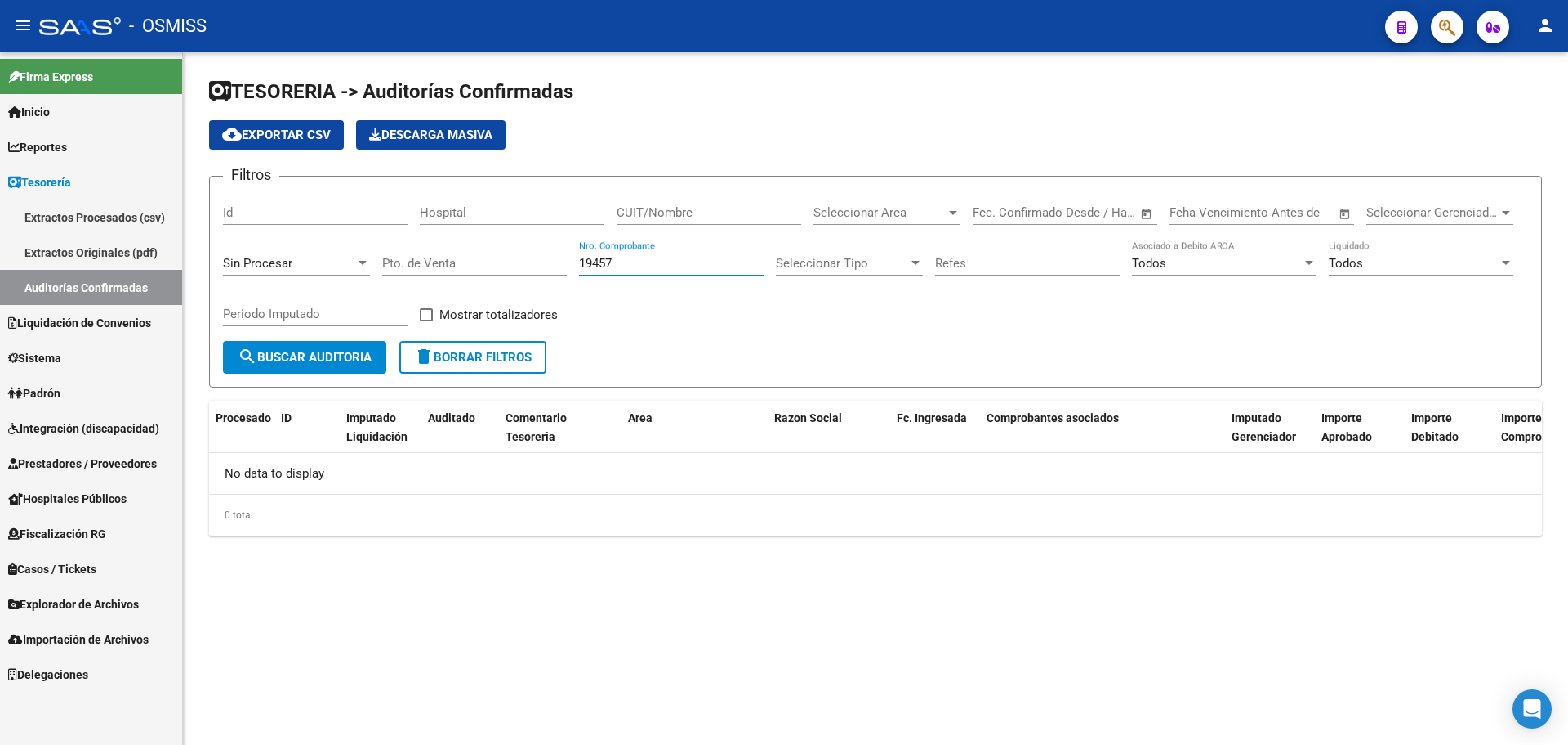
click at [367, 246] on div "Sin Procesar" at bounding box center [297, 257] width 148 height 35
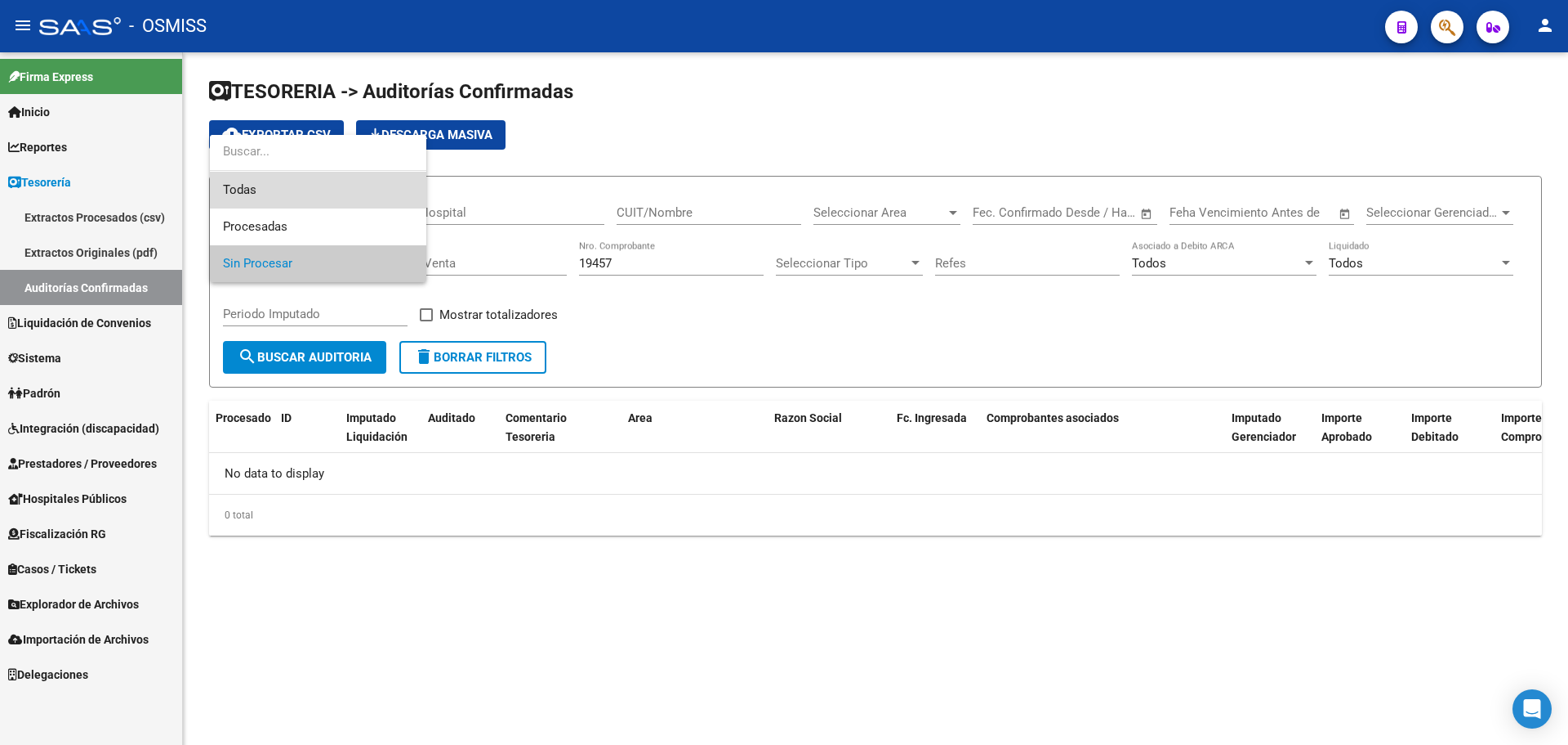
click at [301, 188] on span "Todas" at bounding box center [318, 189] width 190 height 37
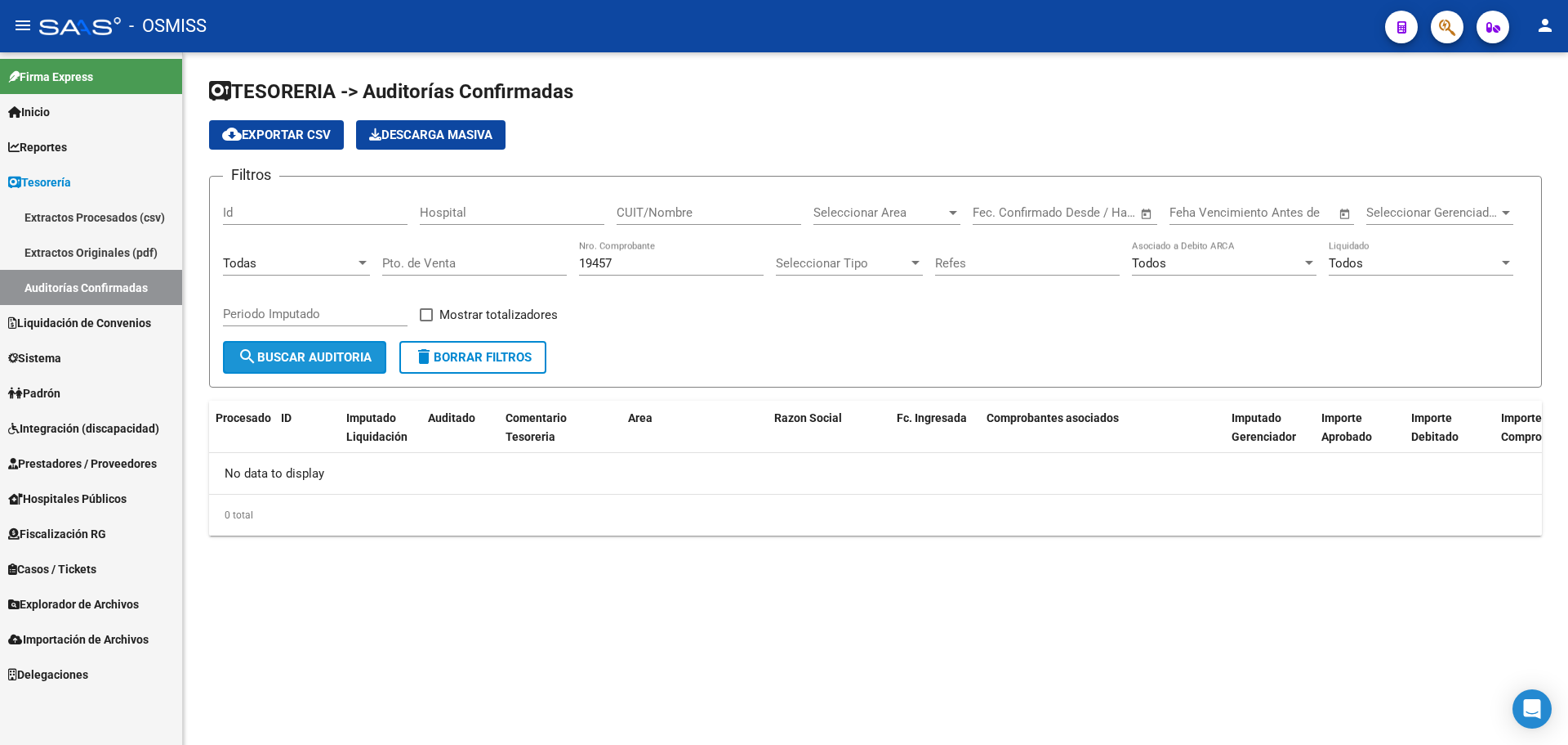
click at [349, 367] on button "search Buscar Auditoria" at bounding box center [305, 357] width 163 height 33
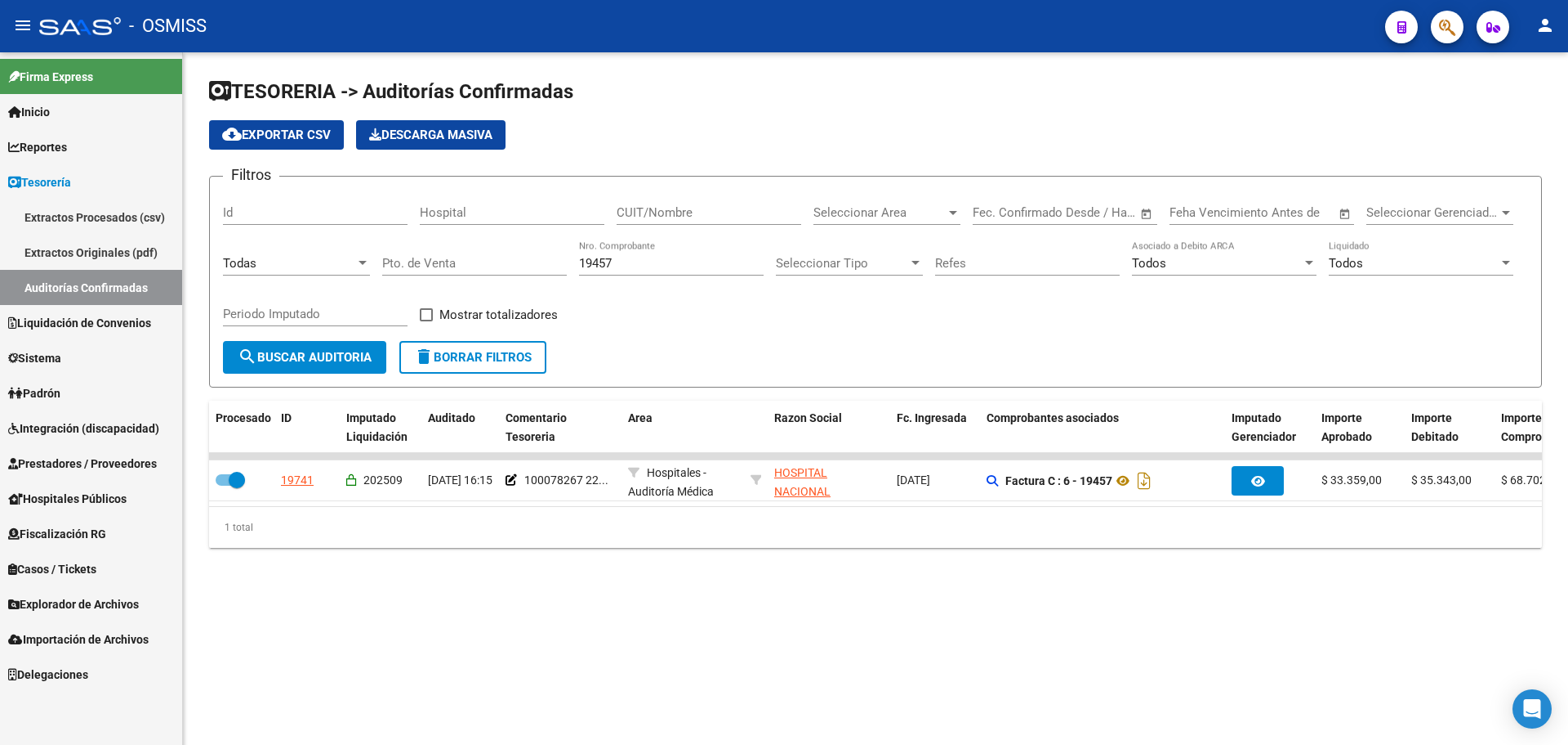
click at [760, 369] on form "Filtros Id Hospital CUIT/Nombre Seleccionar Area Seleccionar Area Fecha inicio …" at bounding box center [875, 281] width 1333 height 211
drag, startPoint x: 636, startPoint y: 266, endPoint x: 244, endPoint y: 231, distance: 393.6
click at [244, 231] on div "Filtros Id Hospital CUIT/Nombre Seleccionar Area Seleccionar Area Fecha inicio …" at bounding box center [875, 265] width 1305 height 152
type input "9135"
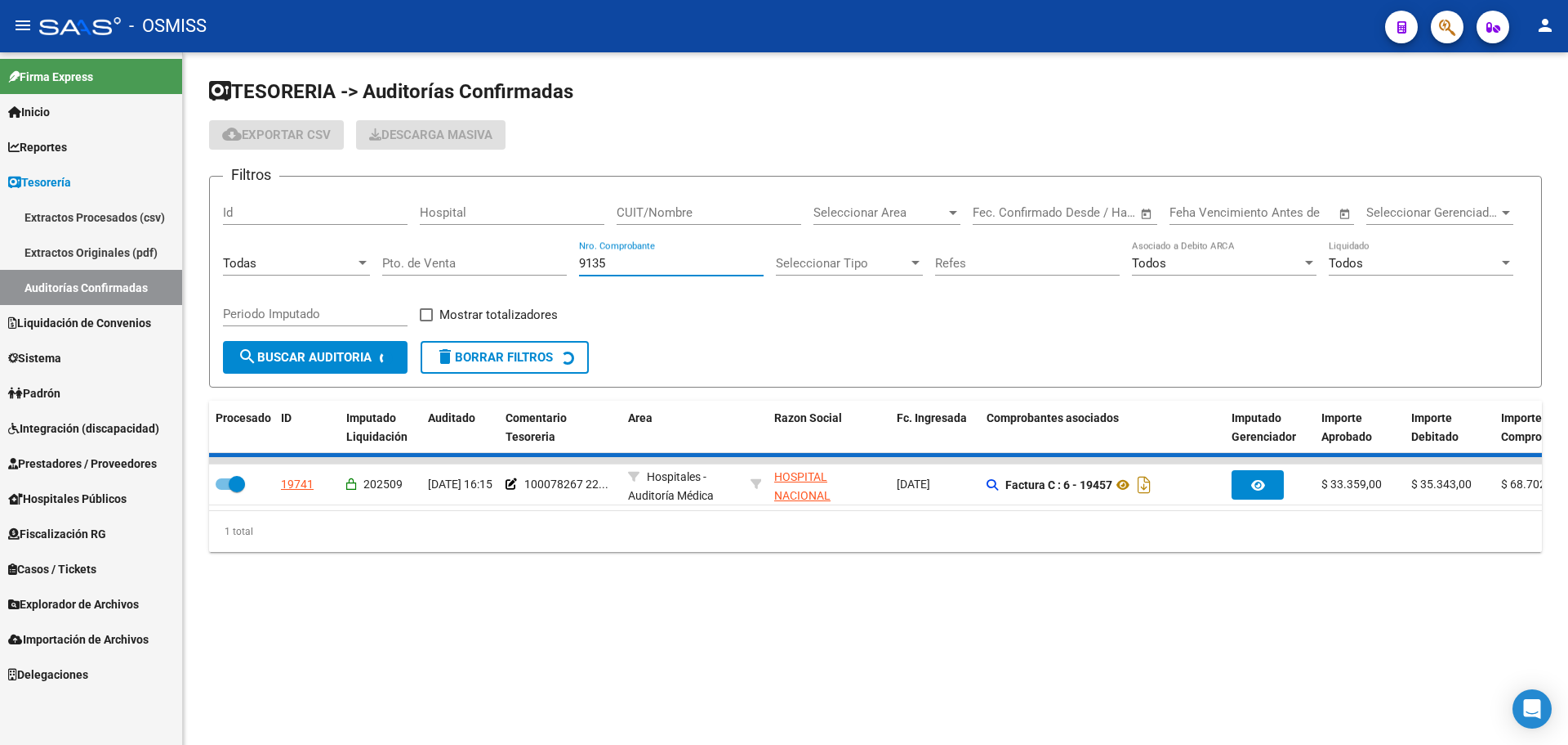
checkbox input "false"
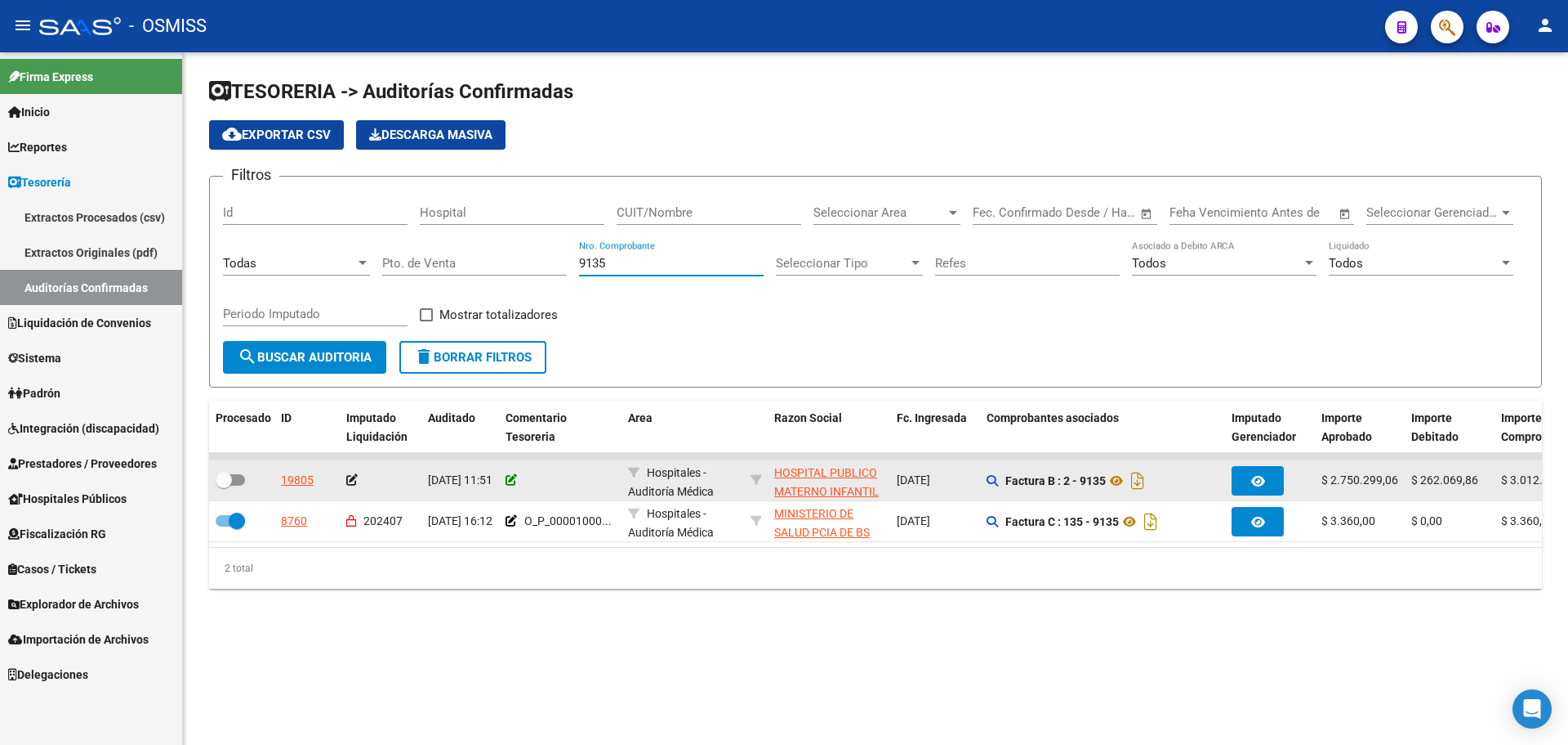
type input "9135"
click at [514, 479] on icon at bounding box center [510, 479] width 11 height 11
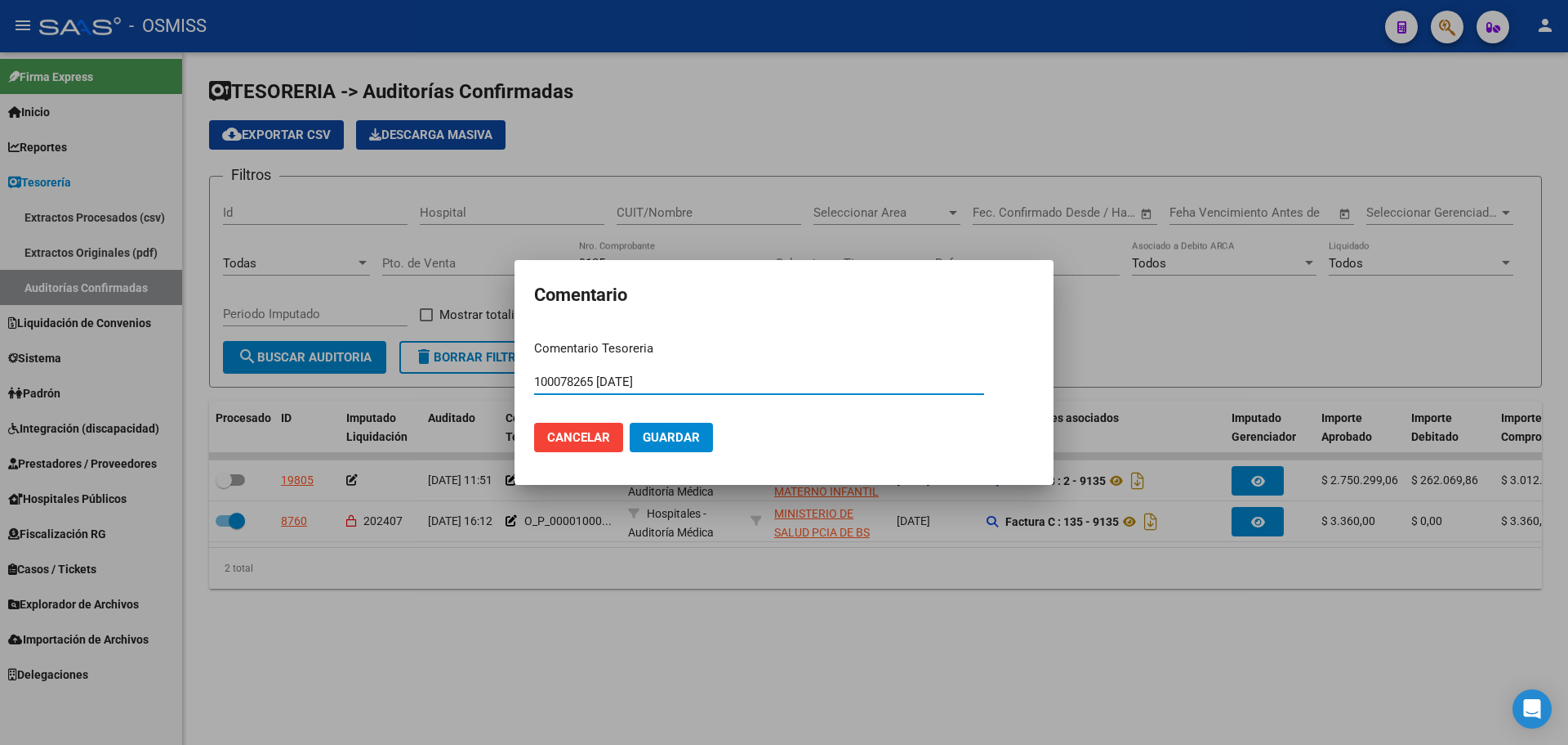
drag, startPoint x: 667, startPoint y: 382, endPoint x: 417, endPoint y: 368, distance: 250.4
click at [417, 368] on div "Comentario Comentario Tesoreria 100078265 [DATE] Ingresar el comentario Cancela…" at bounding box center [784, 372] width 1568 height 745
type input "100078265 [DATE]"
click at [674, 444] on span "Guardar" at bounding box center [671, 437] width 57 height 15
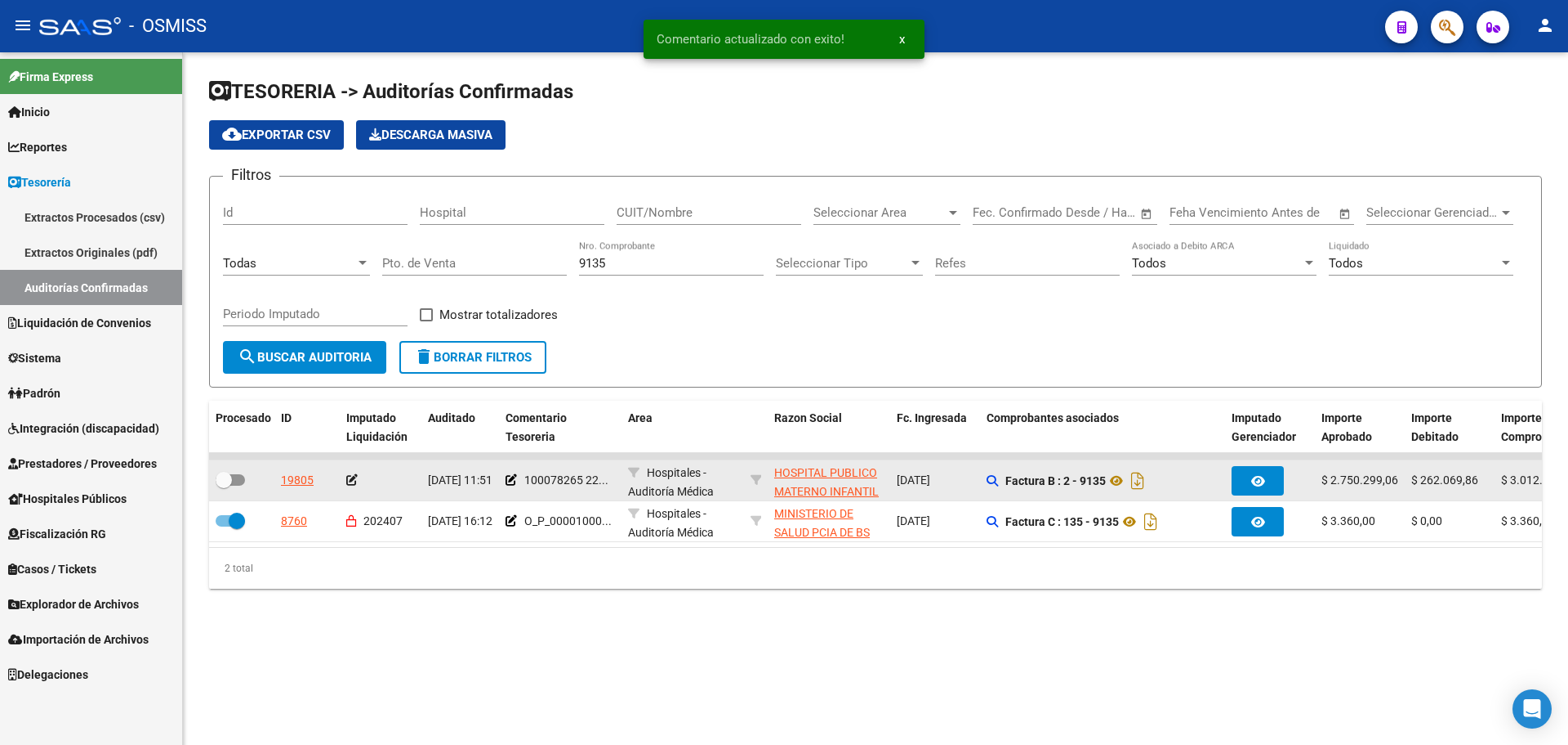
click at [356, 478] on icon at bounding box center [351, 479] width 11 height 11
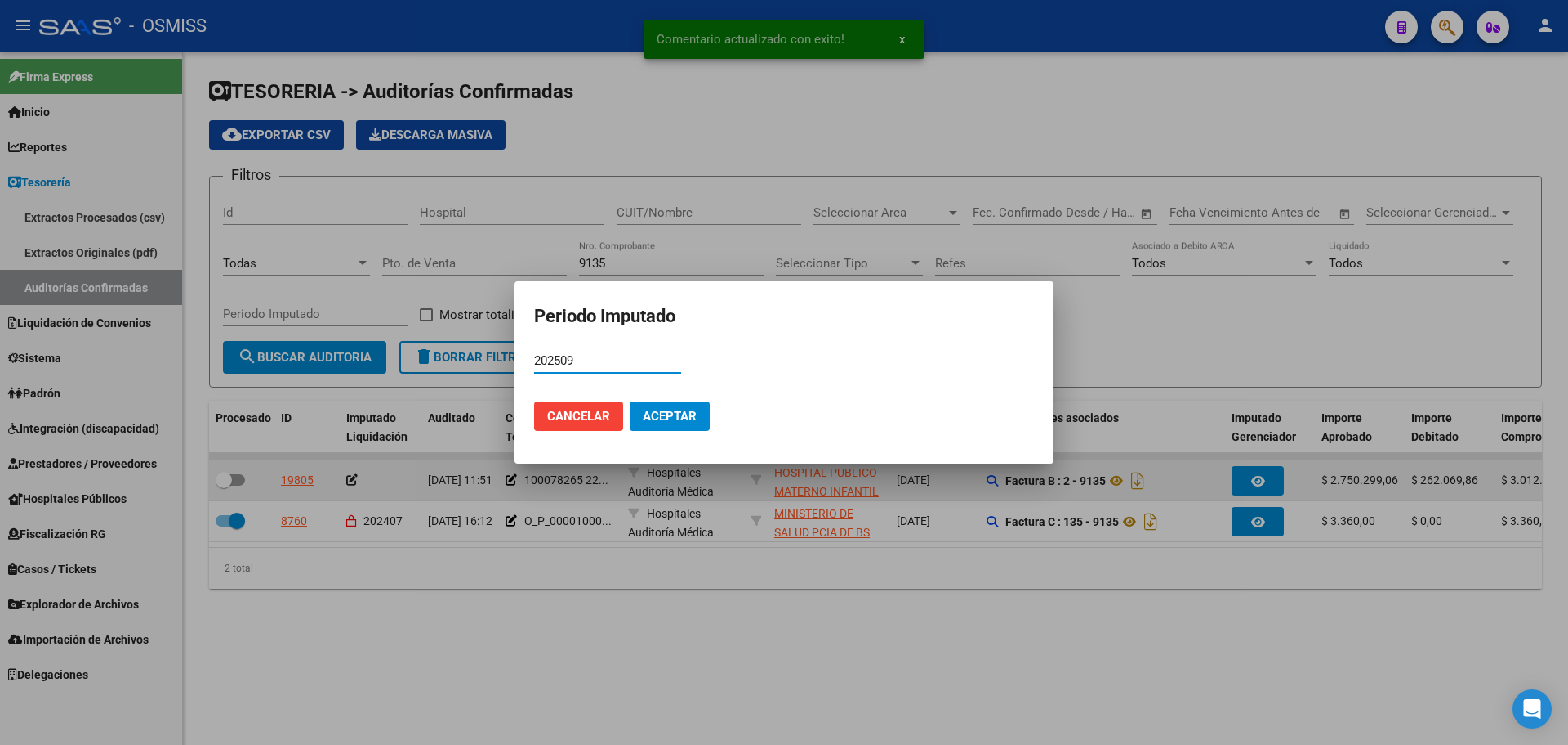
type input "202509"
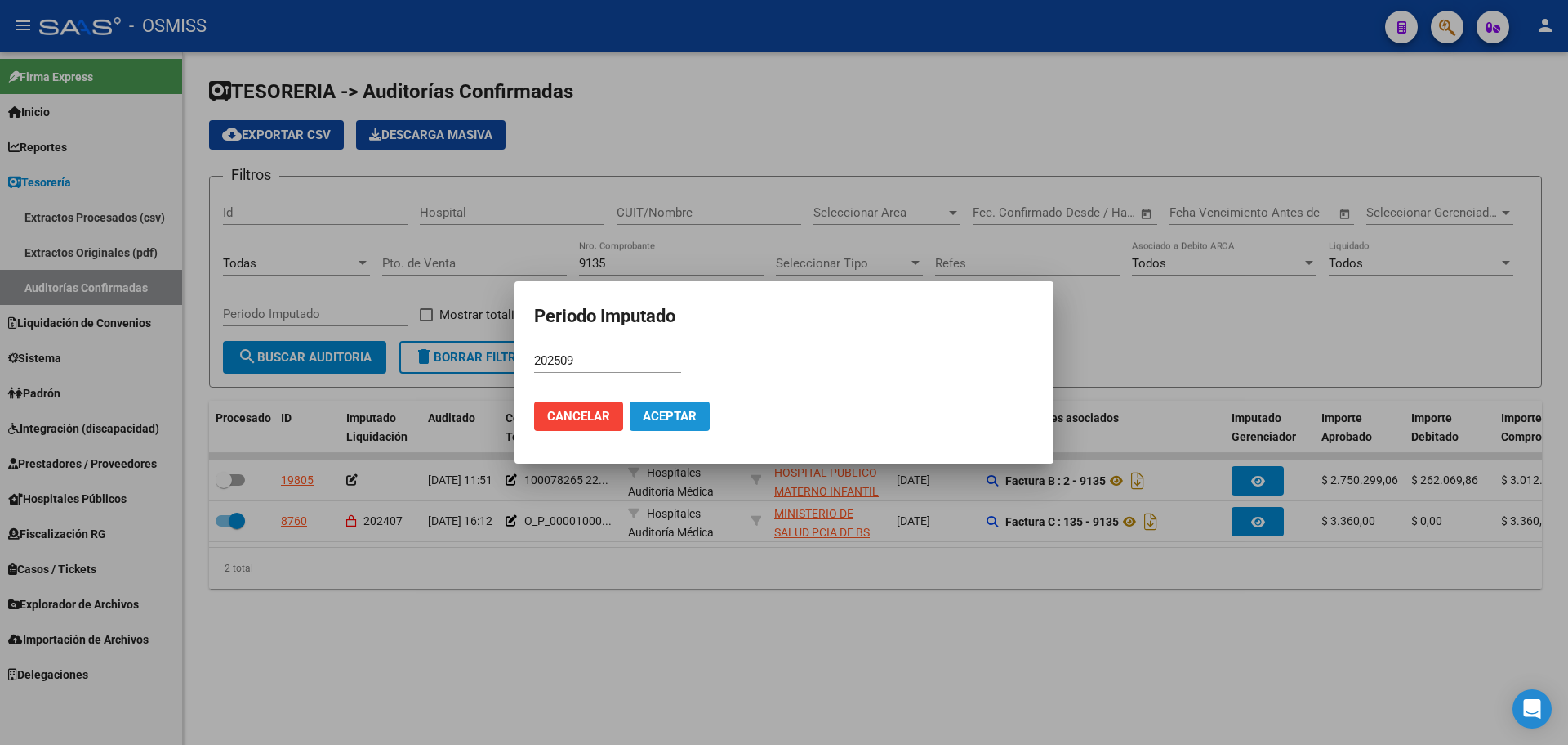
click at [674, 409] on span "Aceptar" at bounding box center [670, 416] width 54 height 15
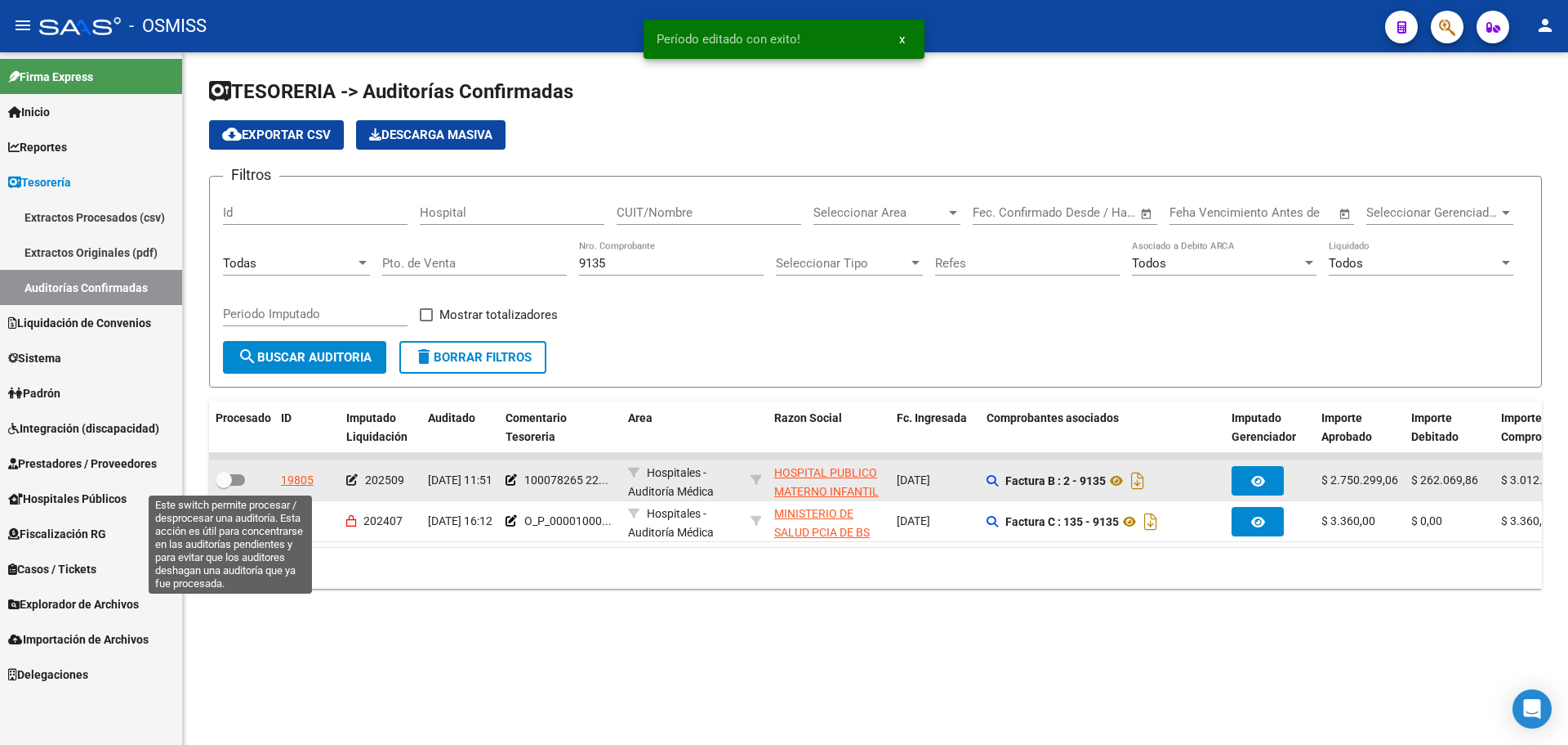
click at [228, 478] on span at bounding box center [223, 480] width 16 height 16
click at [224, 486] on input "checkbox" at bounding box center [223, 486] width 1 height 1
checkbox input "true"
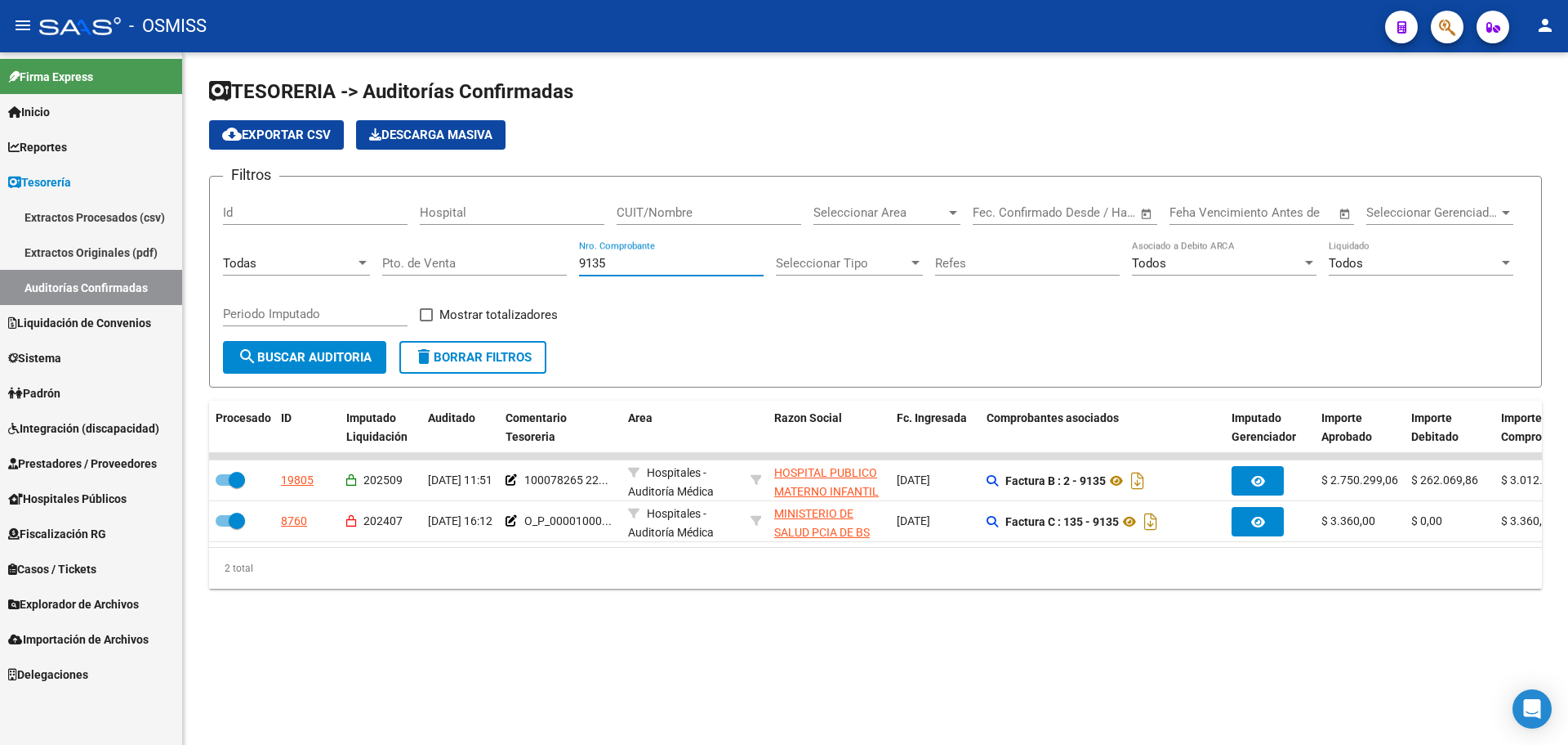
drag, startPoint x: 638, startPoint y: 262, endPoint x: 368, endPoint y: 223, distance: 272.8
click at [368, 223] on div "Filtros Id Hospital CUIT/Nombre Seleccionar Area Seleccionar Area Fecha inicio …" at bounding box center [875, 265] width 1305 height 152
type input "9209"
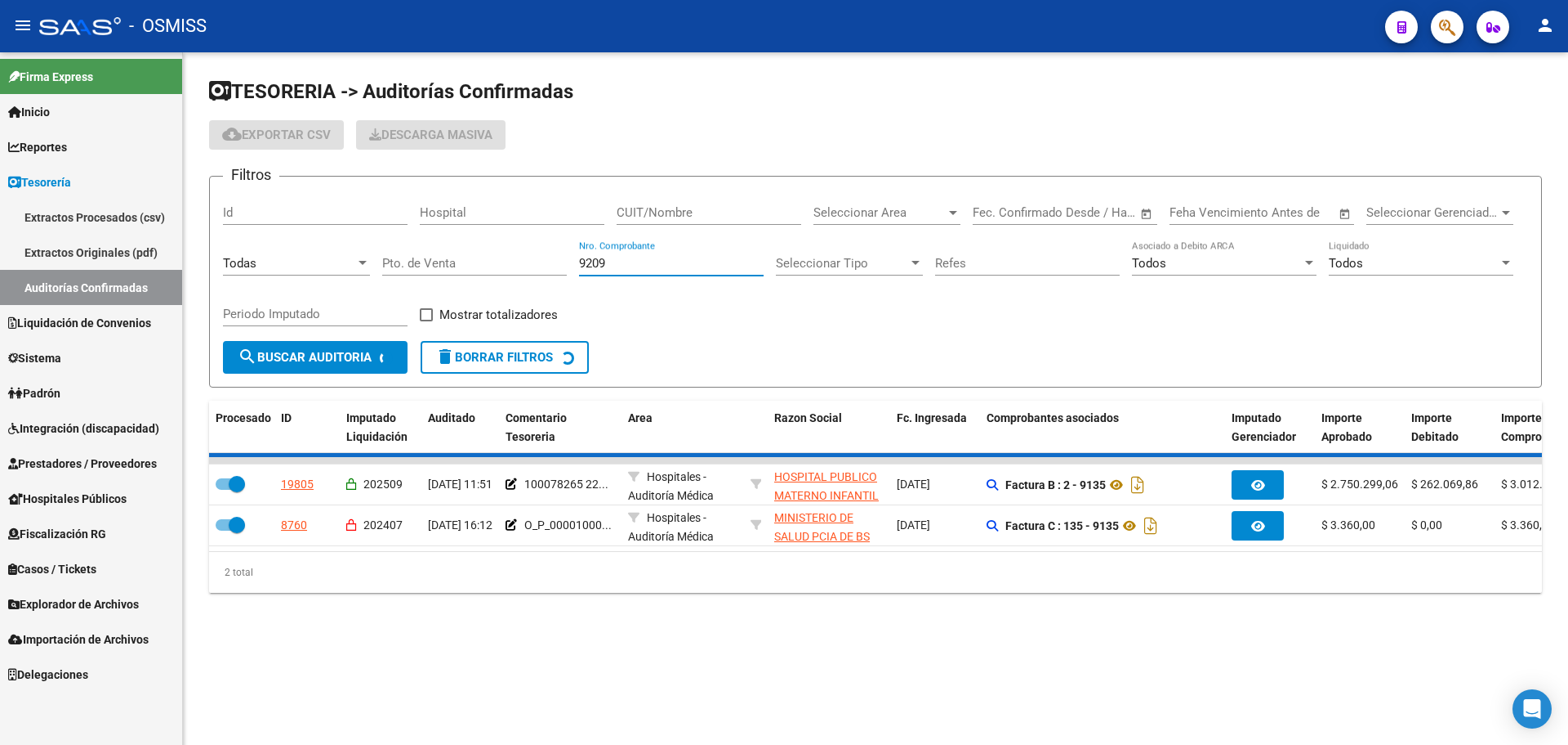
checkbox input "false"
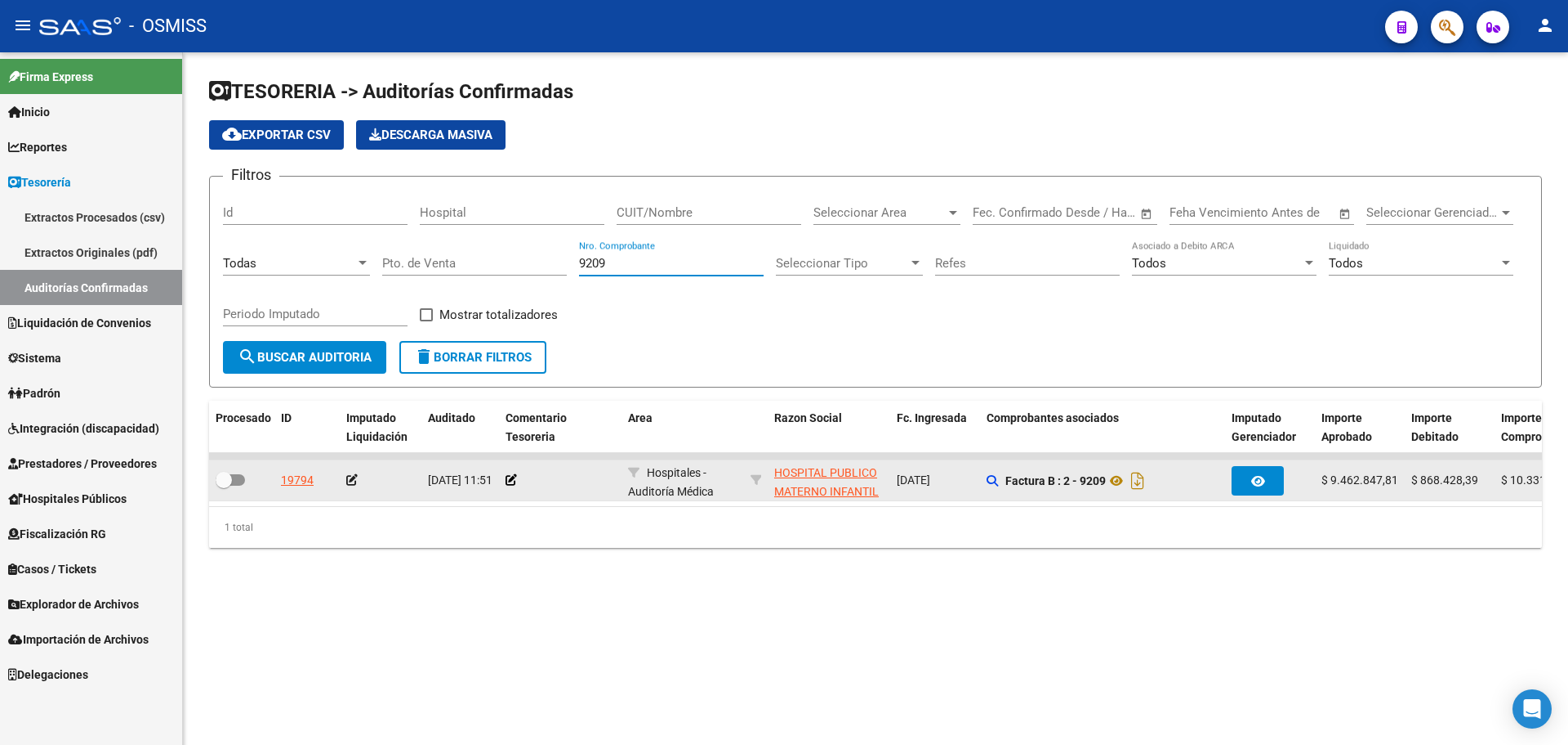
type input "9209"
click at [509, 487] on app-comentario-tesoreria at bounding box center [510, 479] width 11 height 13
click at [510, 481] on icon at bounding box center [510, 479] width 11 height 11
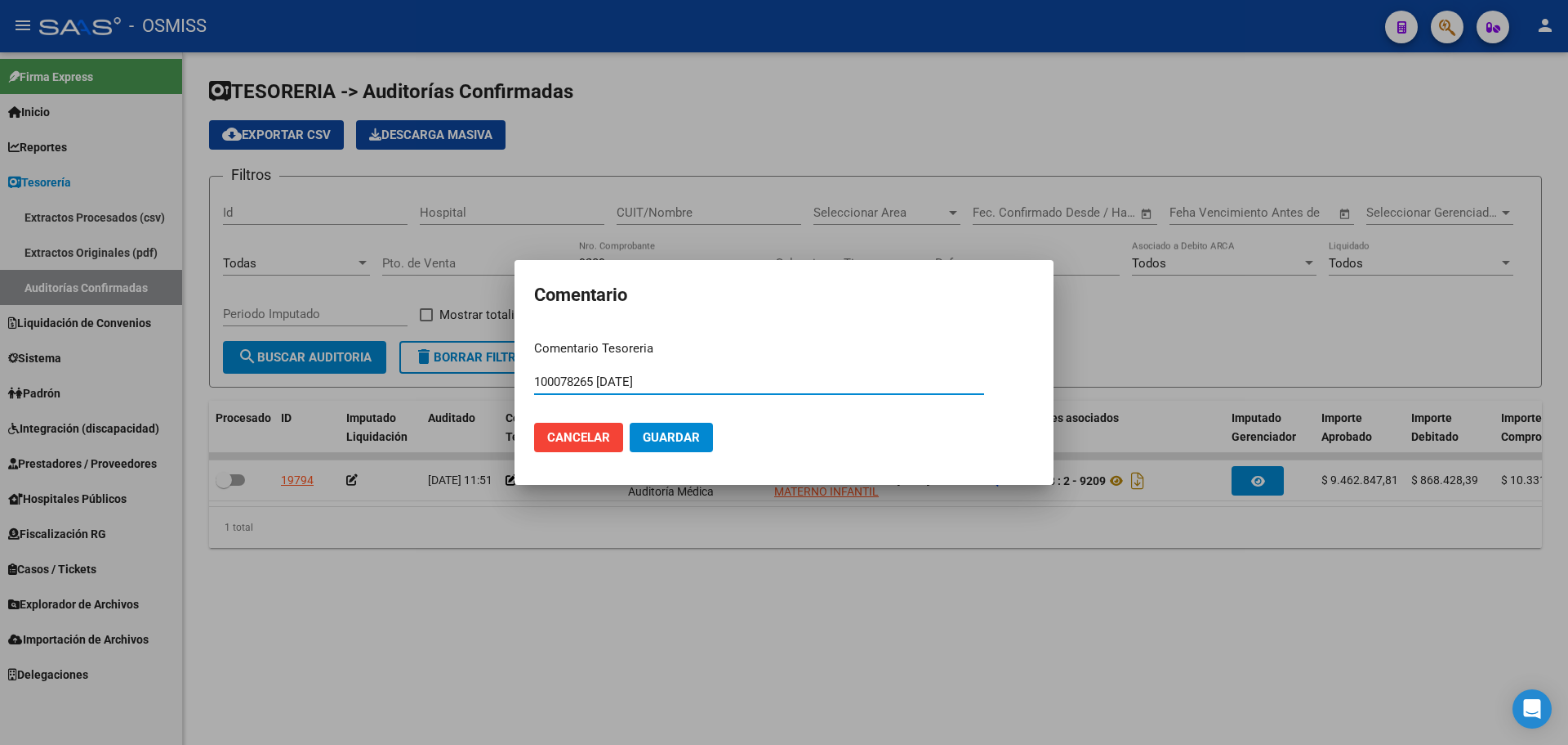
type input "100078265 [DATE]"
click at [676, 448] on button "Guardar" at bounding box center [672, 438] width 84 height 30
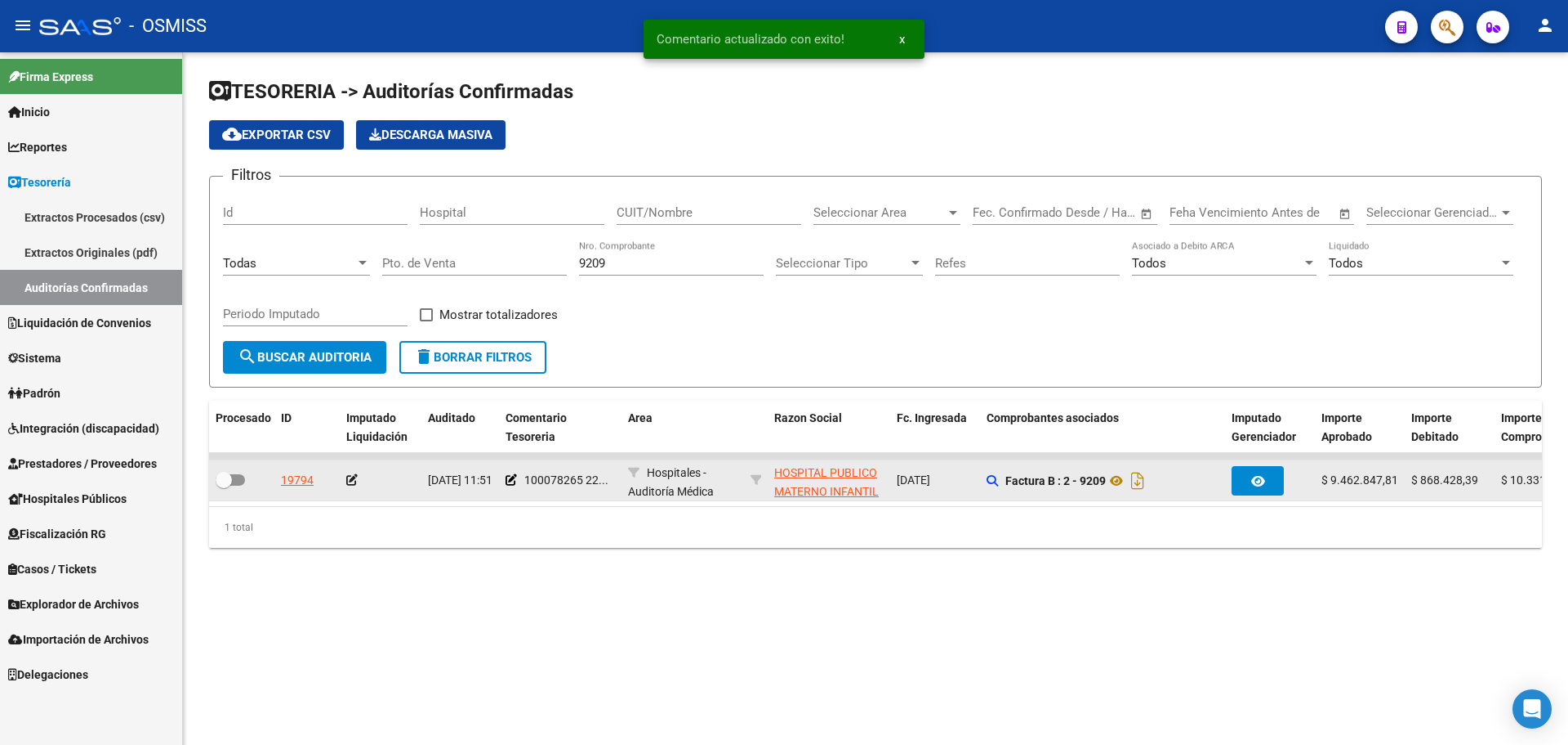
click at [351, 478] on icon at bounding box center [351, 479] width 11 height 11
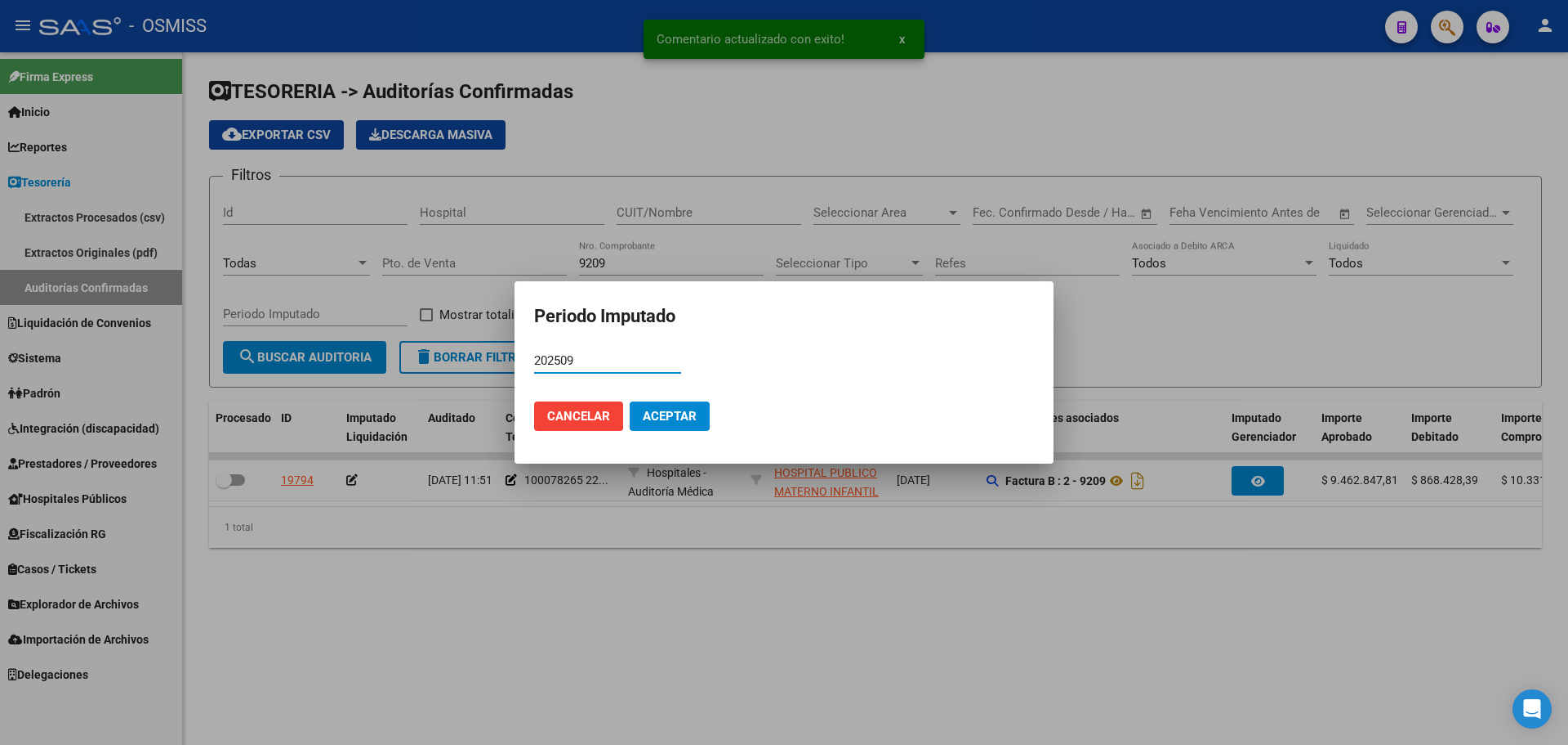
type input "202509"
click at [692, 409] on span "Aceptar" at bounding box center [670, 416] width 54 height 15
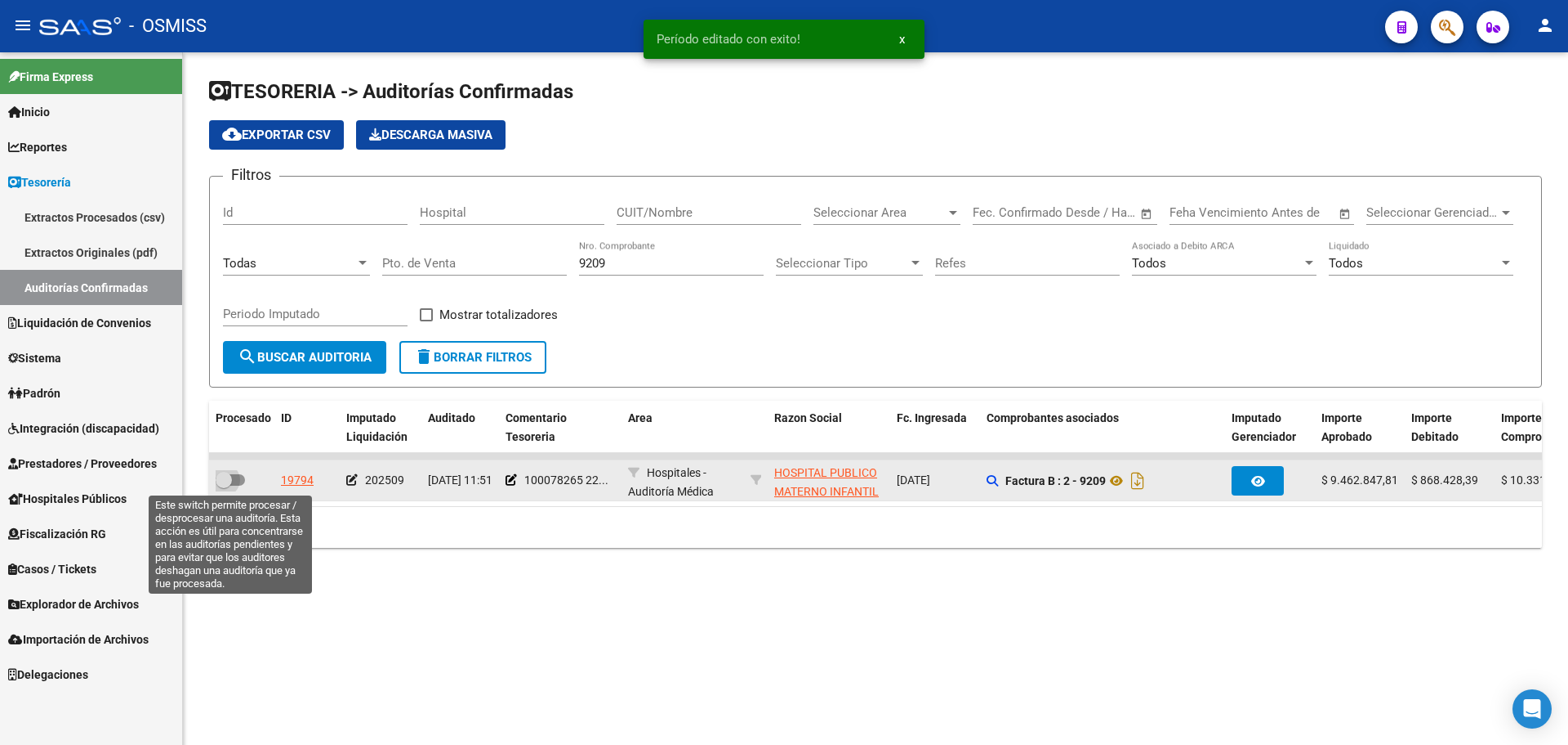
click at [237, 482] on span at bounding box center [230, 479] width 30 height 11
click at [224, 486] on input "checkbox" at bounding box center [223, 486] width 1 height 1
checkbox input "true"
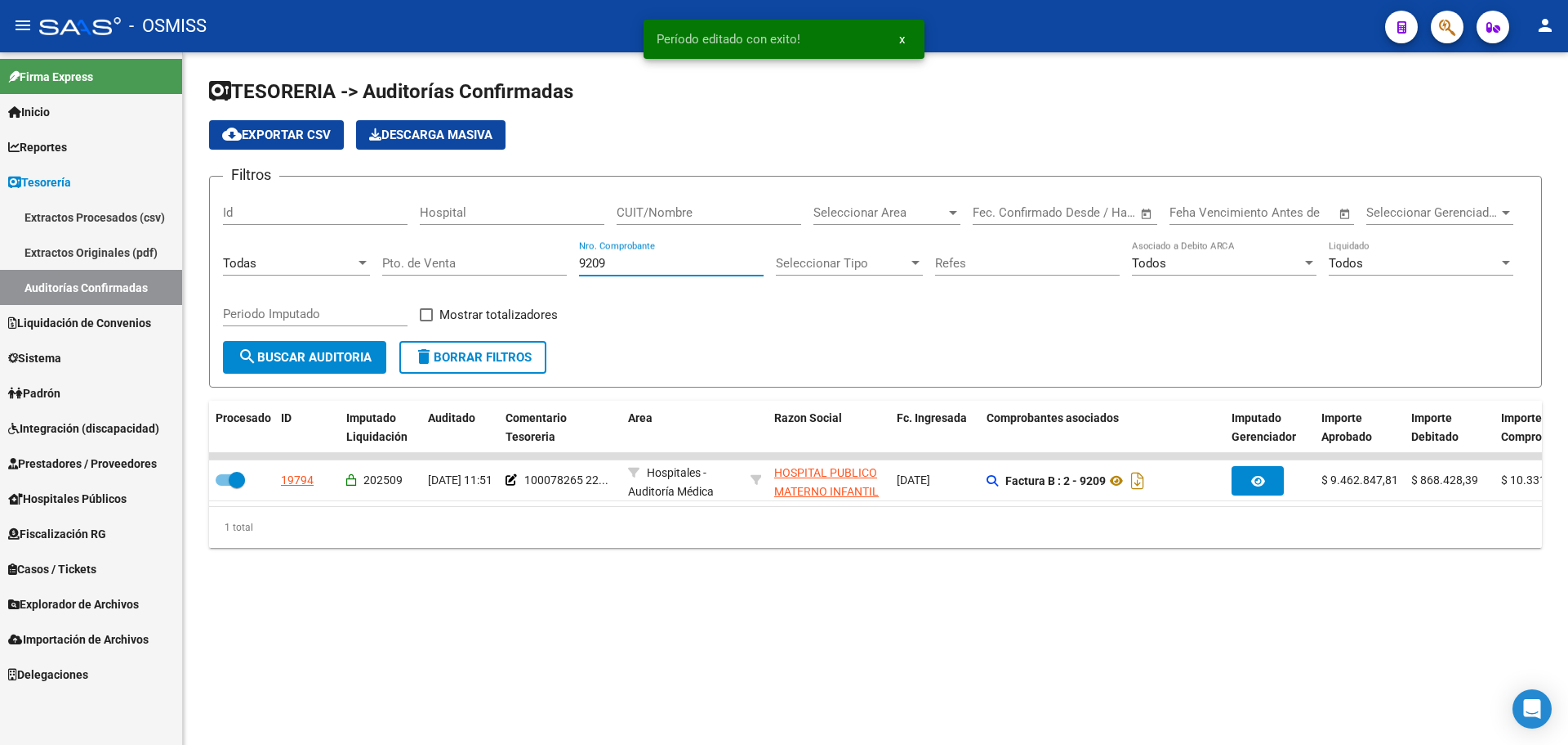
click at [704, 264] on input "9209" at bounding box center [671, 262] width 184 height 15
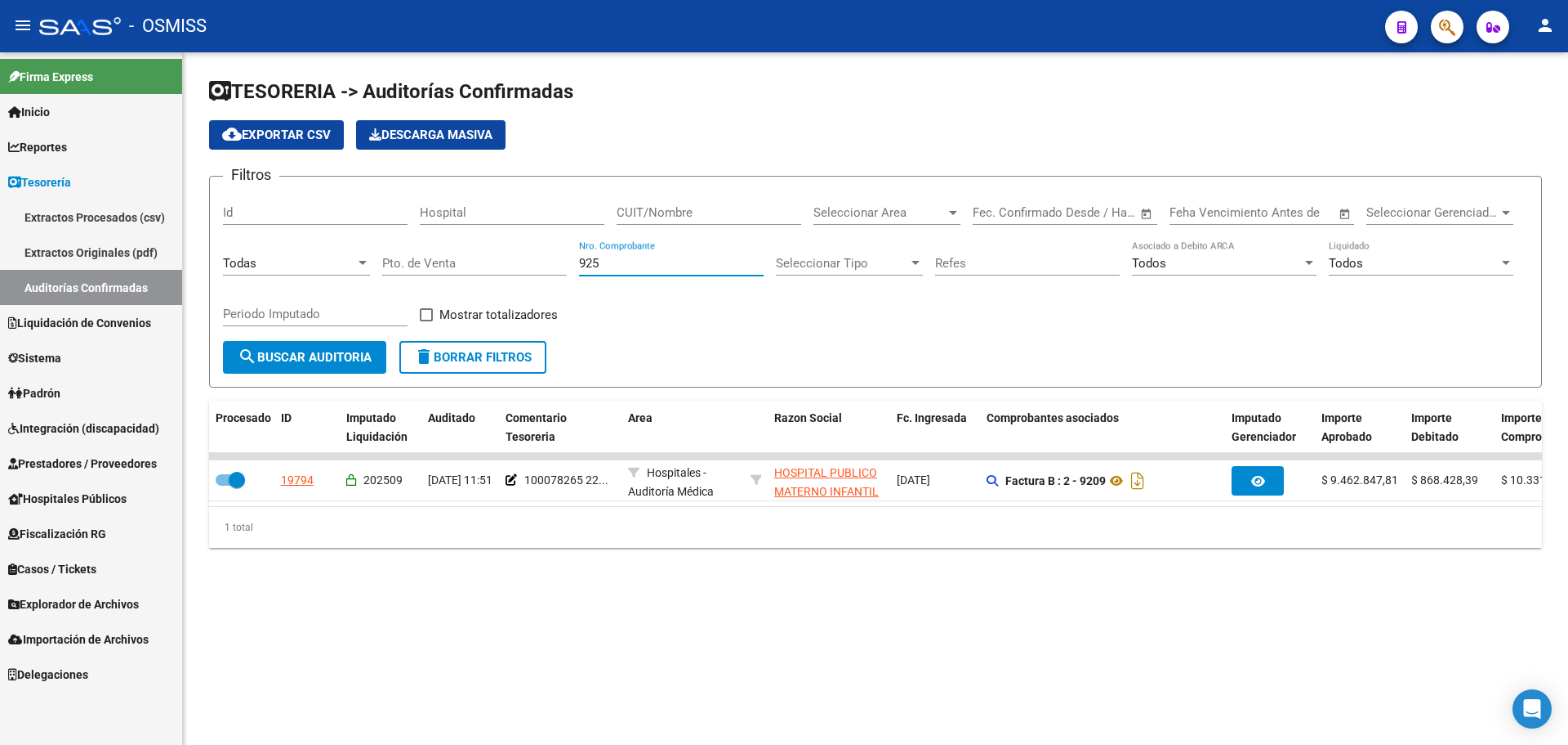
type input "9257"
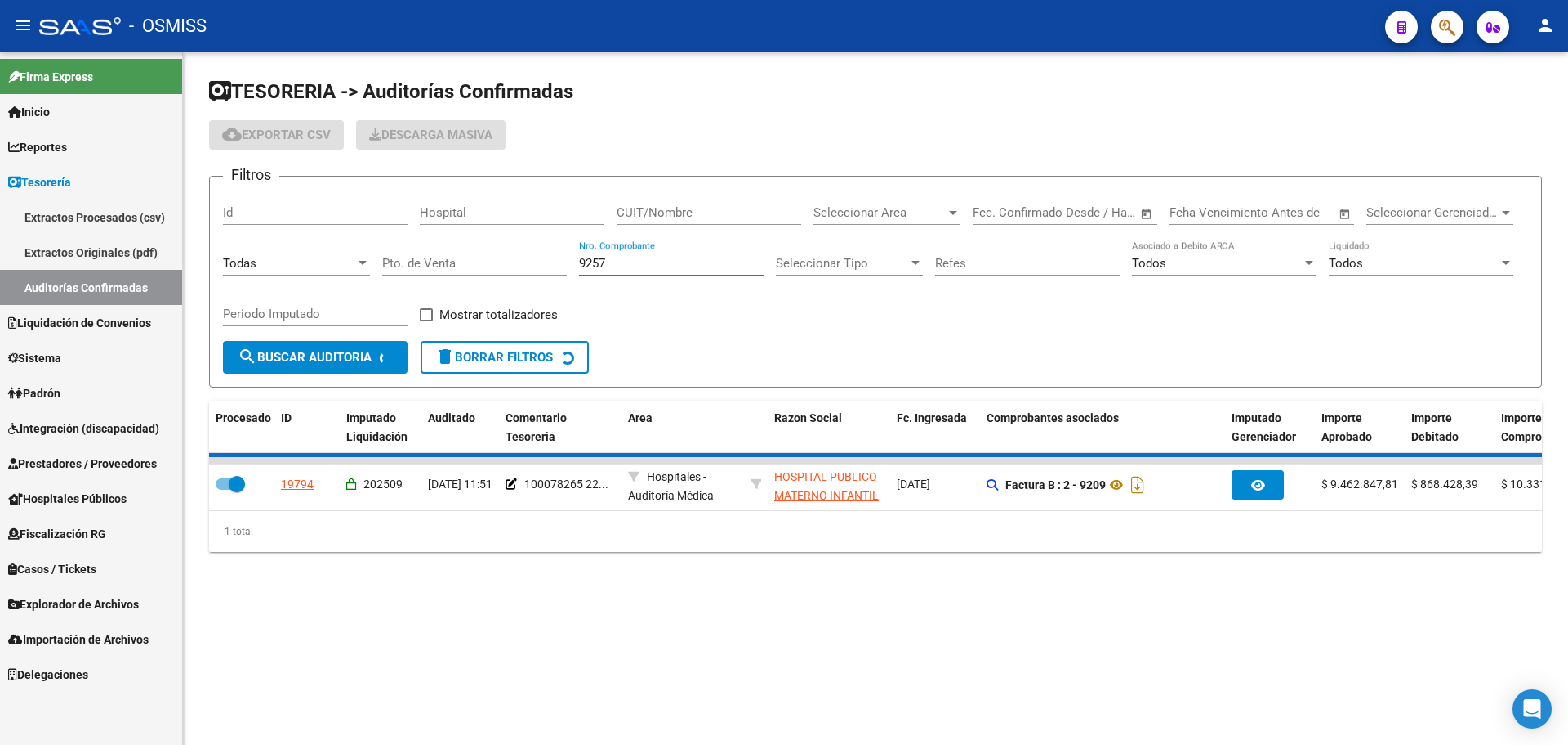
checkbox input "false"
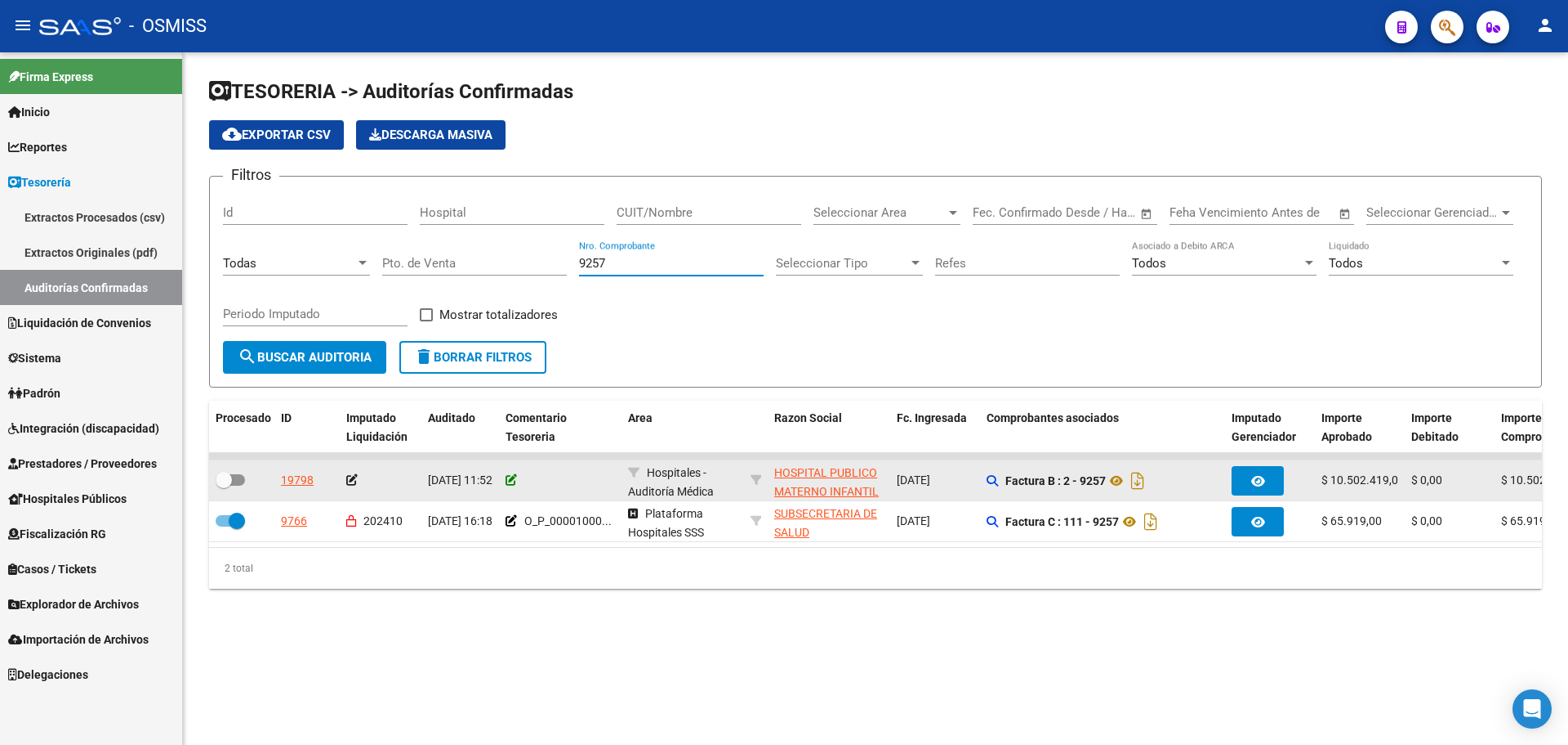
type input "9257"
click at [509, 474] on icon at bounding box center [510, 479] width 11 height 11
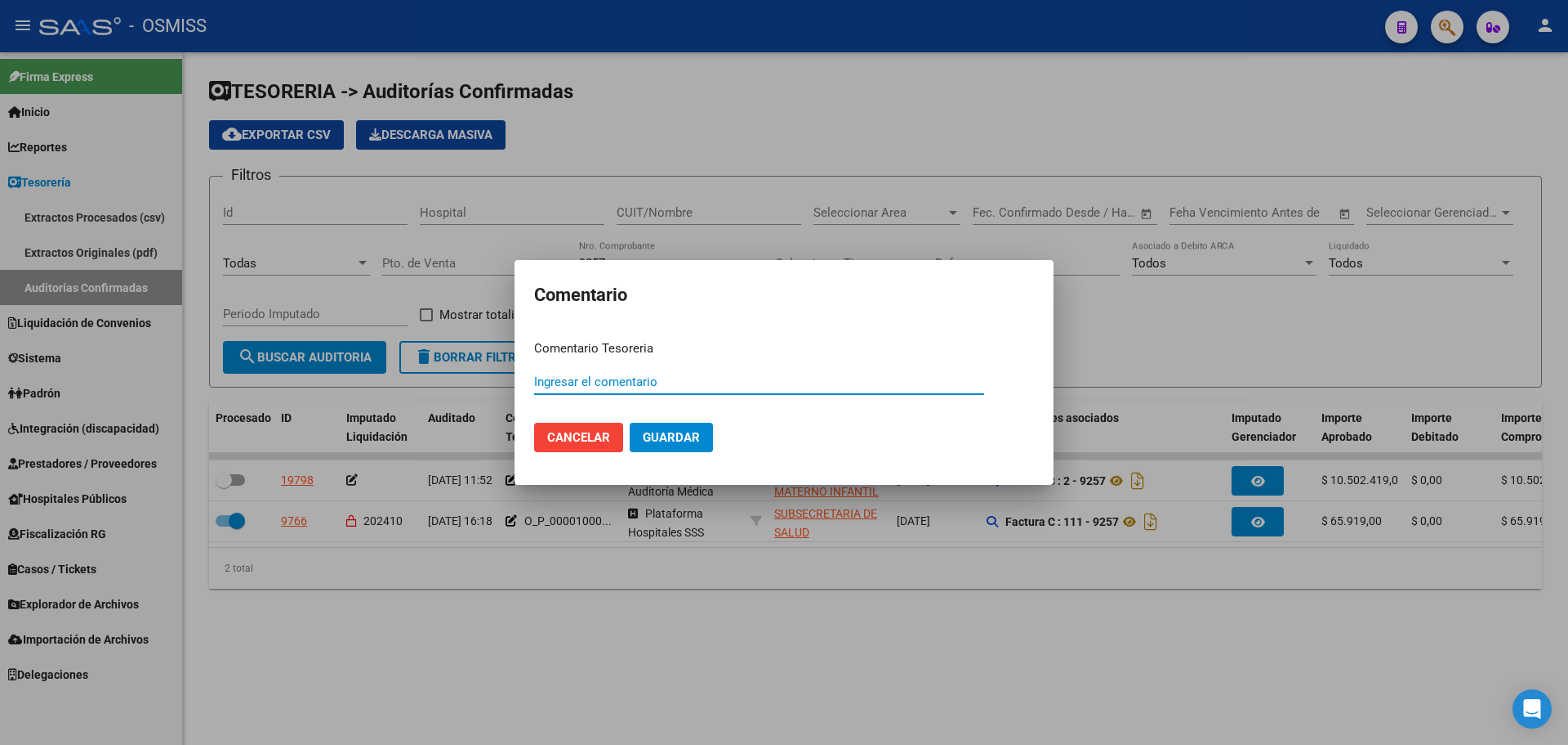
paste input "100078265 [DATE]"
type input "100078265 [DATE]"
click at [670, 445] on span "Guardar" at bounding box center [671, 437] width 57 height 15
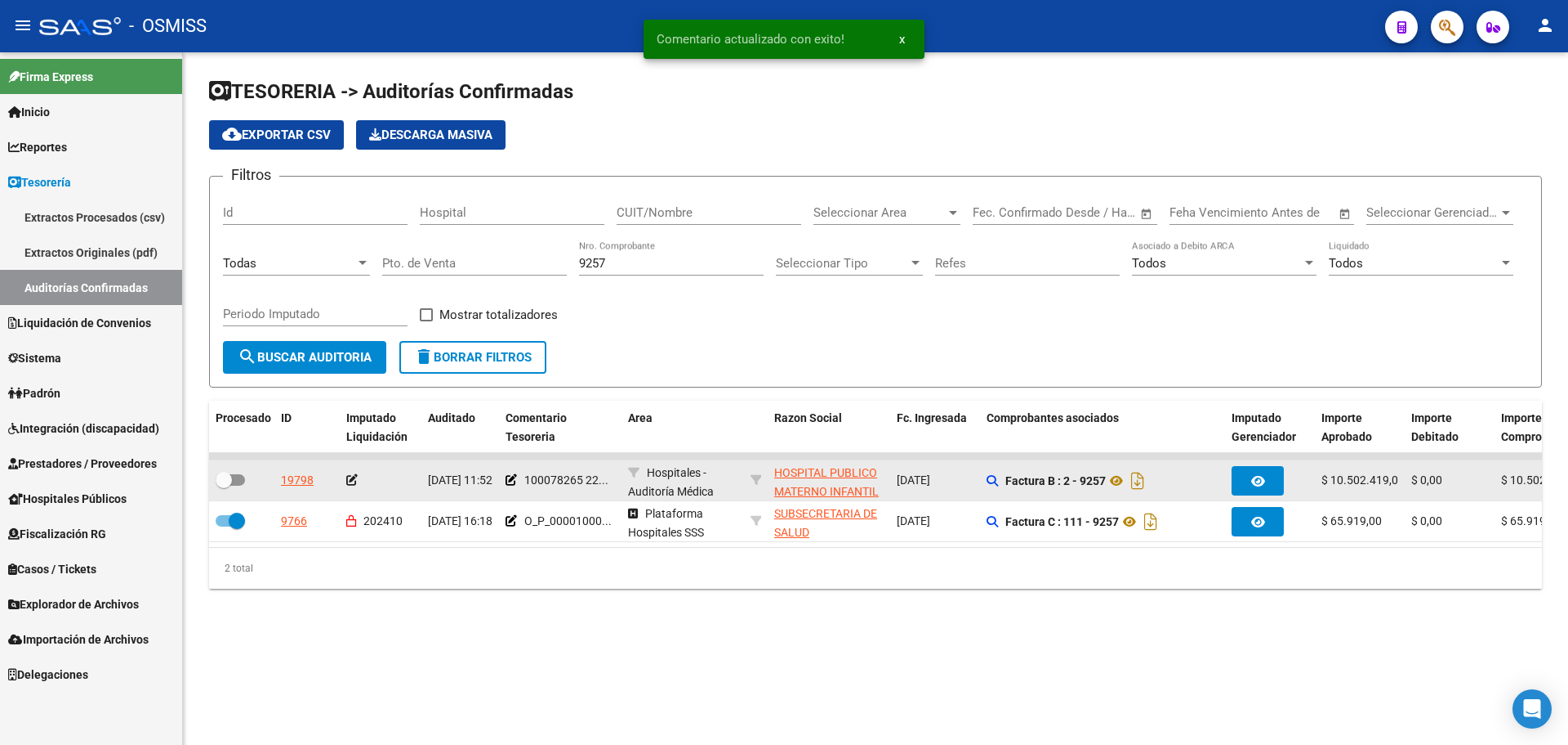
click at [355, 482] on icon at bounding box center [351, 479] width 11 height 11
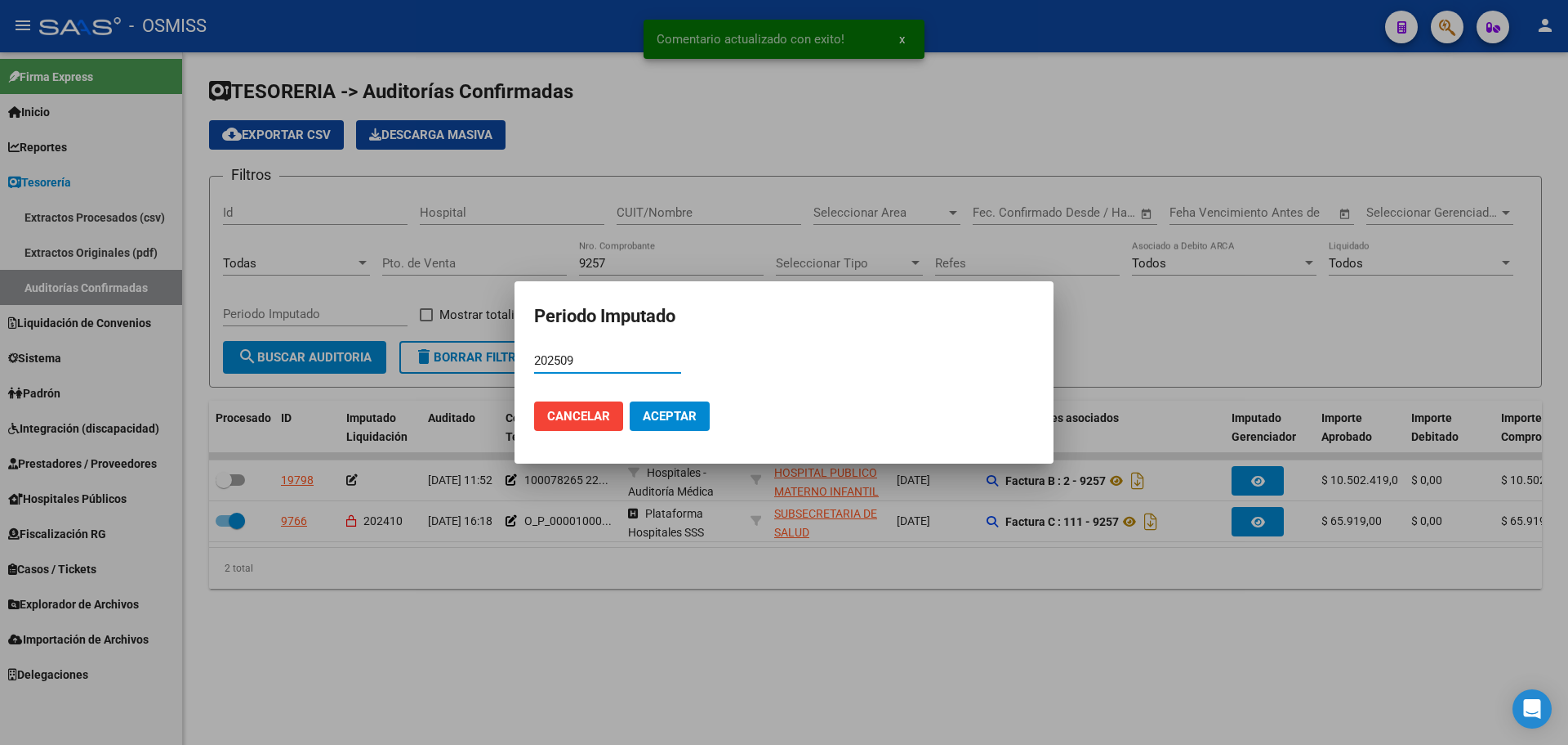
type input "202509"
click at [709, 415] on button "Aceptar" at bounding box center [670, 416] width 80 height 30
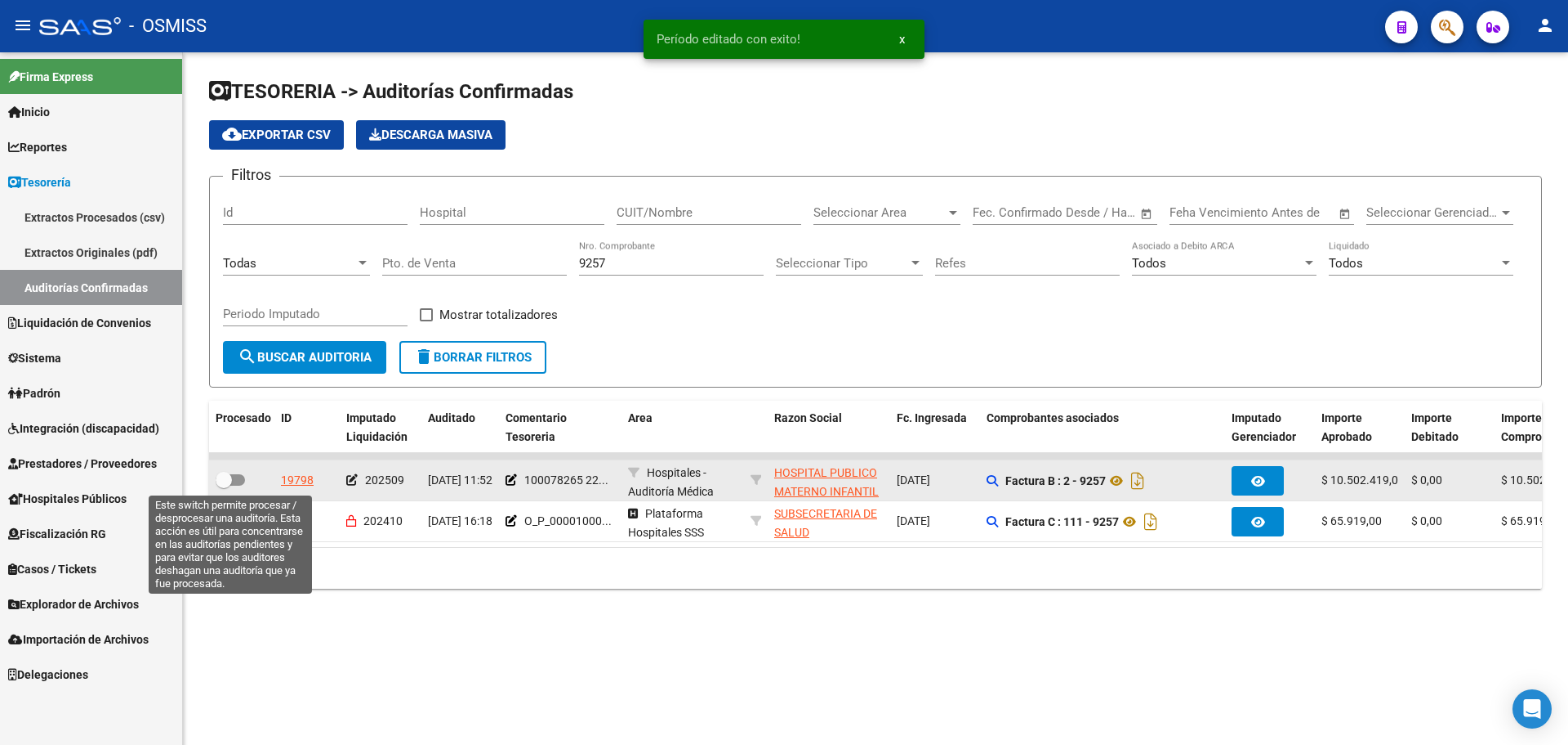
click at [237, 478] on span at bounding box center [230, 479] width 30 height 11
click at [224, 486] on input "checkbox" at bounding box center [223, 486] width 1 height 1
checkbox input "true"
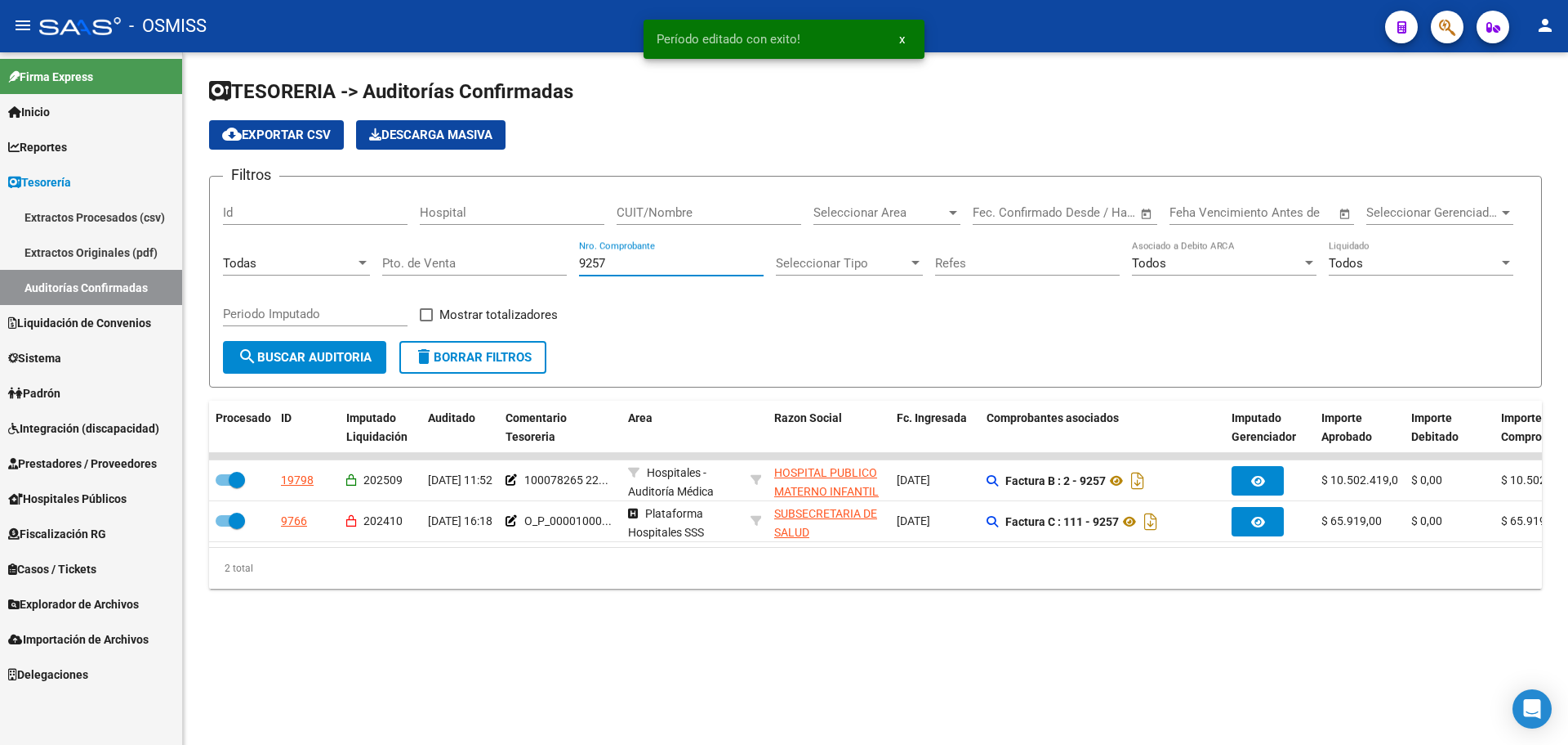
drag, startPoint x: 655, startPoint y: 269, endPoint x: 418, endPoint y: 251, distance: 237.7
click at [419, 251] on div "Filtros Id Hospital CUIT/Nombre Seleccionar Area Seleccionar Area Fecha inicio …" at bounding box center [875, 265] width 1305 height 152
type input "9315"
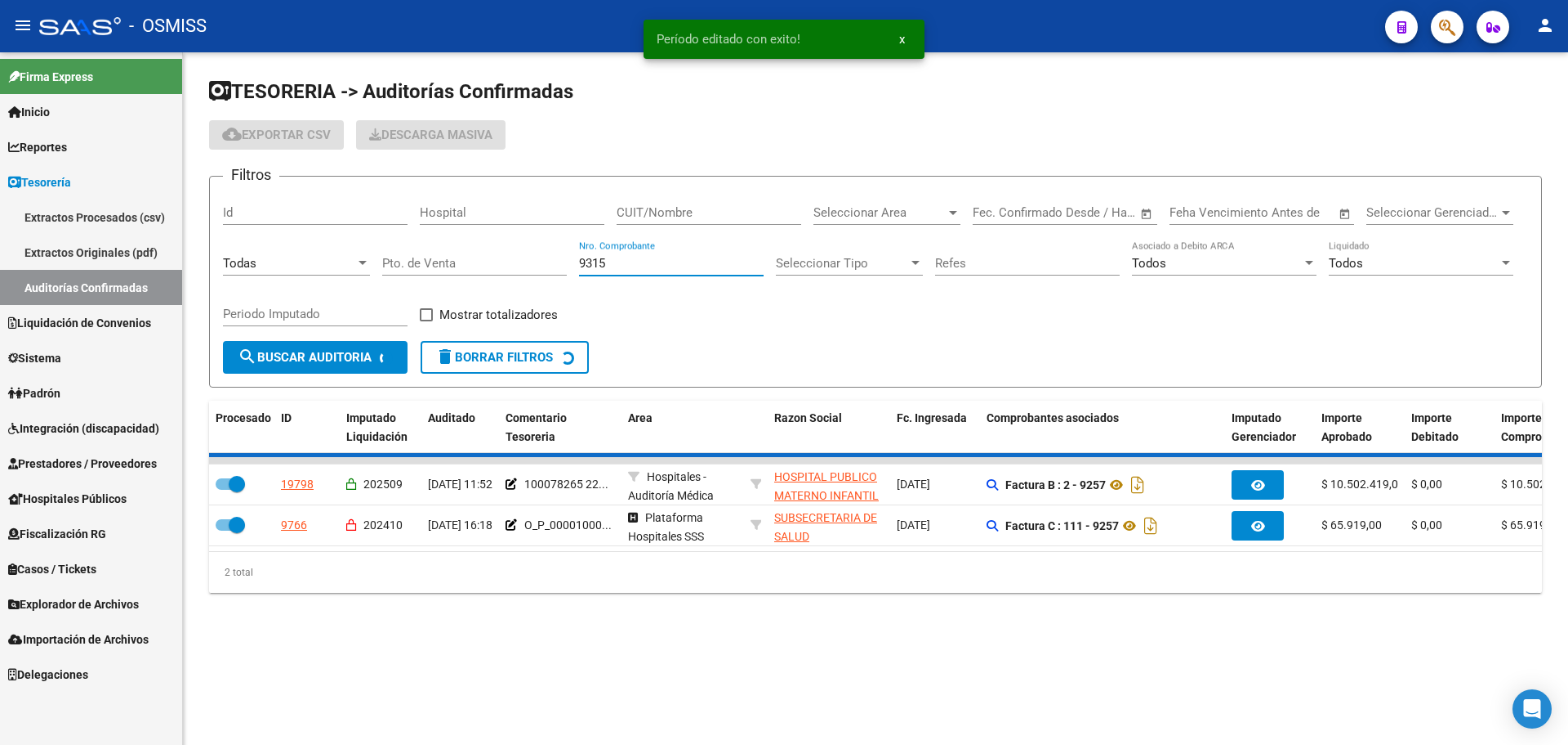
checkbox input "false"
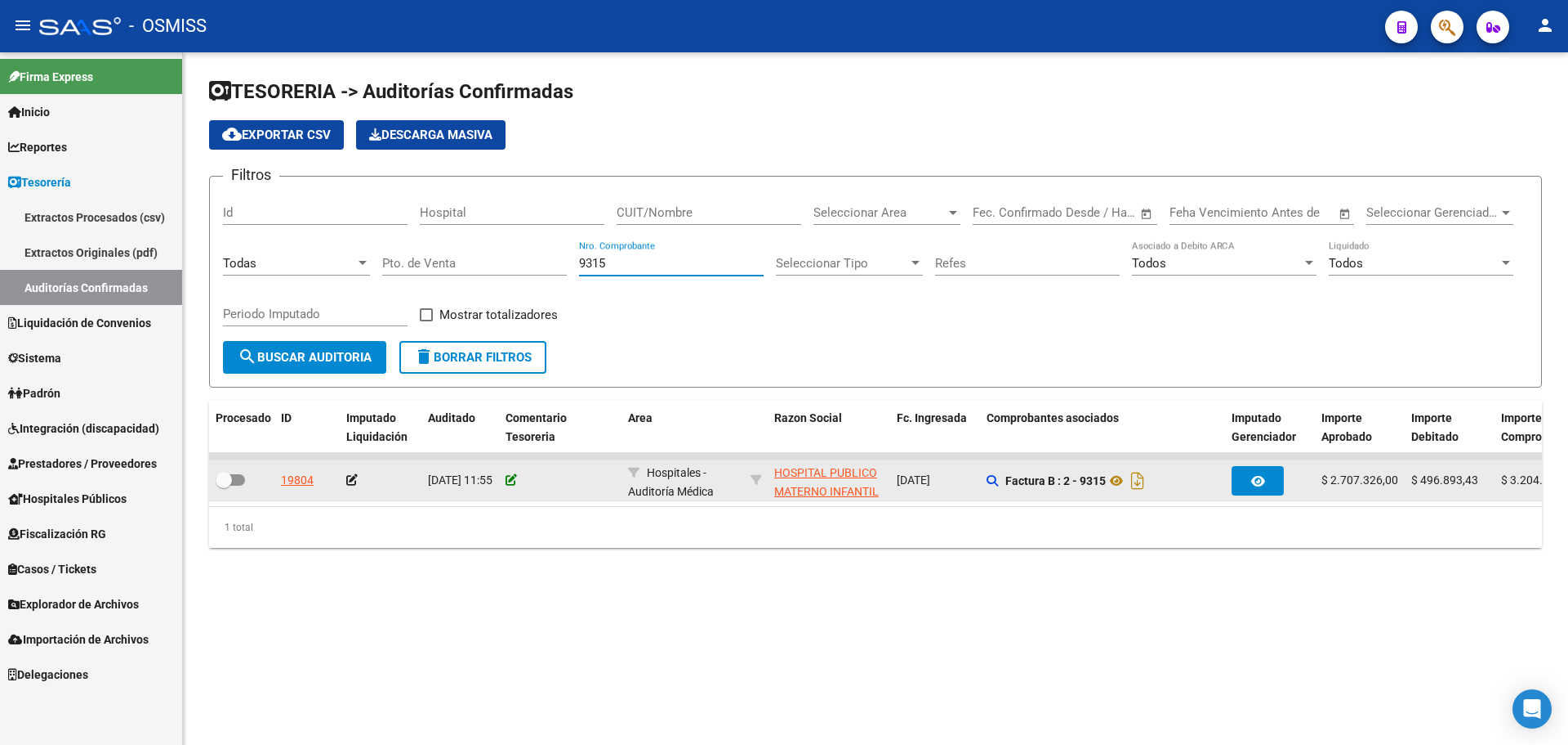
type input "9315"
click at [508, 483] on icon at bounding box center [510, 479] width 11 height 11
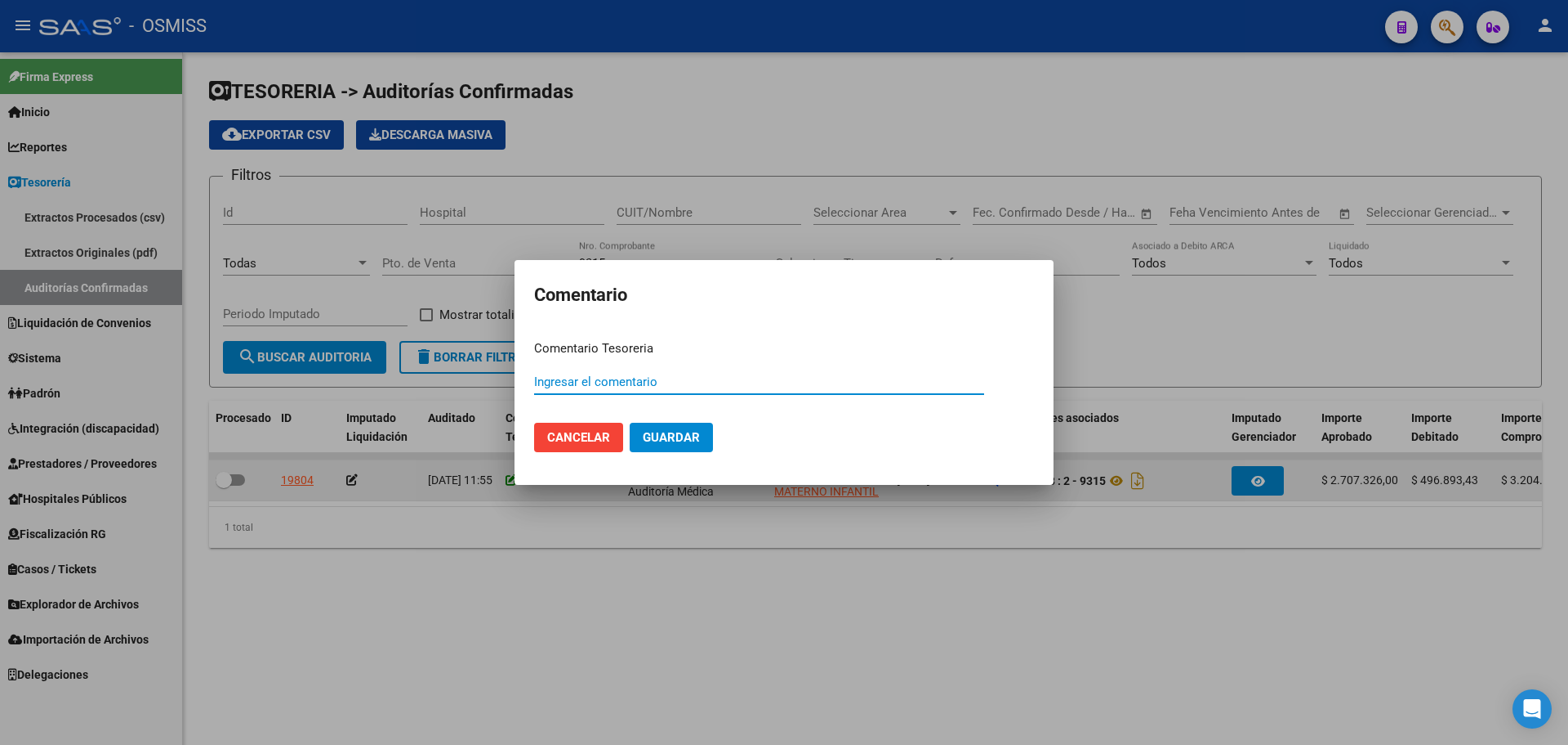
paste input "100078265 [DATE]"
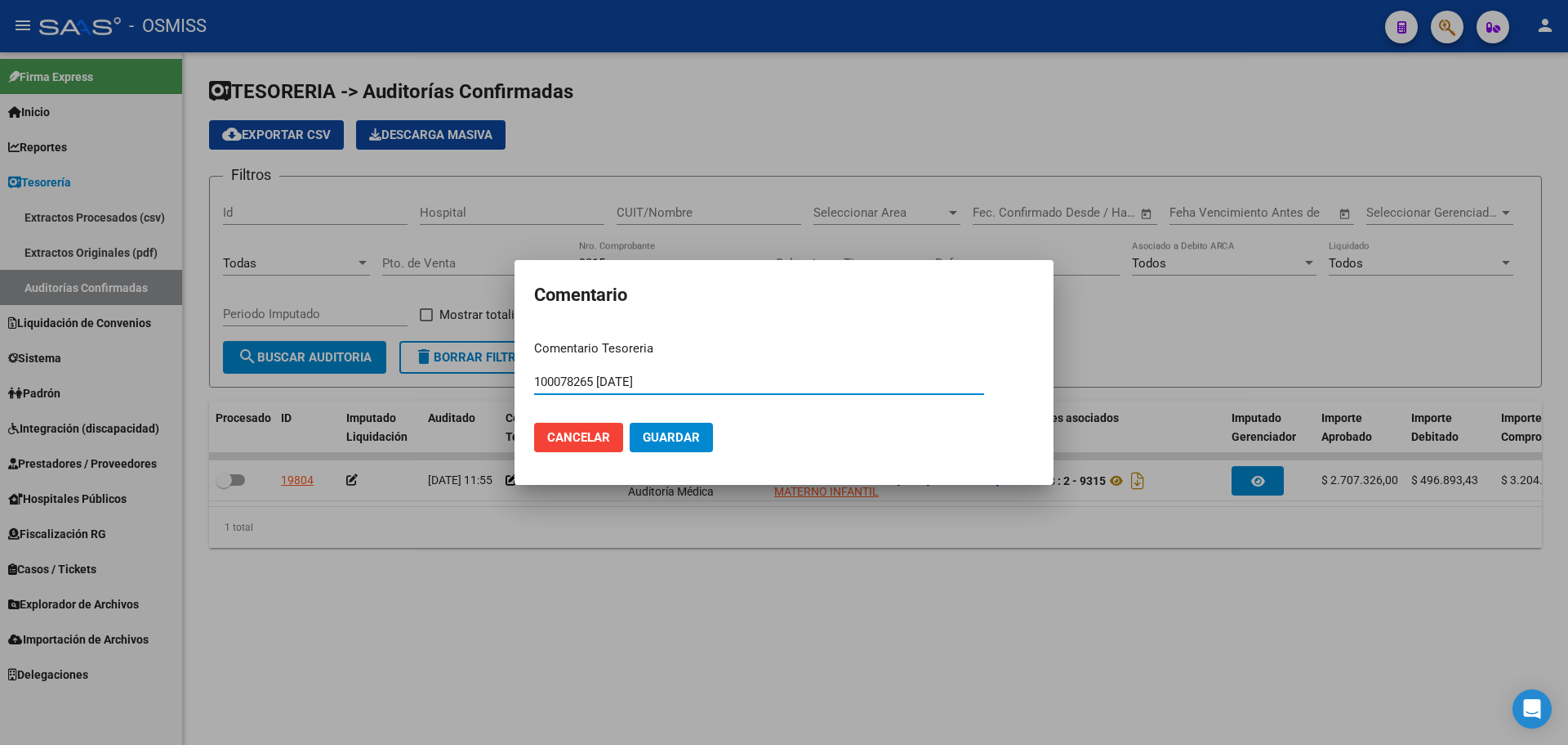
type input "100078265 [DATE]"
click at [687, 446] on button "Guardar" at bounding box center [672, 438] width 84 height 30
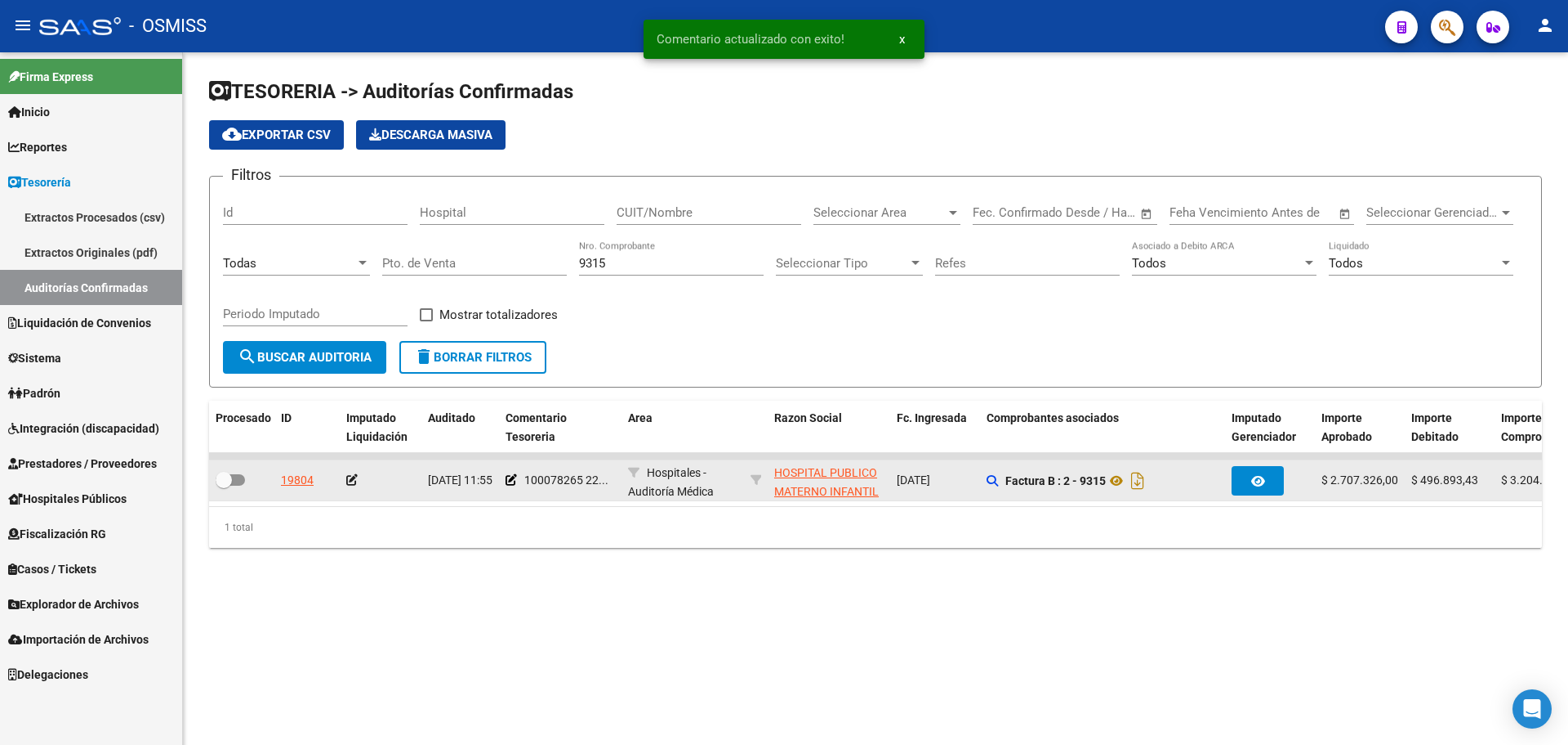
click at [351, 482] on icon at bounding box center [351, 479] width 11 height 11
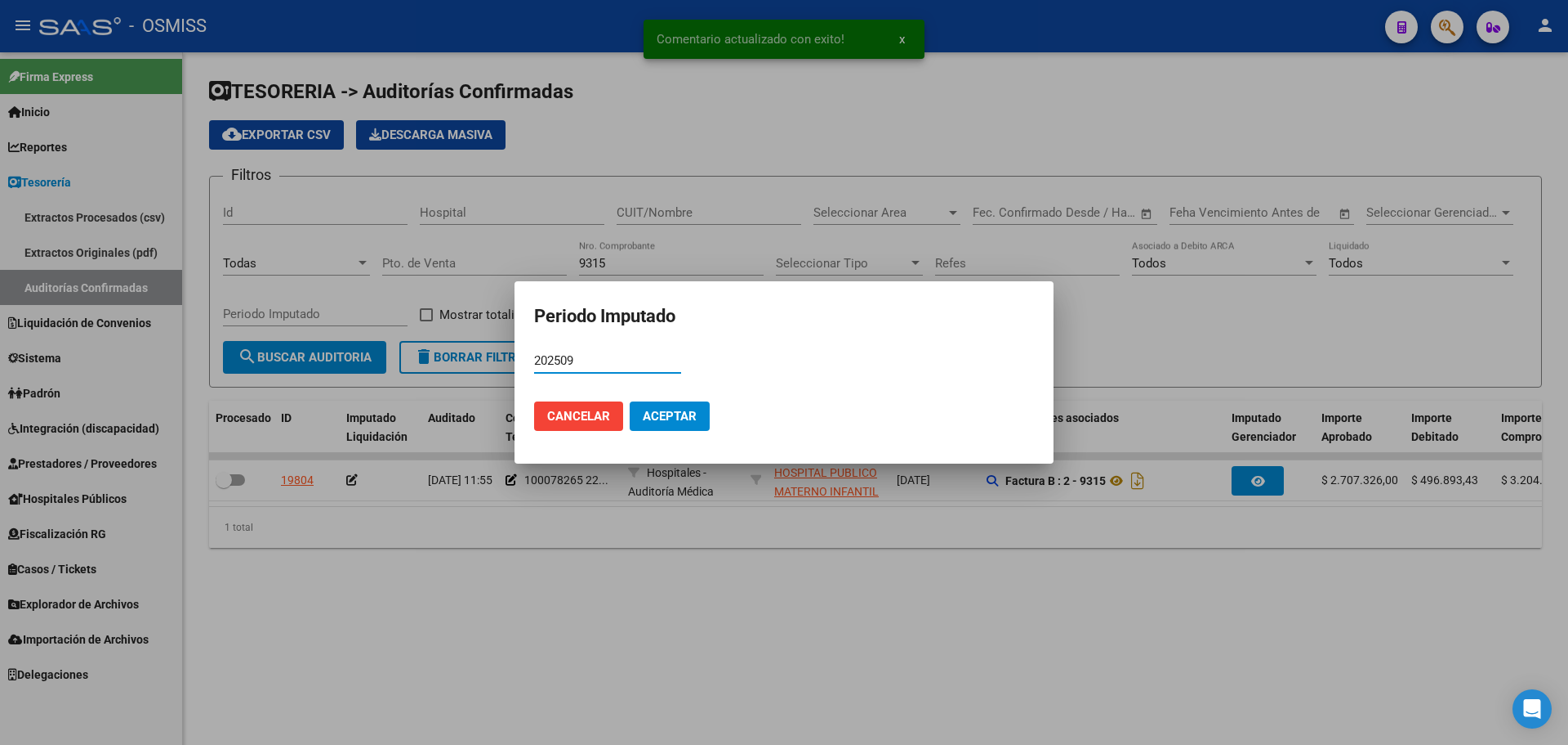
type input "202509"
click at [700, 416] on button "Aceptar" at bounding box center [670, 416] width 80 height 30
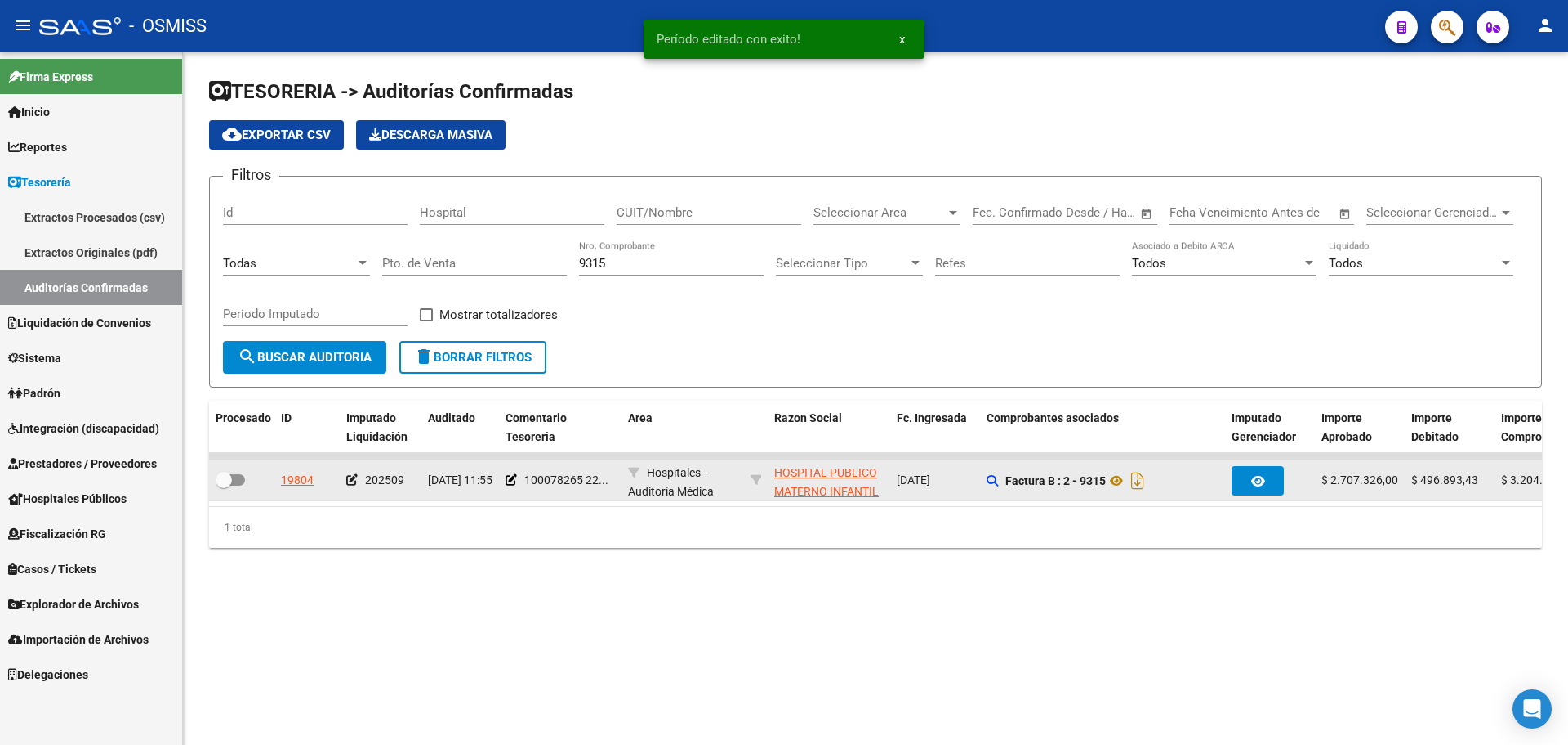
click at [246, 481] on div at bounding box center [241, 480] width 52 height 21
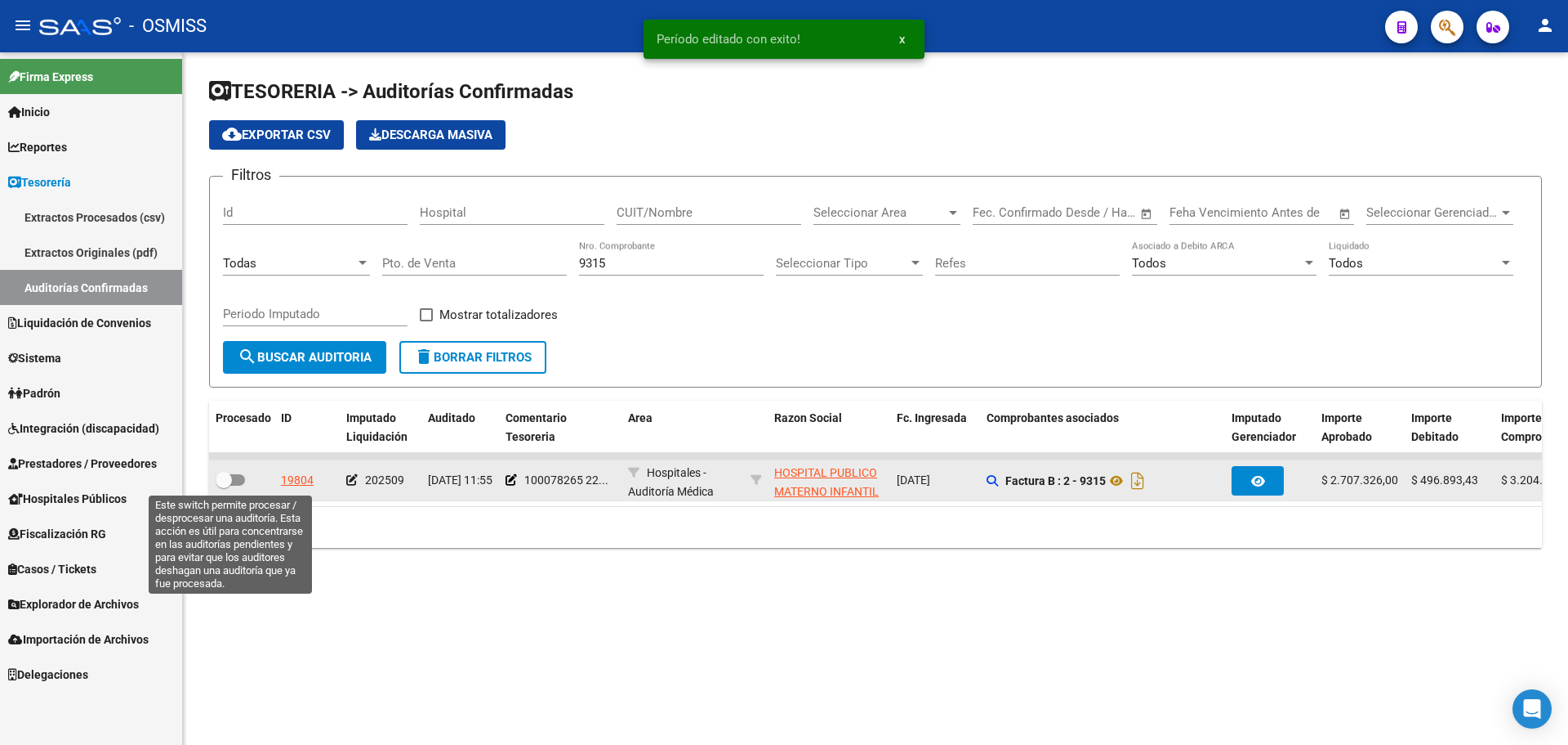
click at [244, 481] on span at bounding box center [230, 479] width 30 height 11
click at [224, 486] on input "checkbox" at bounding box center [223, 486] width 1 height 1
checkbox input "true"
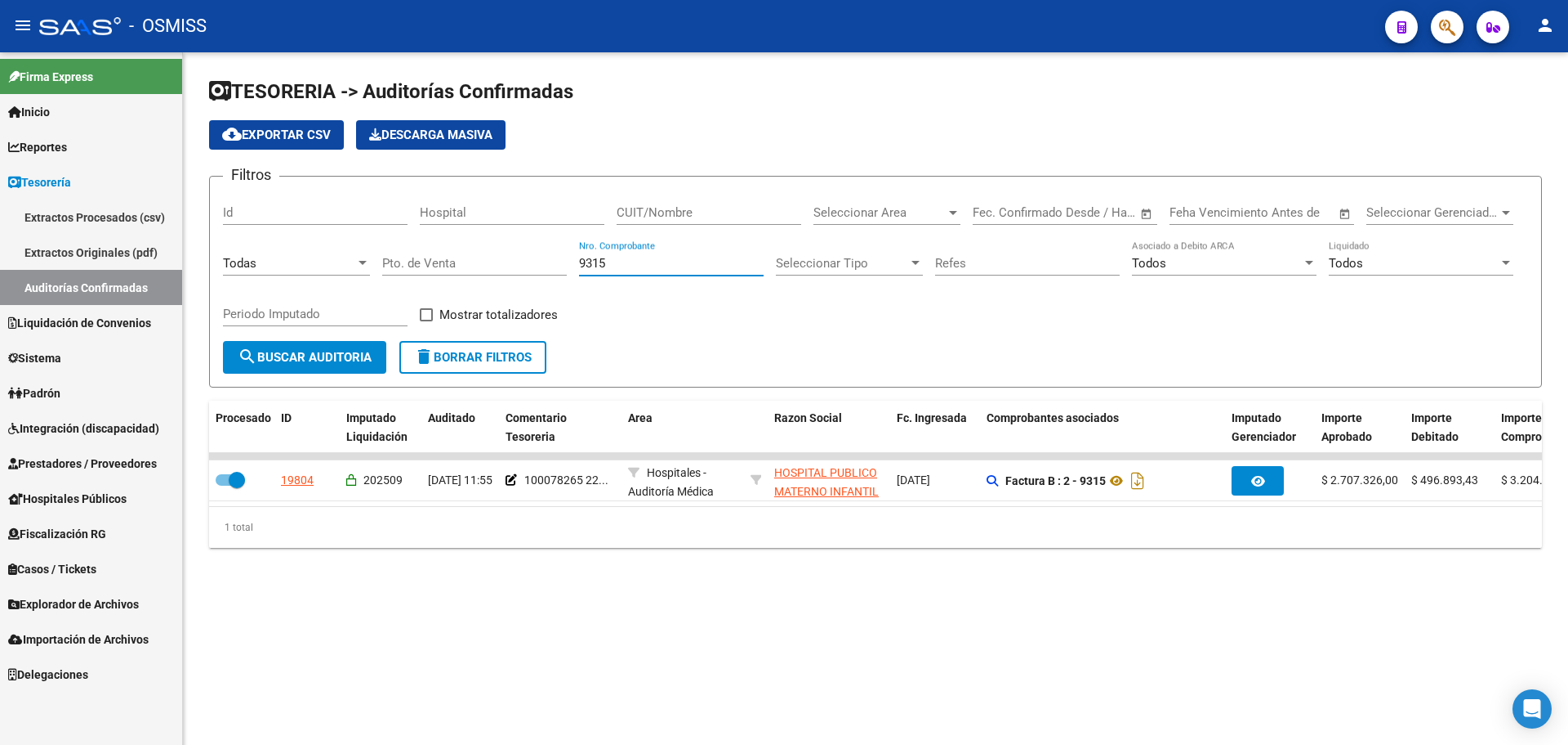
drag, startPoint x: 631, startPoint y: 265, endPoint x: 199, endPoint y: 233, distance: 433.2
click at [201, 233] on div "TESORERIA -> Auditorías Confirmadas cloud_download Exportar CSV Descarga Masiva…" at bounding box center [876, 325] width 1386 height 548
type input "81915"
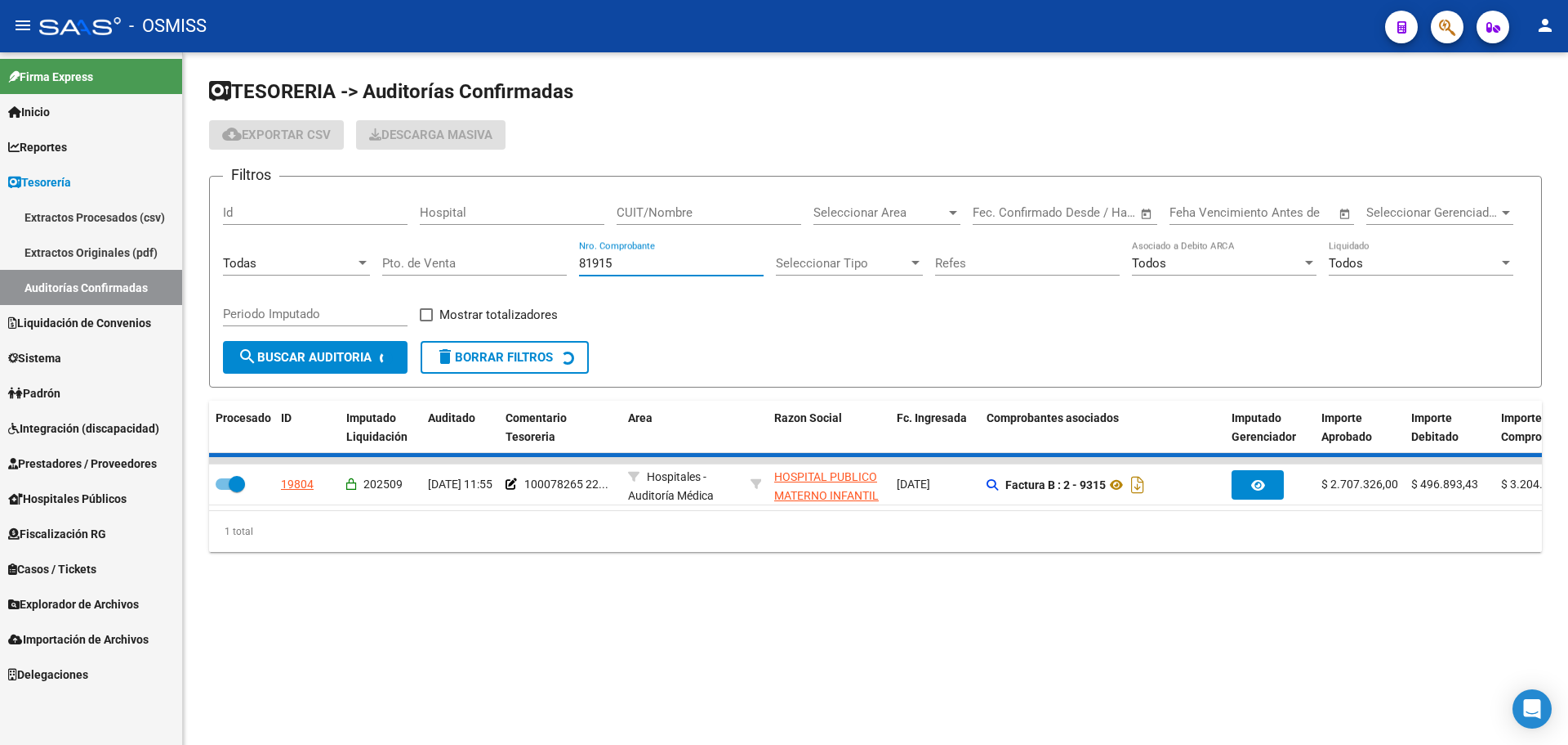
checkbox input "false"
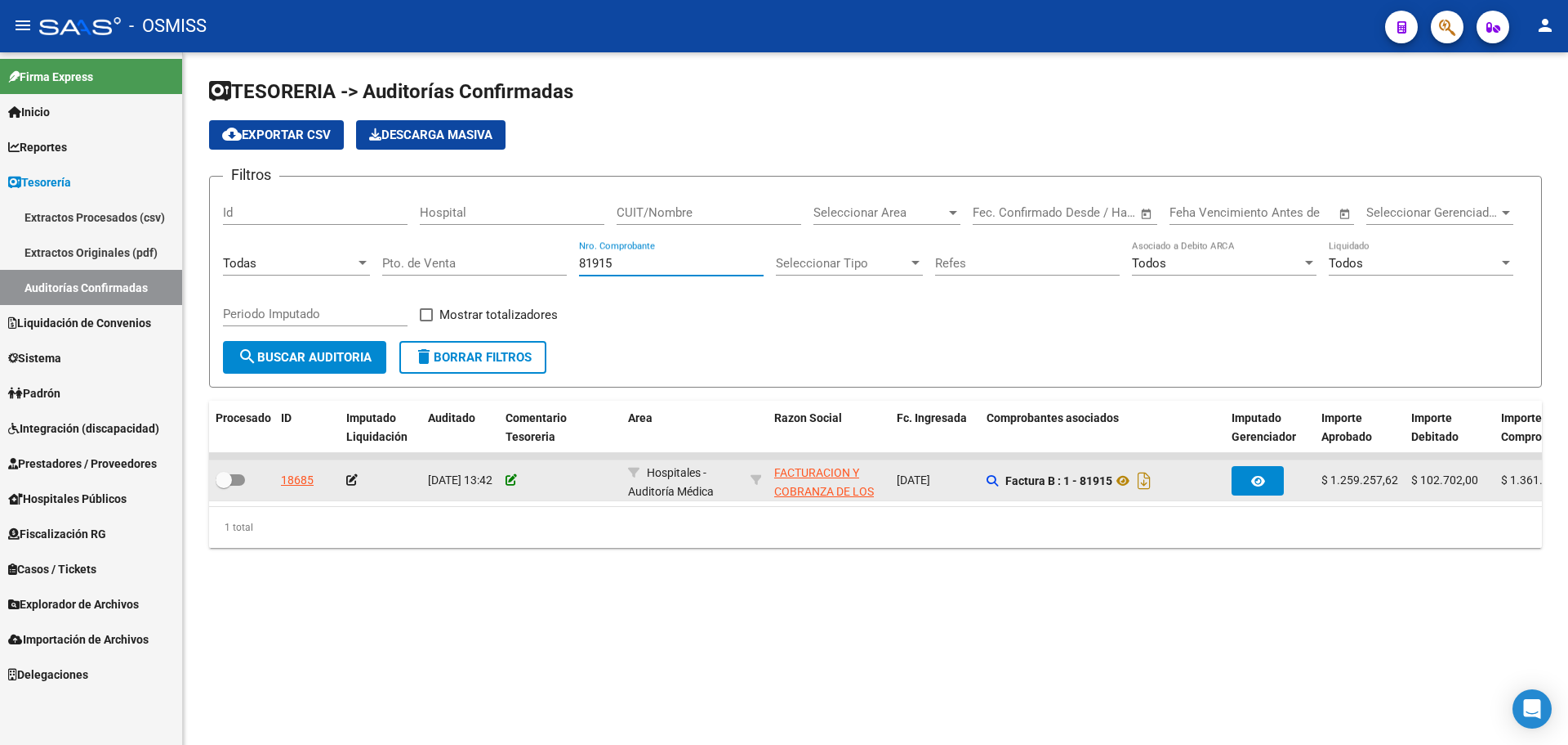
type input "81915"
click at [513, 478] on icon at bounding box center [510, 479] width 11 height 11
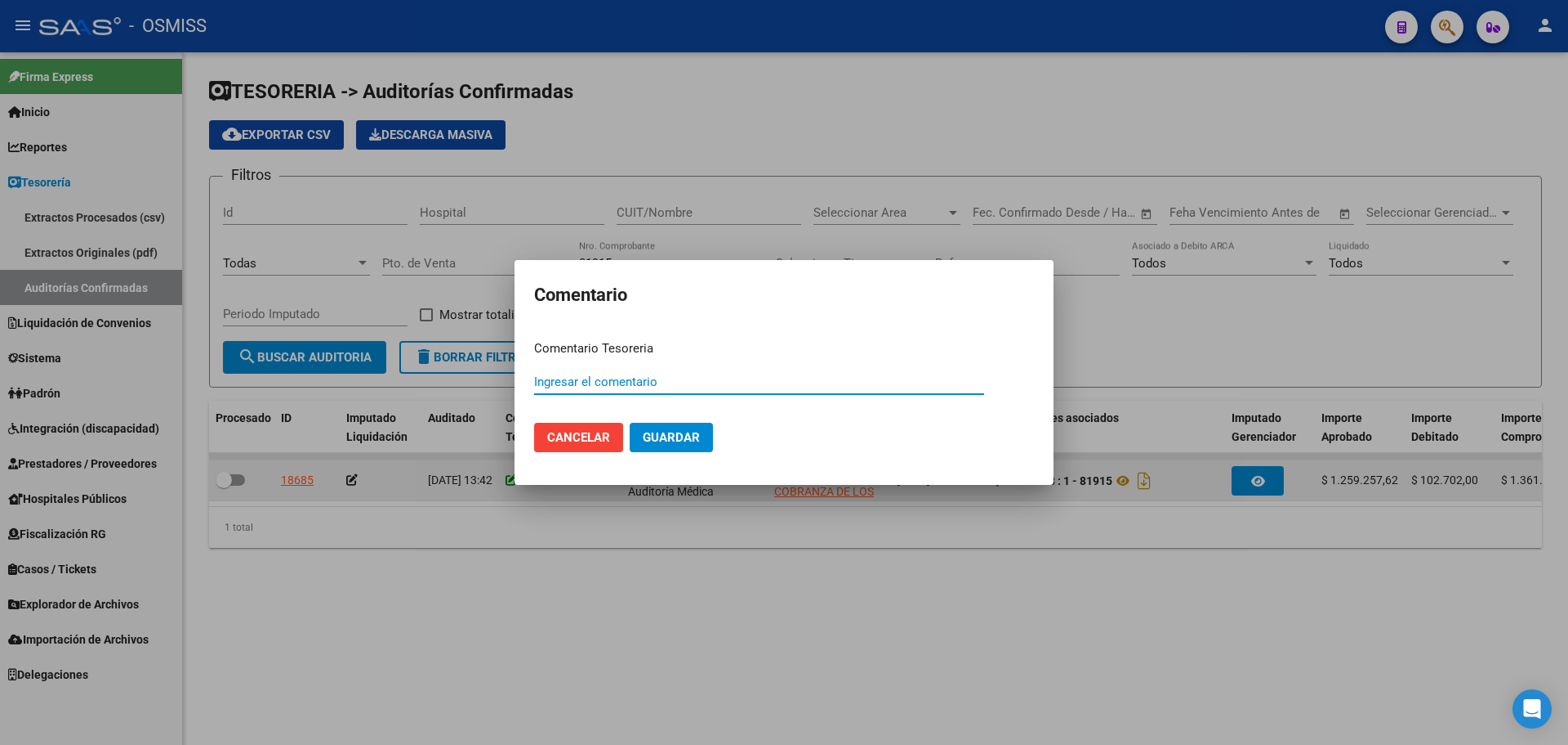
paste input "100078272"
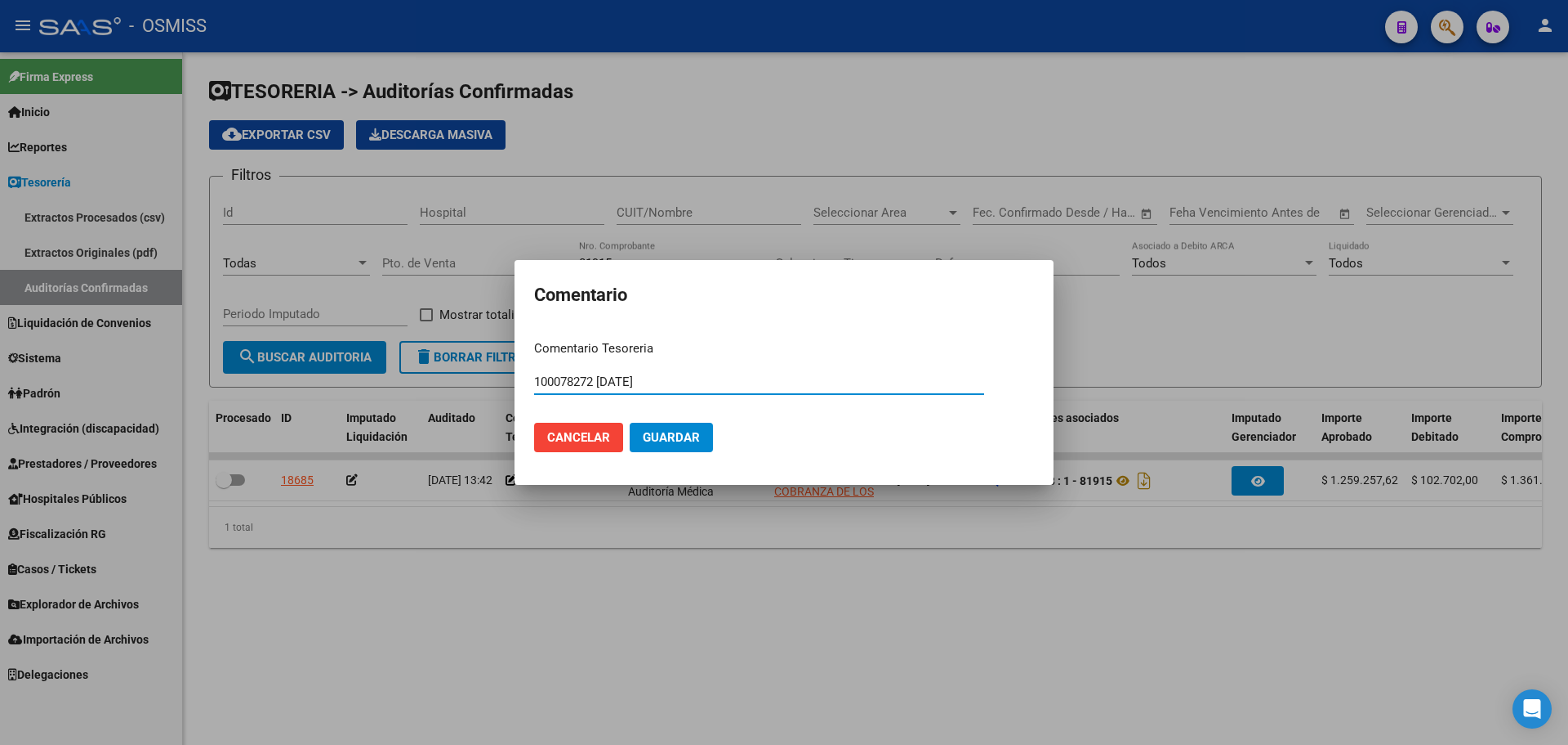
drag, startPoint x: 696, startPoint y: 386, endPoint x: 426, endPoint y: 373, distance: 270.3
click at [426, 373] on div "Comentario Comentario Tesoreria 100078272 [DATE] Ingresar el comentario Cancela…" at bounding box center [784, 372] width 1568 height 745
type input "100078272 [DATE]"
click at [691, 425] on button "Guardar" at bounding box center [672, 438] width 84 height 30
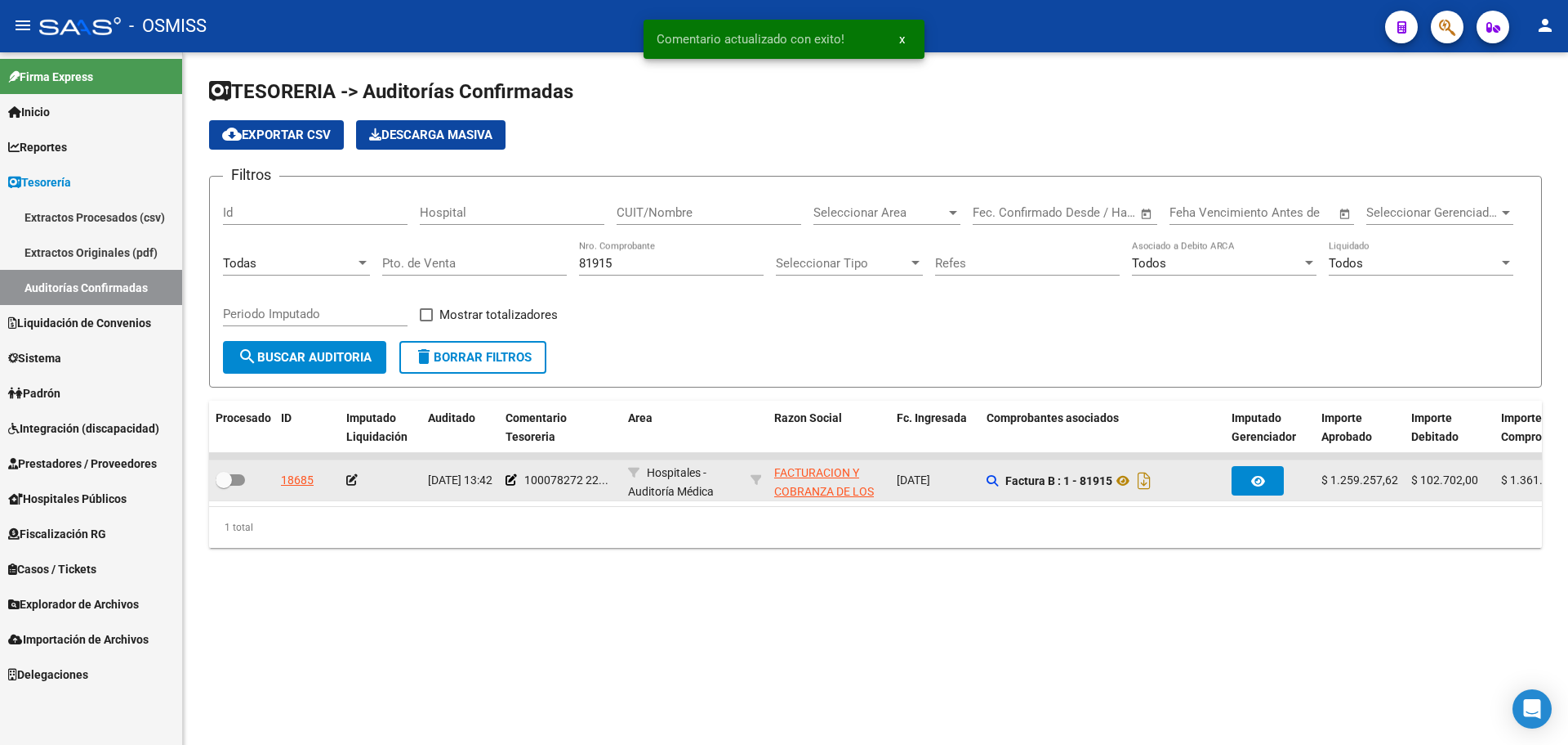
click at [353, 482] on icon at bounding box center [351, 479] width 11 height 11
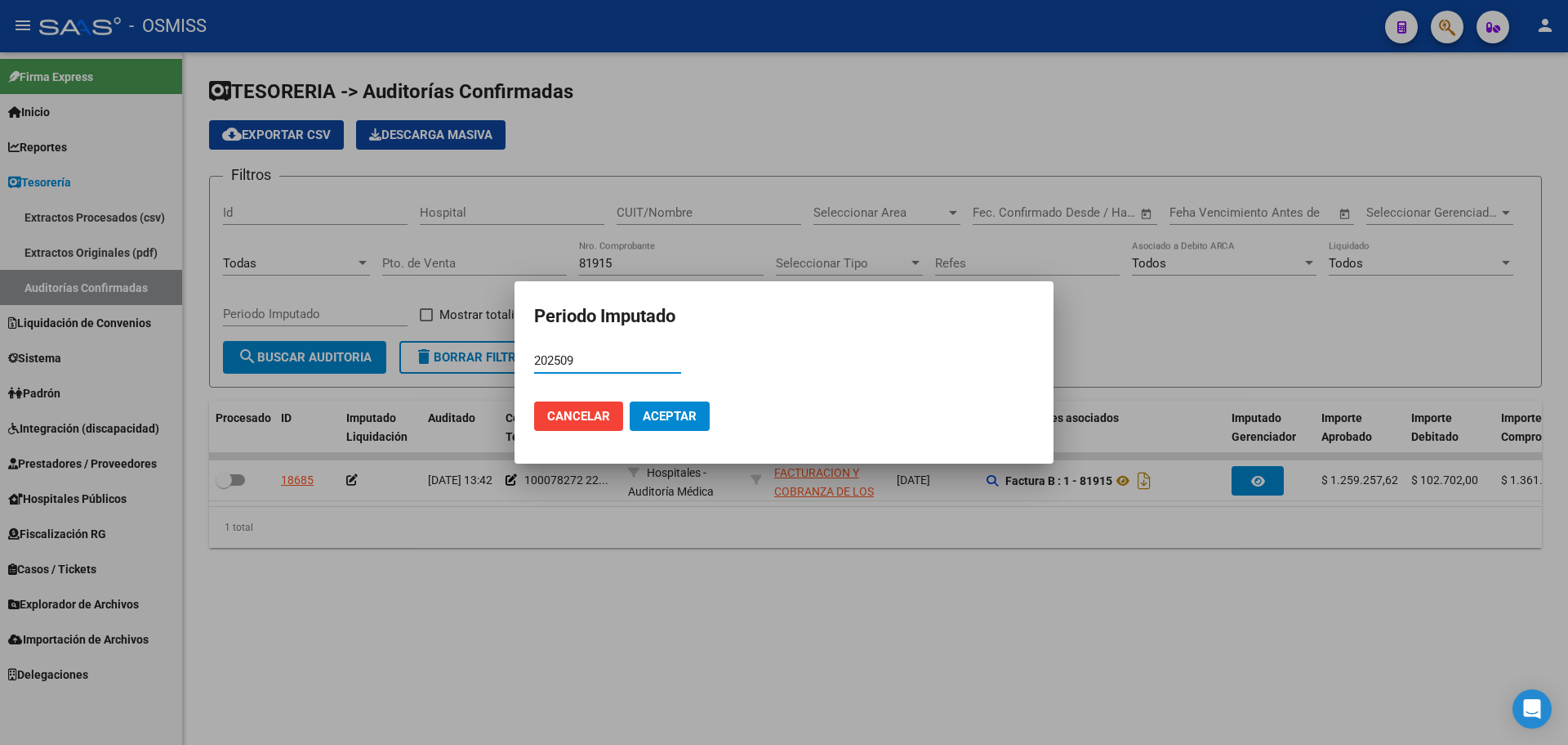
type input "202509"
click at [672, 413] on span "Aceptar" at bounding box center [670, 416] width 54 height 15
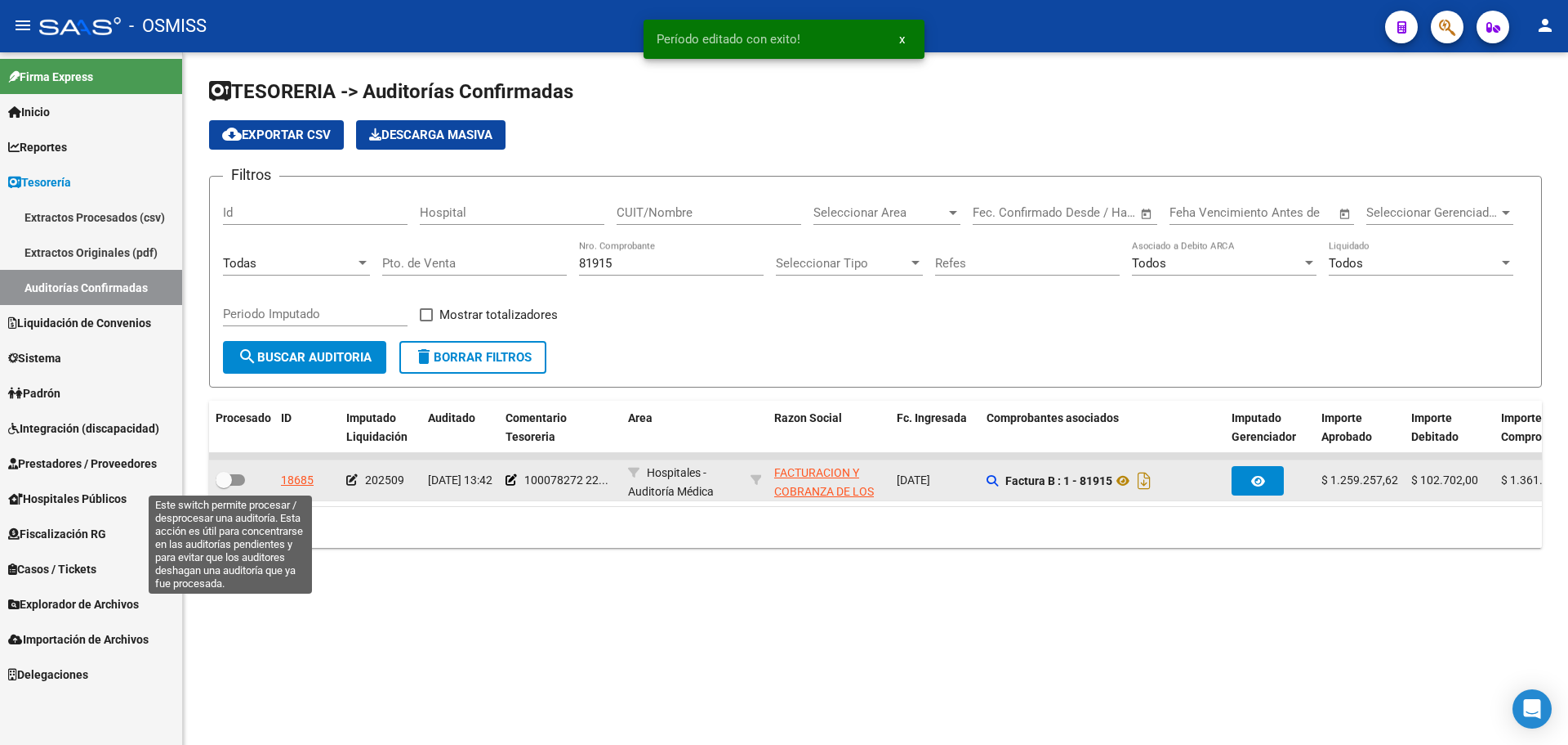
click at [236, 482] on span at bounding box center [230, 479] width 30 height 11
click at [224, 486] on input "checkbox" at bounding box center [223, 486] width 1 height 1
checkbox input "true"
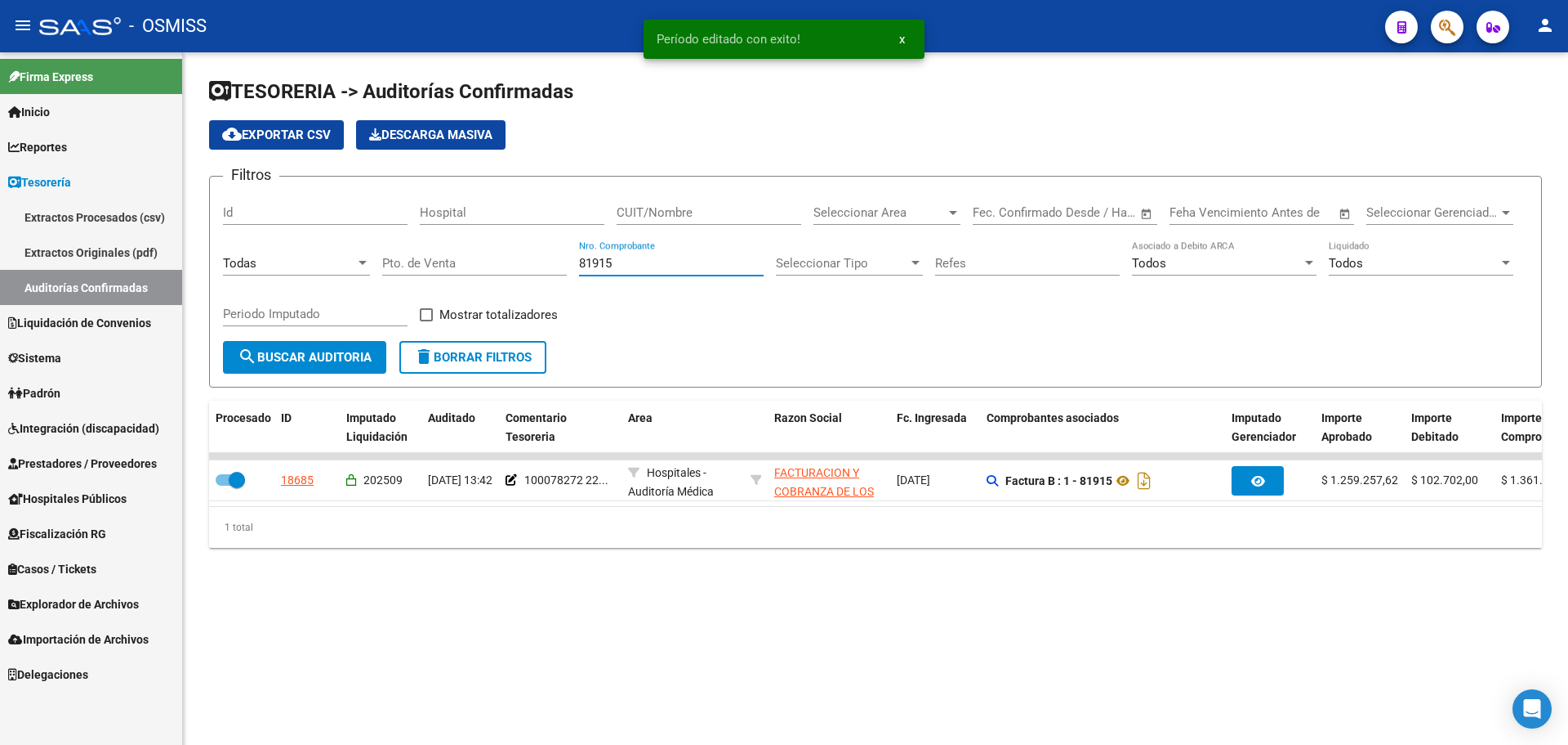
drag, startPoint x: 634, startPoint y: 265, endPoint x: 340, endPoint y: 263, distance: 294.0
click at [342, 261] on div "Filtros Id Hospital CUIT/Nombre Seleccionar Area Seleccionar Area Fecha inicio …" at bounding box center [875, 265] width 1305 height 152
type input "82040"
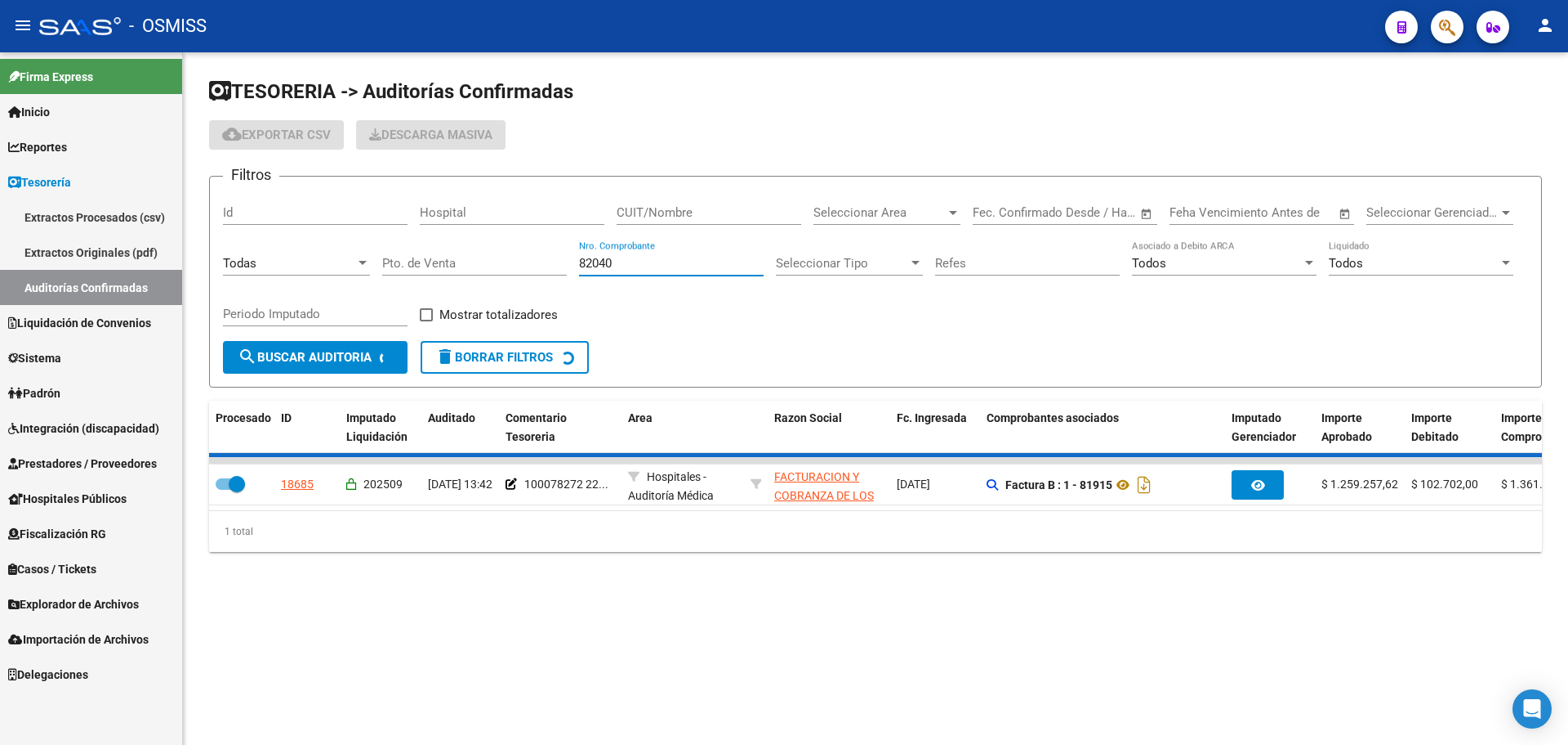
checkbox input "false"
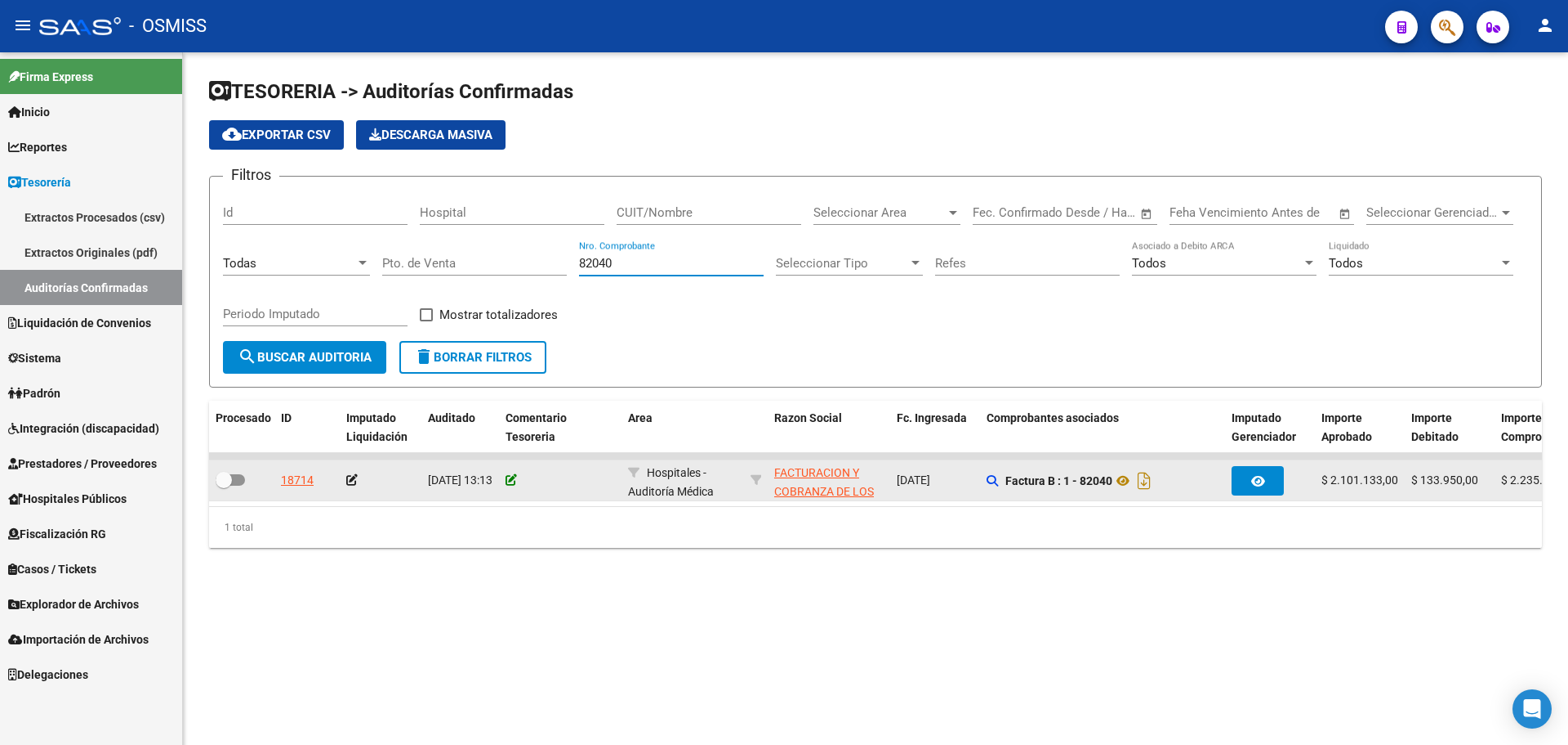
type input "82040"
click at [508, 476] on icon at bounding box center [510, 479] width 11 height 11
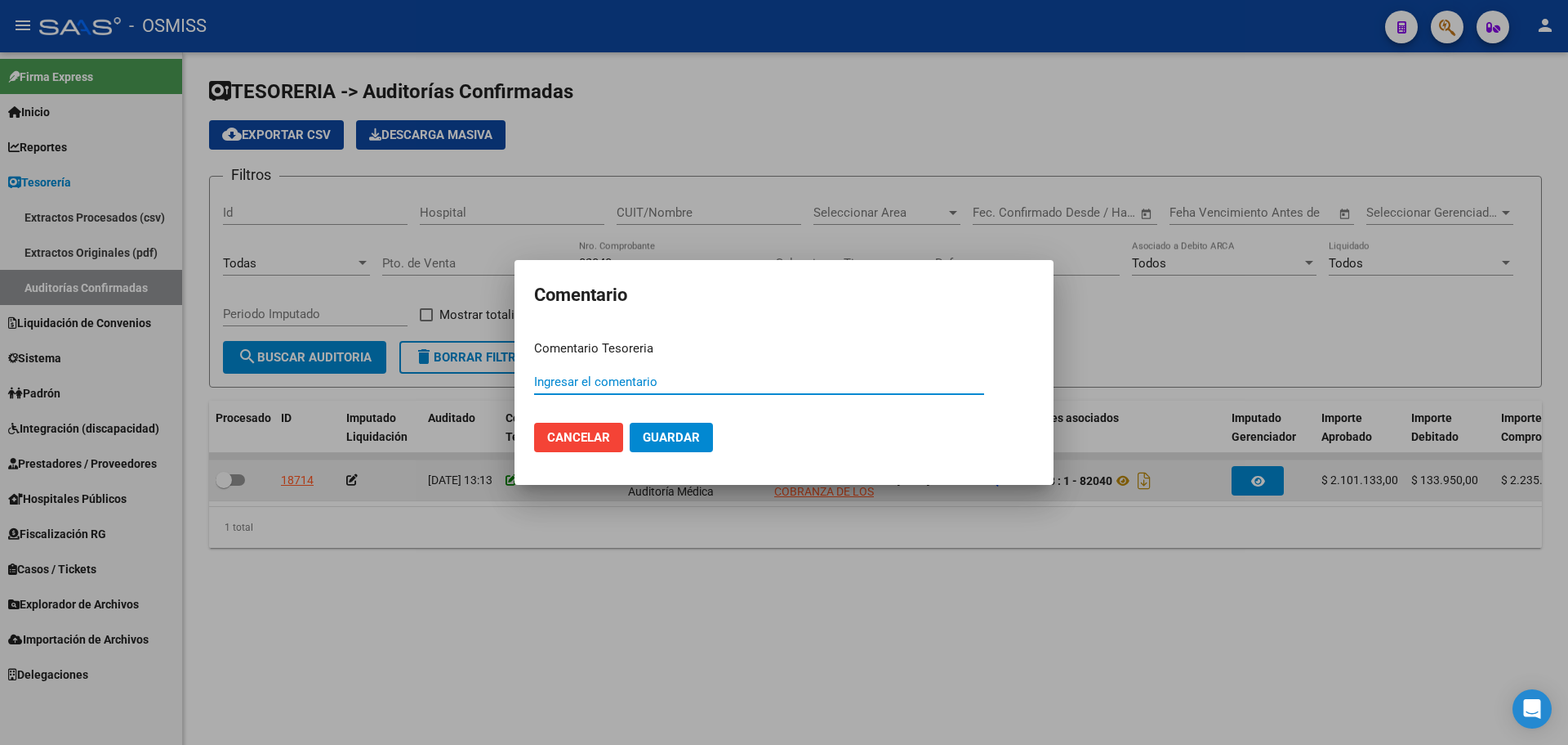
paste input "100078272 [DATE]"
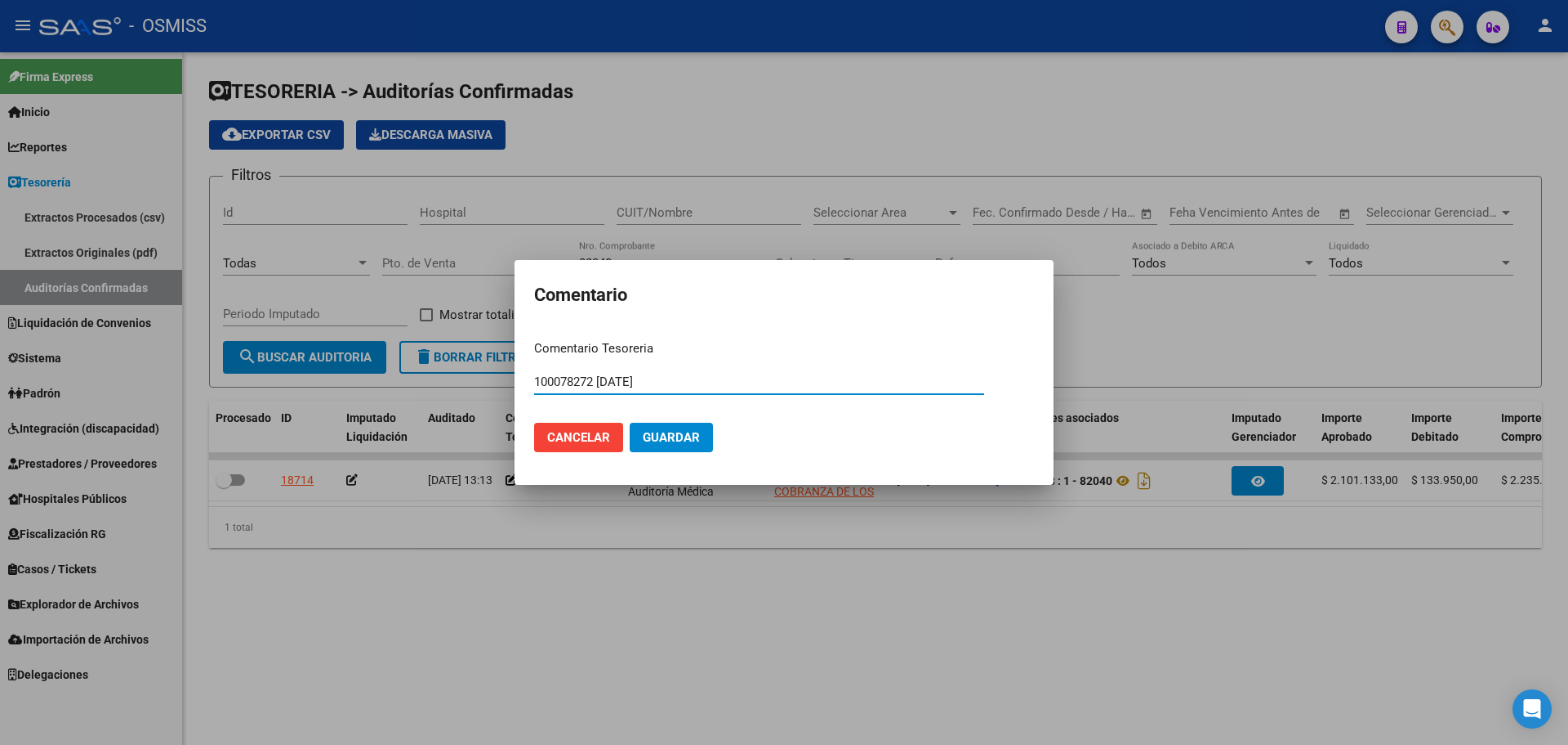
type input "100078272 [DATE]"
click at [701, 437] on button "Guardar" at bounding box center [672, 438] width 84 height 30
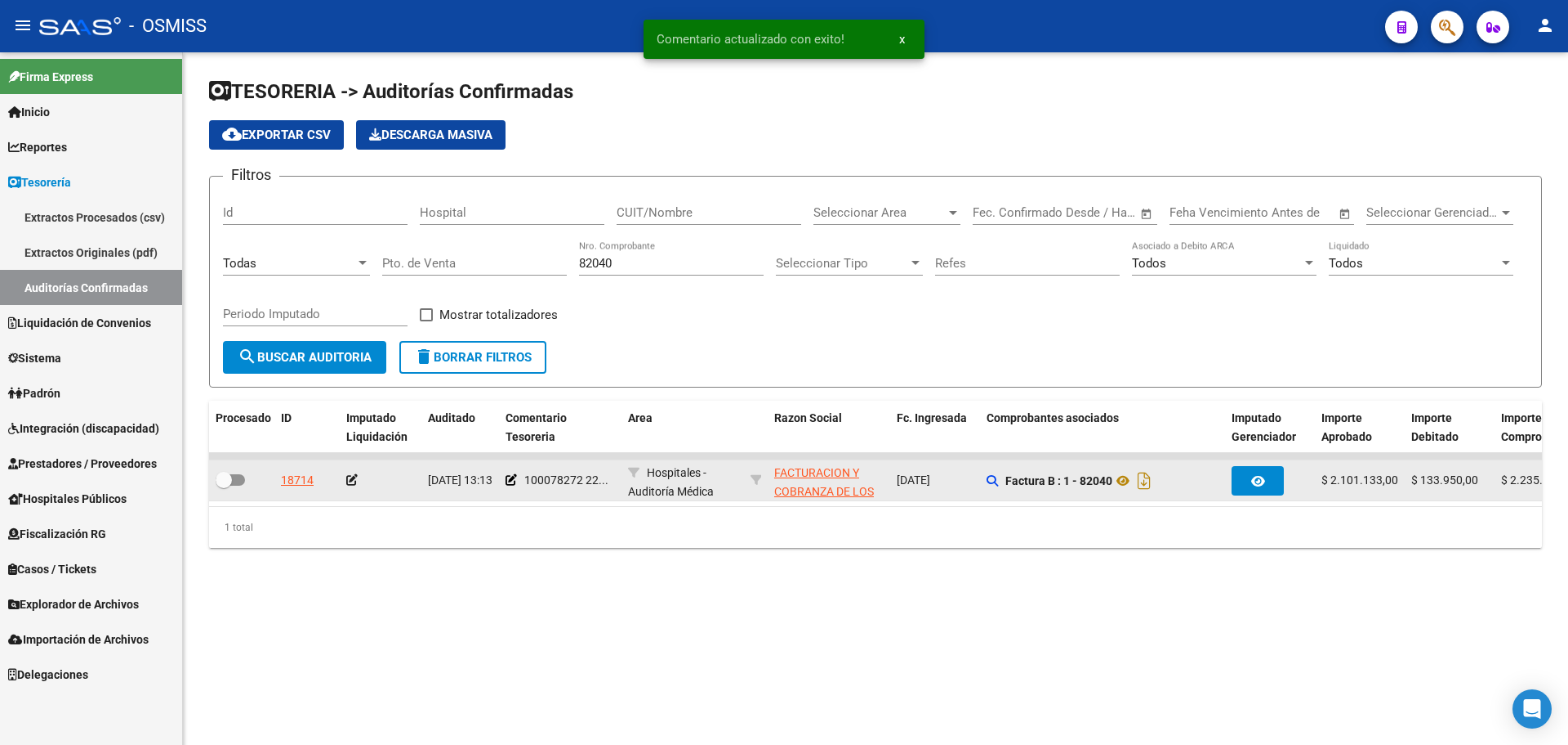
drag, startPoint x: 342, startPoint y: 486, endPoint x: 351, endPoint y: 488, distance: 9.2
click at [351, 488] on datatable-body-cell at bounding box center [381, 480] width 82 height 40
click at [353, 475] on icon at bounding box center [351, 479] width 11 height 11
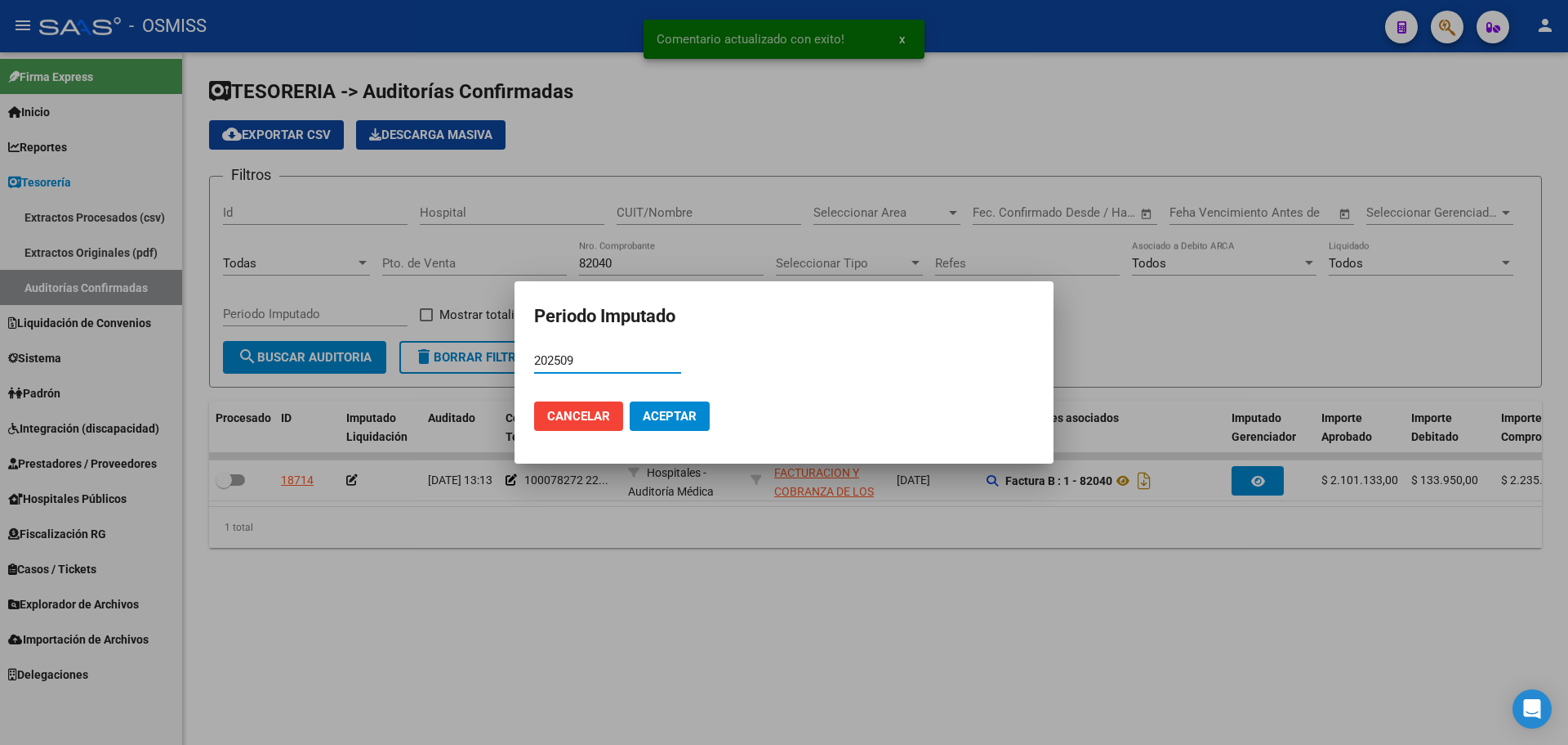
type input "202509"
click at [655, 415] on span "Aceptar" at bounding box center [670, 416] width 54 height 15
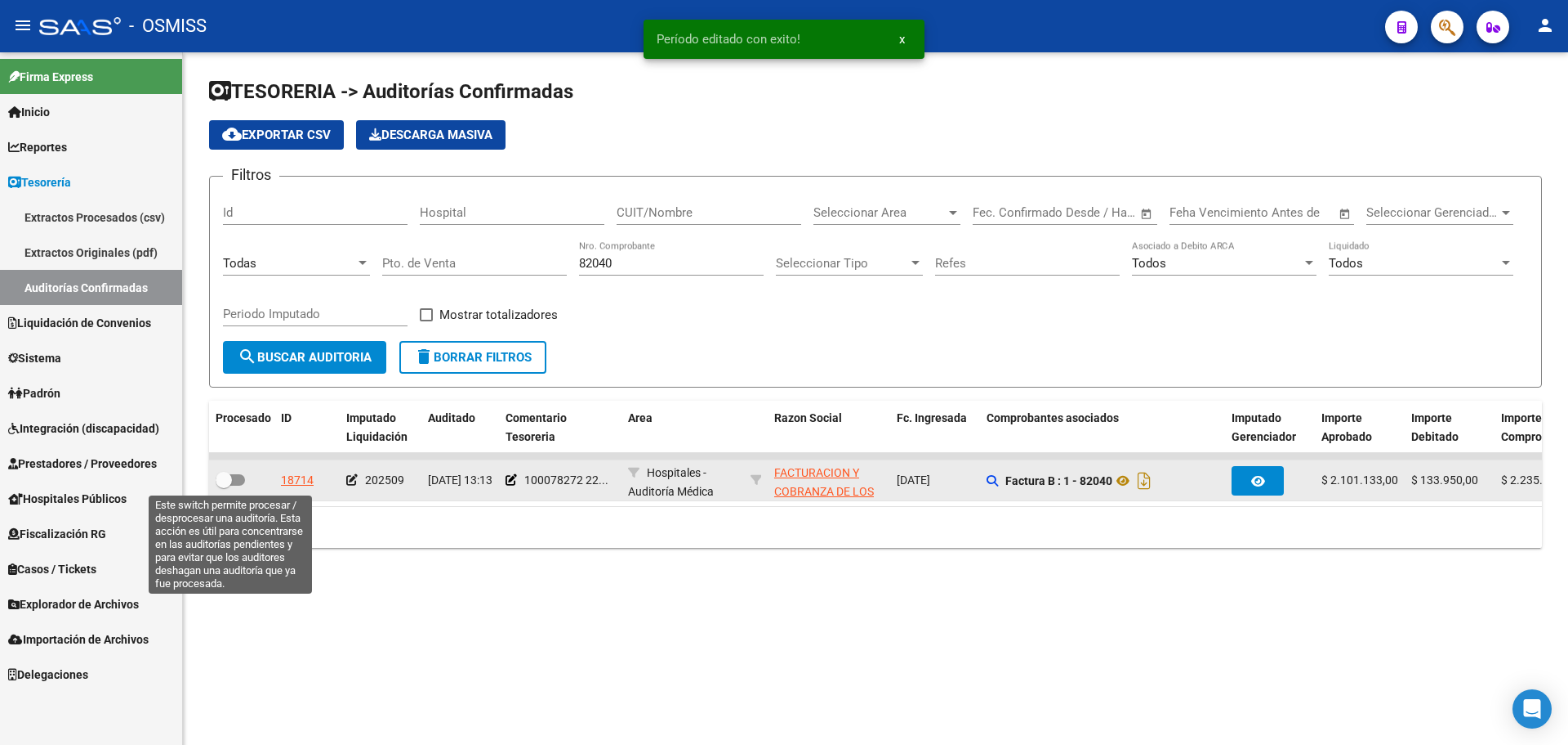
click at [240, 483] on span at bounding box center [230, 479] width 30 height 11
click at [224, 486] on input "checkbox" at bounding box center [223, 486] width 1 height 1
checkbox input "true"
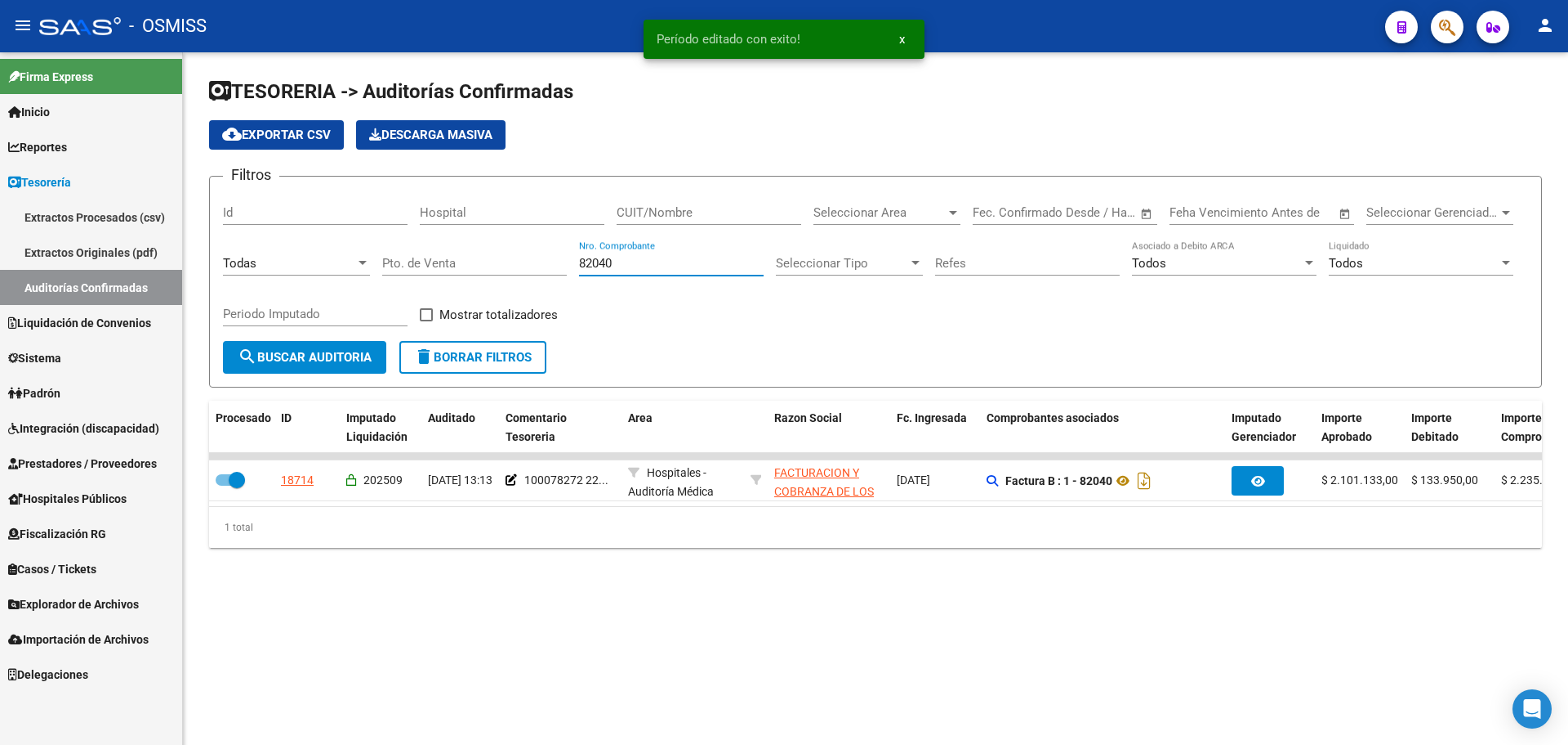
drag, startPoint x: 653, startPoint y: 269, endPoint x: 418, endPoint y: 267, distance: 235.0
click at [420, 266] on div "Filtros Id Hospital CUIT/Nombre Seleccionar Area Seleccionar Area Fecha inicio …" at bounding box center [875, 265] width 1305 height 152
type input "82147"
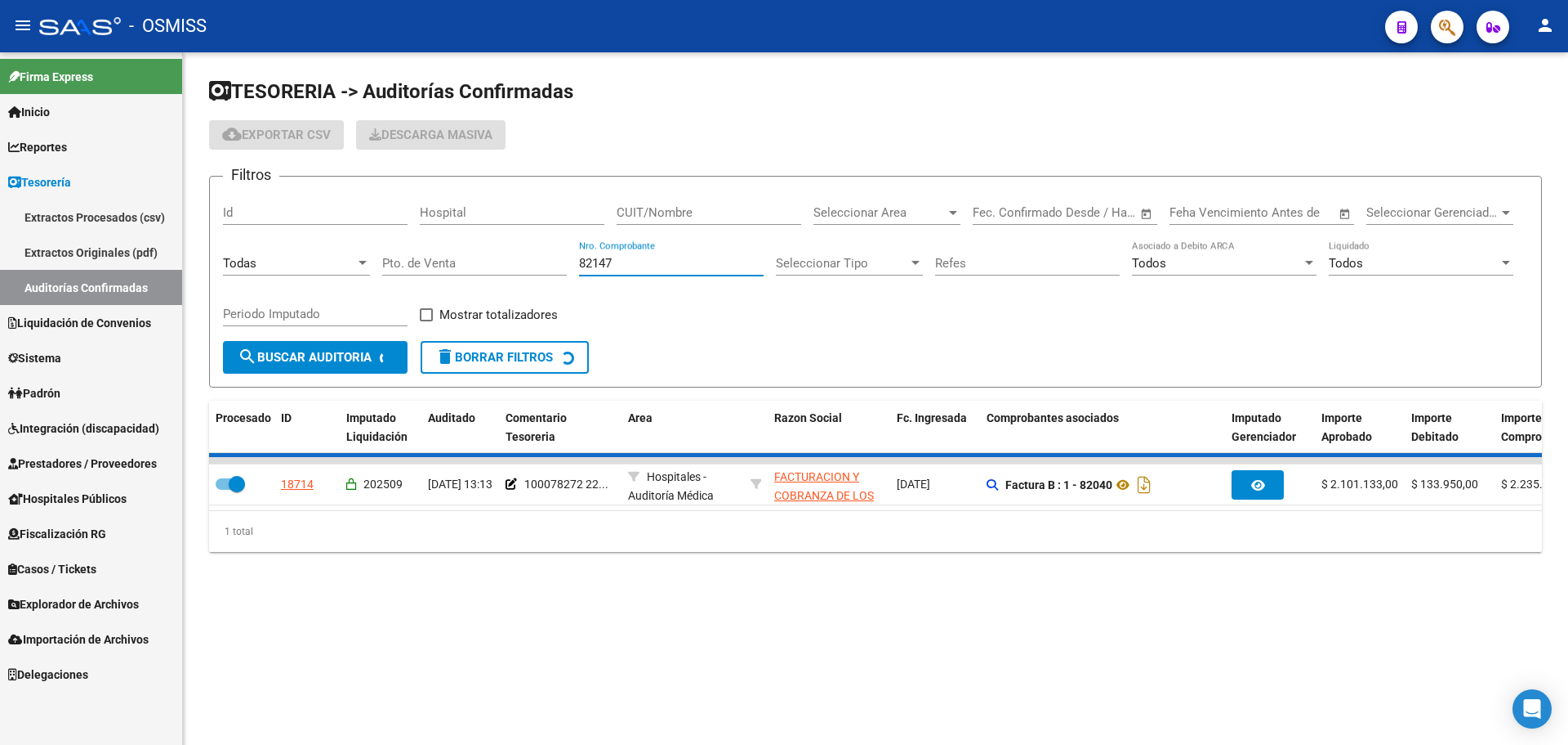
checkbox input "false"
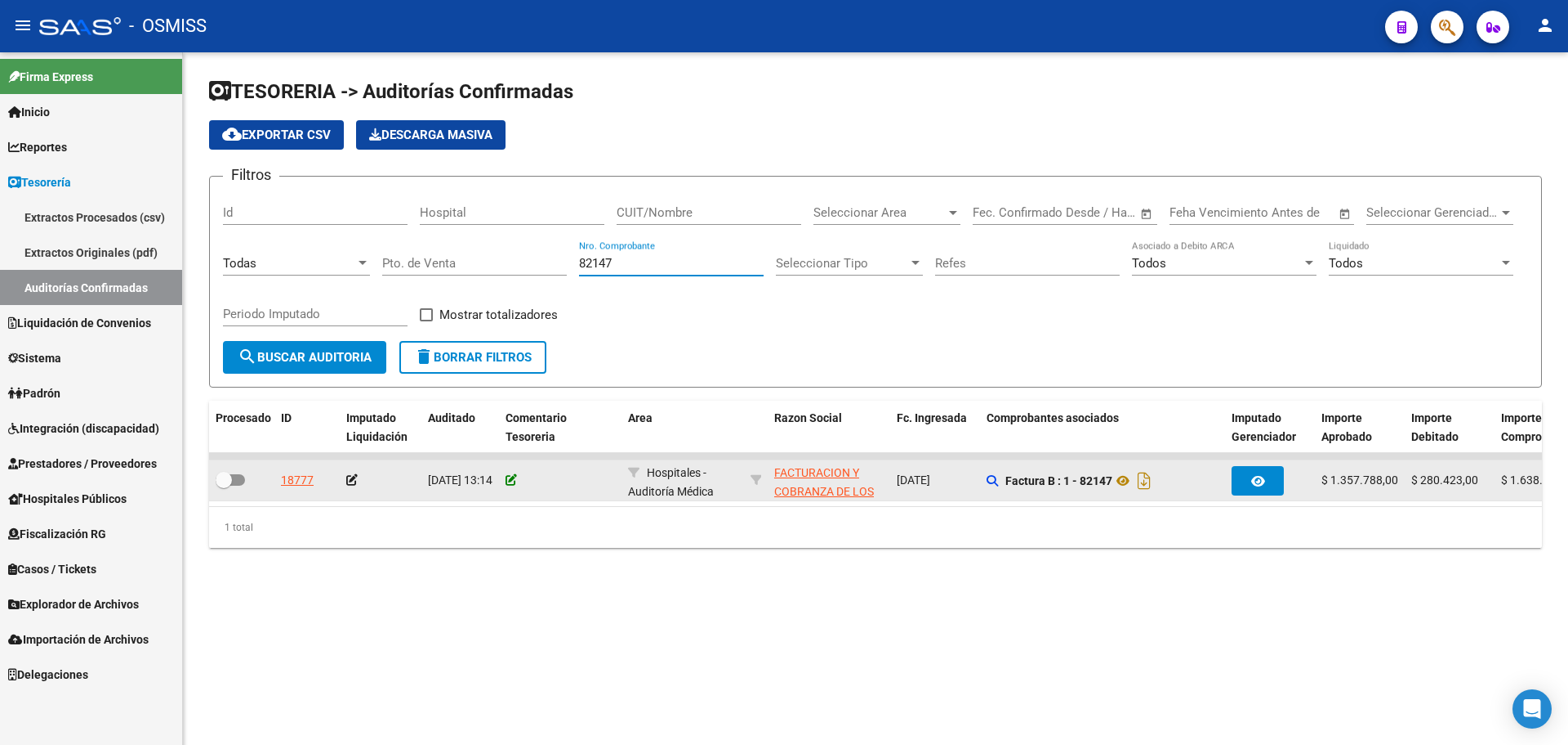
type input "82147"
click at [509, 479] on icon at bounding box center [510, 479] width 11 height 11
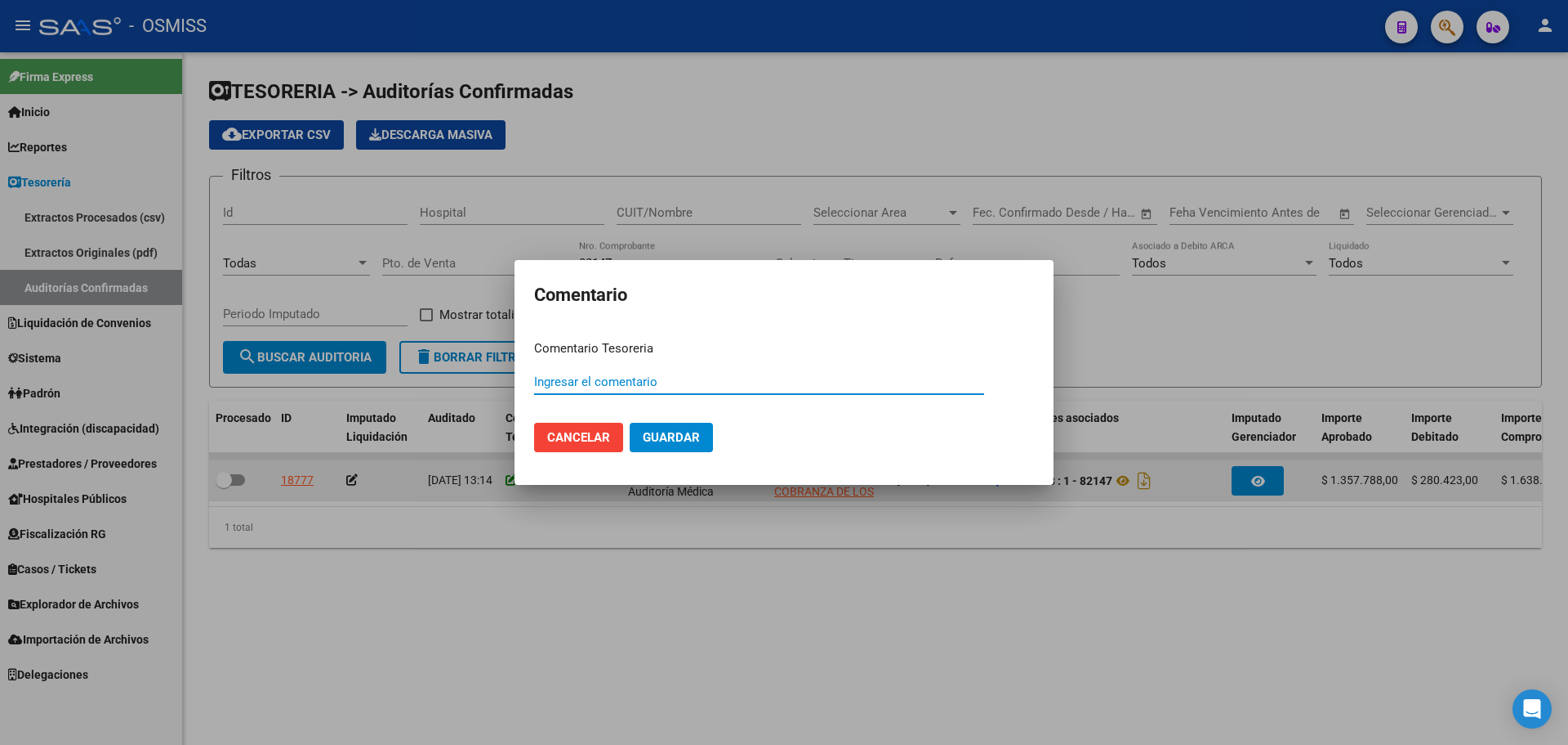
paste input "100078272 [DATE]"
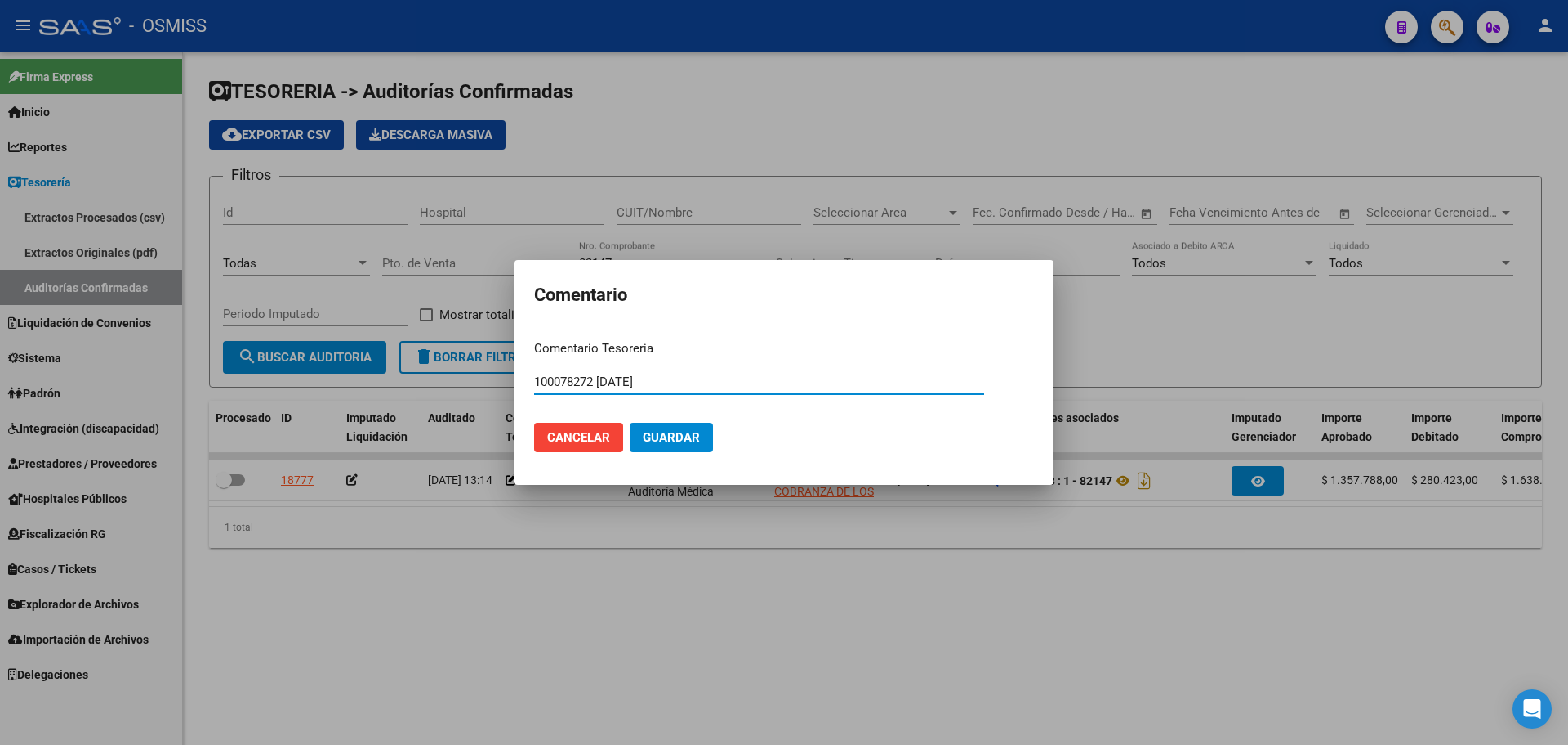
type input "100078272 [DATE]"
click at [672, 434] on span "Guardar" at bounding box center [671, 437] width 57 height 15
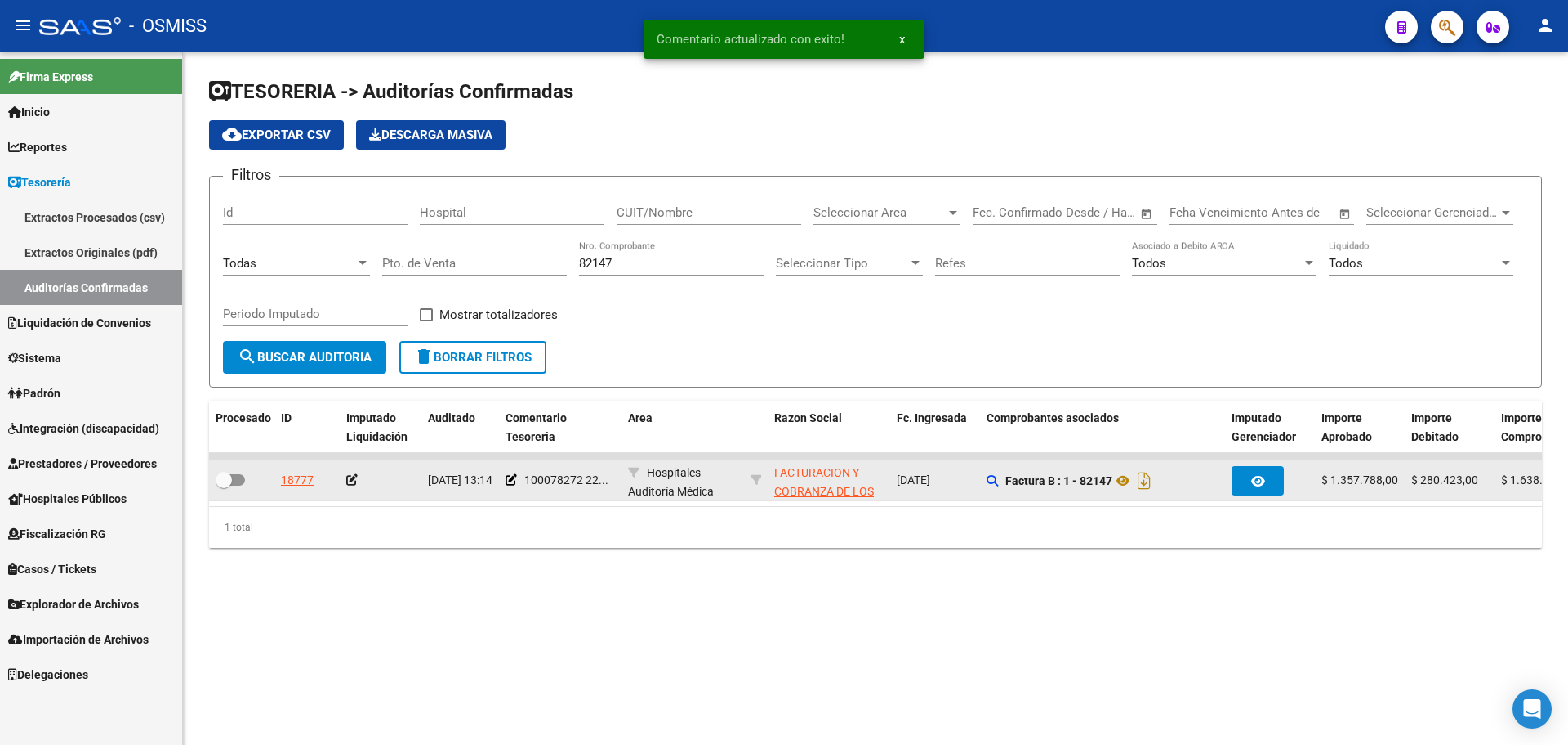
click at [346, 479] on icon at bounding box center [351, 479] width 11 height 11
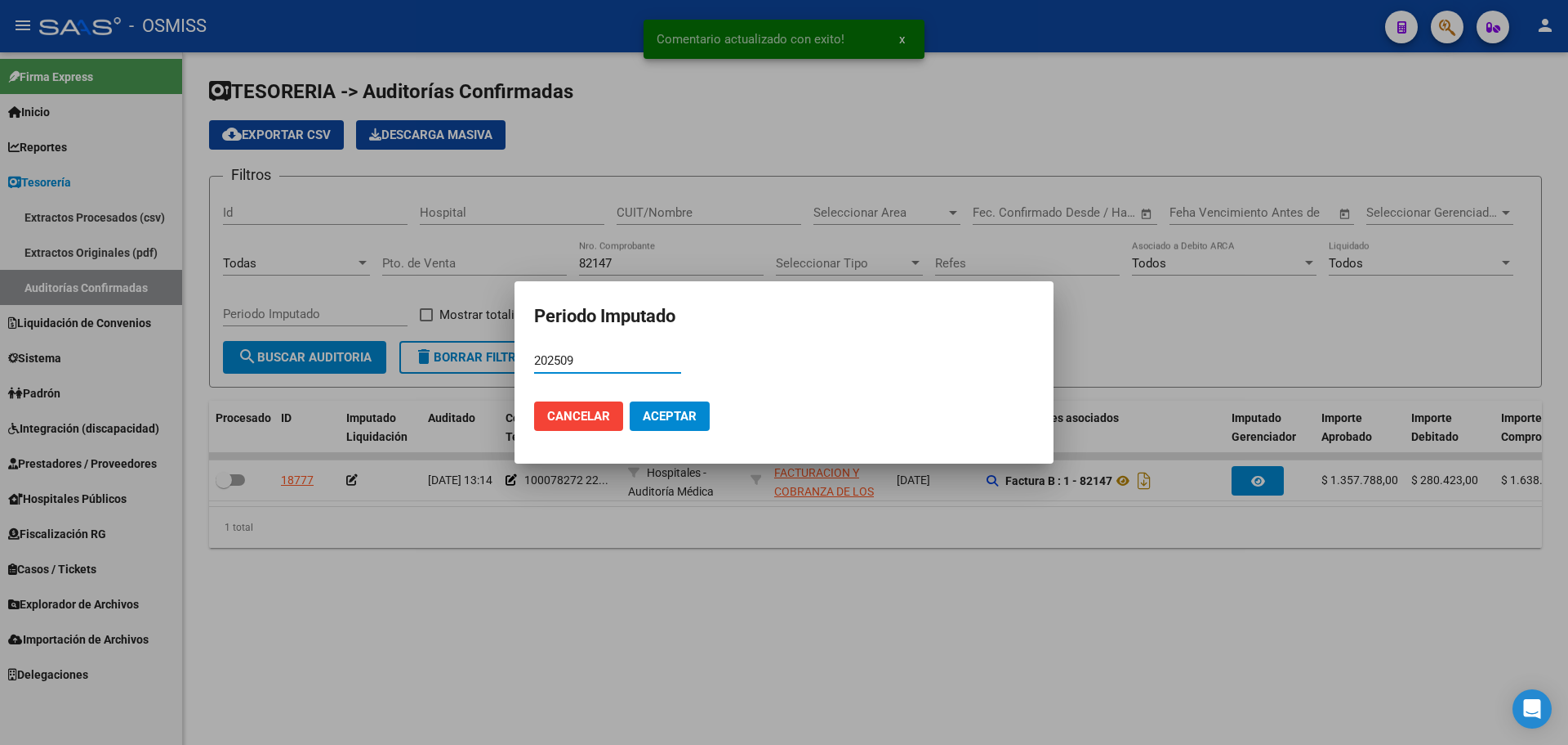
type input "202509"
click at [711, 417] on mat-dialog-actions "Cancelar Aceptar" at bounding box center [784, 416] width 500 height 56
click at [665, 414] on span "Aceptar" at bounding box center [670, 416] width 54 height 15
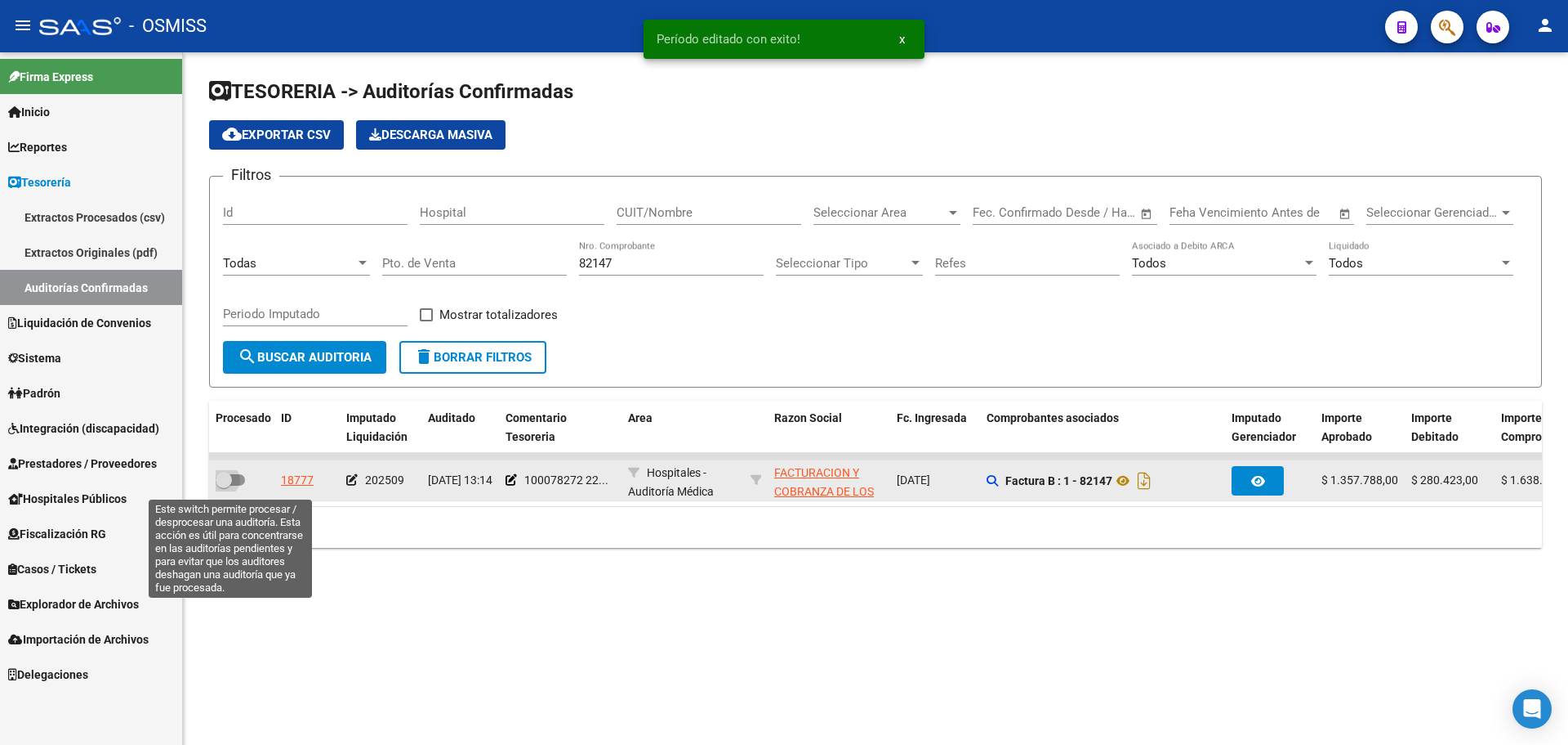
click at [243, 480] on span at bounding box center [230, 479] width 30 height 11
click at [224, 486] on input "checkbox" at bounding box center [223, 486] width 1 height 1
checkbox input "true"
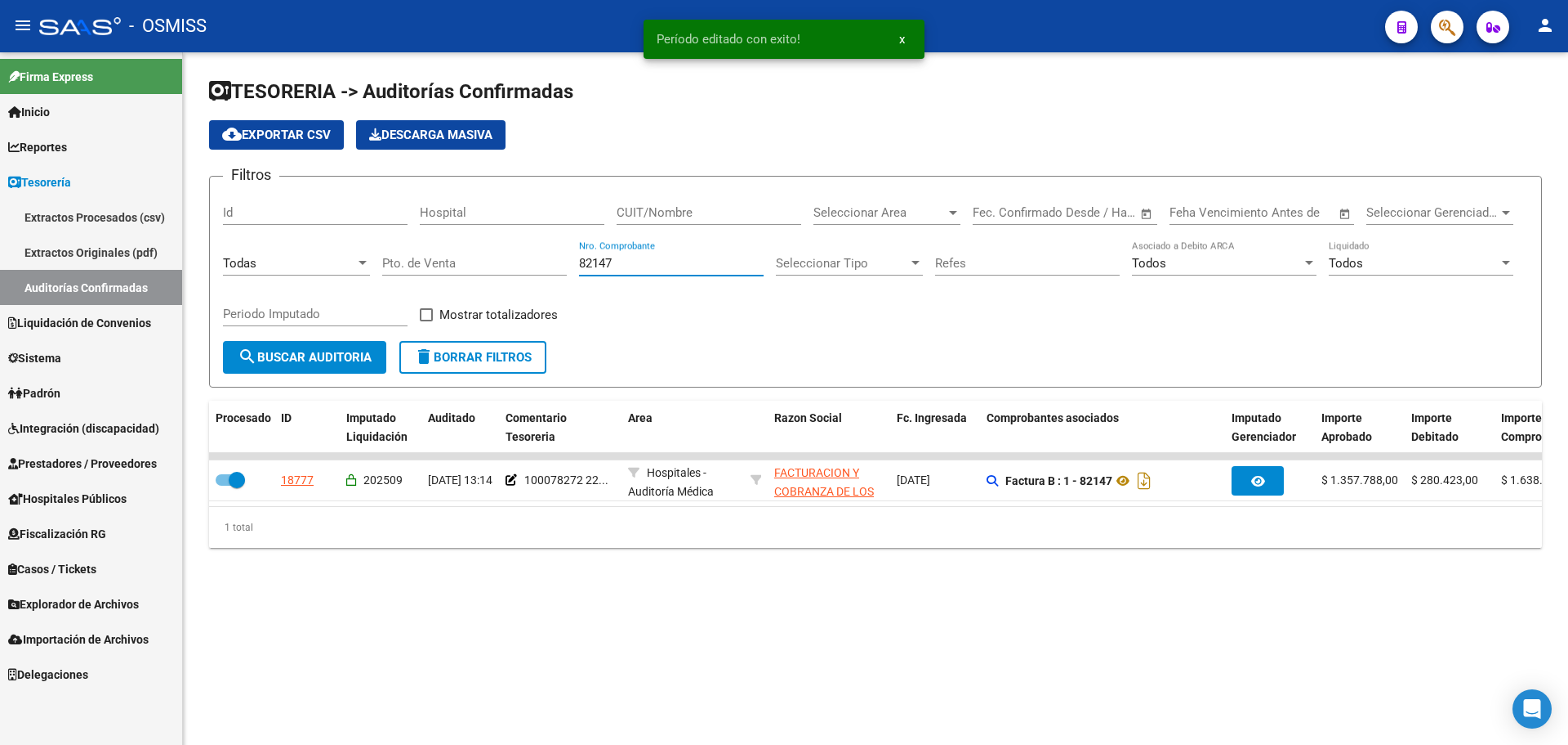
drag, startPoint x: 663, startPoint y: 256, endPoint x: 287, endPoint y: 264, distance: 376.1
click at [287, 264] on div "Filtros Id Hospital CUIT/Nombre Seleccionar Area Seleccionar Area Fecha inicio …" at bounding box center [875, 265] width 1305 height 152
type input "82228"
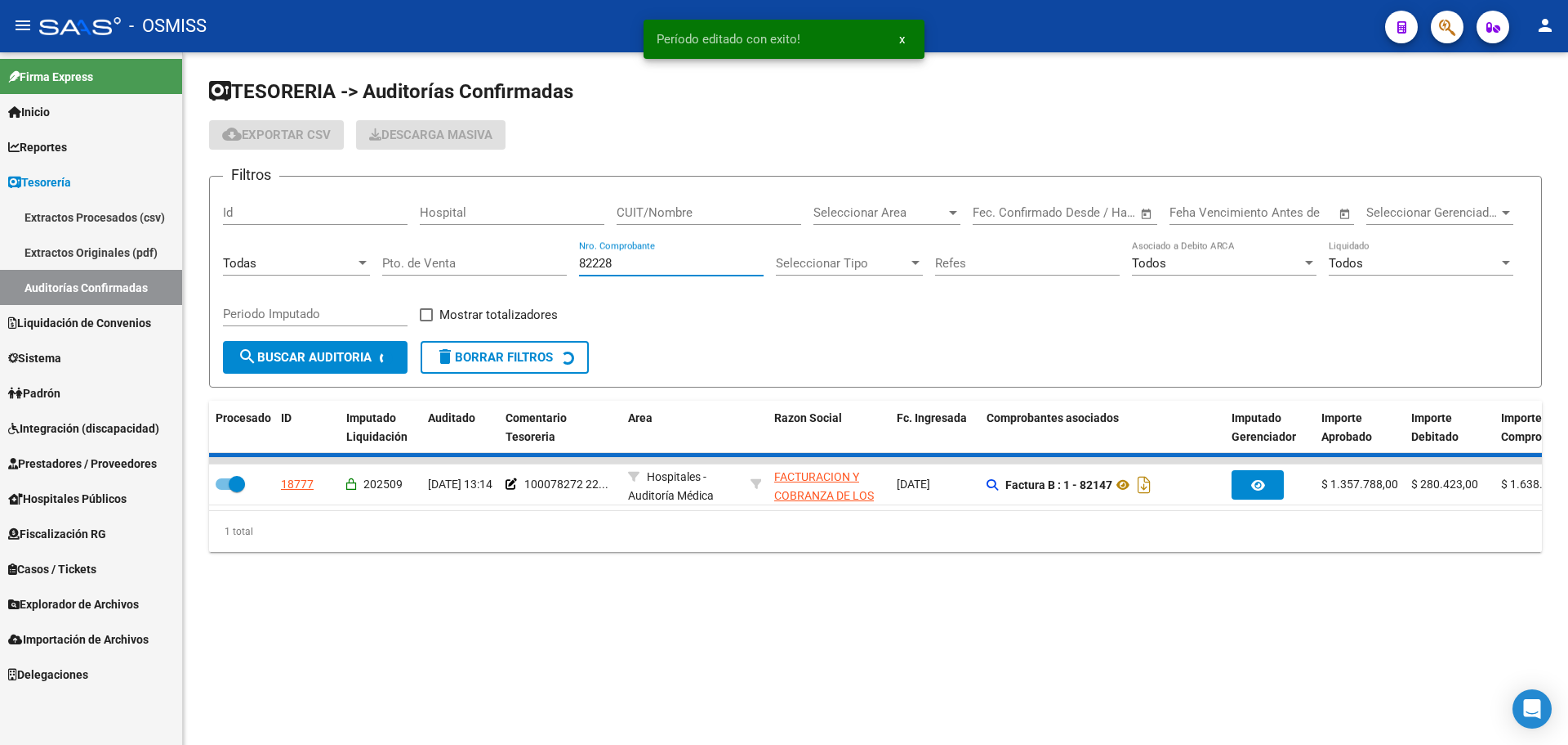
checkbox input "false"
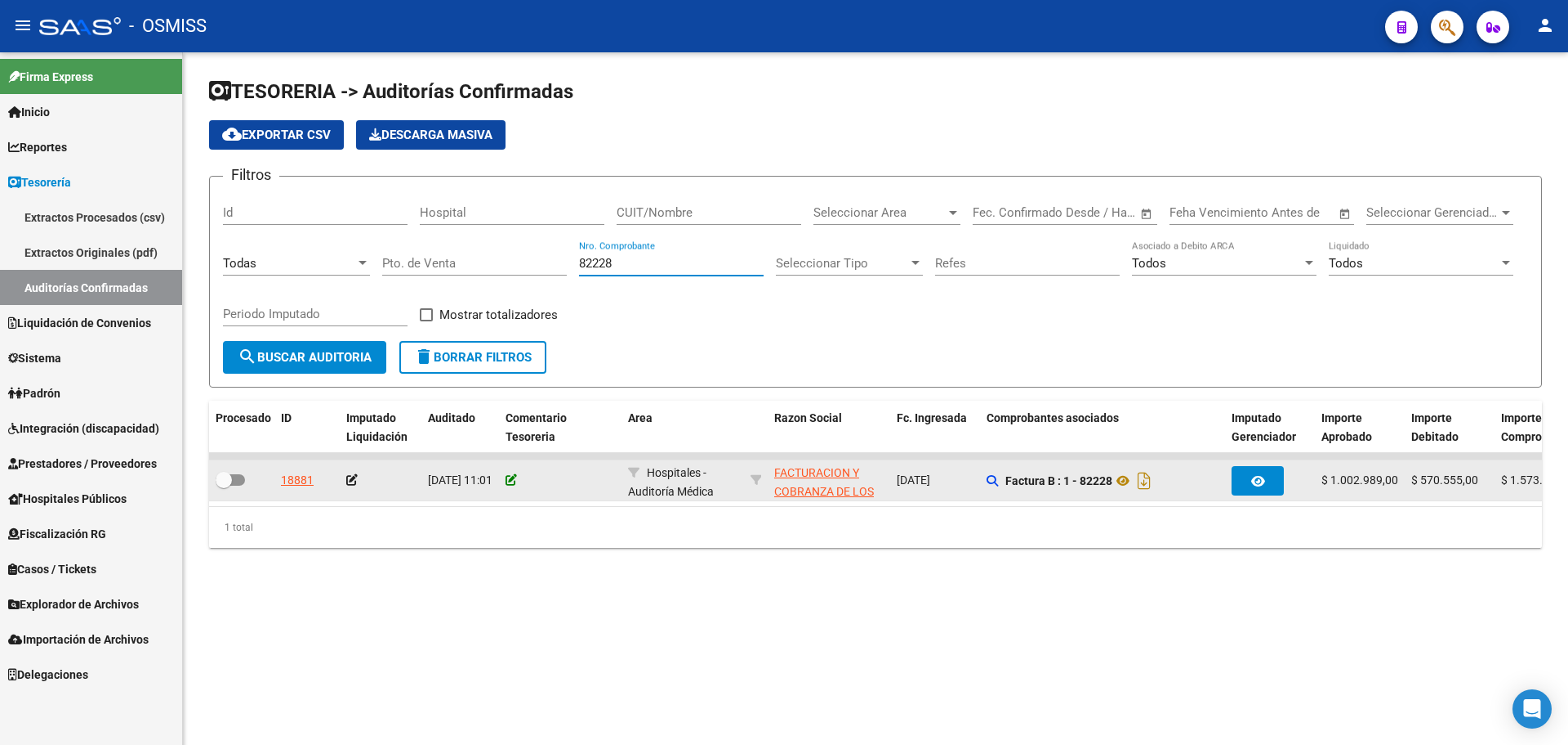
type input "82228"
click at [513, 477] on icon at bounding box center [510, 479] width 11 height 11
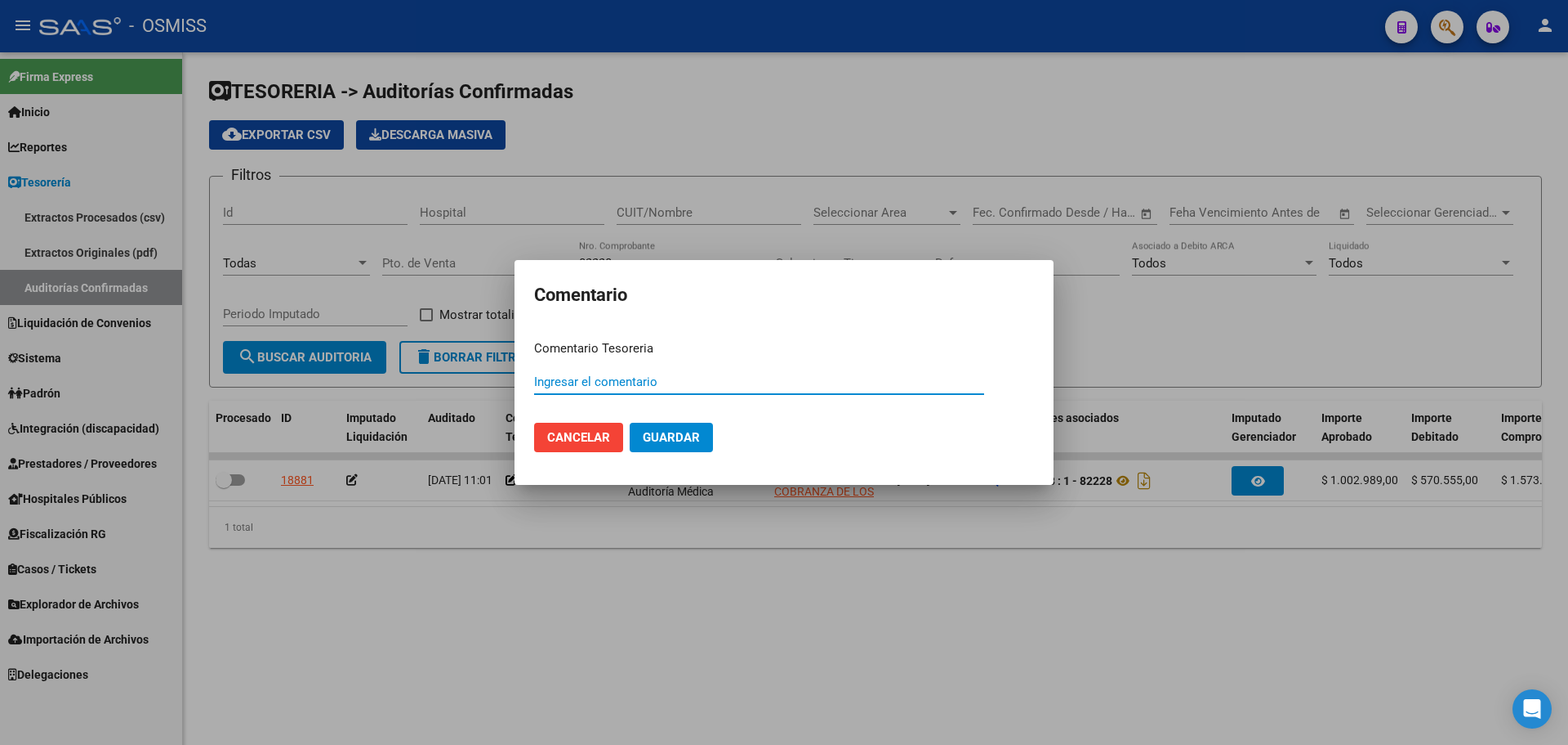
paste input "100078272 [DATE]"
type input "100078272 [DATE]"
click at [668, 439] on span "Guardar" at bounding box center [671, 437] width 57 height 15
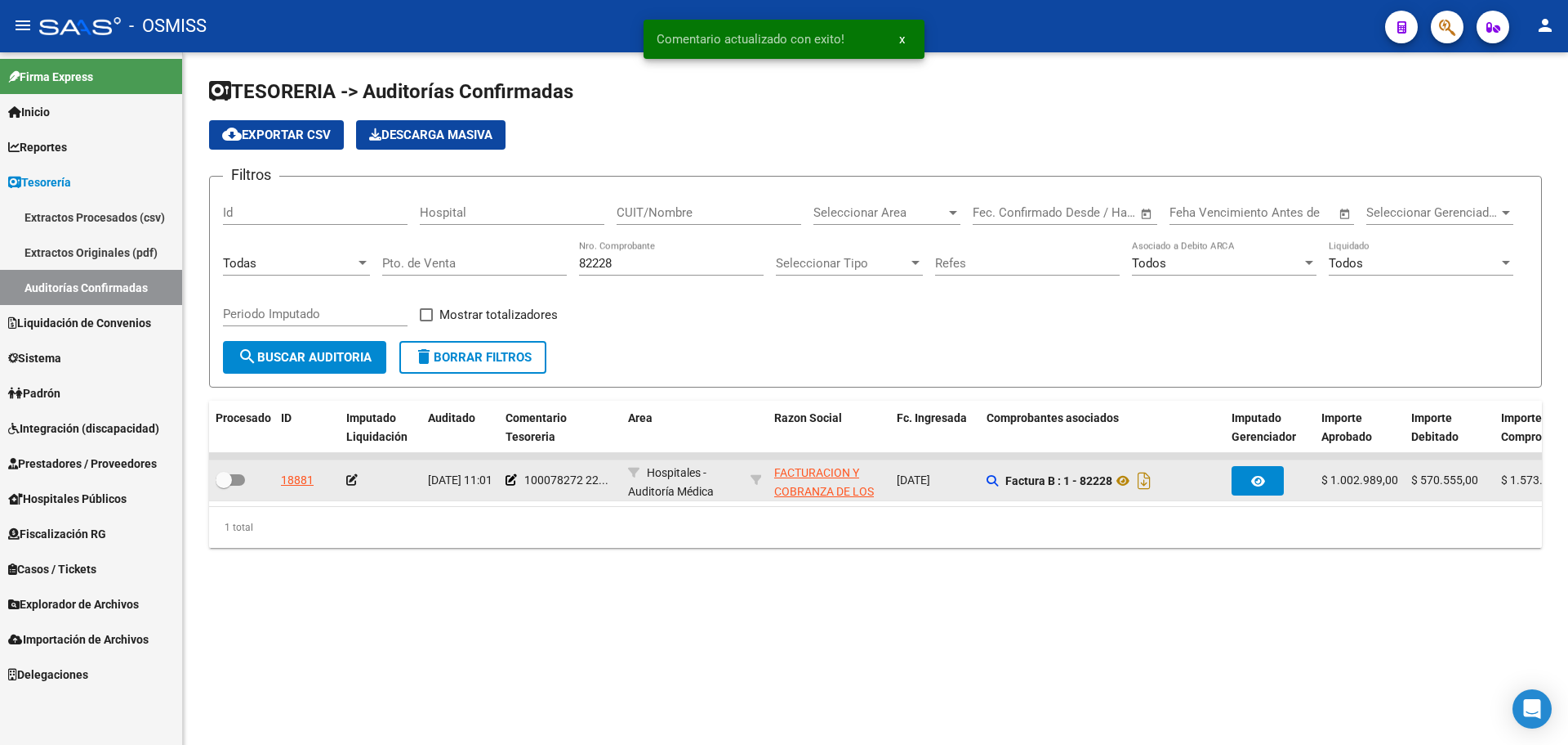
click at [356, 483] on icon at bounding box center [351, 479] width 11 height 11
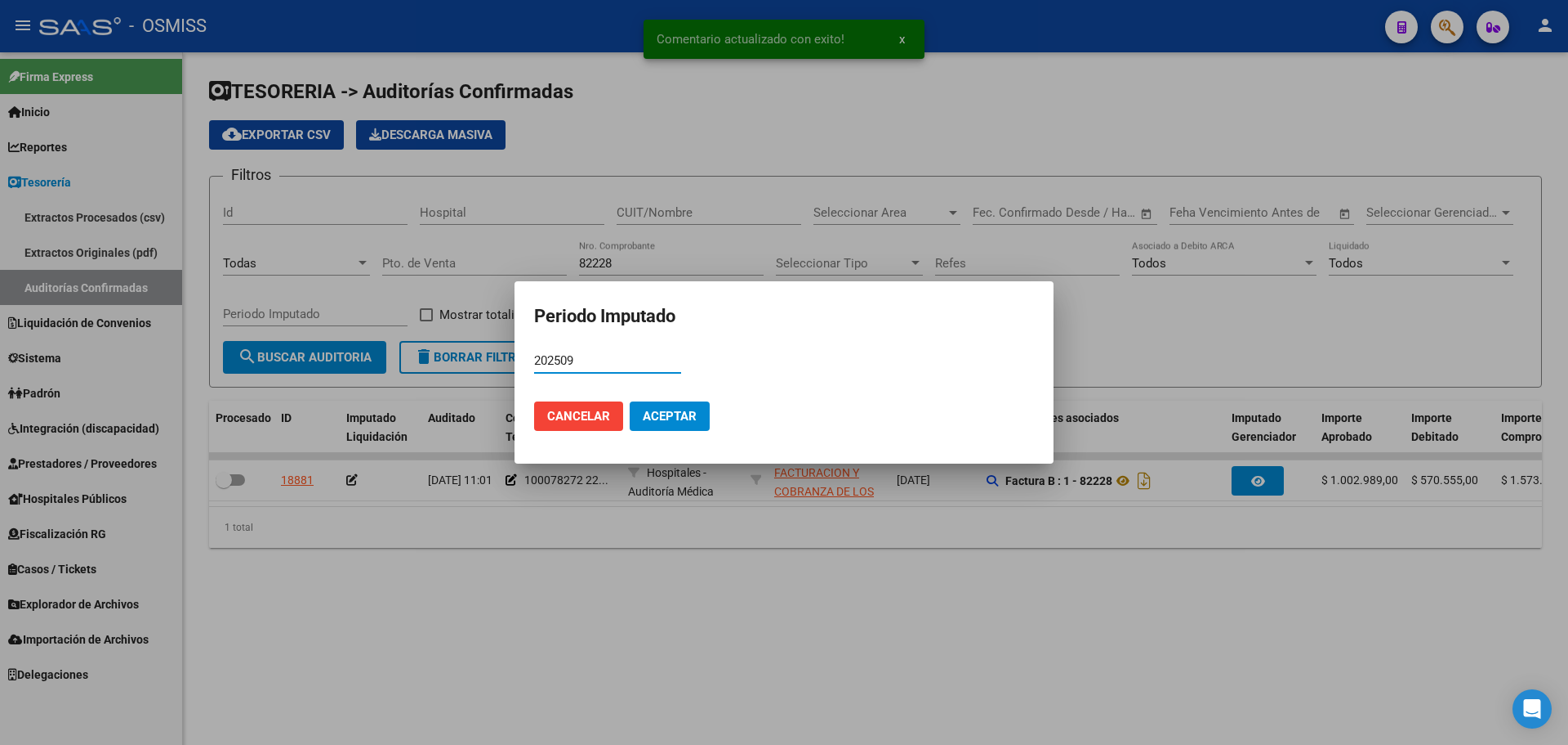
type input "202509"
click at [673, 404] on button "Aceptar" at bounding box center [670, 416] width 80 height 30
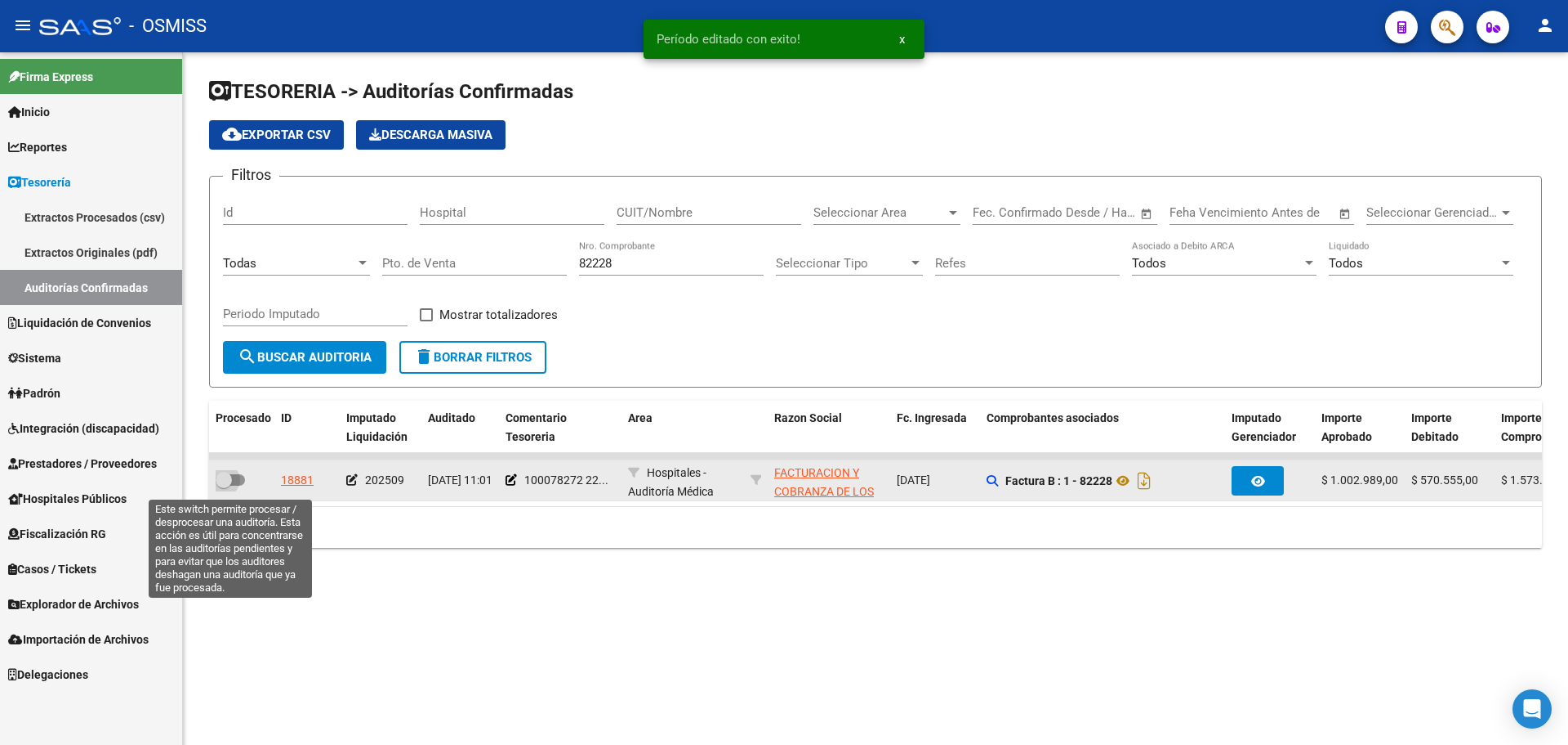
click at [219, 477] on span at bounding box center [223, 480] width 16 height 16
click at [223, 486] on input "checkbox" at bounding box center [223, 486] width 1 height 1
checkbox input "true"
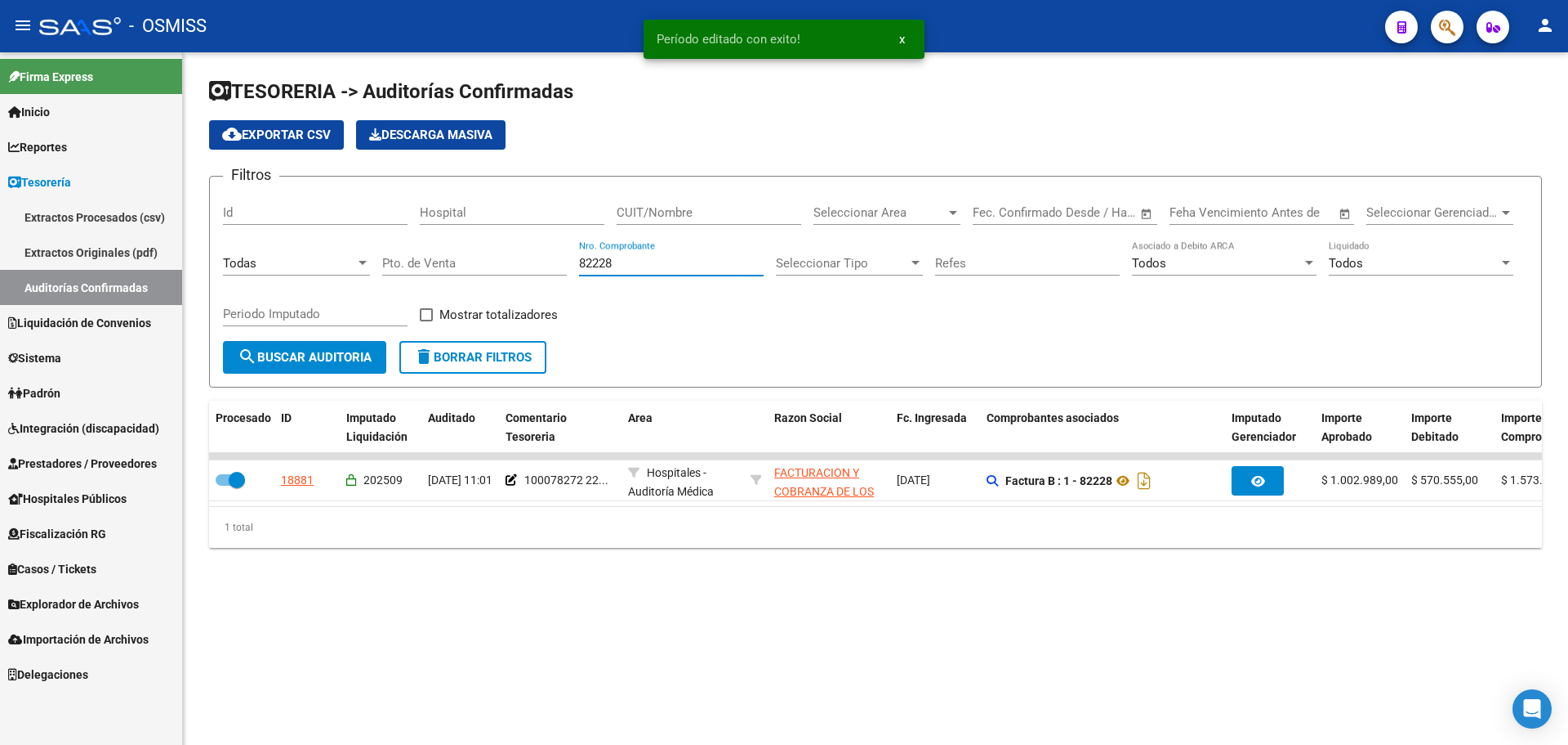
drag, startPoint x: 672, startPoint y: 260, endPoint x: 333, endPoint y: 291, distance: 340.4
click at [333, 291] on div "Filtros Id Hospital CUIT/Nombre Seleccionar Area Seleccionar Area Fecha inicio …" at bounding box center [875, 265] width 1305 height 152
type input "82321"
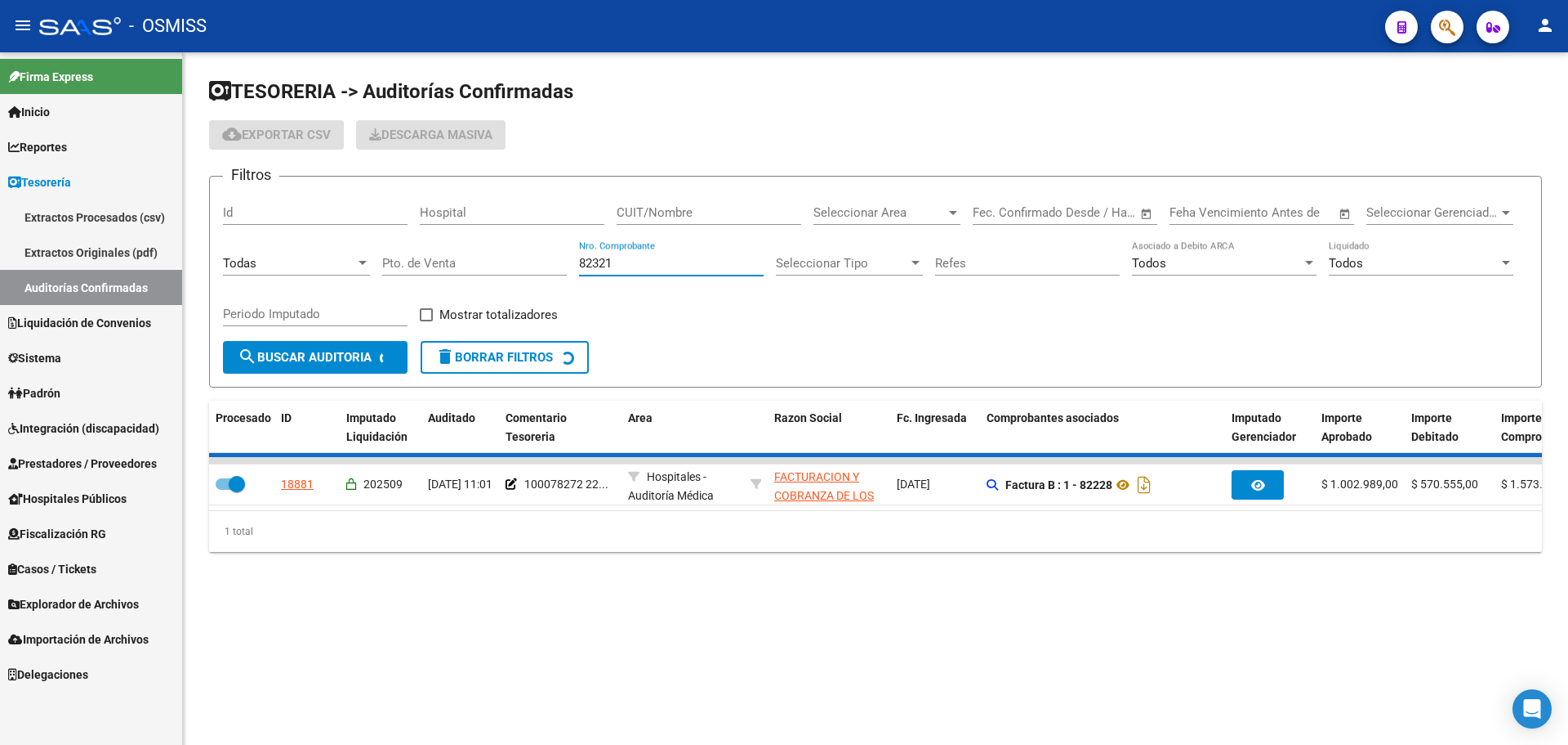
checkbox input "false"
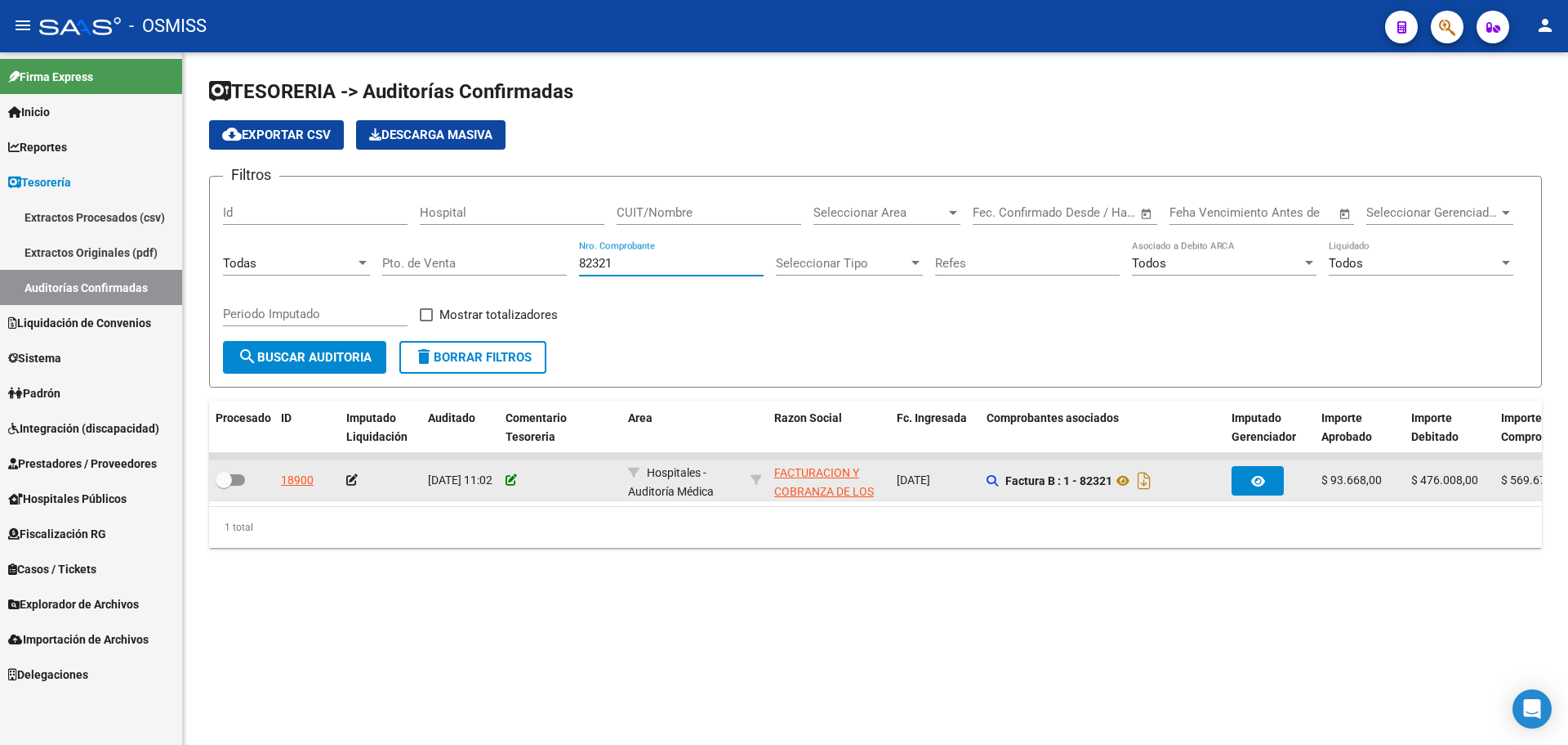
type input "82321"
click at [516, 480] on icon at bounding box center [510, 479] width 11 height 11
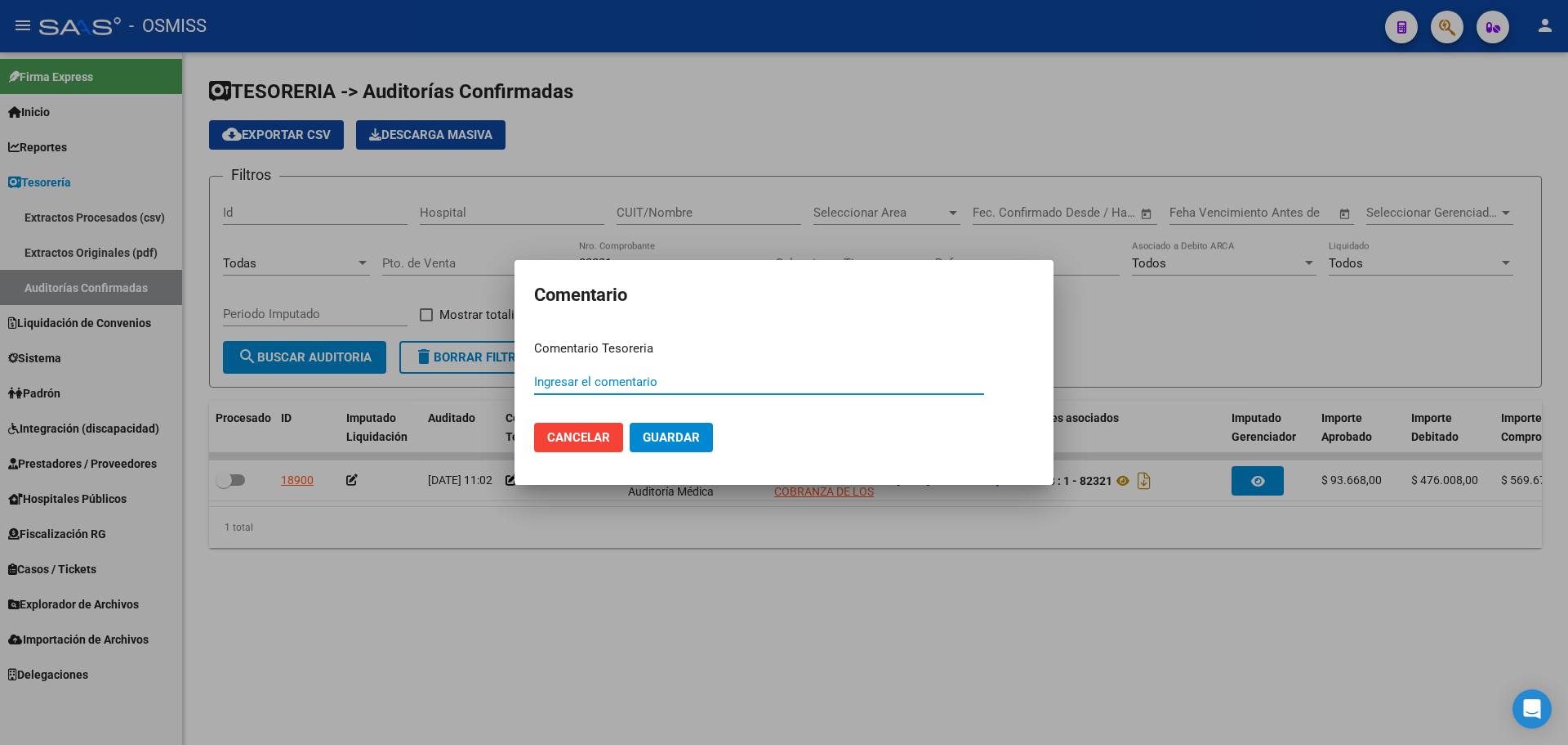
paste input "100078272 [DATE]"
type input "100078272 [DATE]"
click at [690, 438] on span "Guardar" at bounding box center [671, 437] width 57 height 15
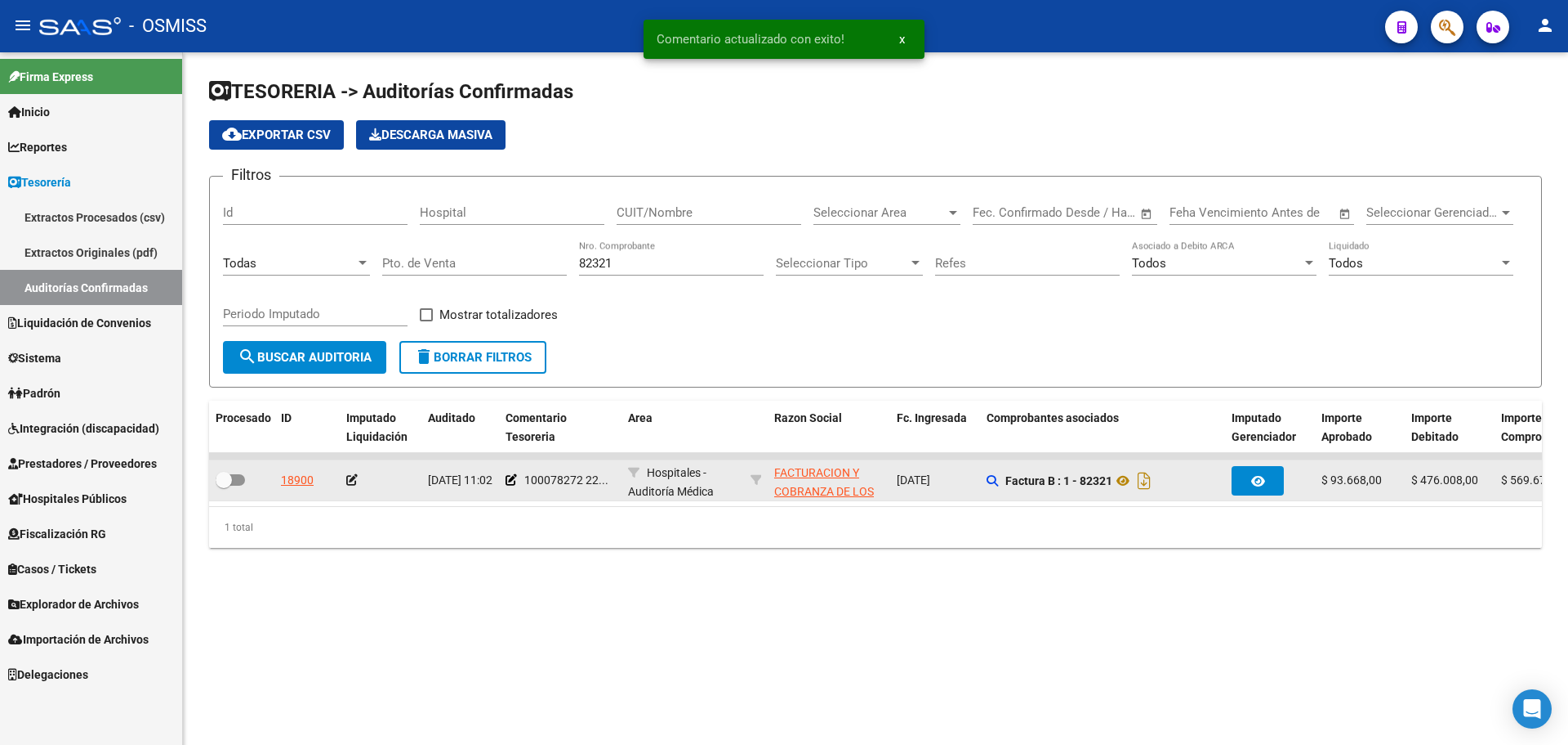
click at [352, 483] on icon at bounding box center [351, 479] width 11 height 11
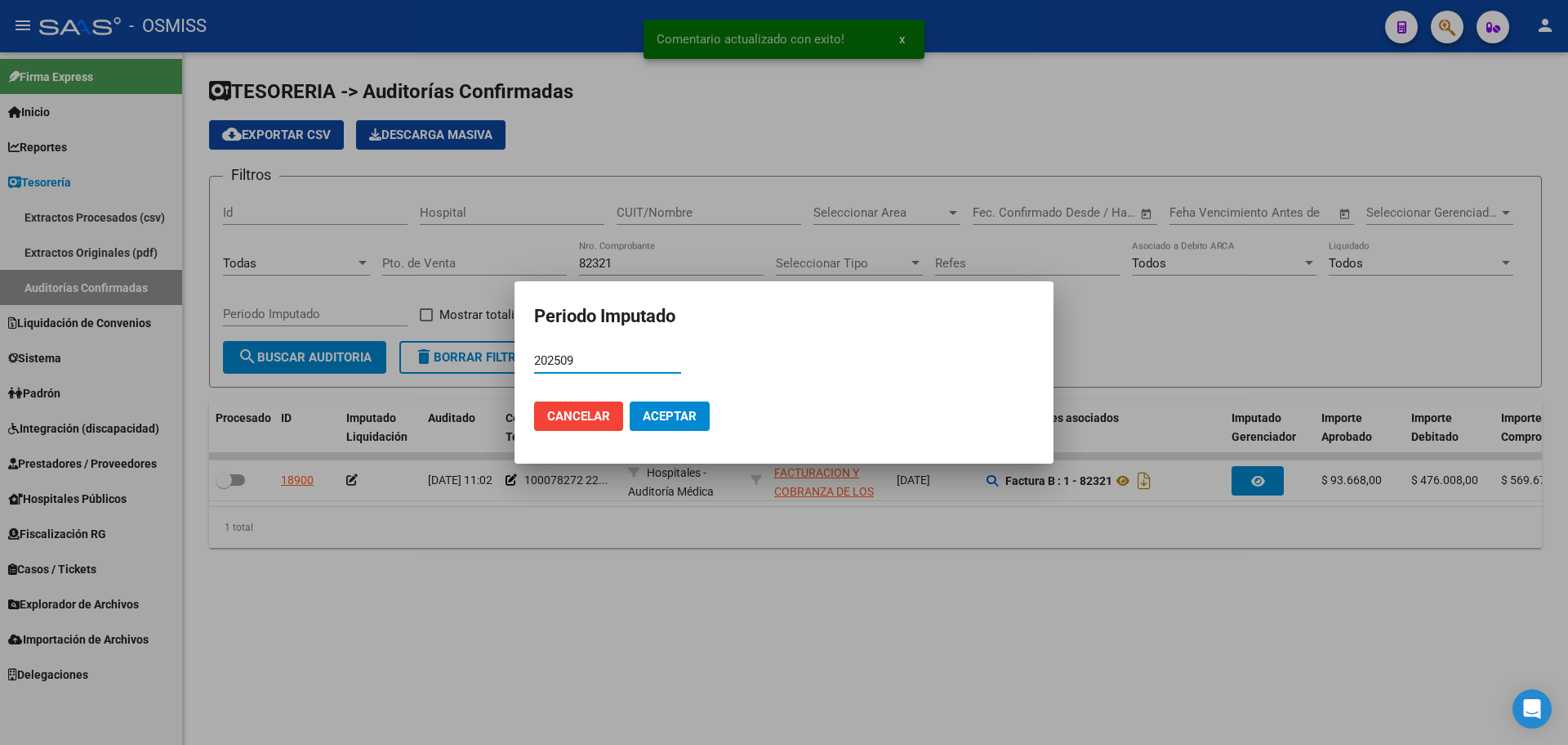
type input "202509"
click at [699, 419] on button "Aceptar" at bounding box center [670, 416] width 80 height 30
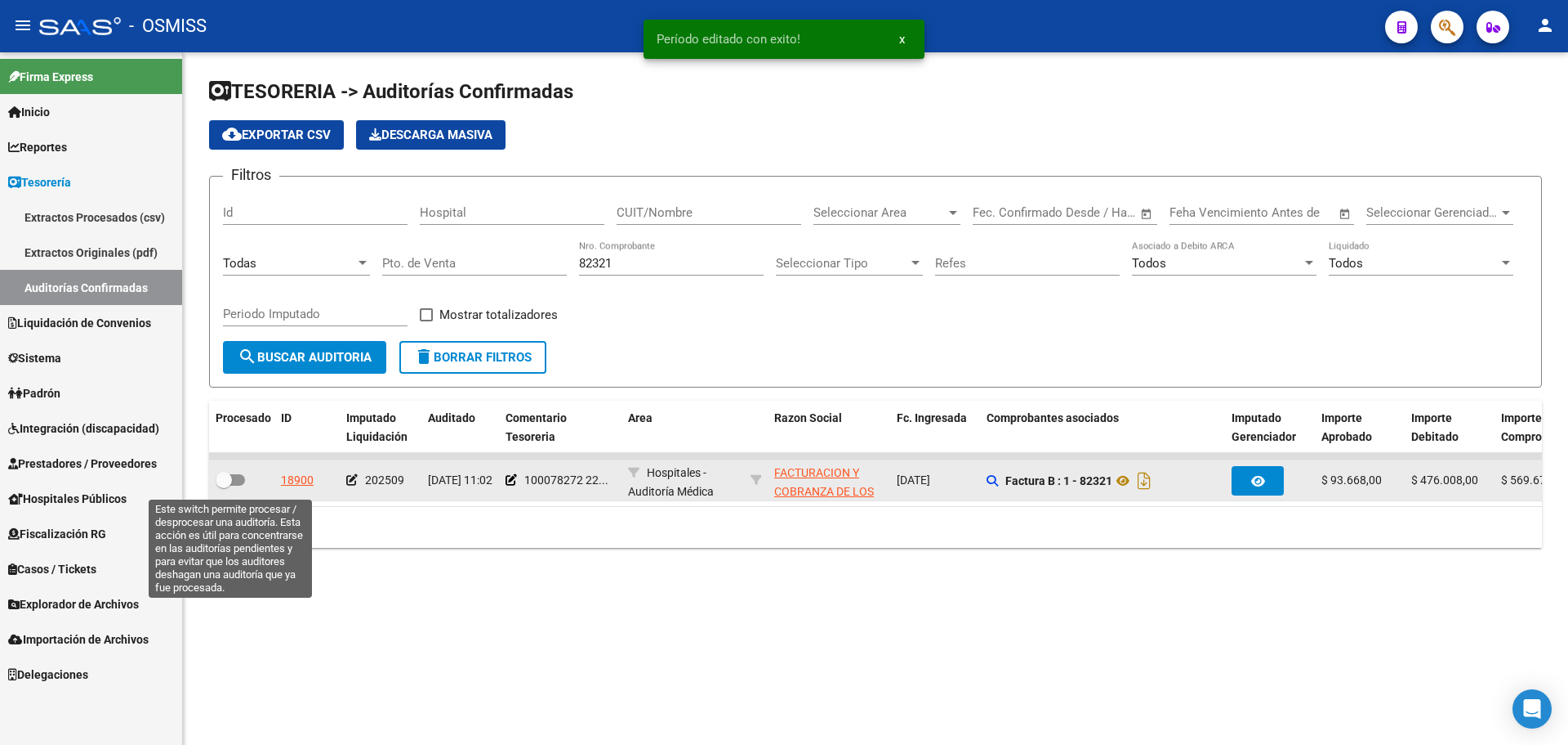
click at [237, 486] on label at bounding box center [230, 480] width 30 height 20
click at [224, 486] on input "checkbox" at bounding box center [223, 486] width 1 height 1
checkbox input "true"
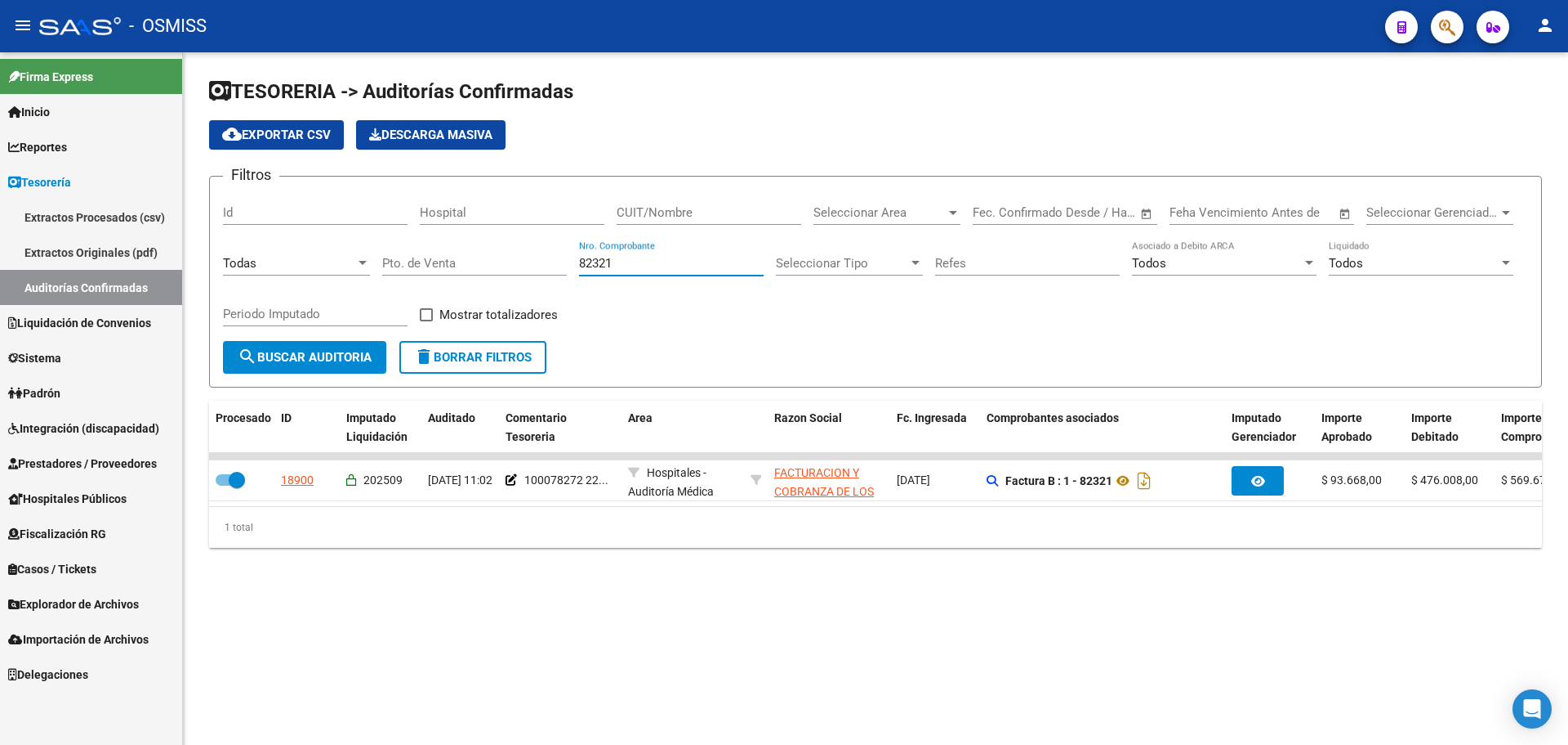
drag, startPoint x: 699, startPoint y: 265, endPoint x: 258, endPoint y: 203, distance: 445.3
click at [258, 203] on div "Filtros Id Hospital CUIT/Nombre Seleccionar Area Seleccionar Area Fecha inicio …" at bounding box center [875, 265] width 1305 height 152
type input "948"
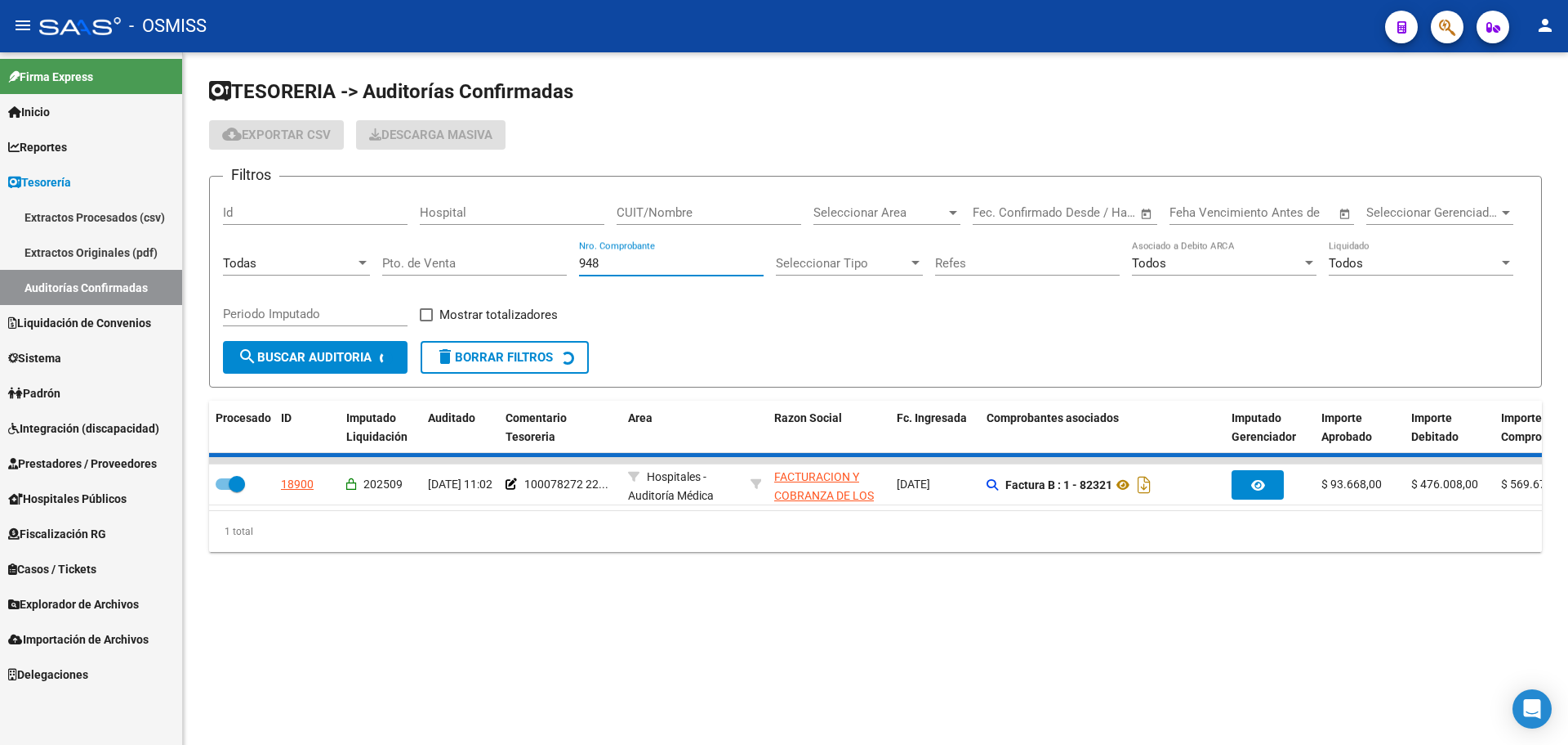
checkbox input "false"
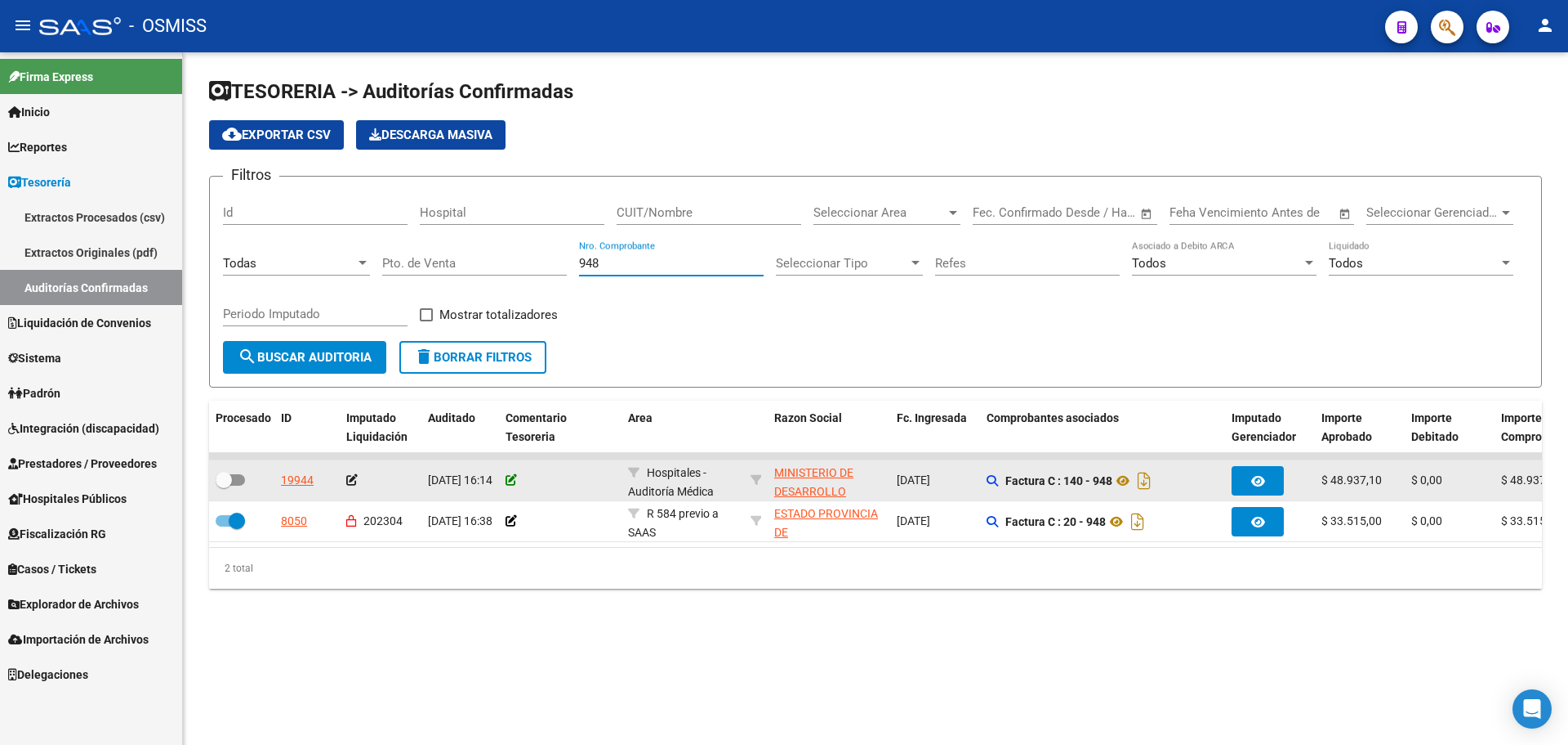
type input "948"
click at [510, 474] on icon at bounding box center [510, 479] width 11 height 11
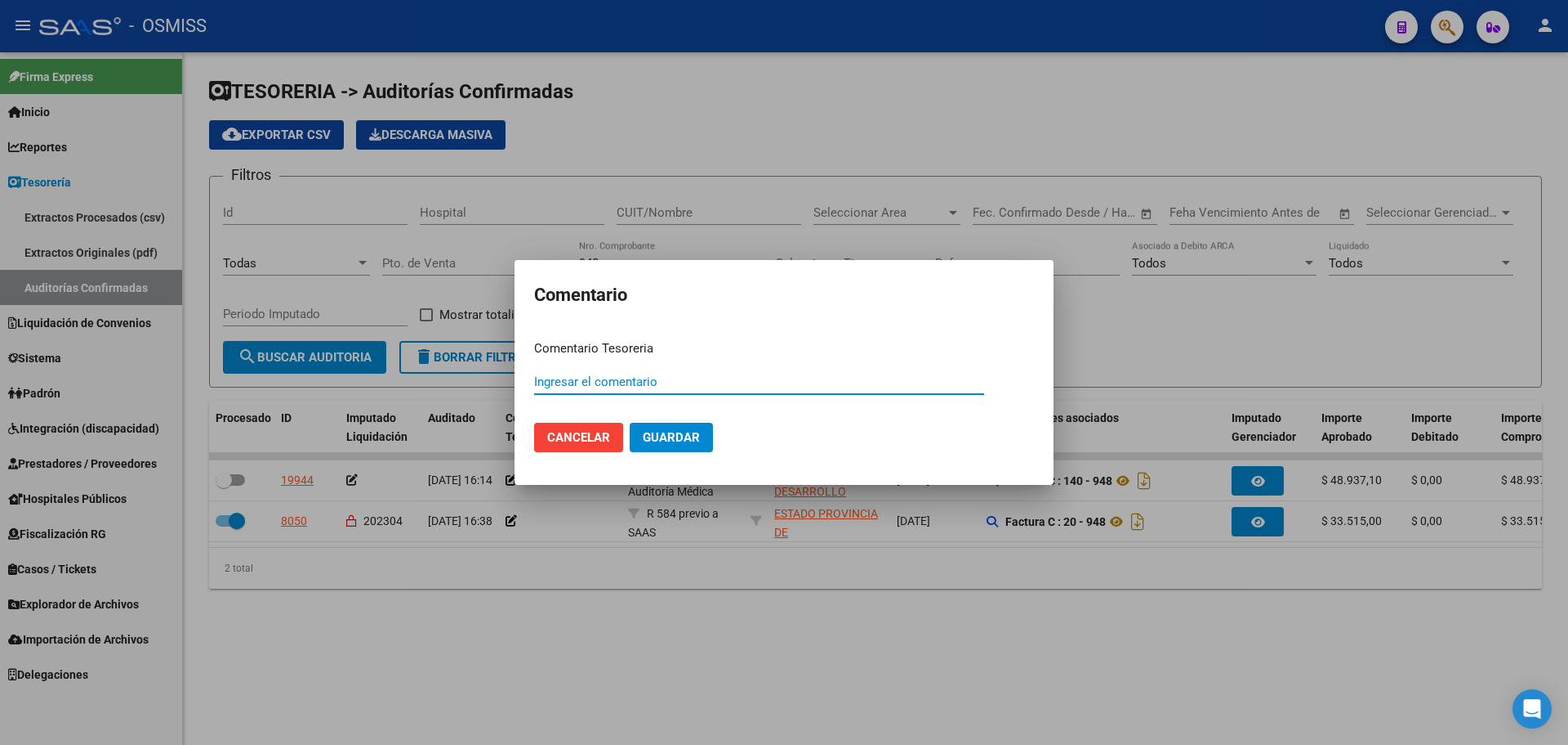
paste input "100078293"
type input "100078293 [DATE]"
click at [662, 445] on span "Guardar" at bounding box center [671, 437] width 57 height 15
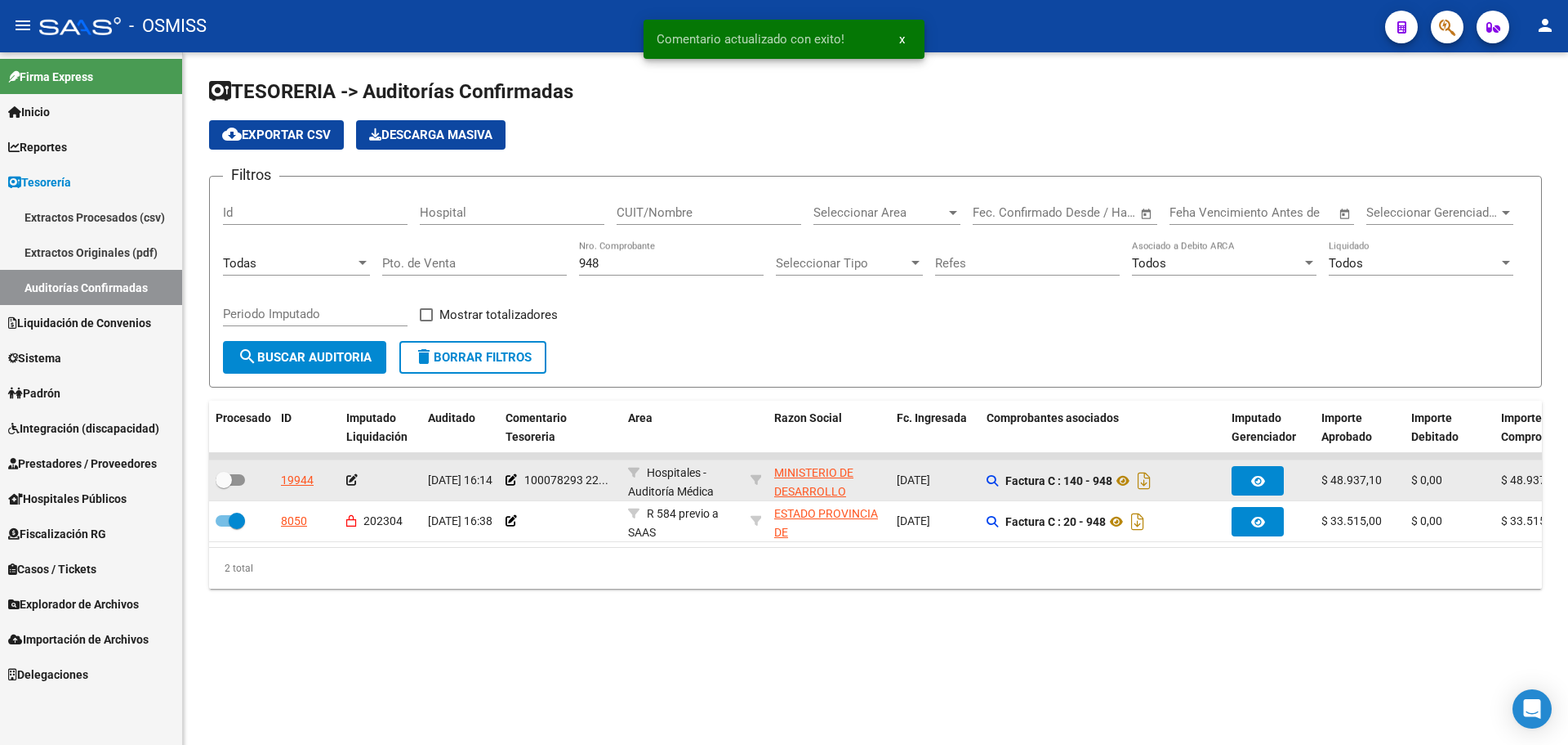
click at [351, 482] on icon at bounding box center [351, 479] width 11 height 11
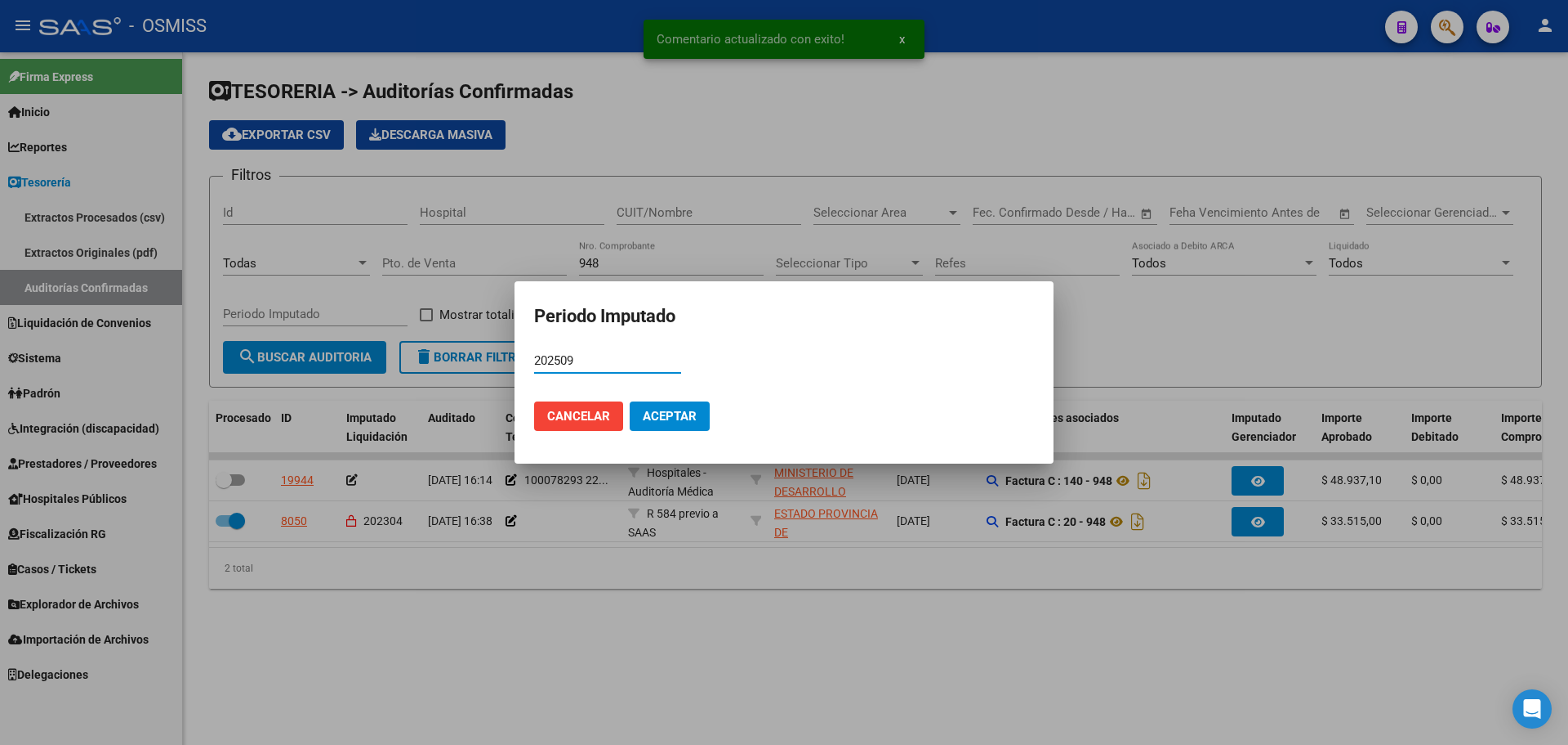
type input "202509"
click at [682, 421] on span "Aceptar" at bounding box center [670, 416] width 54 height 15
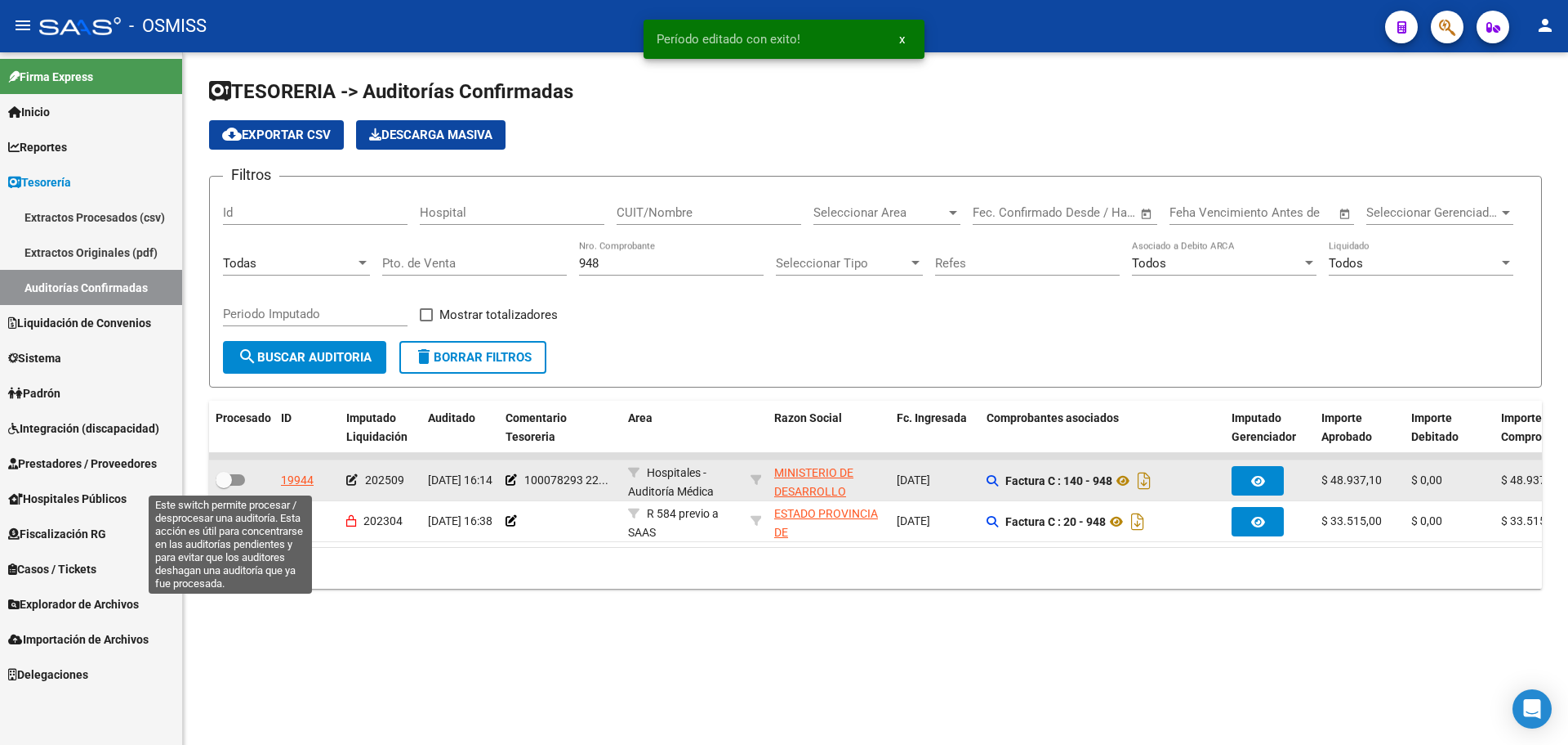
click at [233, 476] on span at bounding box center [230, 479] width 30 height 11
click at [224, 486] on input "checkbox" at bounding box center [223, 486] width 1 height 1
checkbox input "true"
